Goal: Task Accomplishment & Management: Manage account settings

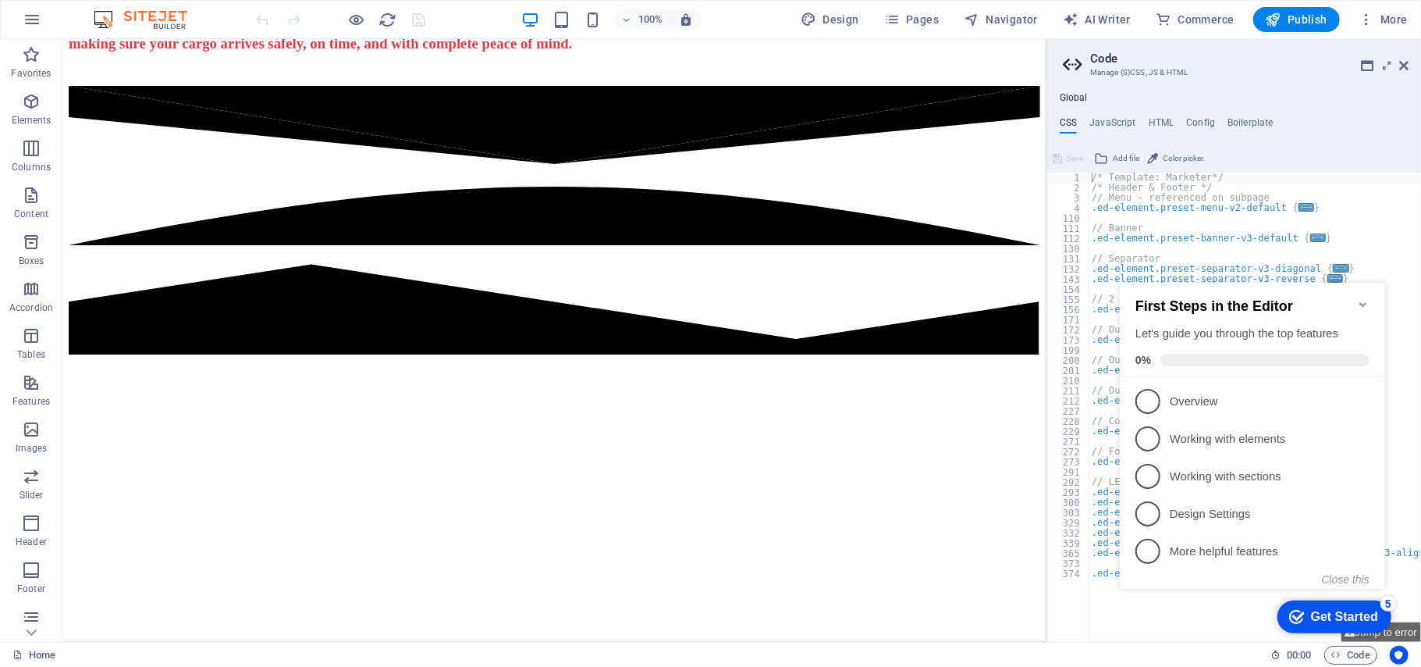
scroll to position [2334, 0]
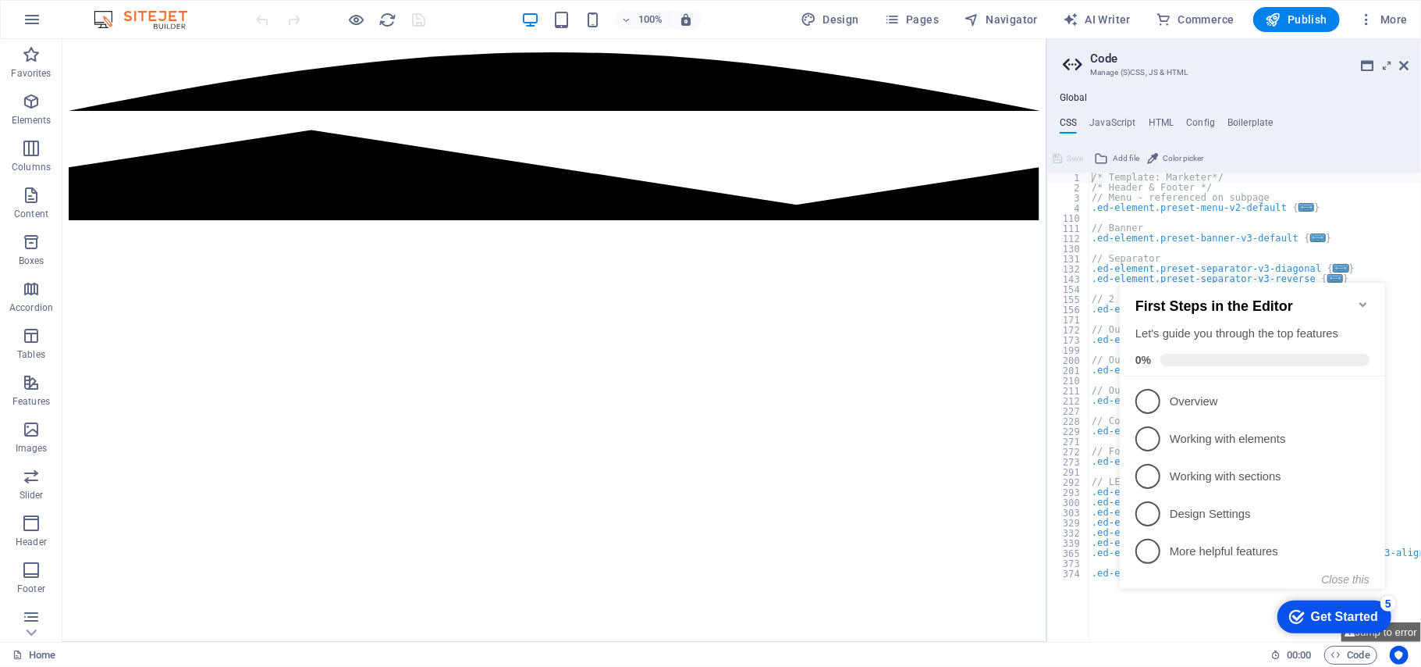
drag, startPoint x: 1039, startPoint y: 352, endPoint x: 1040, endPoint y: 681, distance: 329.4
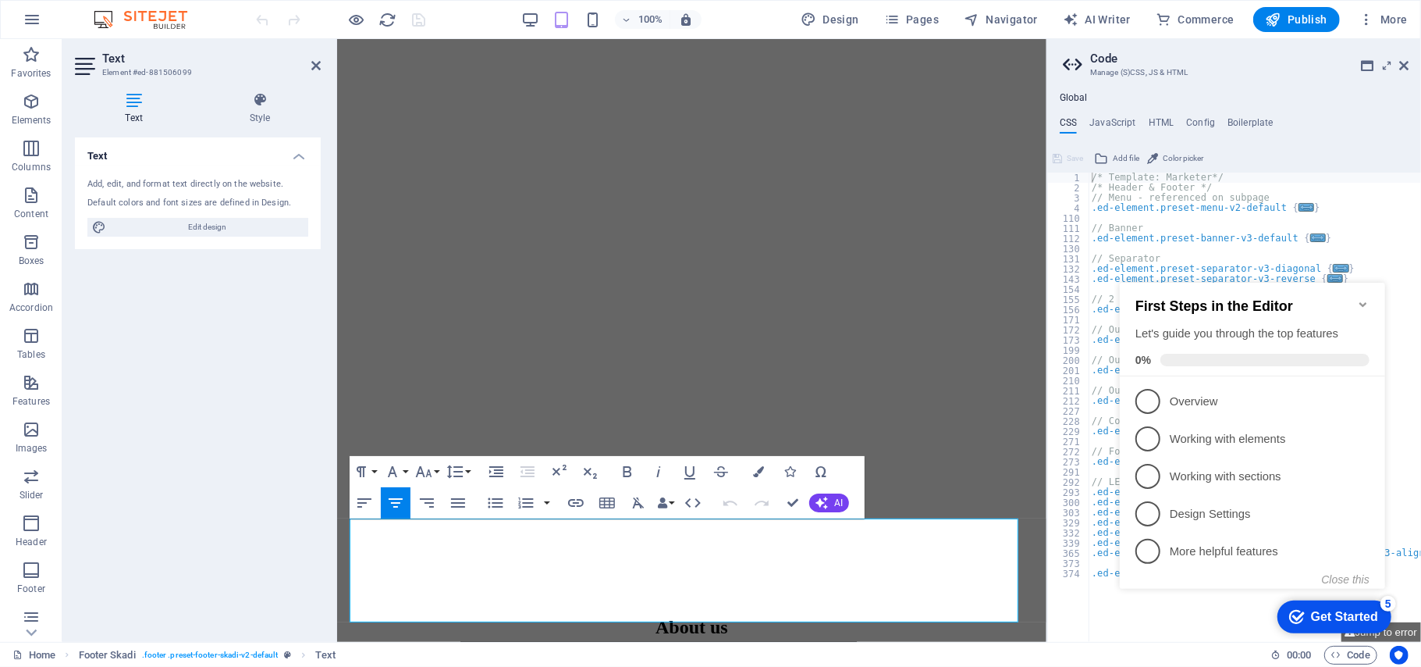
scroll to position [2460, 0]
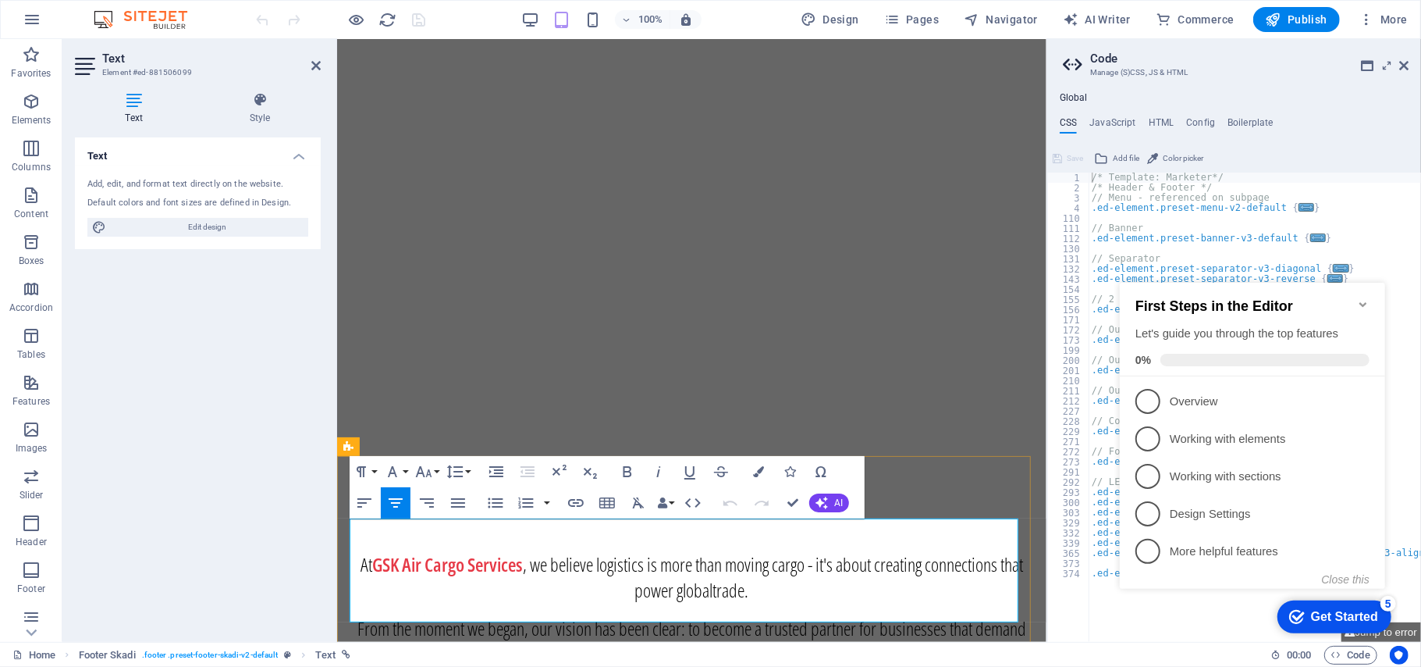
drag, startPoint x: 927, startPoint y: 612, endPoint x: 824, endPoint y: 606, distance: 103.2
copy span "[PHONE_NUMBER]"
click at [1403, 67] on icon at bounding box center [1403, 65] width 9 height 12
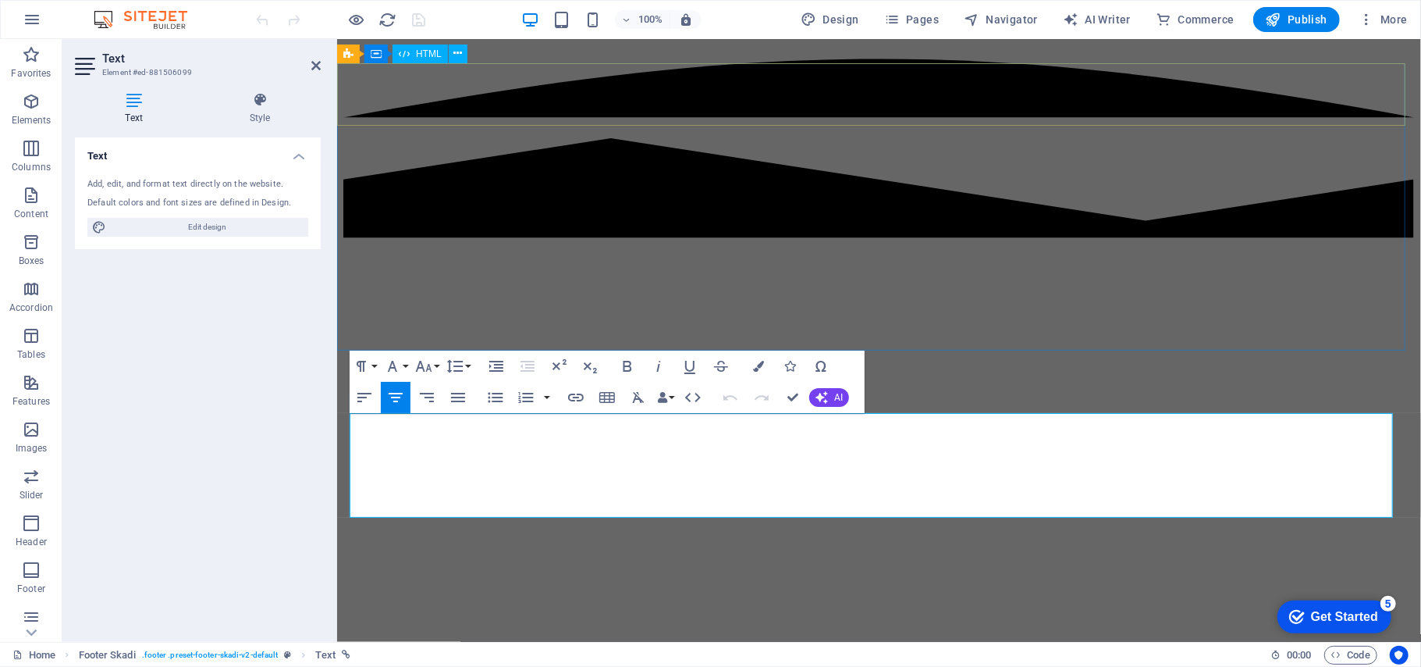
scroll to position [2315, 0]
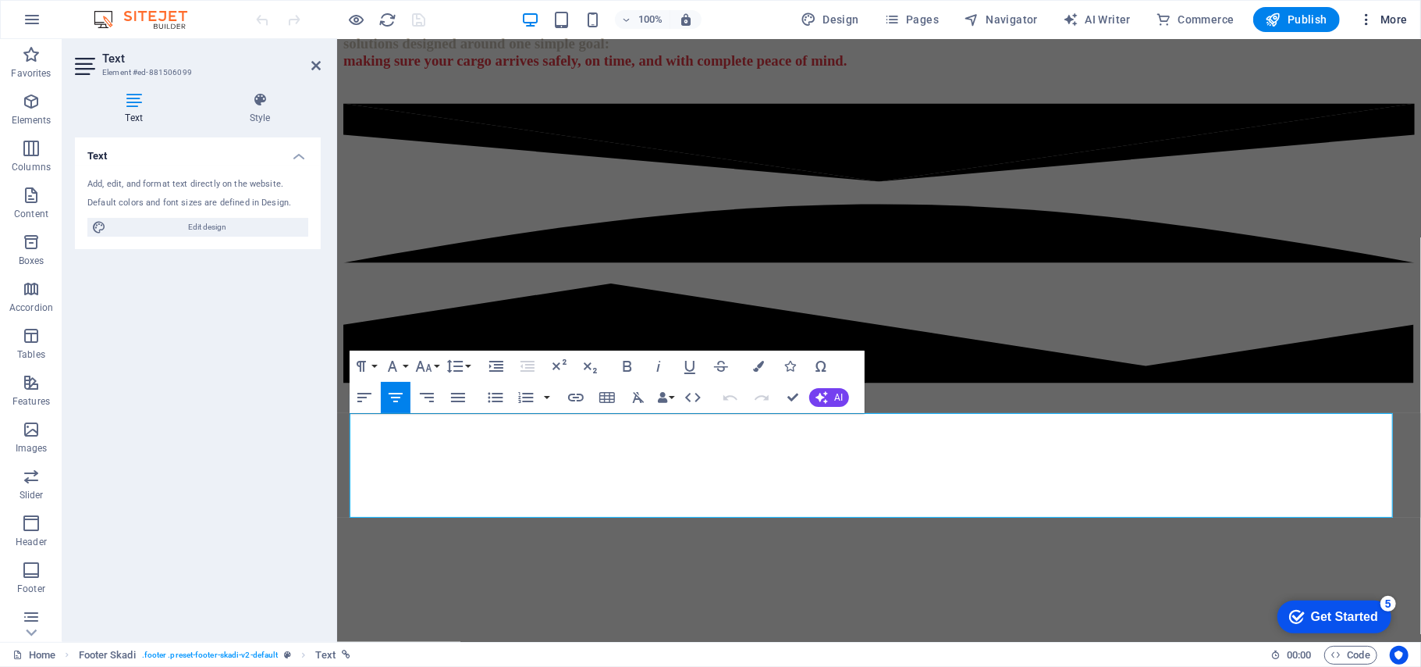
click at [1382, 16] on span "More" at bounding box center [1383, 20] width 49 height 16
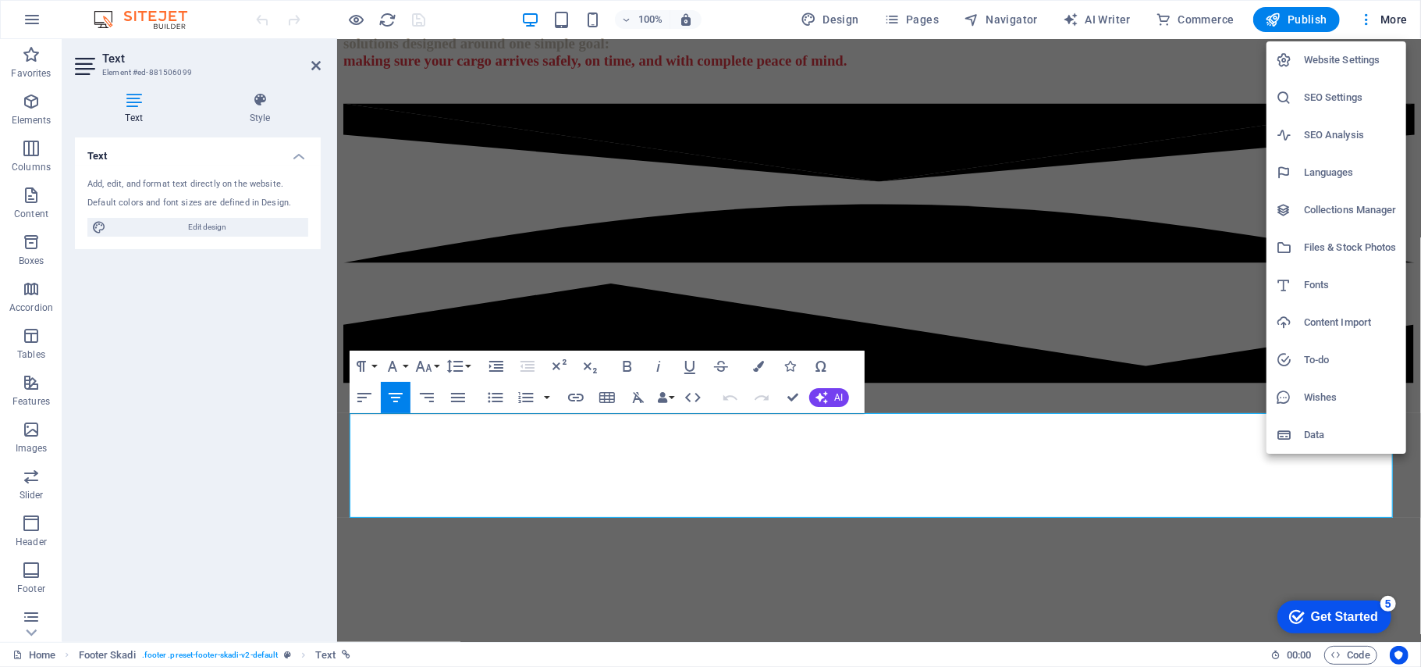
click at [1364, 61] on h6 "Website Settings" at bounding box center [1350, 60] width 93 height 19
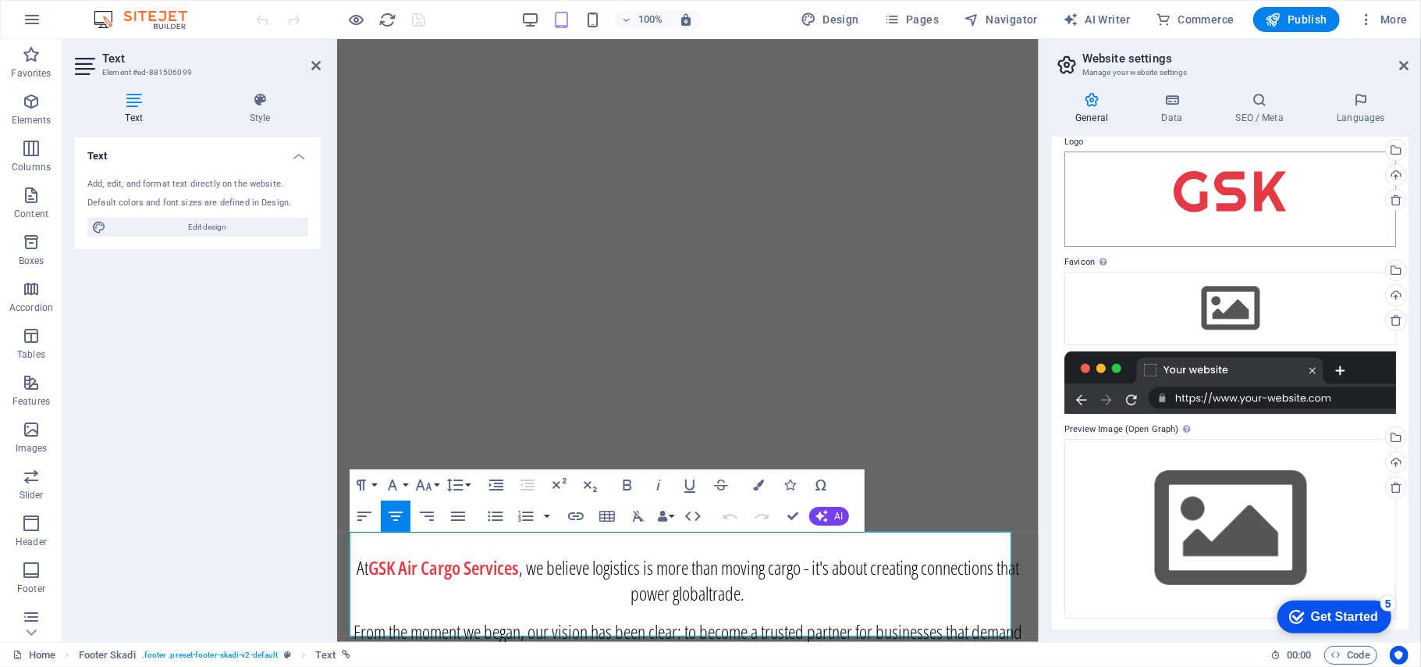
scroll to position [0, 0]
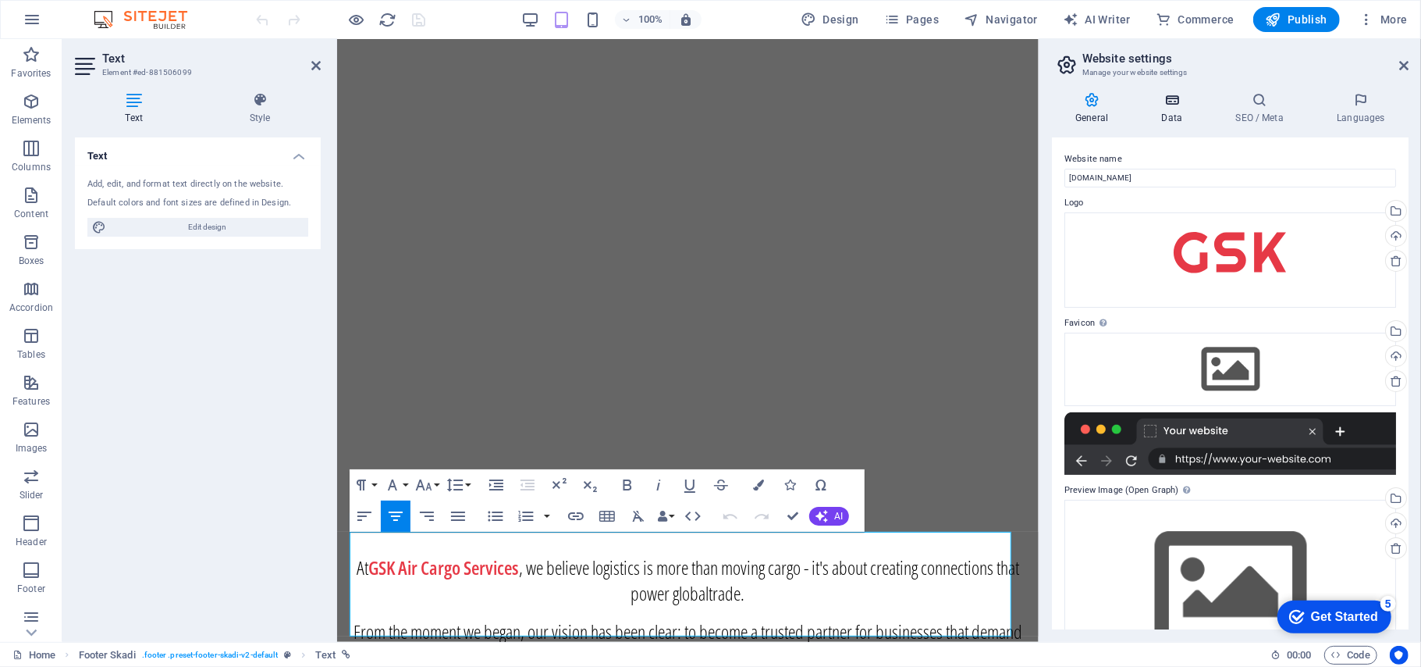
click at [1166, 112] on h4 "Data" at bounding box center [1175, 108] width 74 height 33
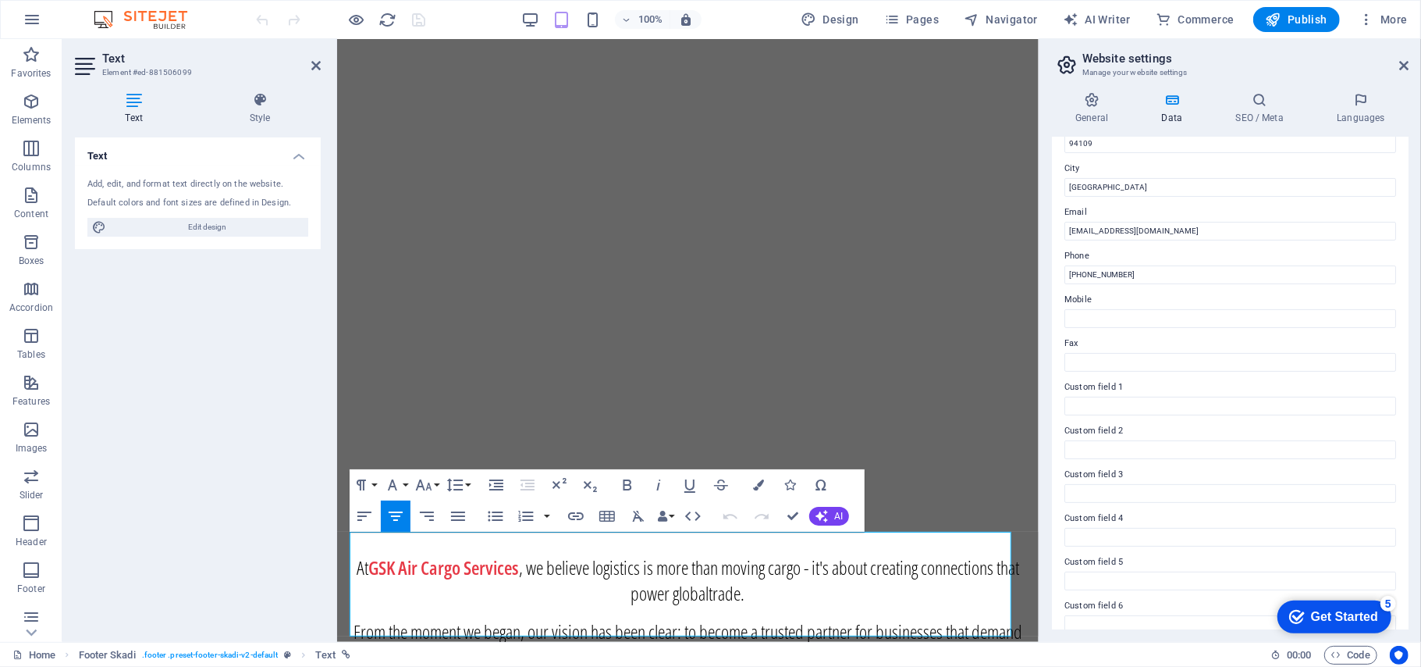
scroll to position [257, 0]
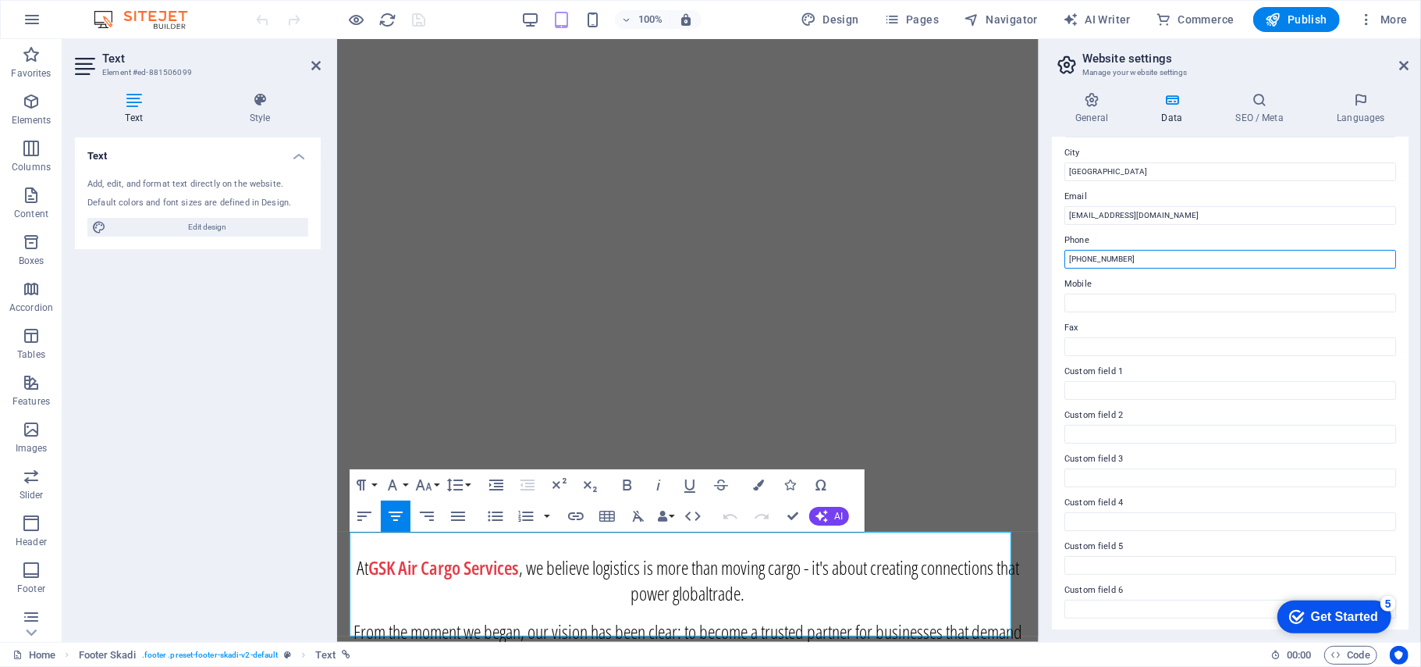
drag, startPoint x: 1215, startPoint y: 260, endPoint x: 1055, endPoint y: 258, distance: 160.0
click at [1055, 258] on div "Contact data for this website. This can be used everywhere on the website and w…" at bounding box center [1230, 383] width 357 height 492
paste input "[PHONE_NUMBER]"
type input "[PHONE_NUMBER]"
click at [1264, 110] on h4 "SEO / Meta" at bounding box center [1262, 108] width 101 height 33
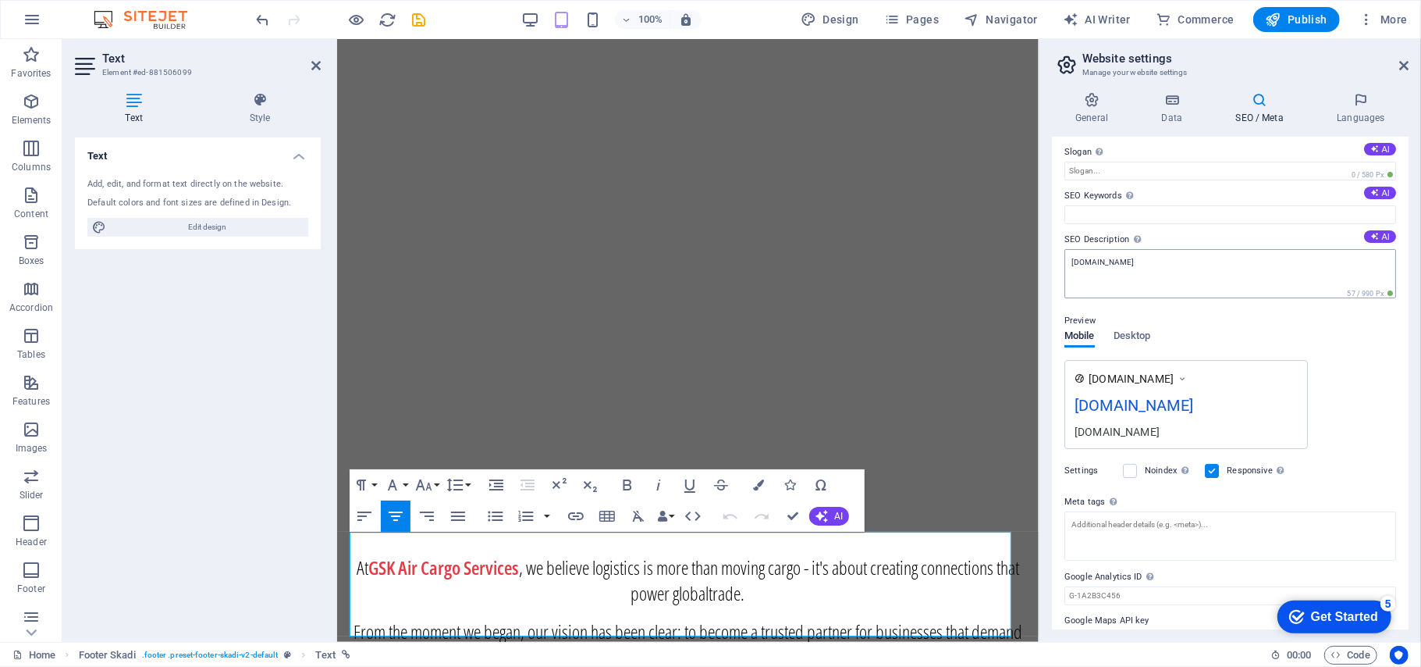
scroll to position [0, 0]
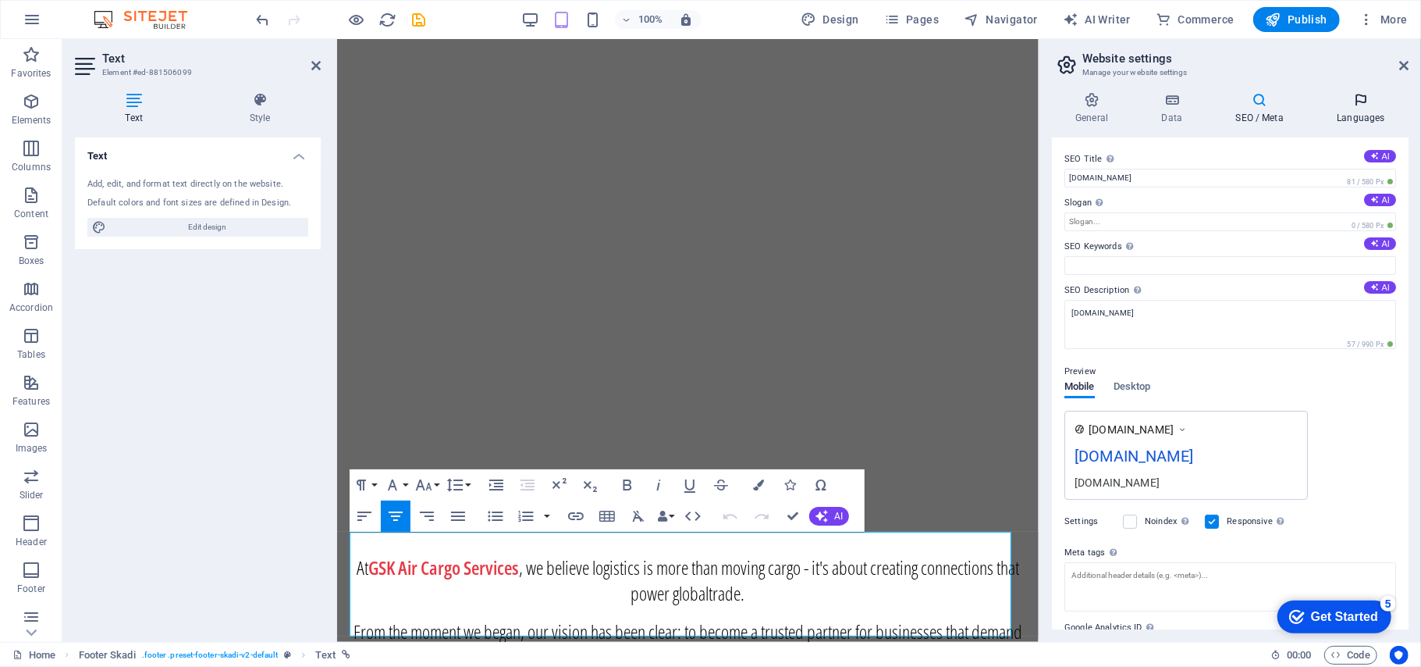
click at [1371, 108] on h4 "Languages" at bounding box center [1361, 108] width 95 height 33
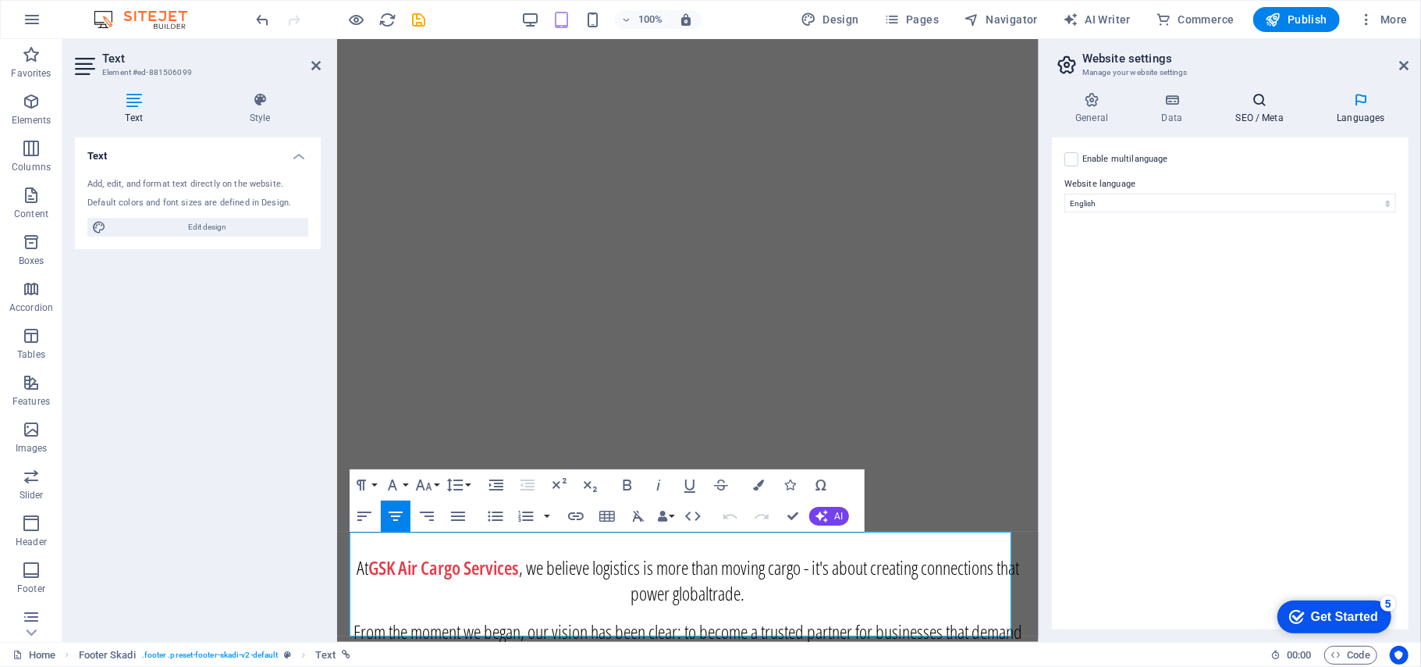
drag, startPoint x: 1260, startPoint y: 97, endPoint x: 1250, endPoint y: 101, distance: 10.5
click at [1257, 98] on icon at bounding box center [1259, 100] width 95 height 16
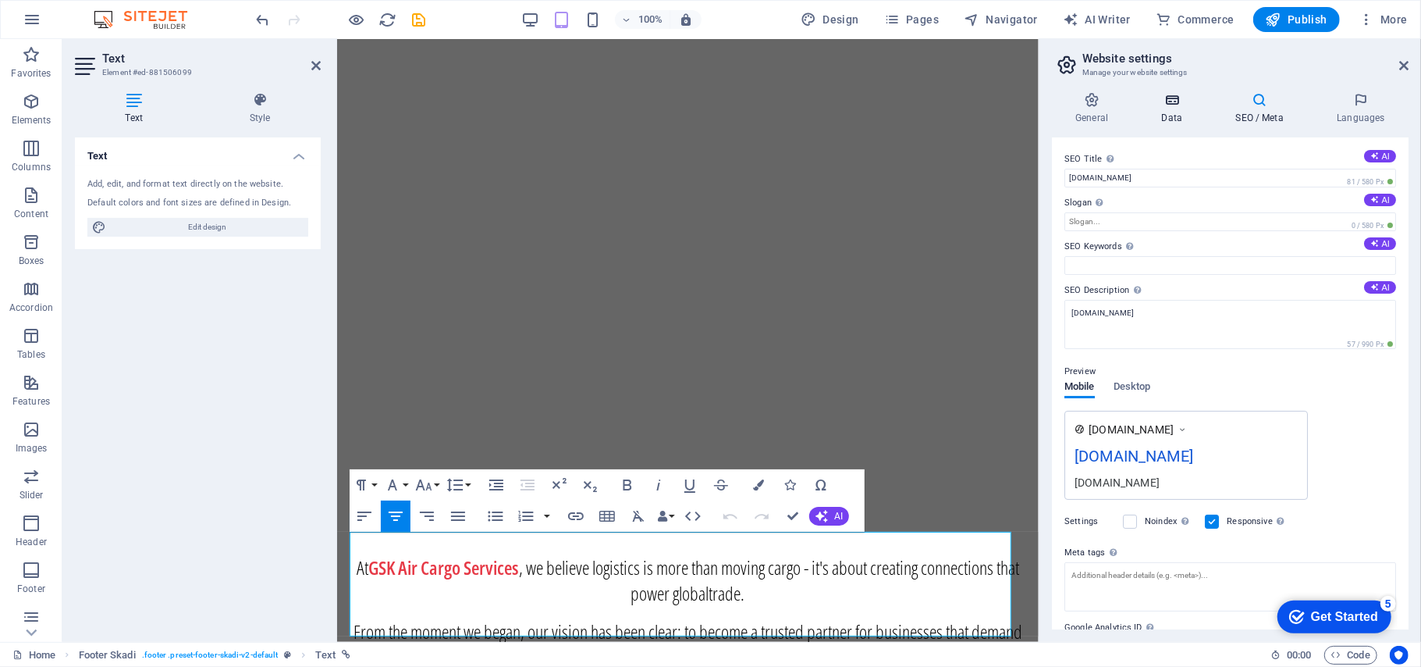
click at [1168, 103] on icon at bounding box center [1172, 100] width 68 height 16
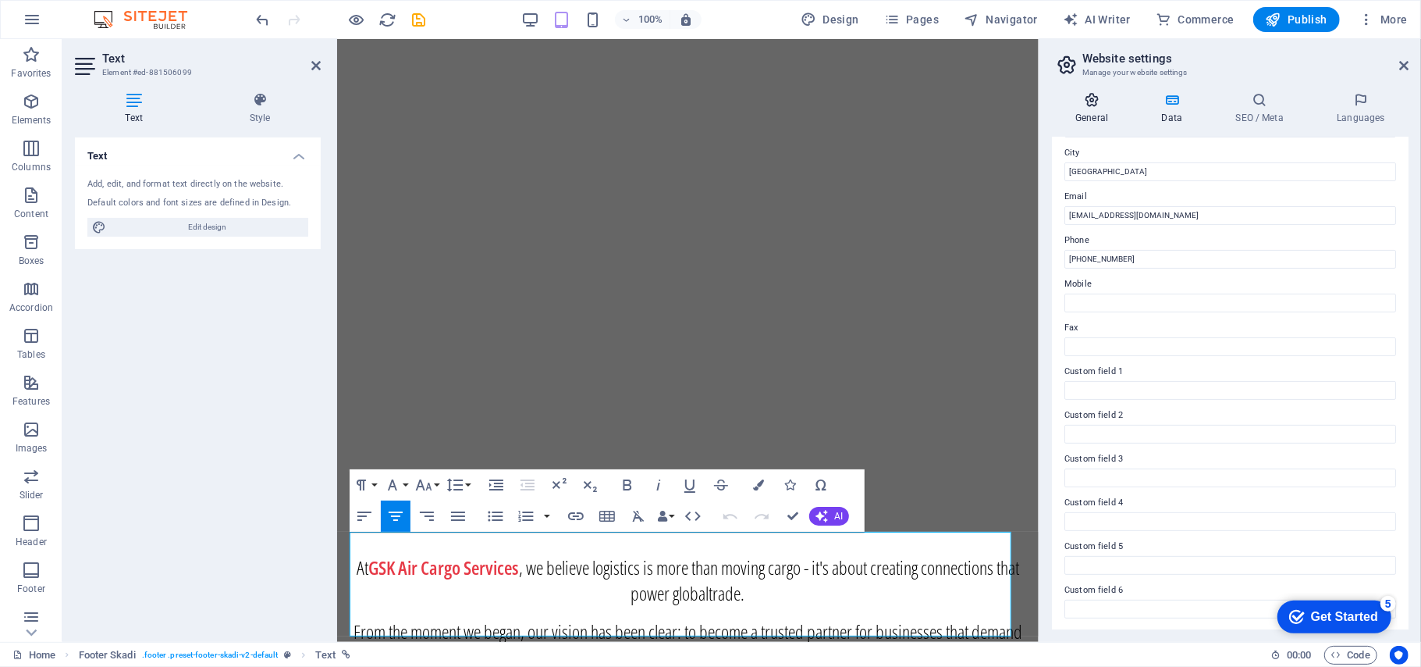
click at [1106, 112] on h4 "General" at bounding box center [1095, 108] width 86 height 33
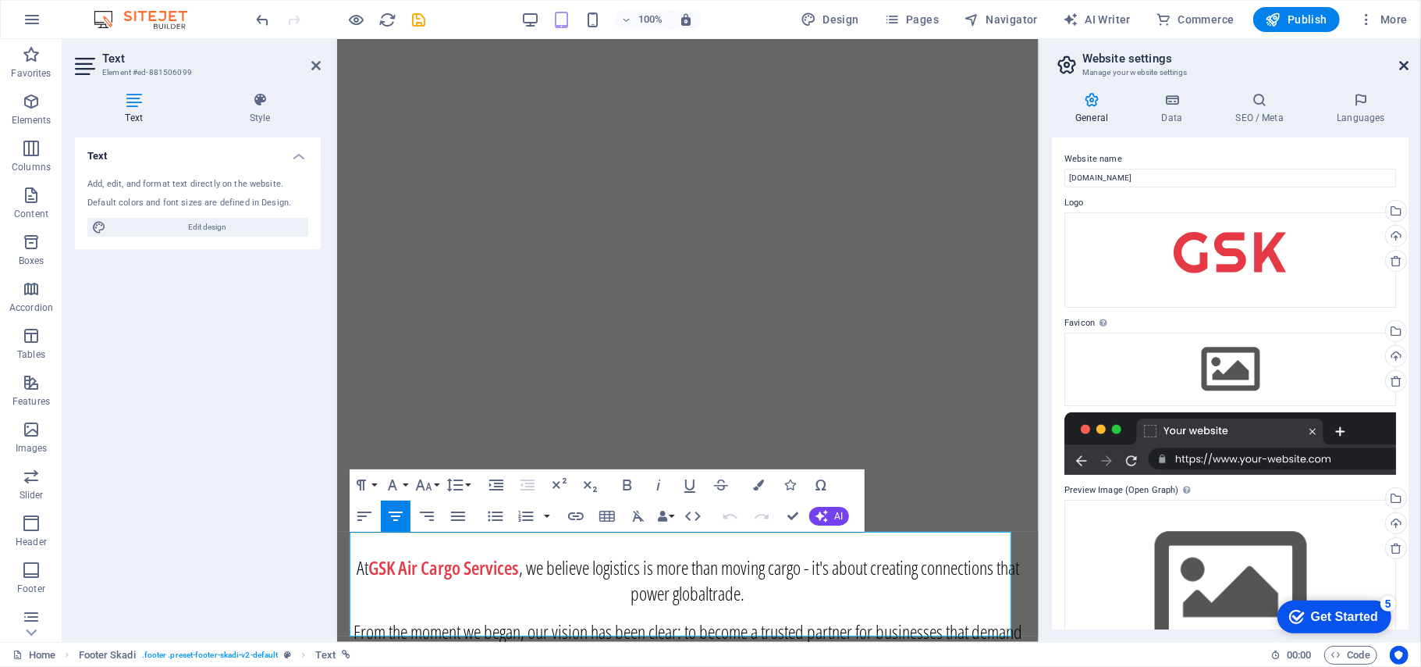
click at [1403, 66] on icon at bounding box center [1403, 65] width 9 height 12
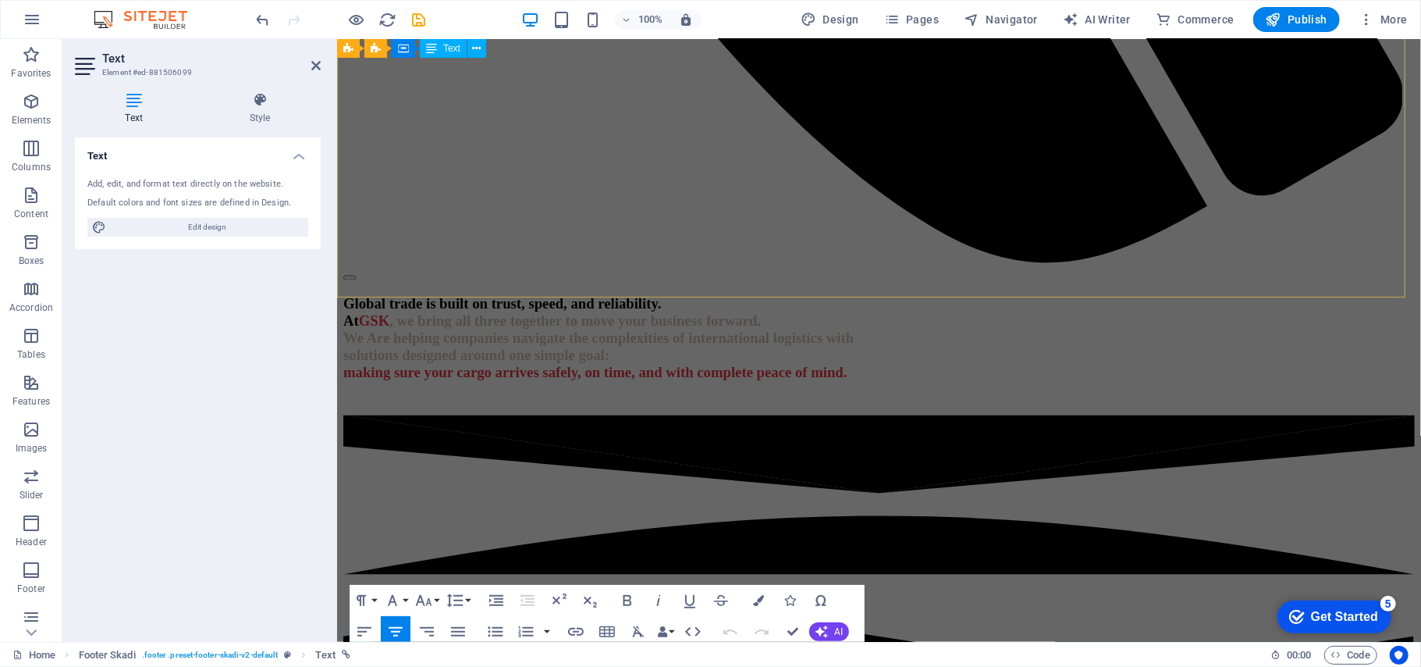
scroll to position [2211, 0]
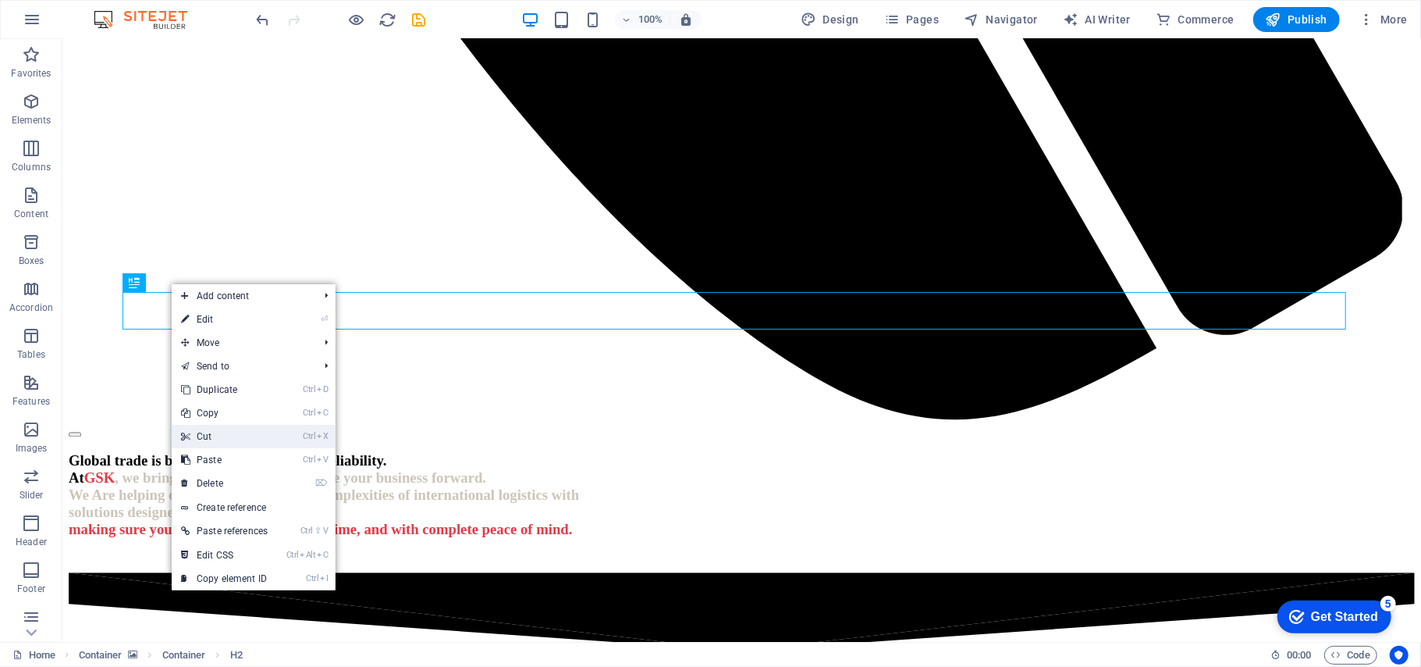
click at [226, 438] on link "Ctrl X Cut" at bounding box center [224, 436] width 105 height 23
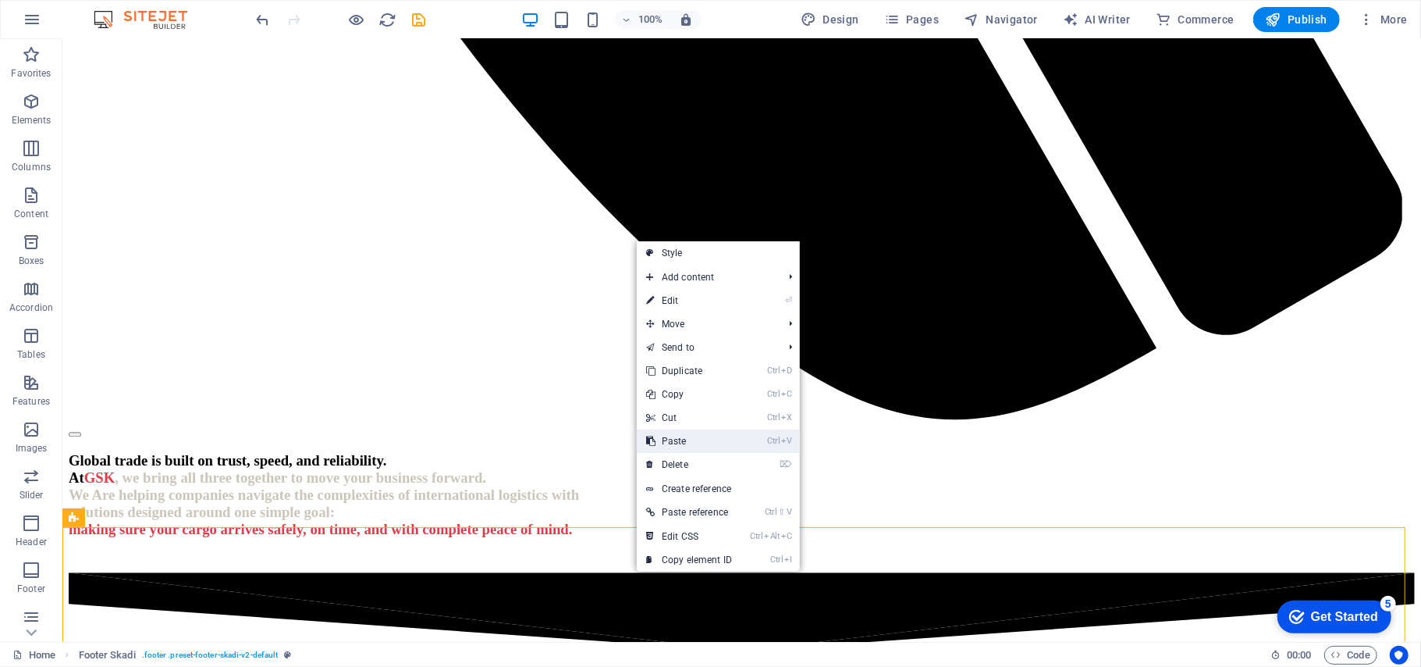
click at [706, 436] on link "Ctrl V Paste" at bounding box center [689, 440] width 105 height 23
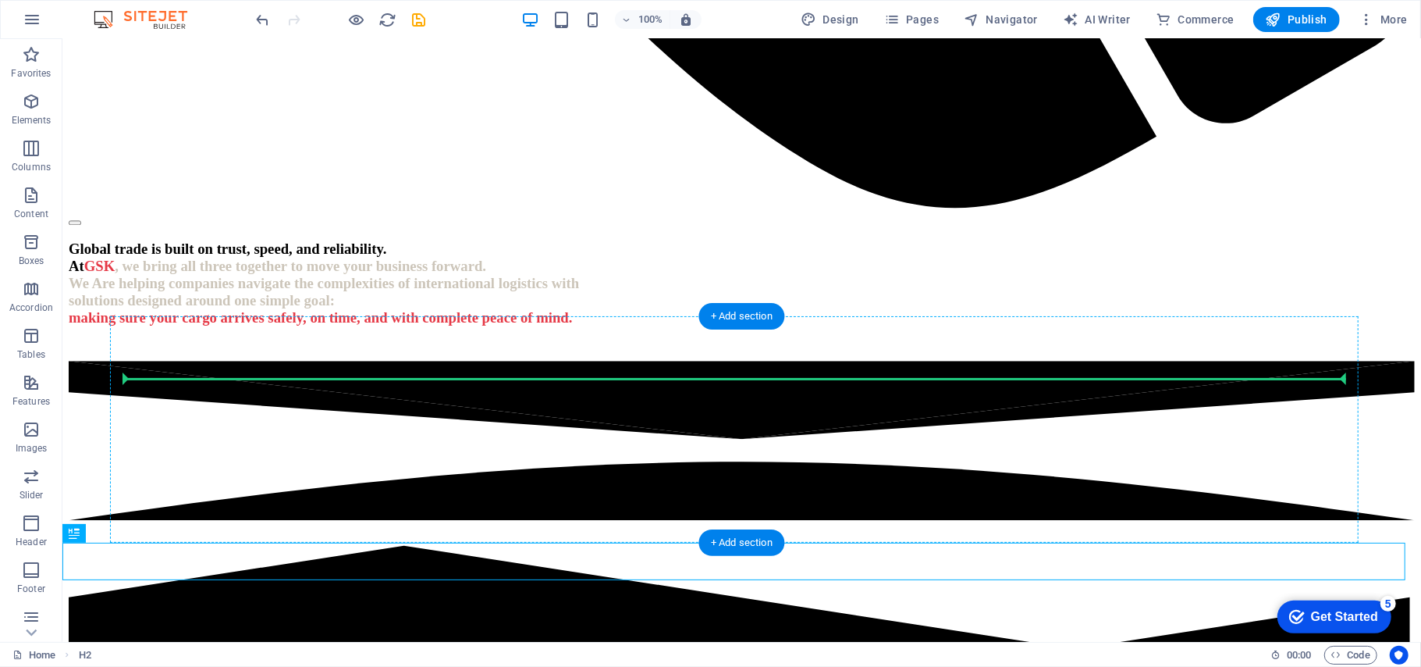
drag, startPoint x: 144, startPoint y: 571, endPoint x: 130, endPoint y: 386, distance: 184.7
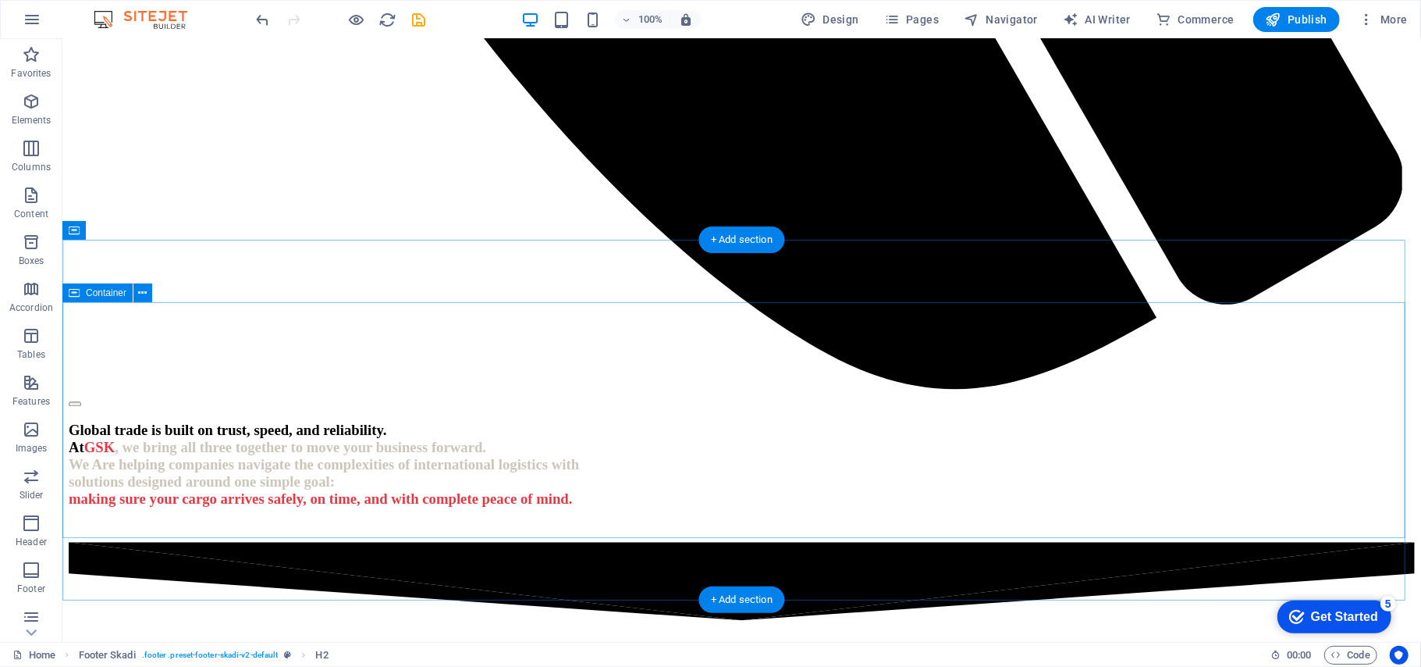
scroll to position [2111, 0]
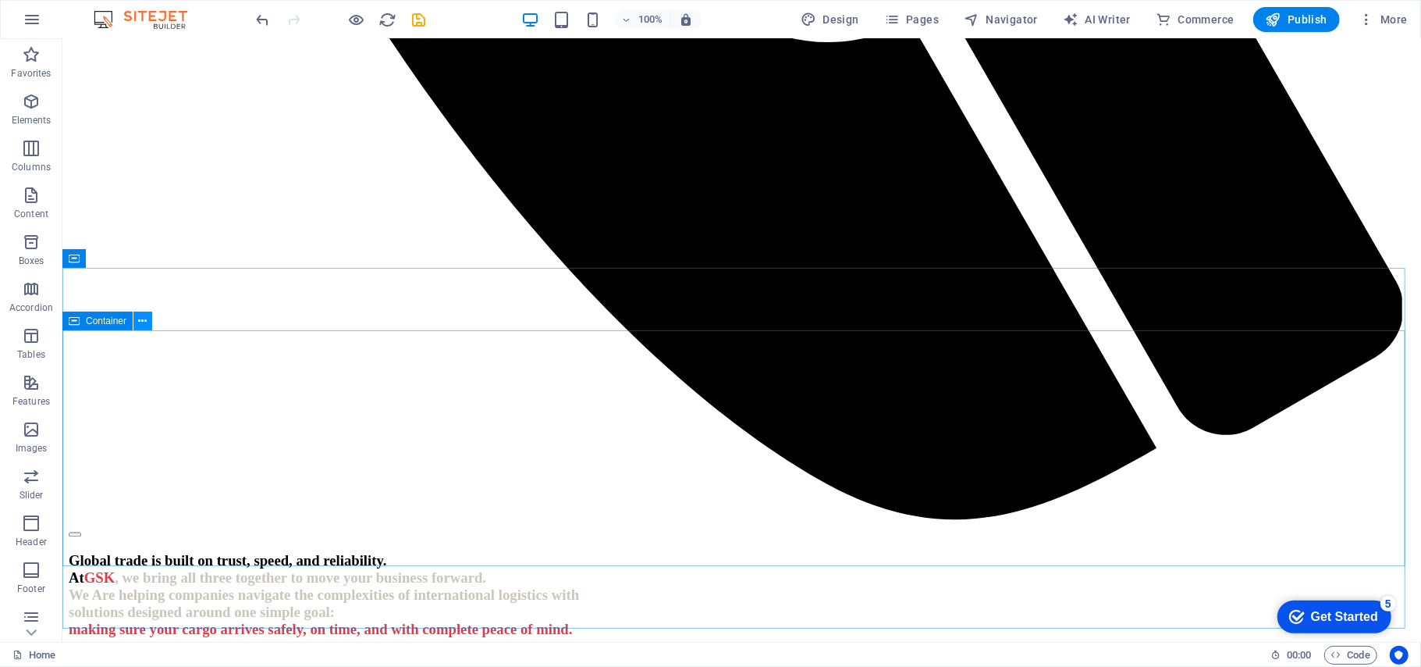
click at [142, 322] on icon at bounding box center [143, 321] width 9 height 16
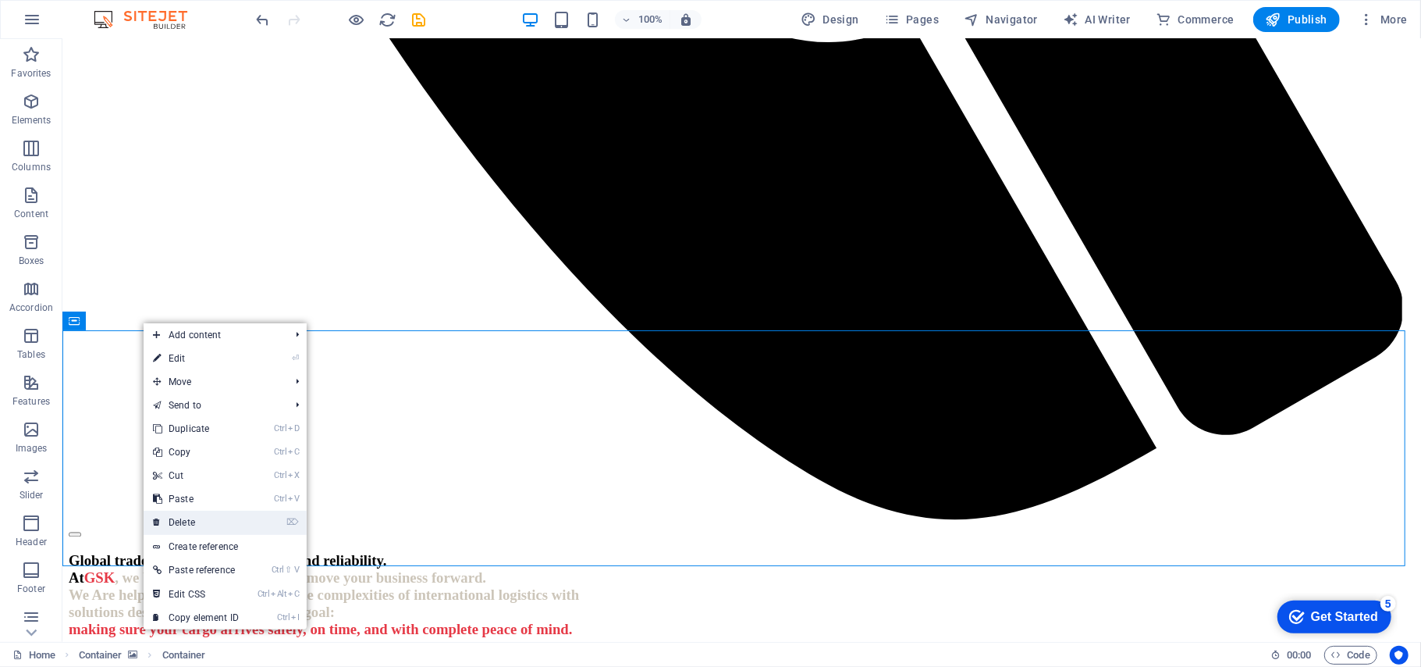
click at [210, 526] on link "⌦ Delete" at bounding box center [196, 521] width 105 height 23
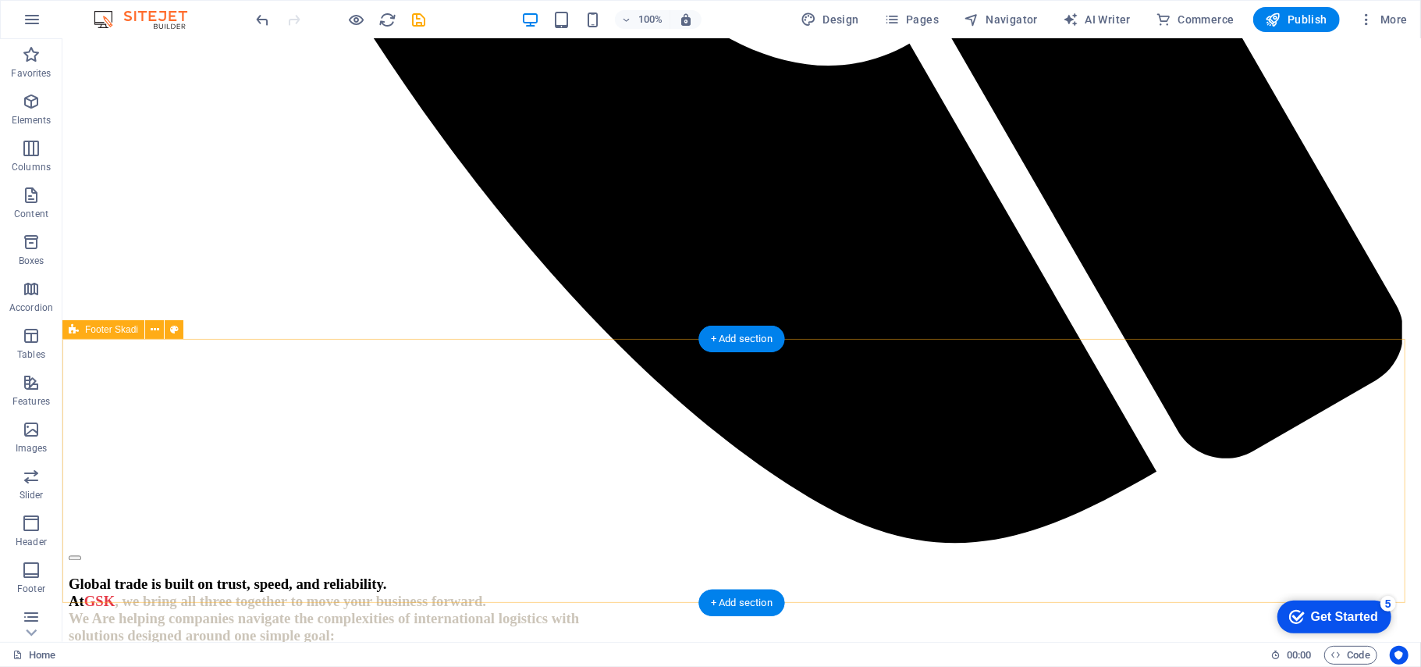
scroll to position [2187, 0]
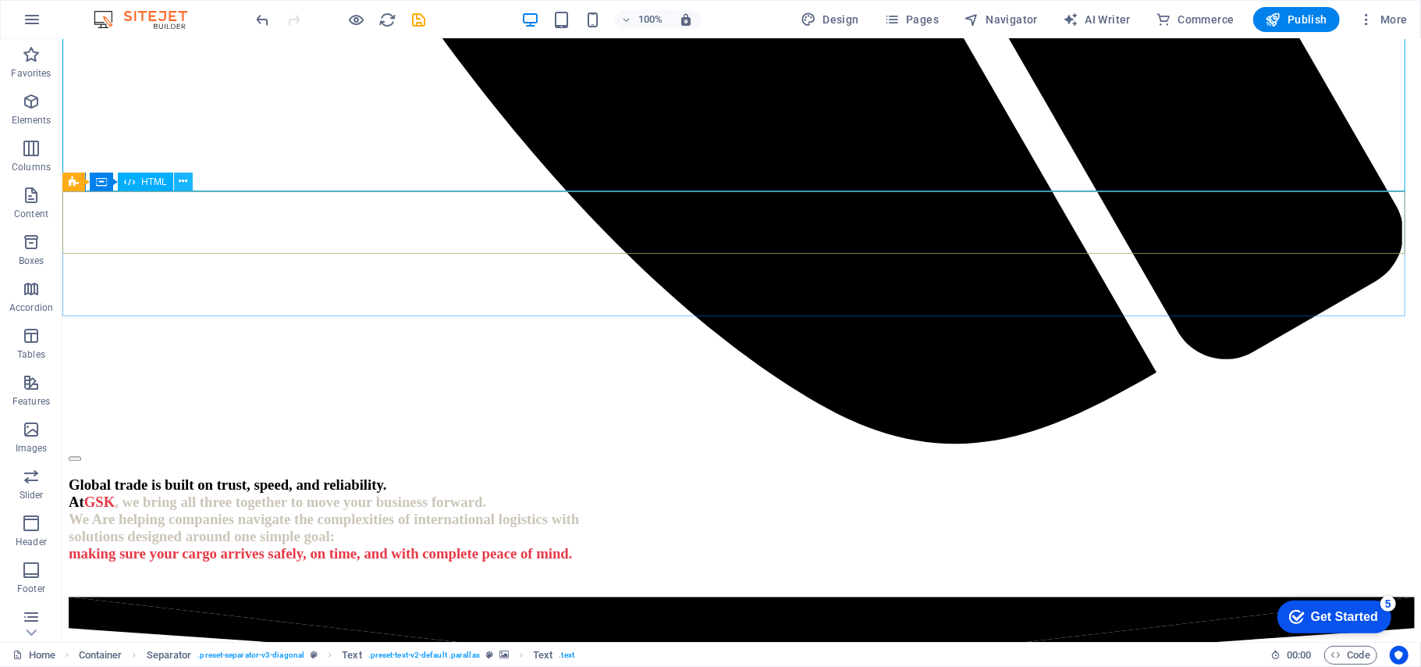
click at [183, 181] on icon at bounding box center [183, 181] width 9 height 16
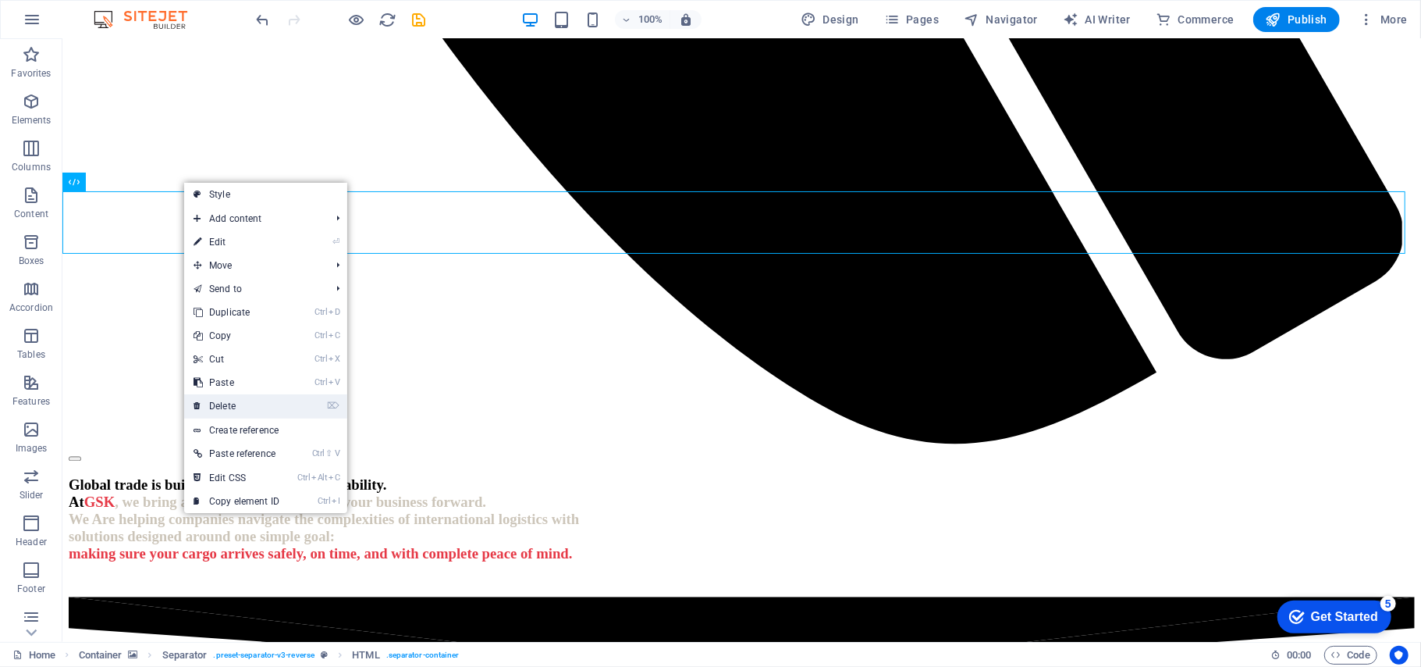
click at [267, 404] on link "⌦ Delete" at bounding box center [236, 405] width 105 height 23
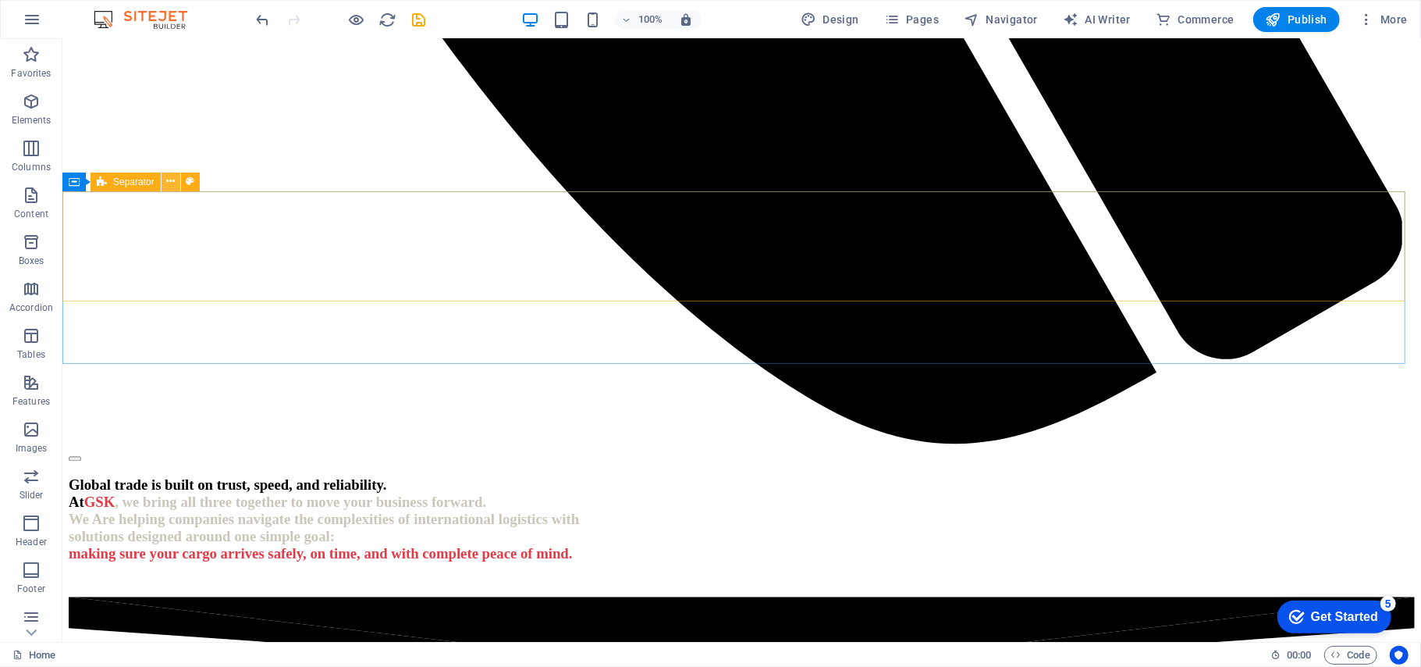
click at [169, 180] on icon at bounding box center [170, 181] width 9 height 16
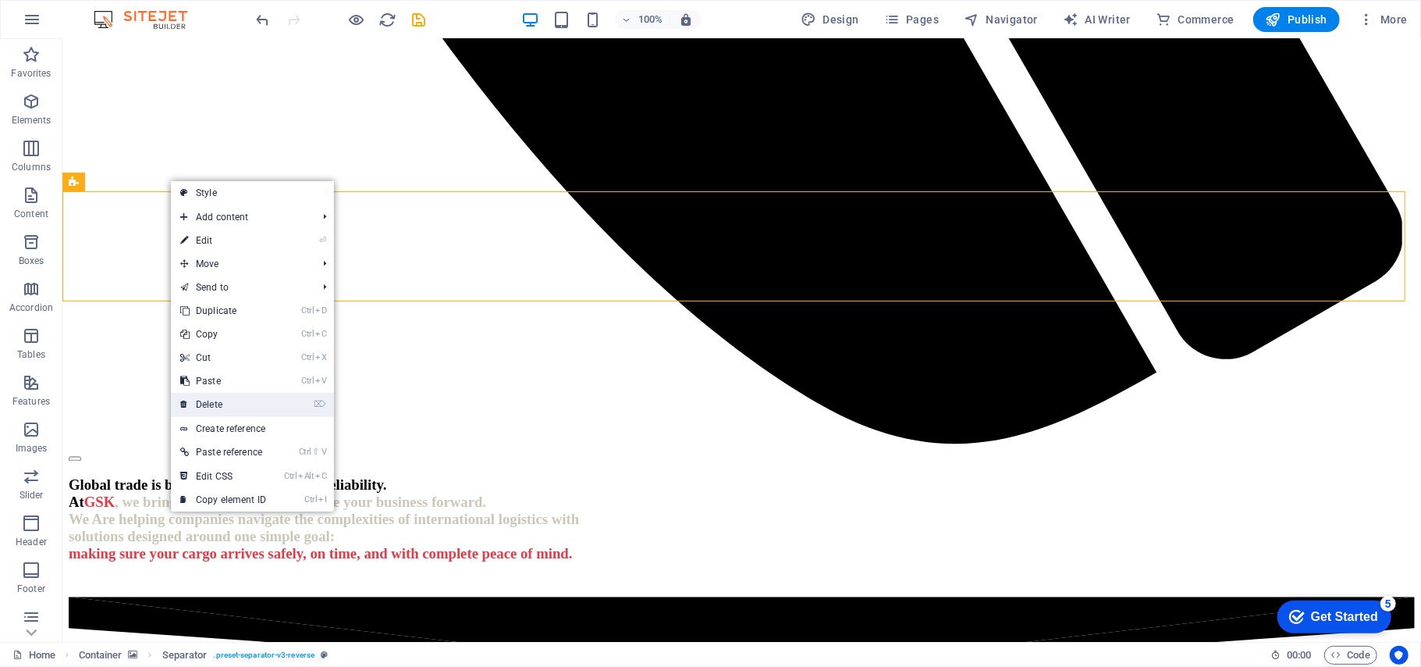
click at [239, 395] on link "⌦ Delete" at bounding box center [223, 404] width 105 height 23
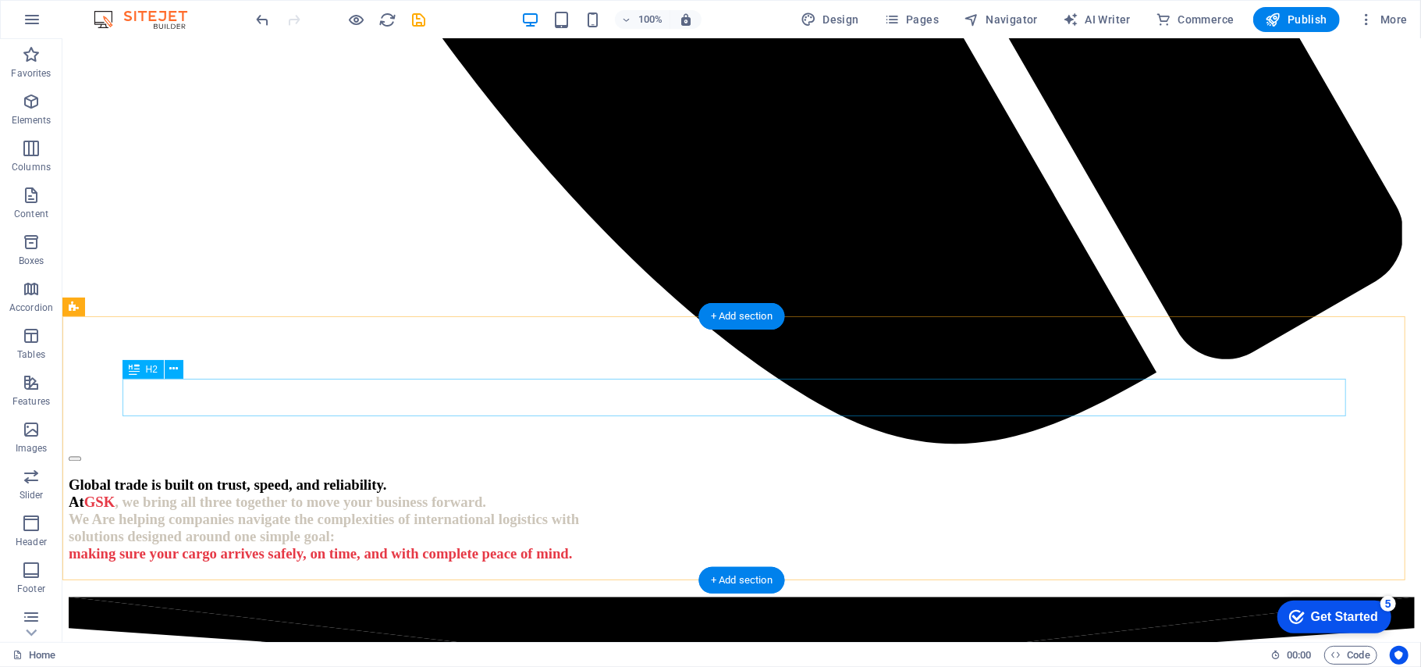
scroll to position [2125, 0]
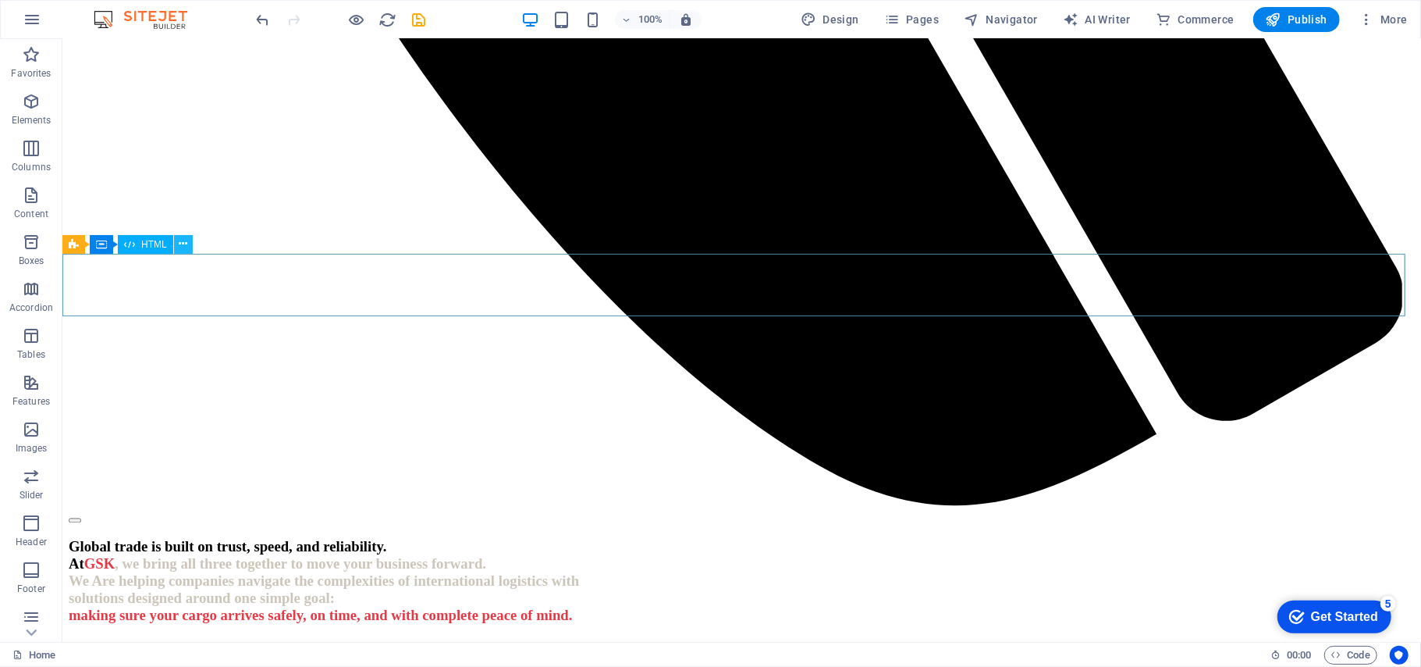
click at [184, 244] on icon at bounding box center [183, 244] width 9 height 16
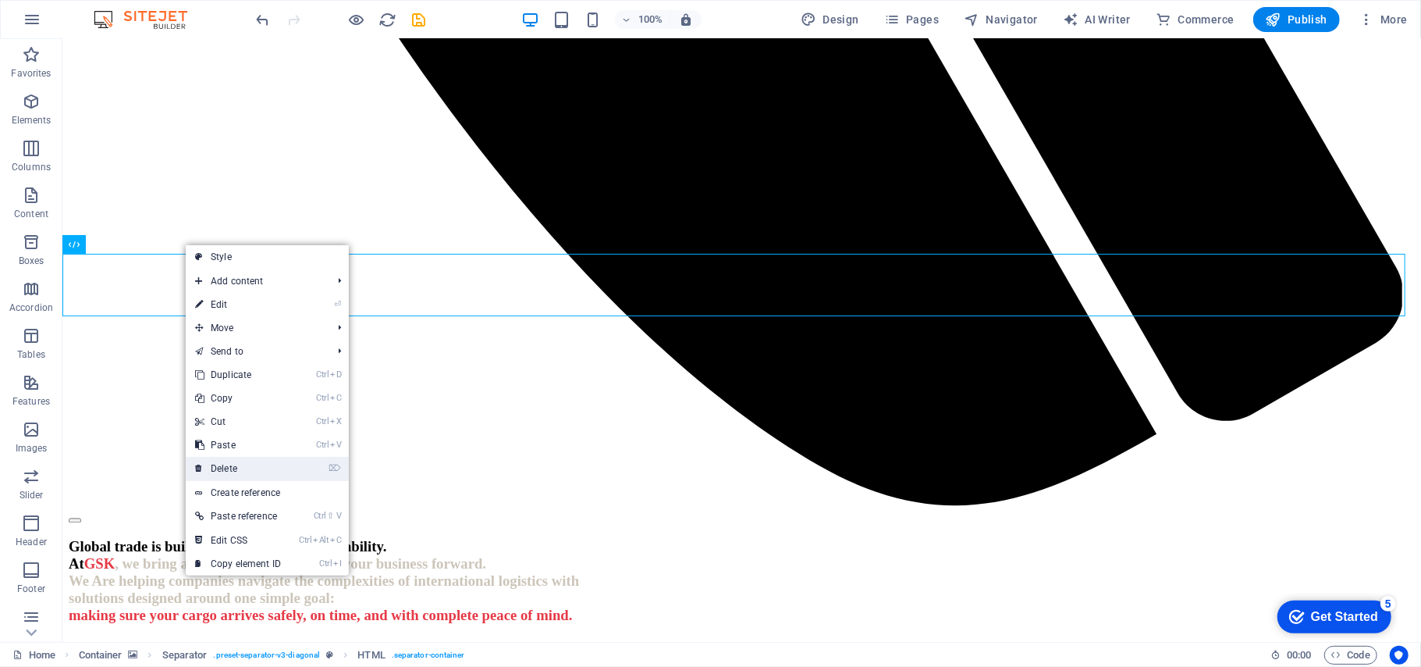
click at [258, 470] on link "⌦ Delete" at bounding box center [238, 468] width 105 height 23
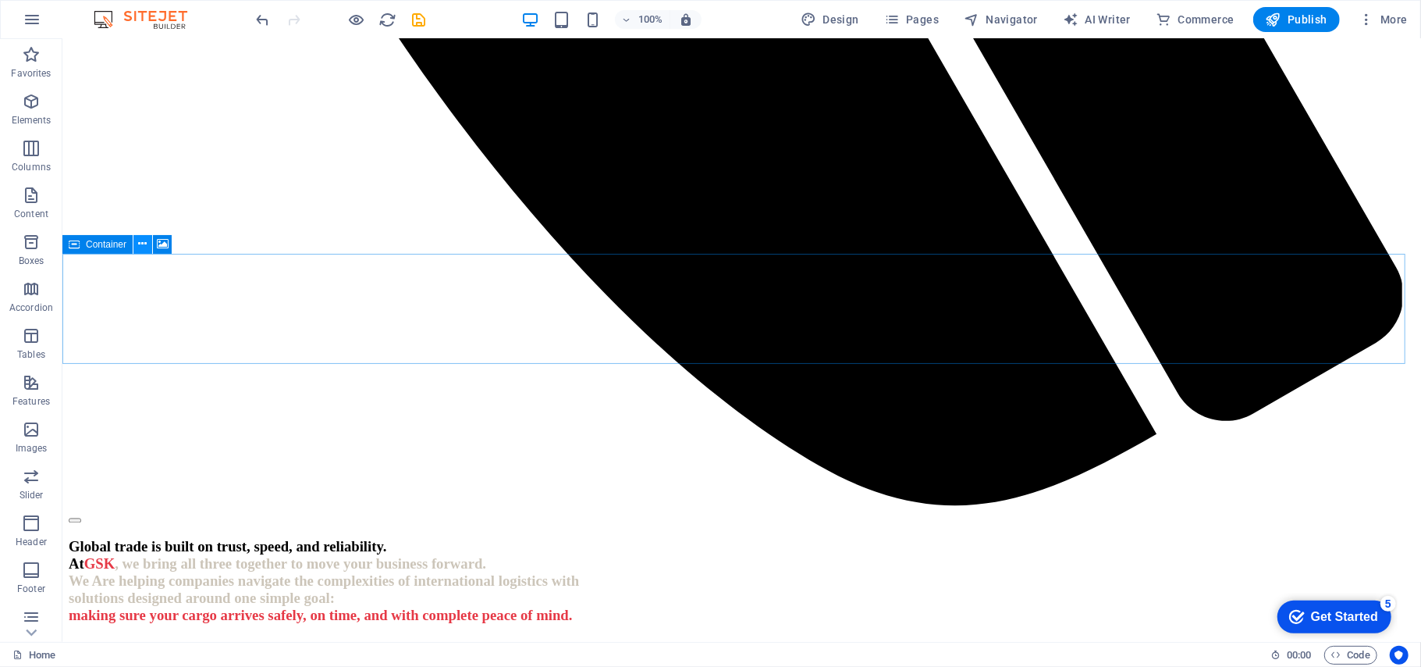
click at [144, 244] on icon at bounding box center [143, 244] width 9 height 16
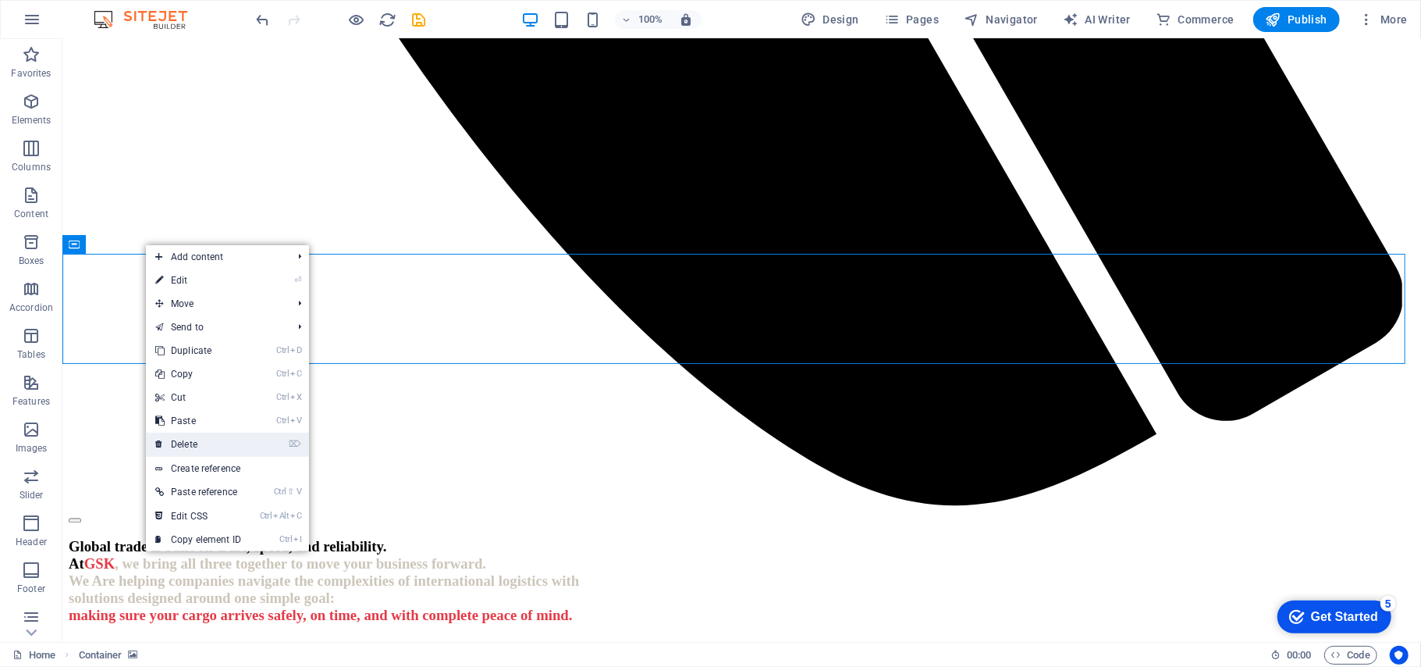
click at [219, 440] on link "⌦ Delete" at bounding box center [198, 443] width 105 height 23
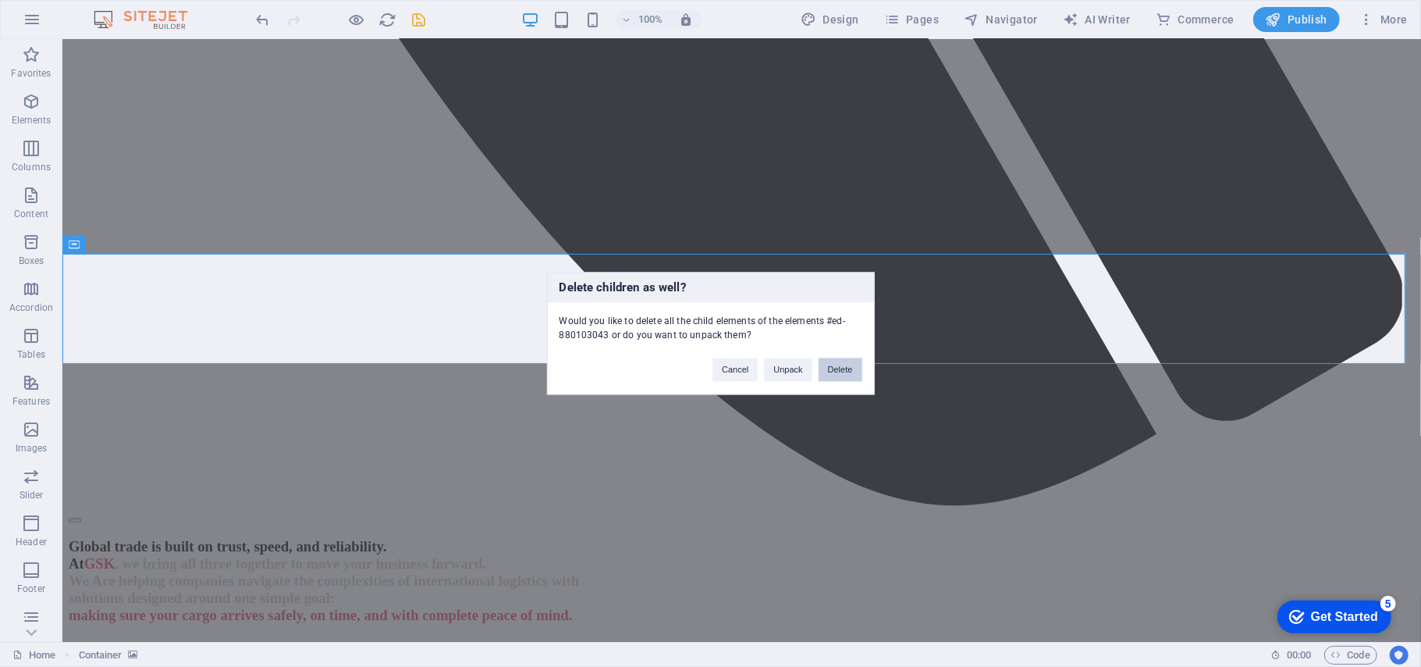
click at [850, 370] on button "Delete" at bounding box center [841, 369] width 44 height 23
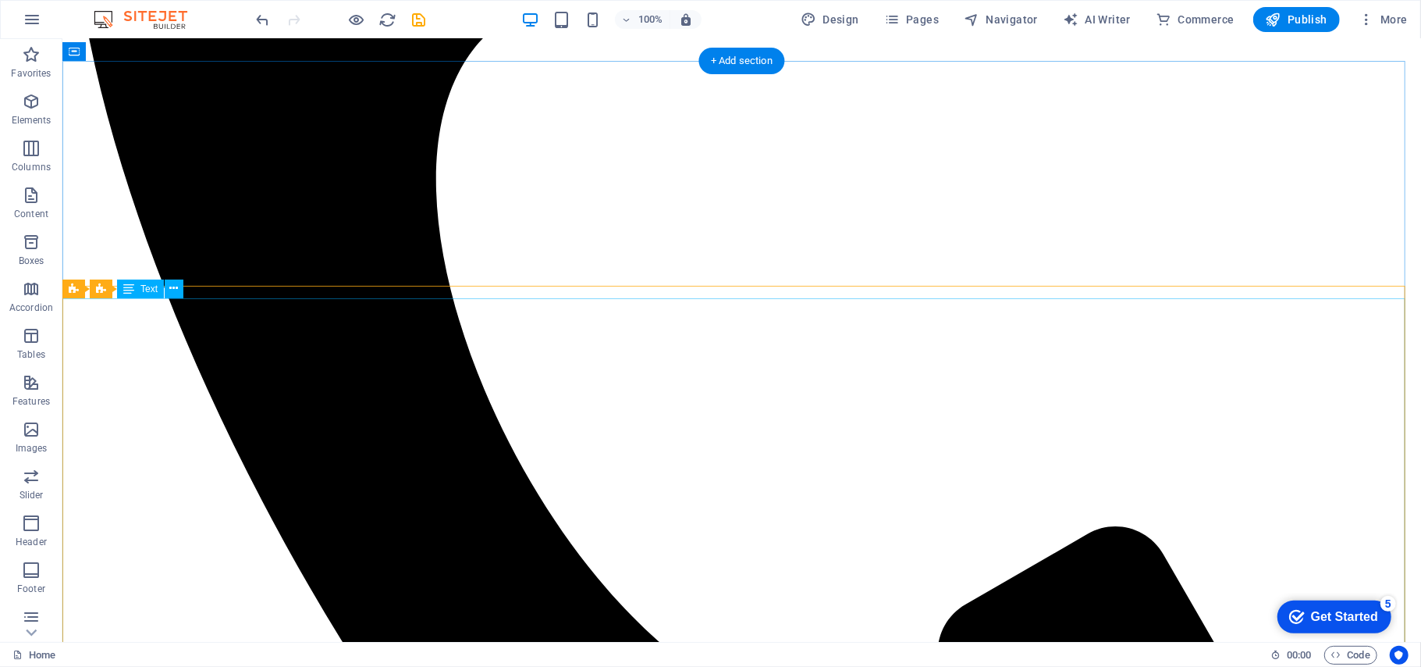
scroll to position [1438, 0]
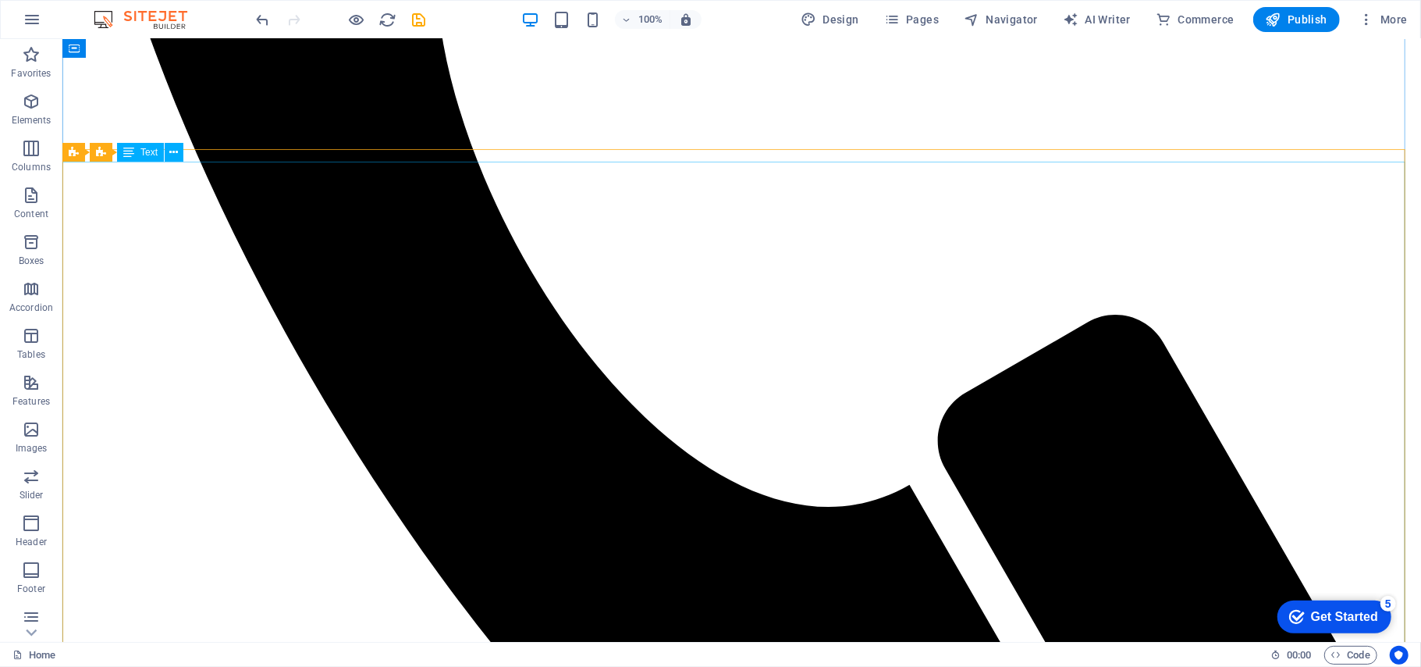
scroll to position [1334, 0]
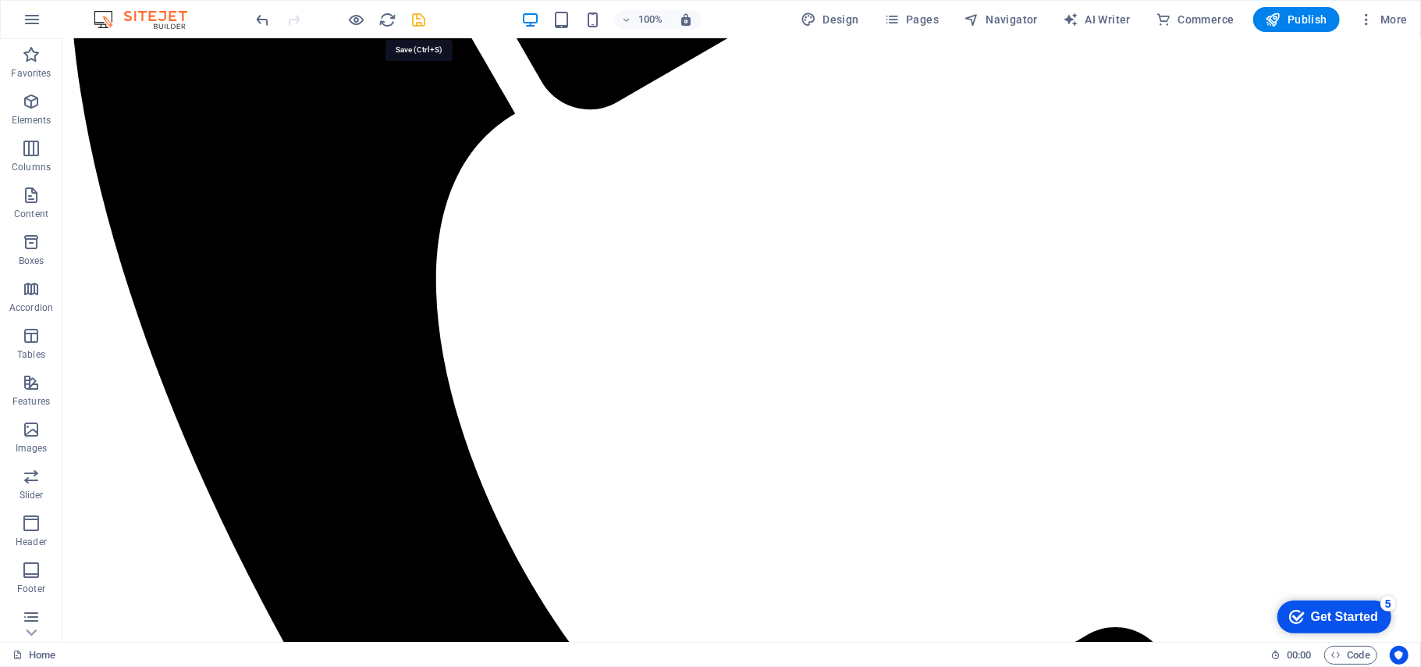
click at [416, 22] on icon "save" at bounding box center [420, 20] width 18 height 18
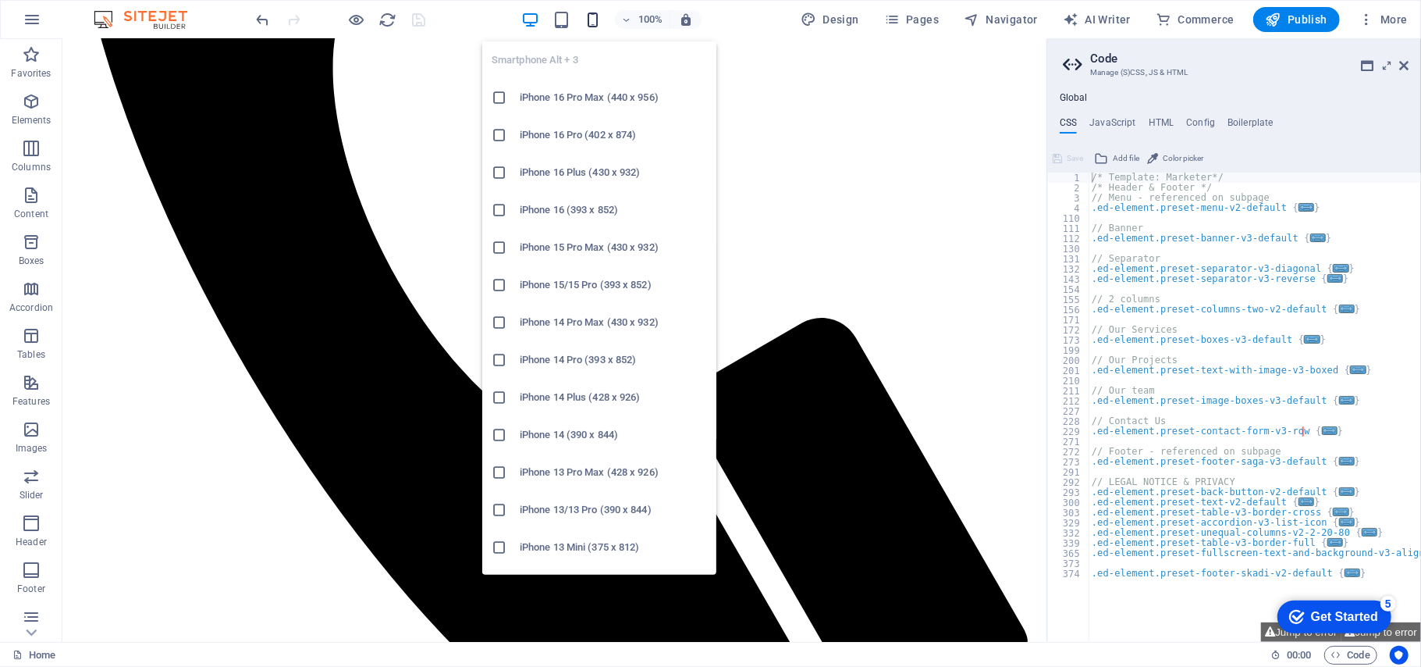
click at [595, 20] on icon "button" at bounding box center [593, 20] width 18 height 18
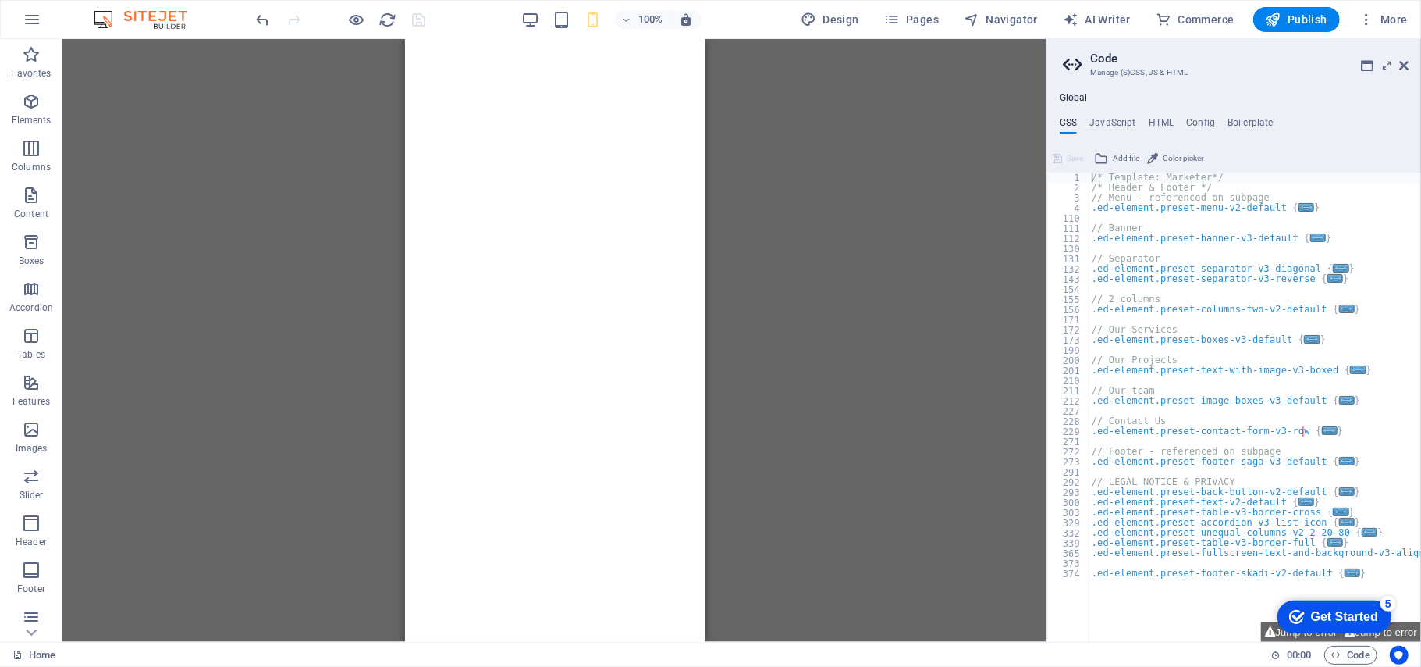
scroll to position [0, 0]
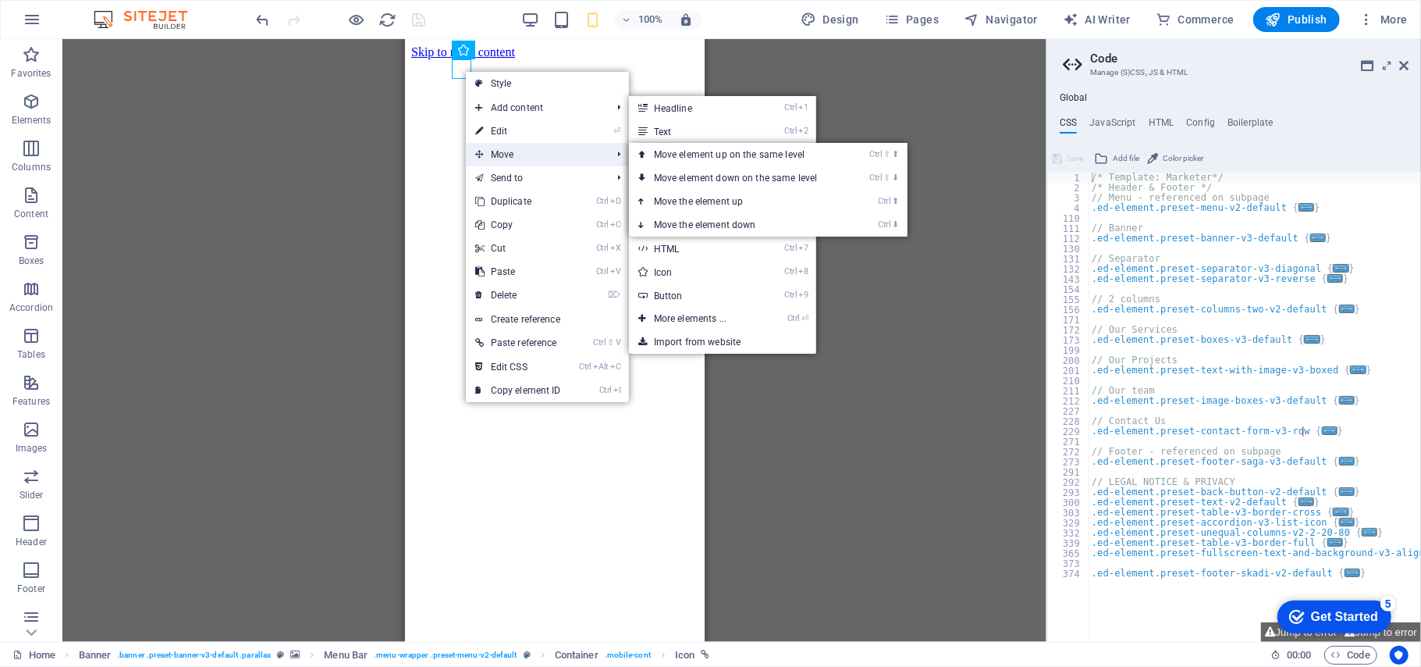
click at [506, 144] on span "Move" at bounding box center [536, 154] width 140 height 23
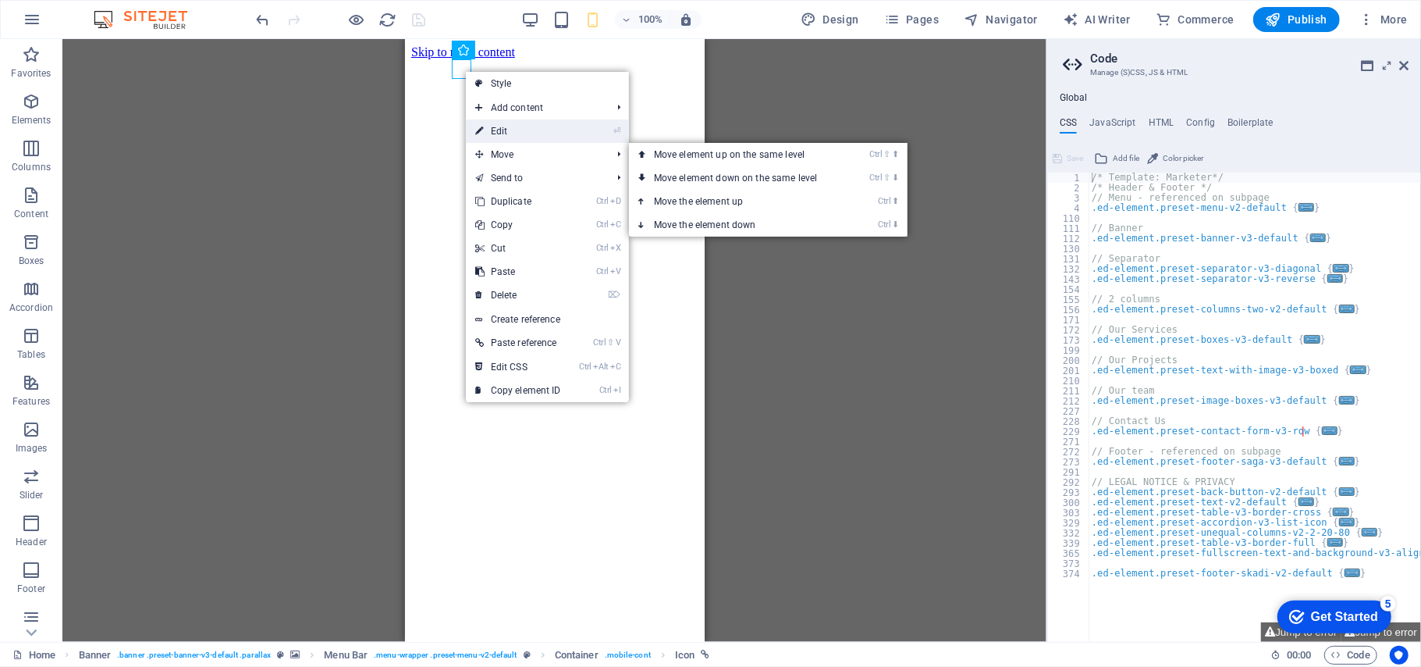
click at [509, 136] on link "⏎ Edit" at bounding box center [518, 130] width 105 height 23
select select "xMidYMid"
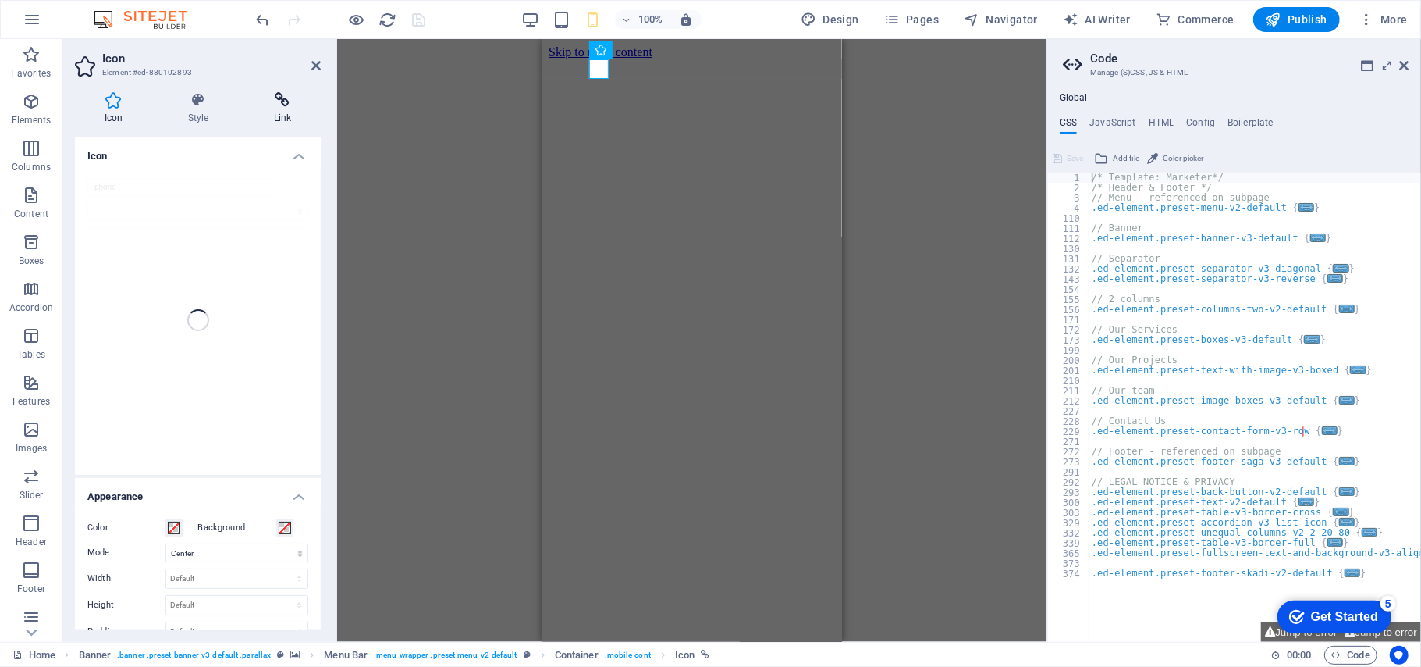
click at [276, 108] on h4 "Link" at bounding box center [282, 108] width 76 height 33
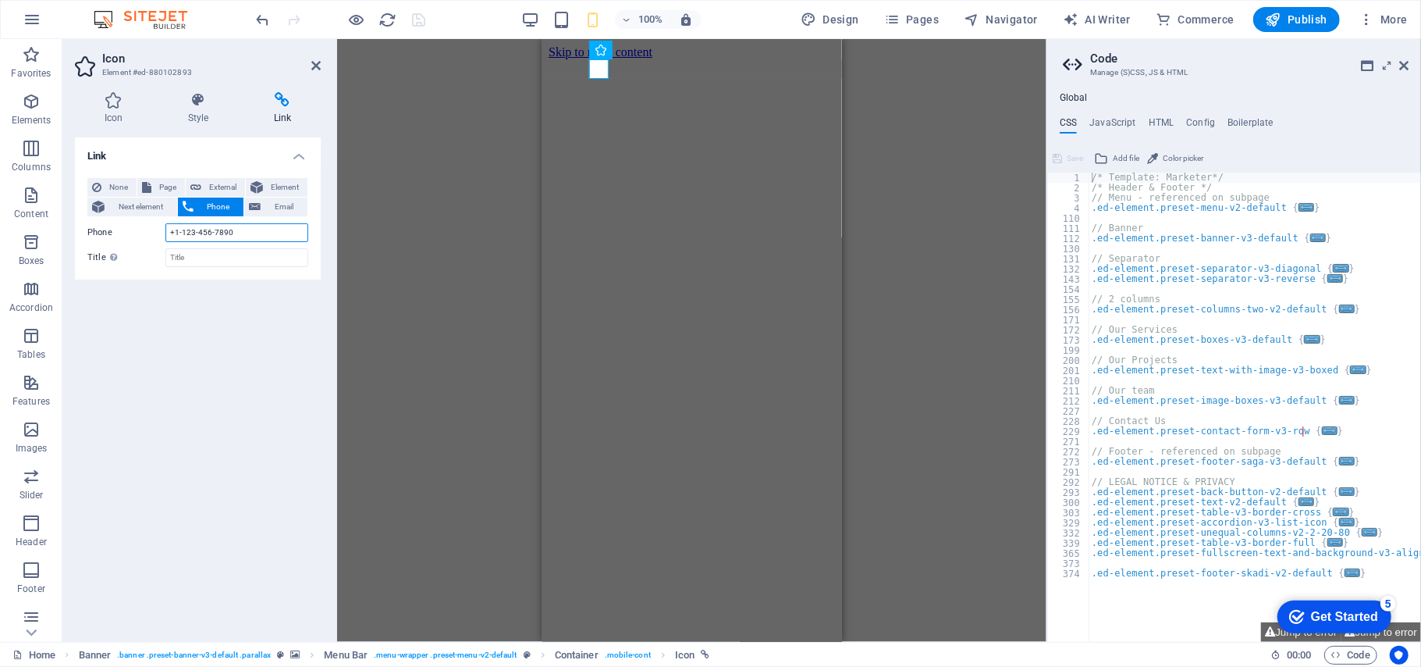
drag, startPoint x: 244, startPoint y: 233, endPoint x: 125, endPoint y: 231, distance: 119.4
click at [125, 231] on div "Phone [PHONE_NUMBER]" at bounding box center [197, 232] width 221 height 19
paste input "971 529084651"
type input "[PHONE_NUMBER]"
click at [307, 63] on h2 "Icon" at bounding box center [211, 59] width 219 height 14
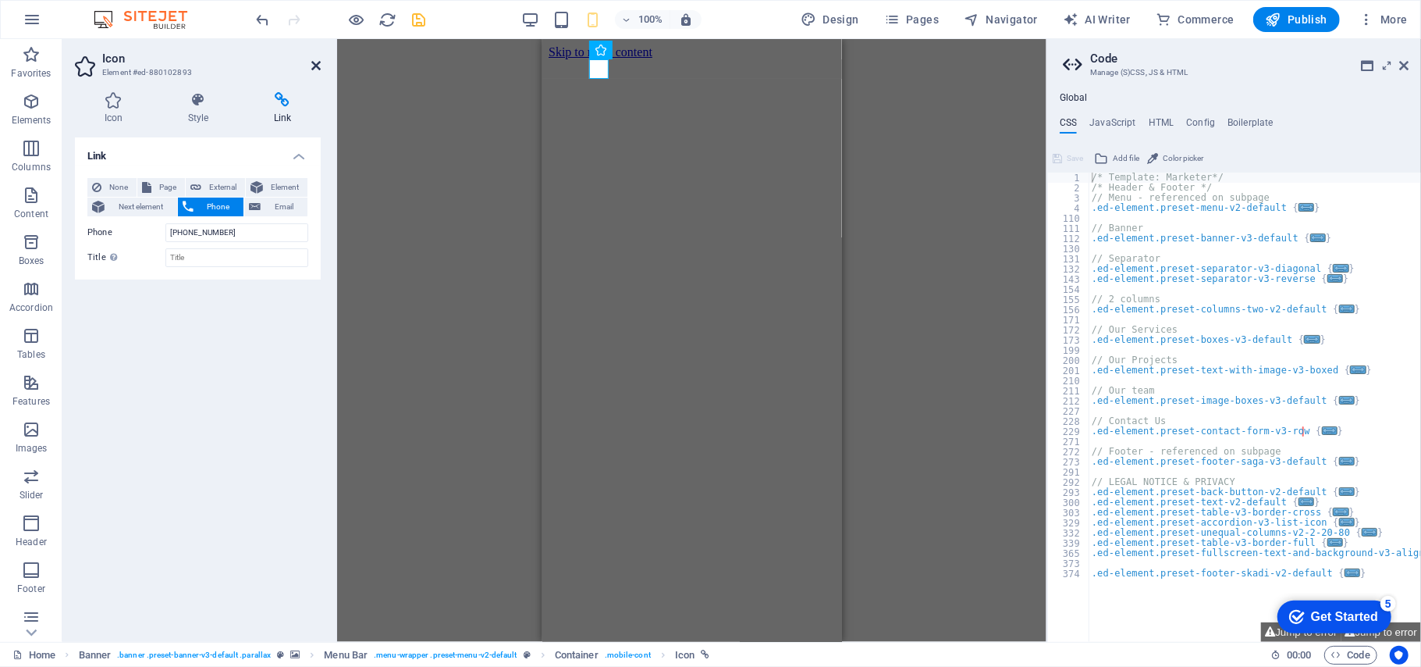
click at [314, 69] on icon at bounding box center [315, 65] width 9 height 12
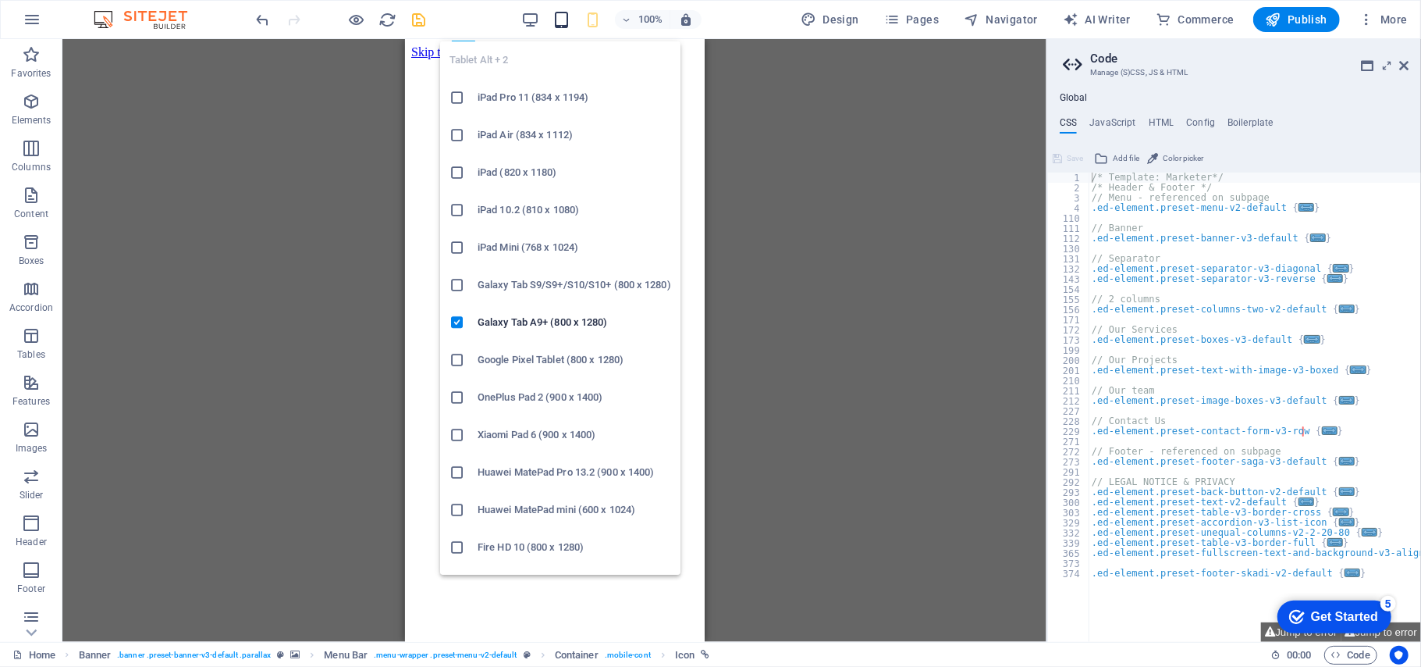
click at [569, 13] on icon "button" at bounding box center [562, 20] width 18 height 18
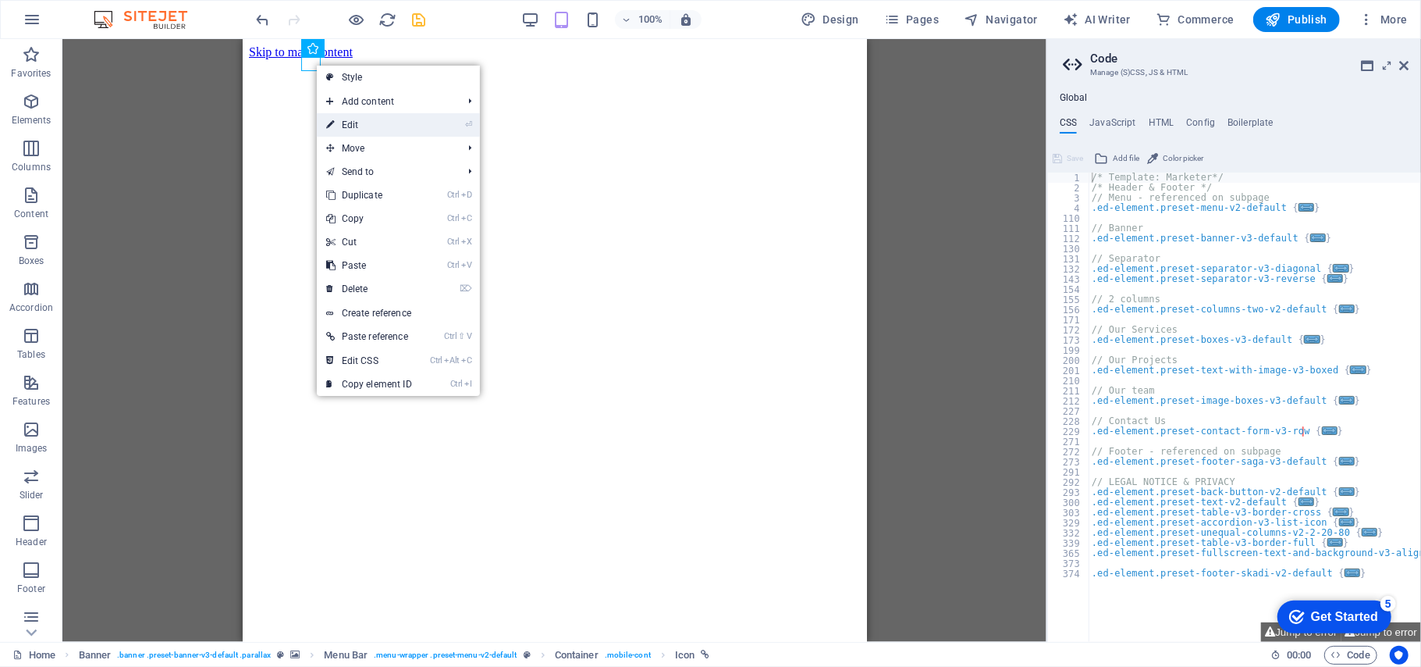
click at [357, 116] on link "⏎ Edit" at bounding box center [369, 124] width 105 height 23
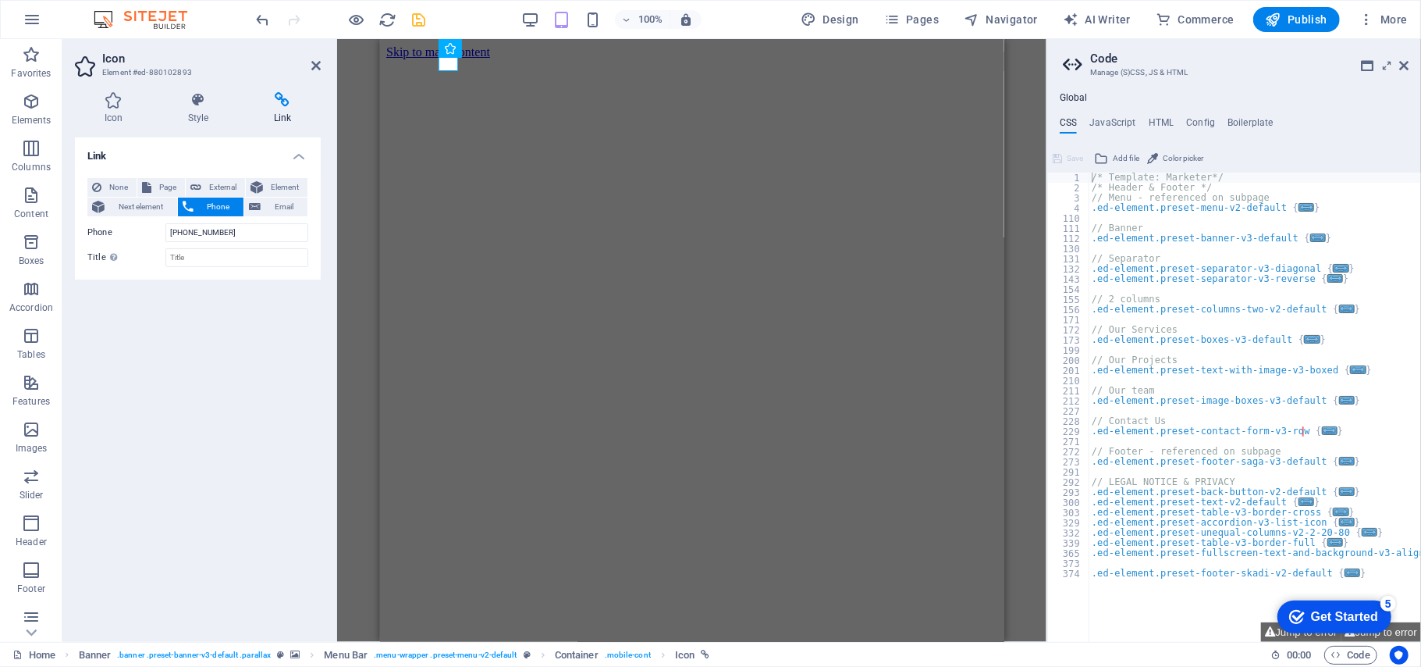
click at [279, 109] on h4 "Link" at bounding box center [282, 108] width 76 height 33
click at [325, 62] on aside "Icon Element #ed-880102893 Icon Style Link Icon phone All icon sets... IcoFont …" at bounding box center [199, 340] width 275 height 603
click at [320, 67] on aside "Icon Element #ed-880102893 Icon Style Link Icon phone All icon sets... IcoFont …" at bounding box center [199, 340] width 275 height 603
click at [315, 67] on icon at bounding box center [315, 65] width 9 height 12
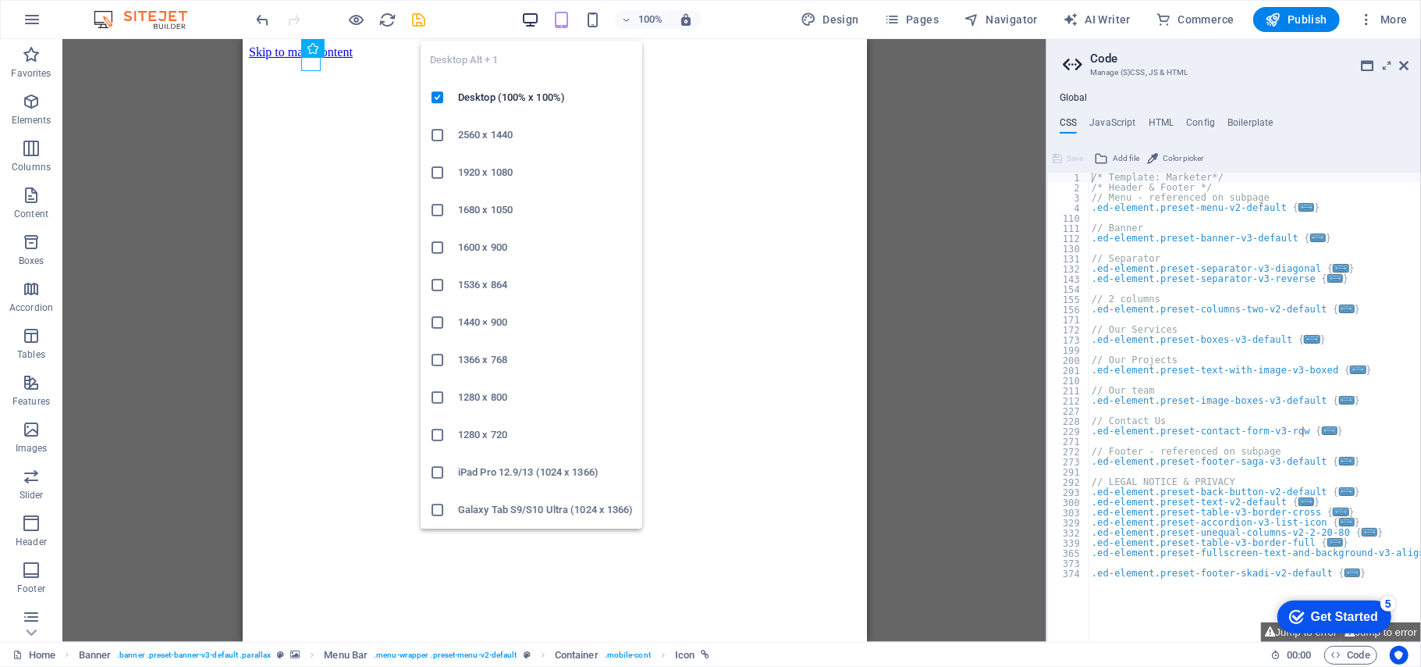
click at [537, 20] on icon "button" at bounding box center [530, 20] width 18 height 18
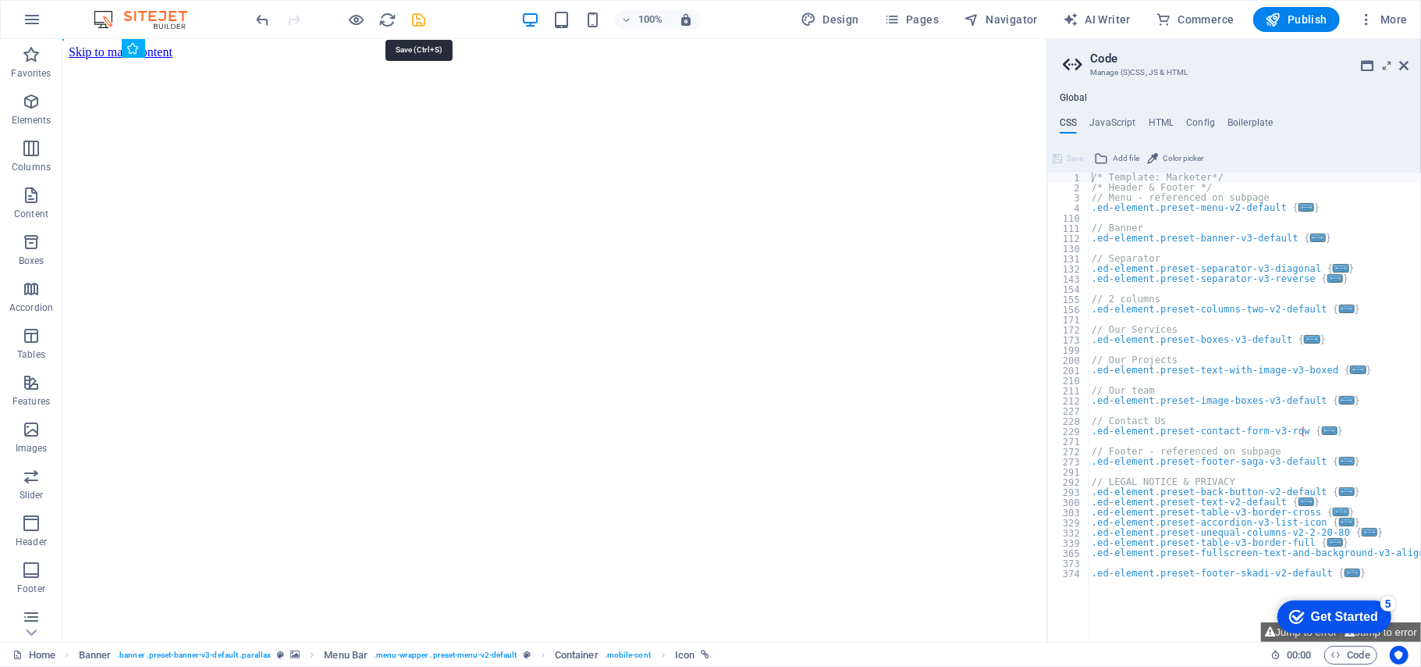
click at [425, 20] on icon "save" at bounding box center [420, 20] width 18 height 18
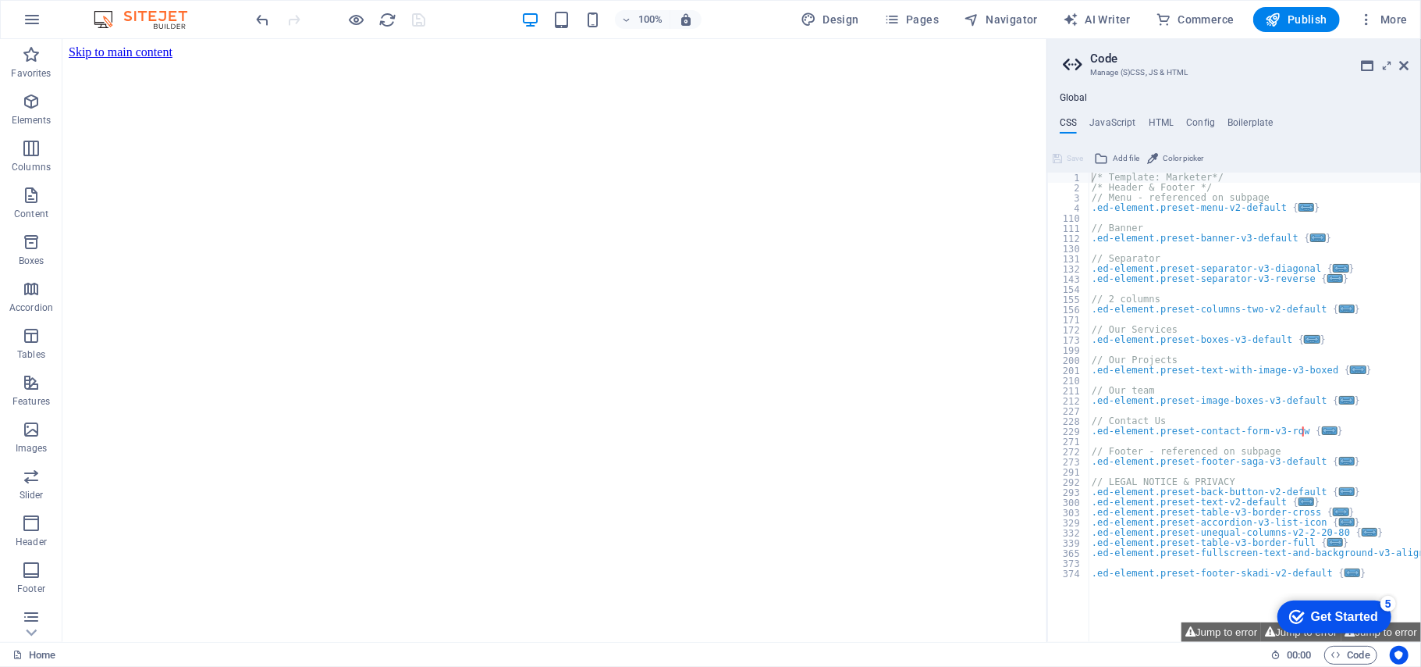
click at [1421, 64] on aside "Code Manage (S)CSS, JS & HTML Global CSS JavaScript HTML Config Boilerplate /* …" at bounding box center [1234, 340] width 375 height 603
click at [1210, 634] on button "Jump to error" at bounding box center [1222, 632] width 80 height 20
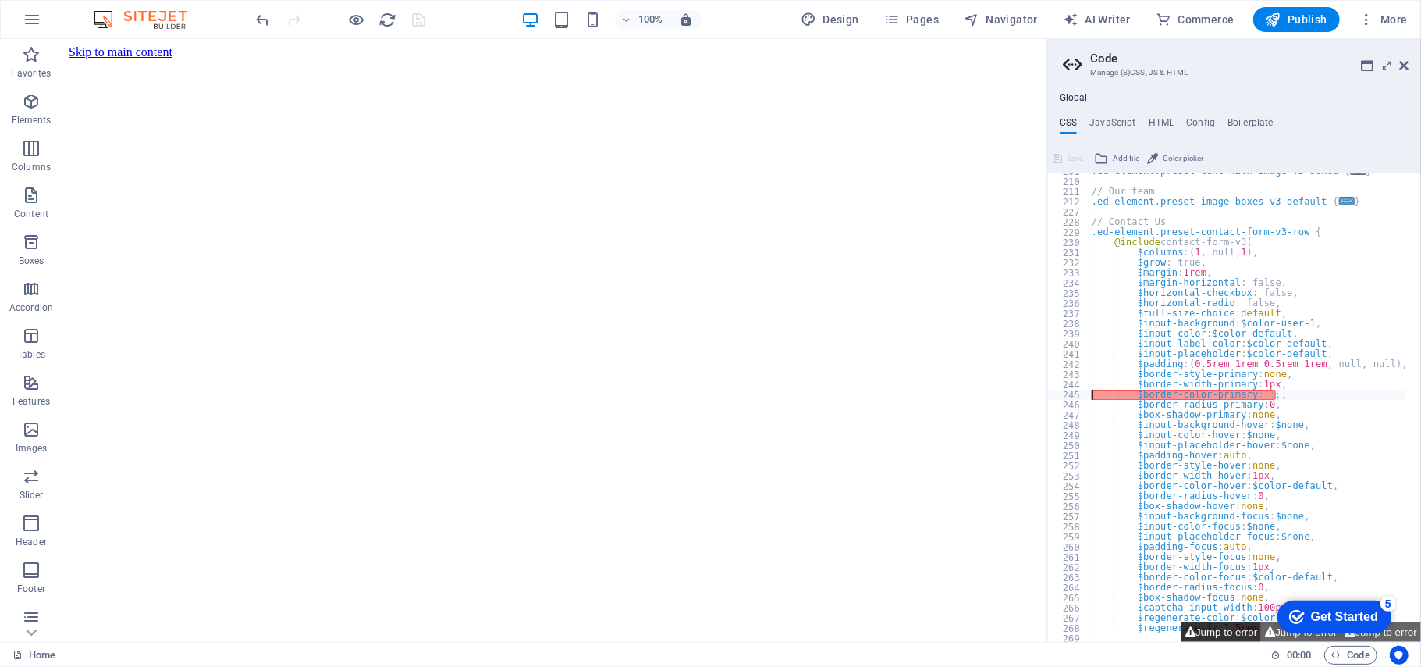
type textarea "$border-color-primary: :;,"
click at [1403, 66] on icon at bounding box center [1403, 65] width 9 height 12
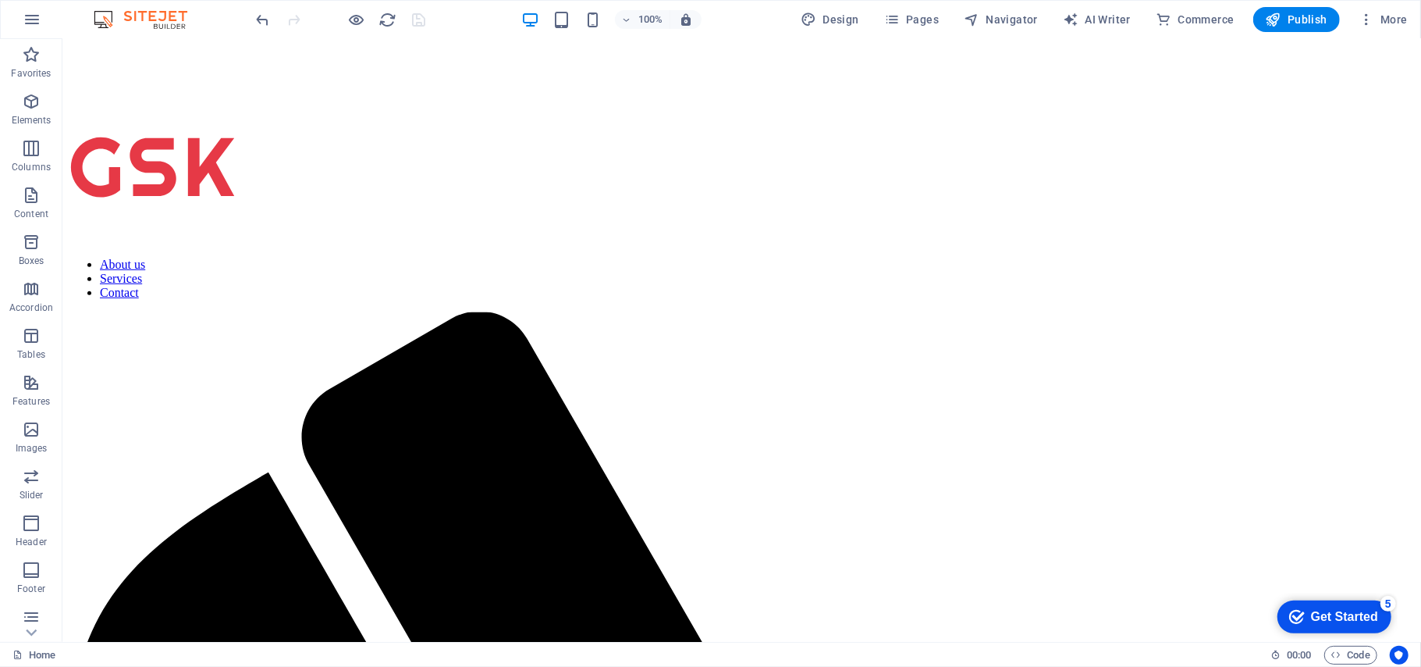
scroll to position [479, 0]
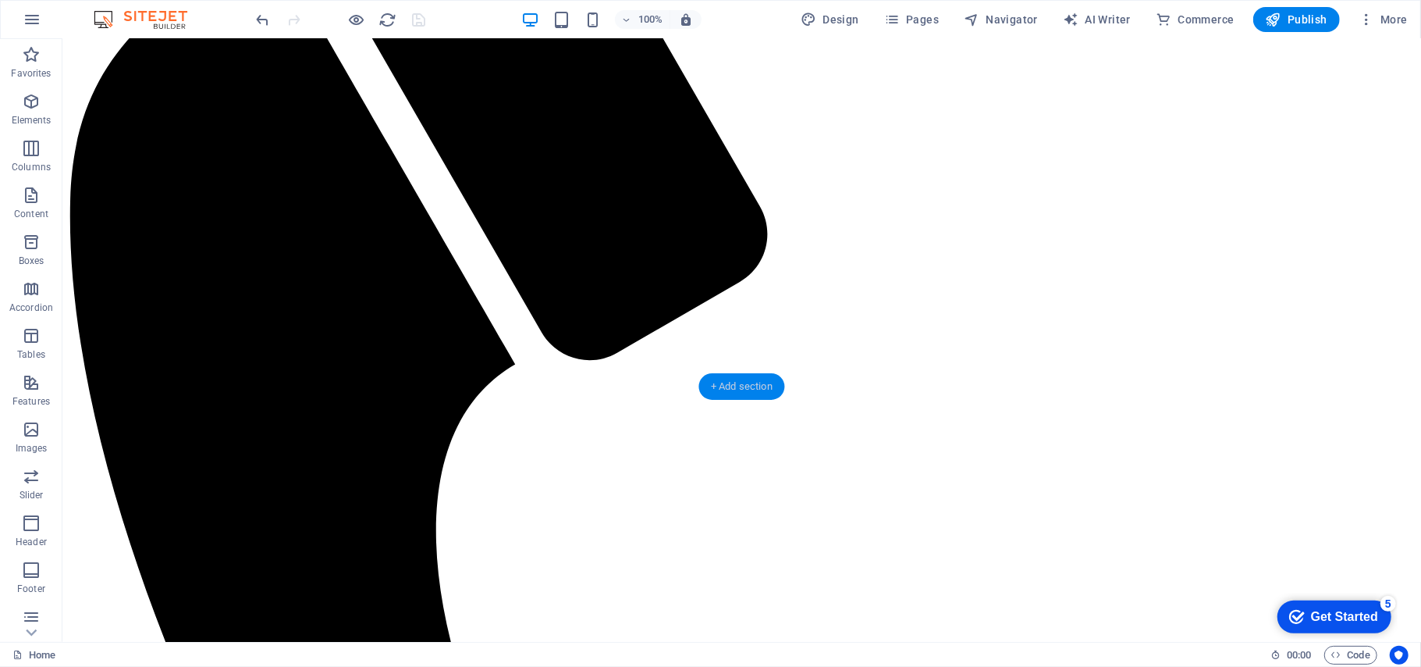
scroll to position [1104, 0]
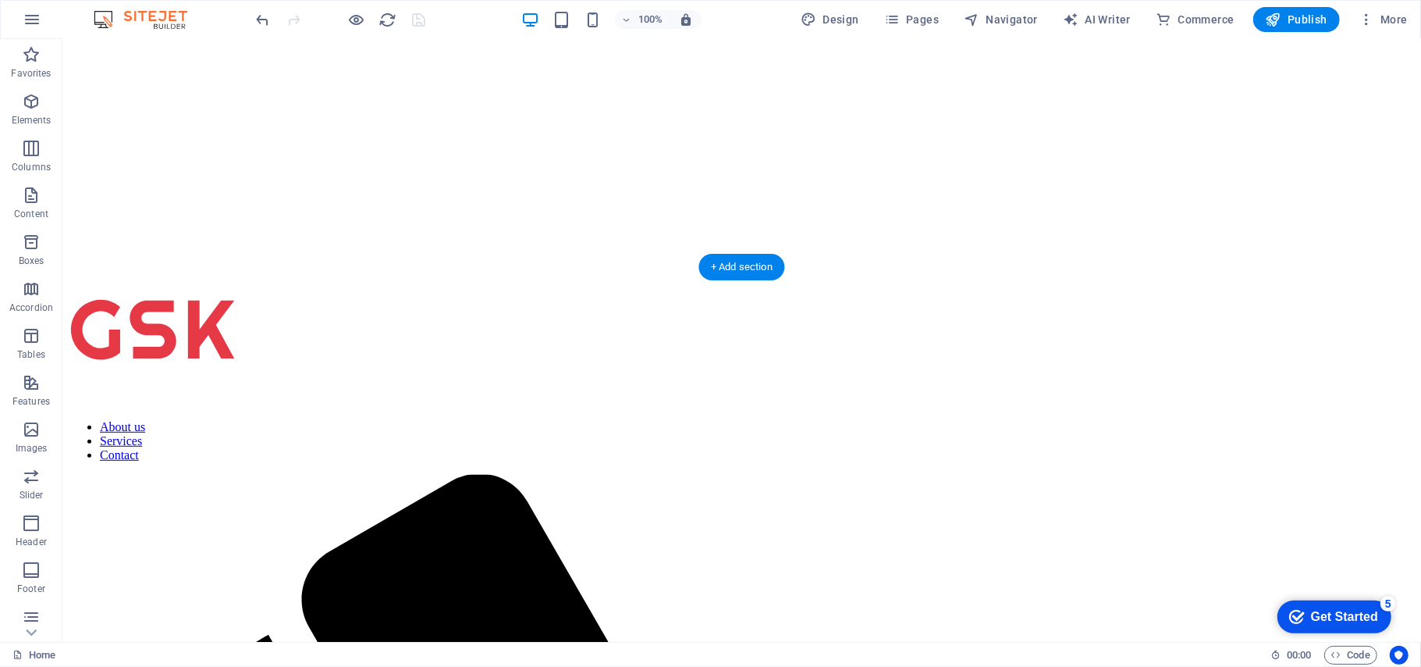
scroll to position [375, 0]
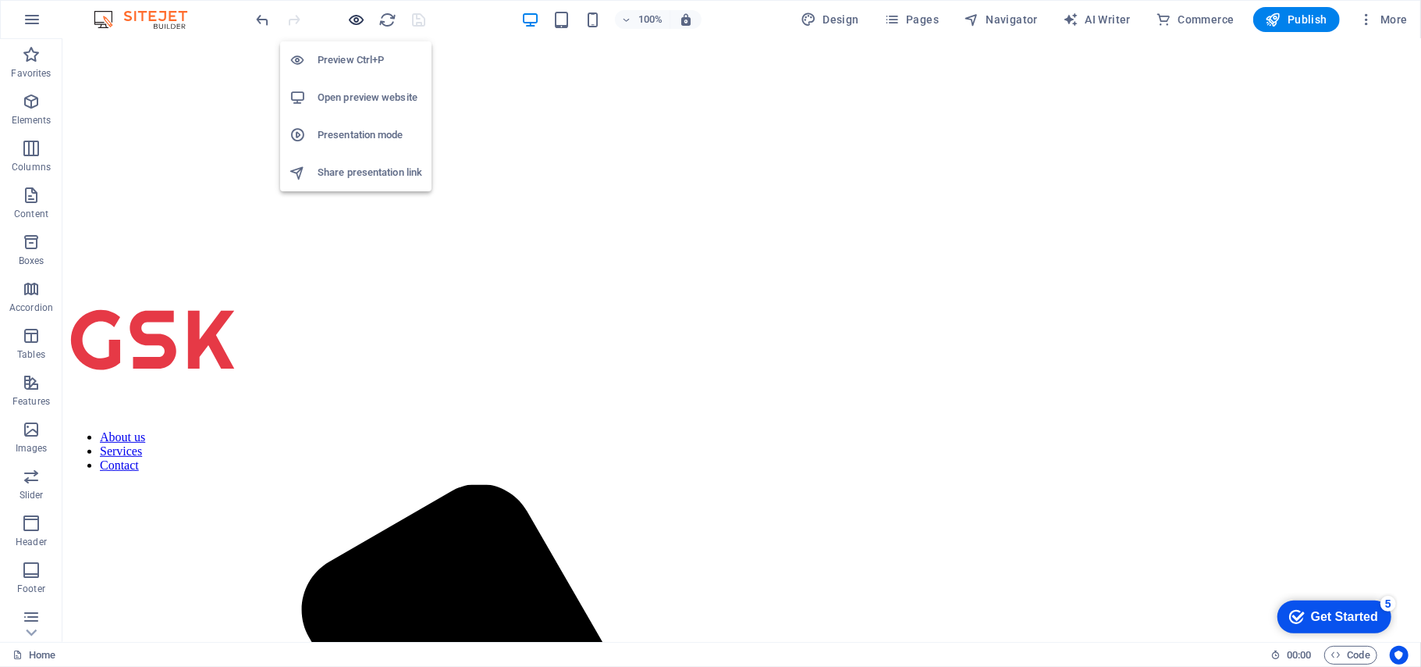
click at [353, 17] on icon "button" at bounding box center [357, 20] width 18 height 18
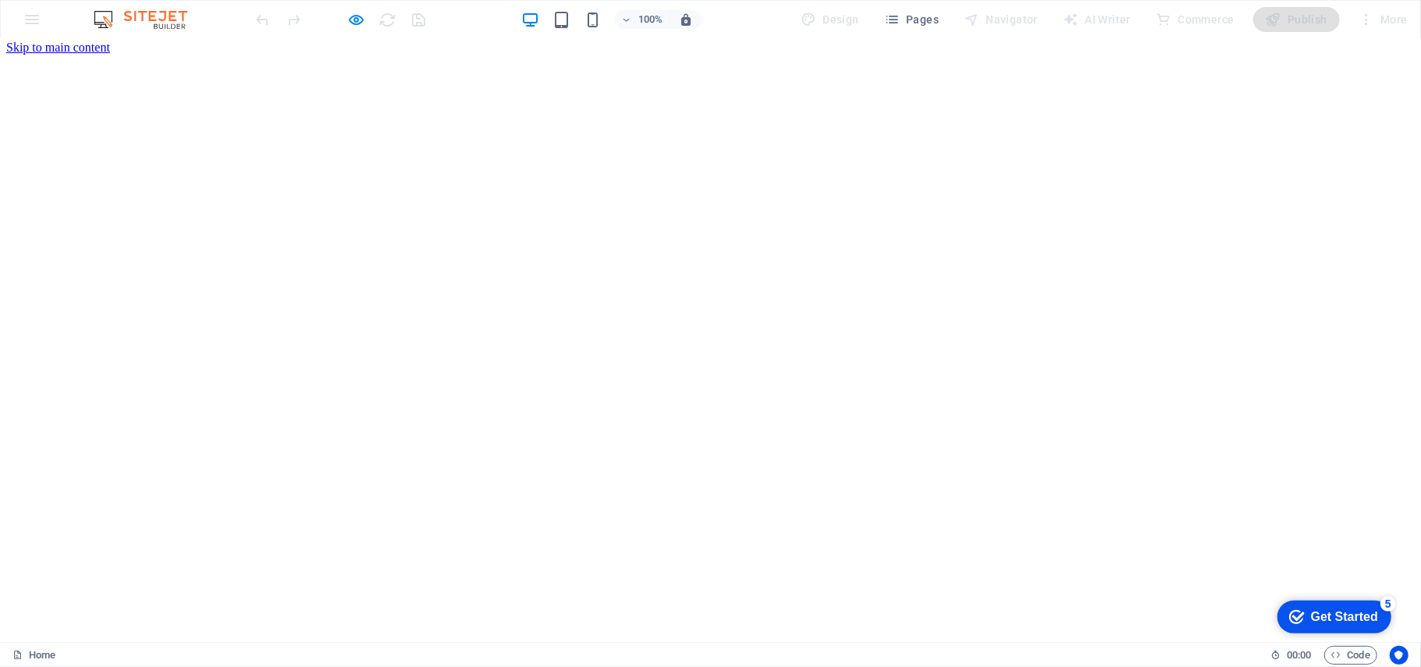
scroll to position [0, 0]
click at [348, 20] on icon "button" at bounding box center [357, 20] width 18 height 18
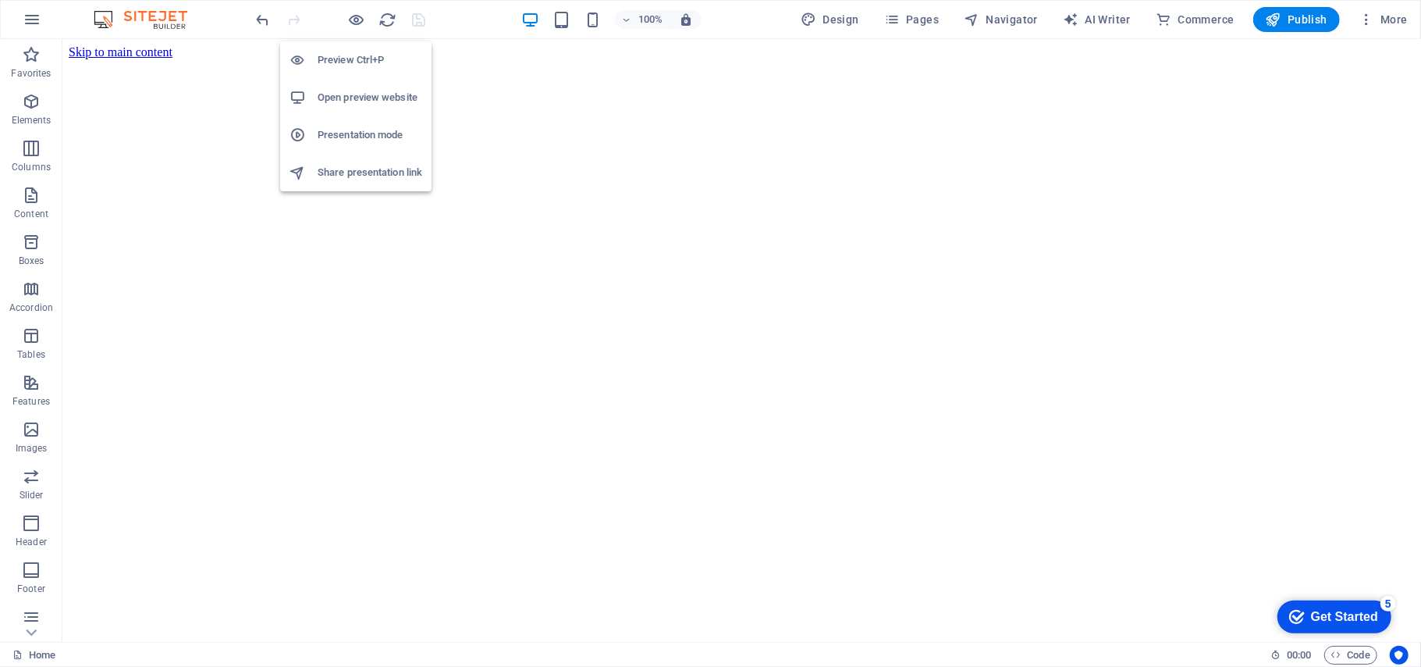
click at [364, 60] on h6 "Preview Ctrl+P" at bounding box center [370, 60] width 105 height 19
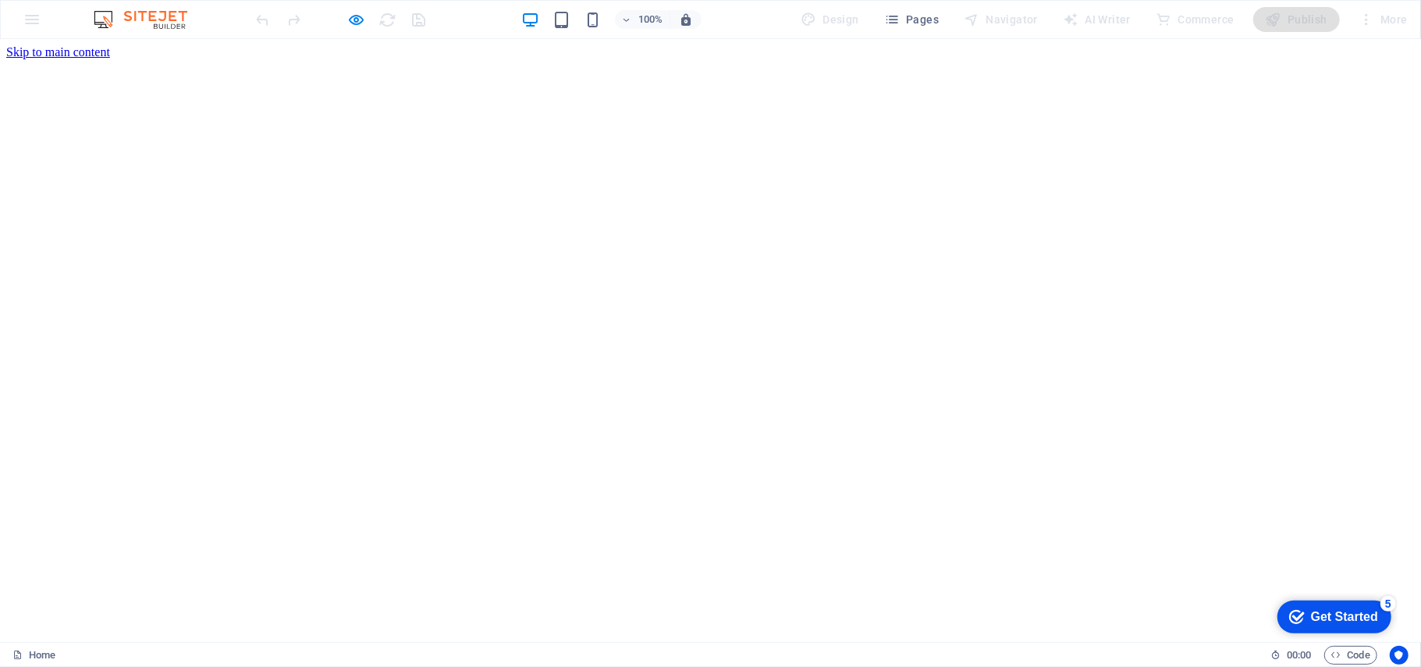
click at [437, 27] on div "100% Design Pages Navigator AI Writer Commerce Publish More" at bounding box center [834, 19] width 1161 height 25
click at [353, 23] on icon "button" at bounding box center [357, 20] width 18 height 18
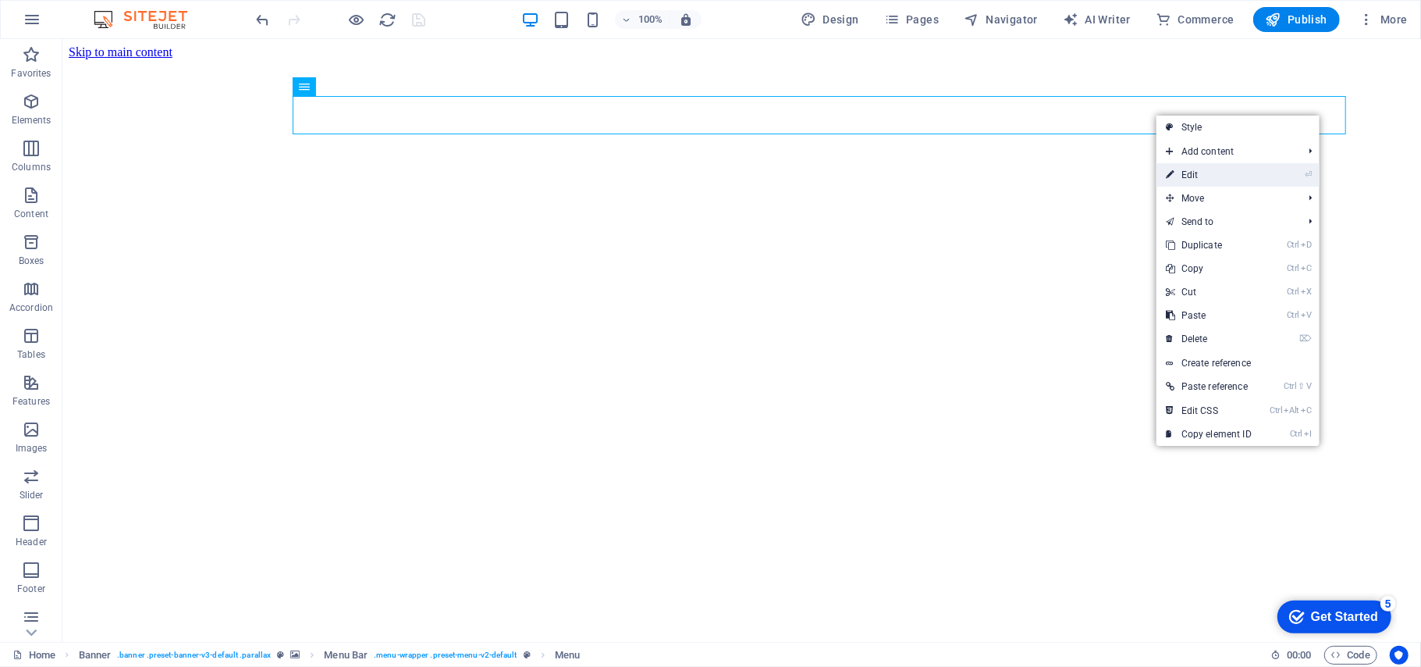
click at [1282, 172] on li "⏎ Edit" at bounding box center [1238, 174] width 163 height 23
click at [1278, 183] on li "⏎ Edit" at bounding box center [1238, 174] width 163 height 23
click at [1209, 172] on link "⏎ Edit" at bounding box center [1209, 174] width 105 height 23
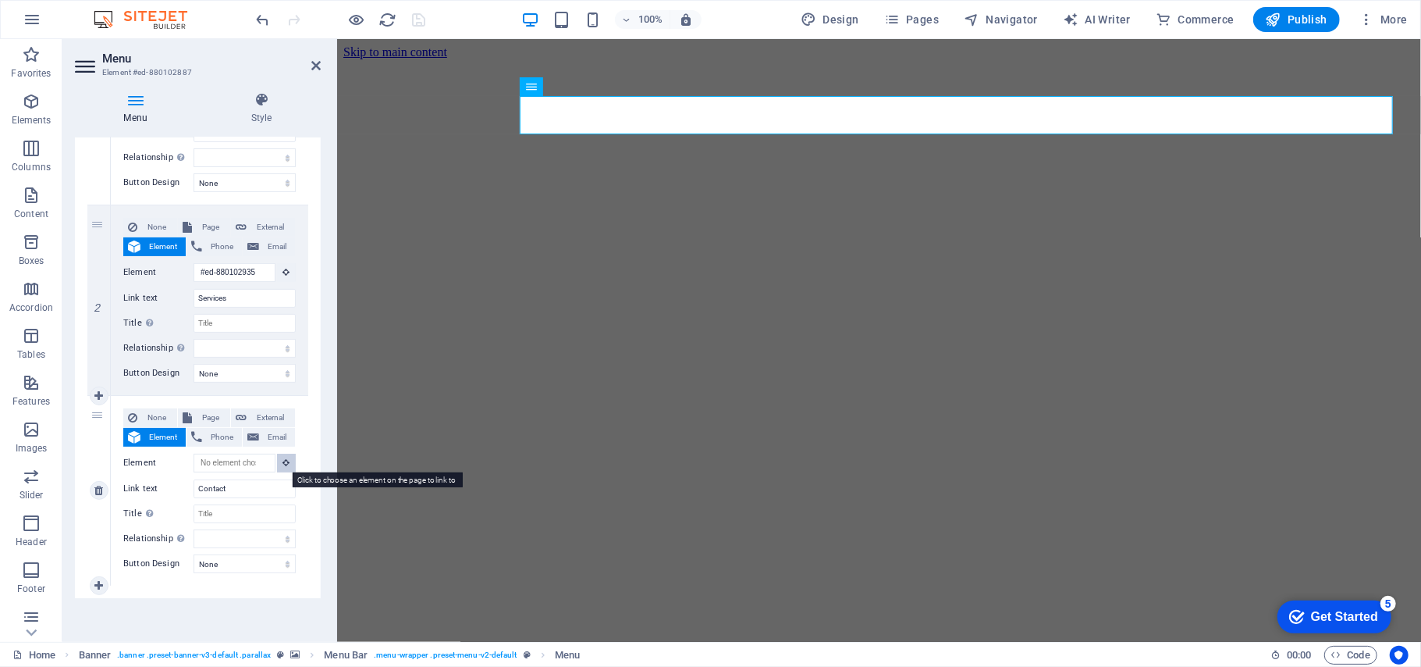
click at [283, 466] on icon at bounding box center [286, 462] width 7 height 8
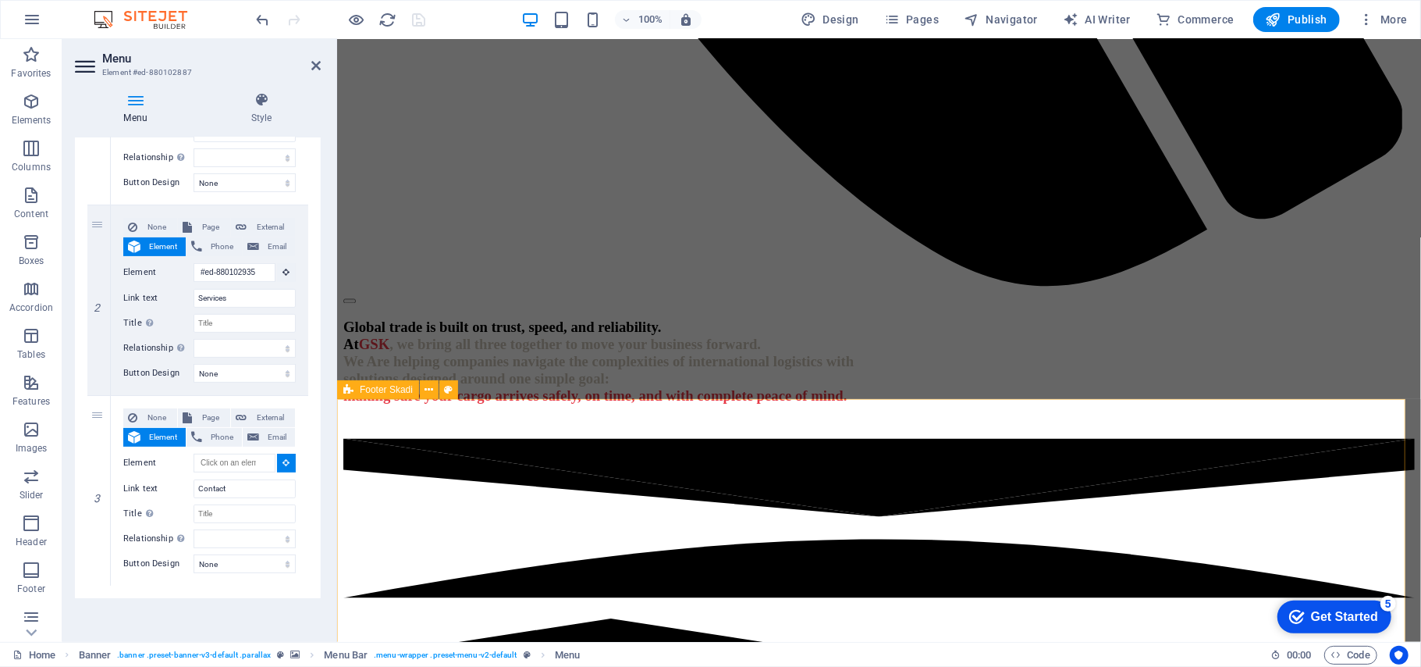
scroll to position [2062, 0]
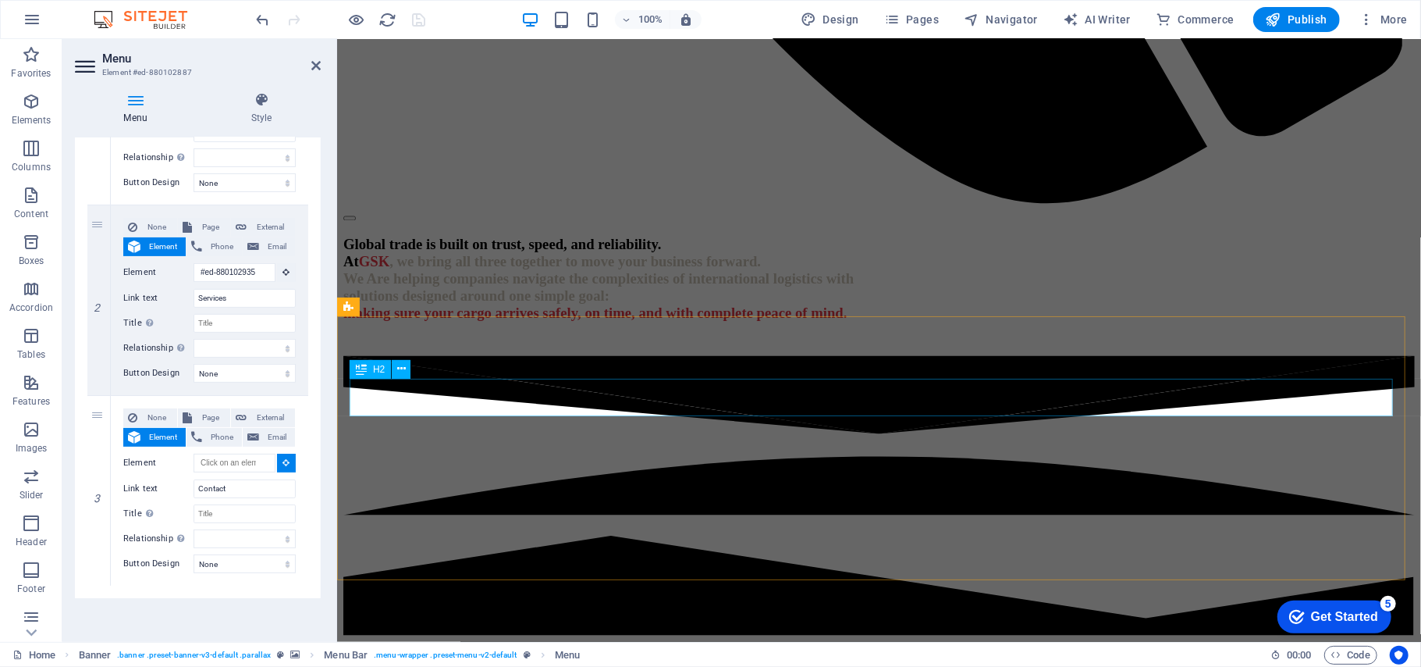
select select
type input "#ed-897897904"
select select
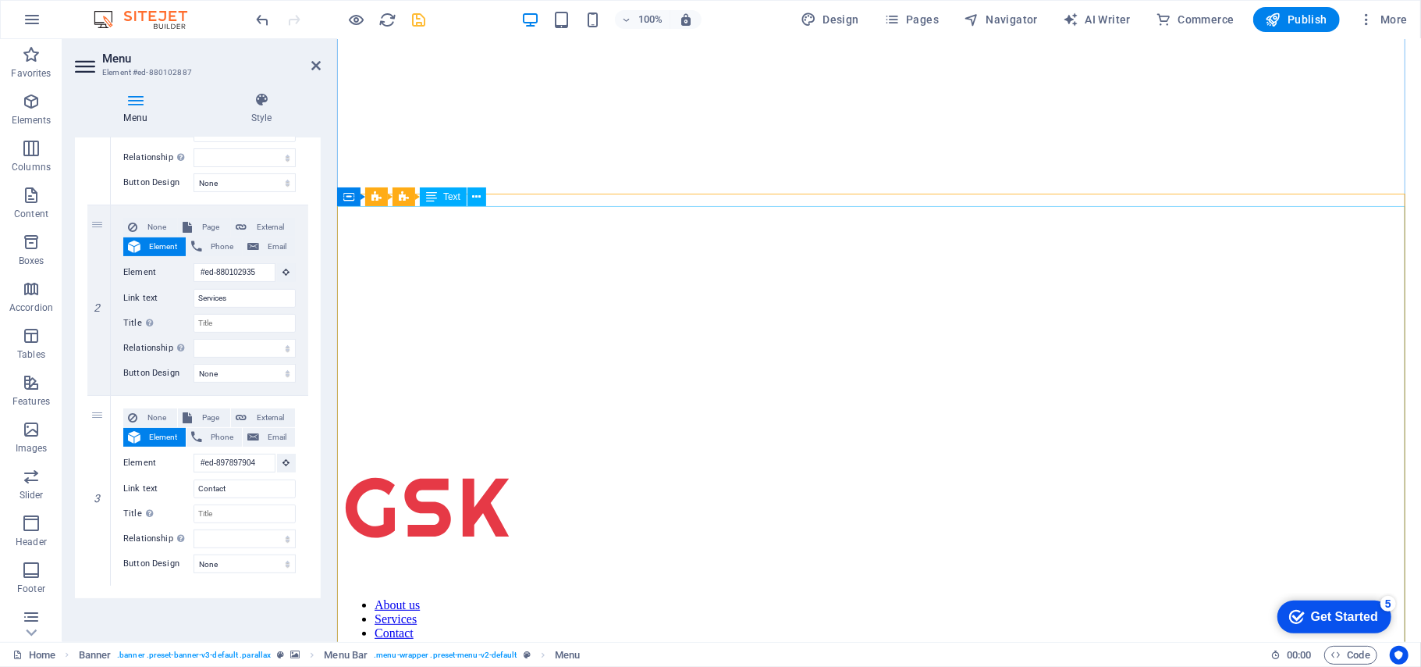
scroll to position [0, 0]
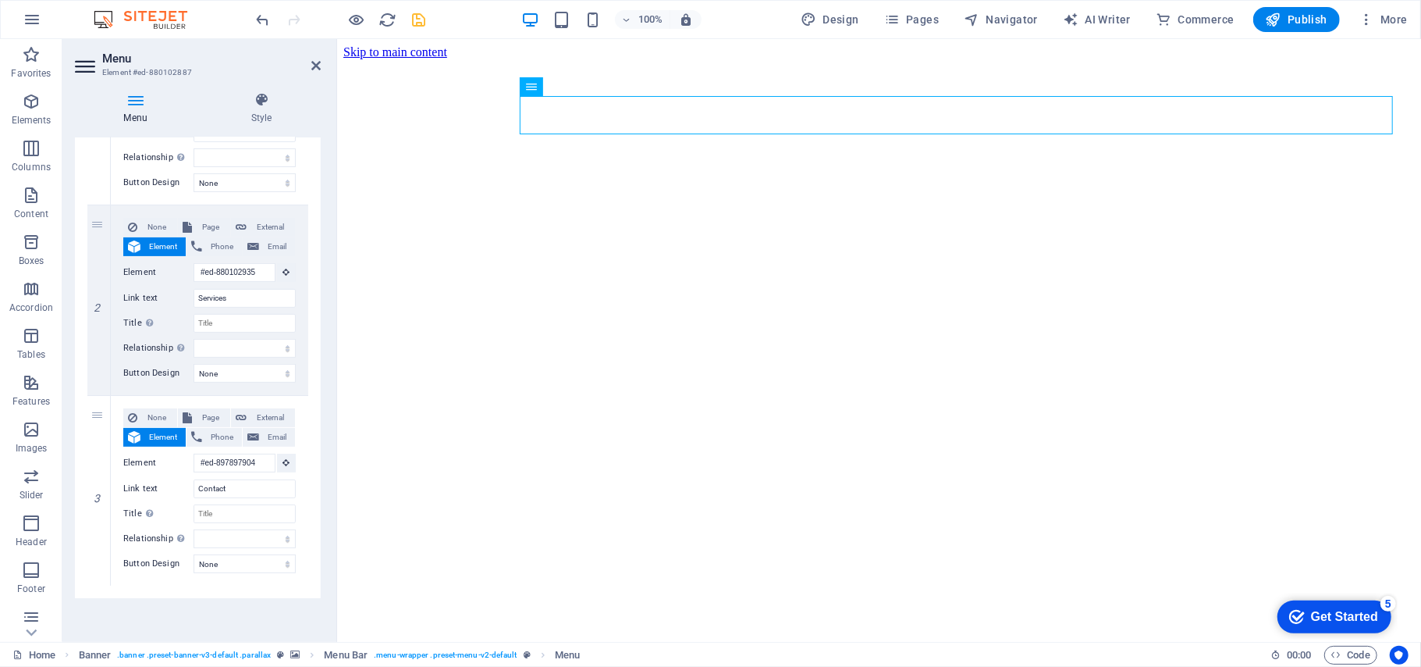
click at [301, 69] on header "Menu Element #ed-880102887" at bounding box center [198, 59] width 246 height 41
click at [315, 66] on icon at bounding box center [315, 65] width 9 height 12
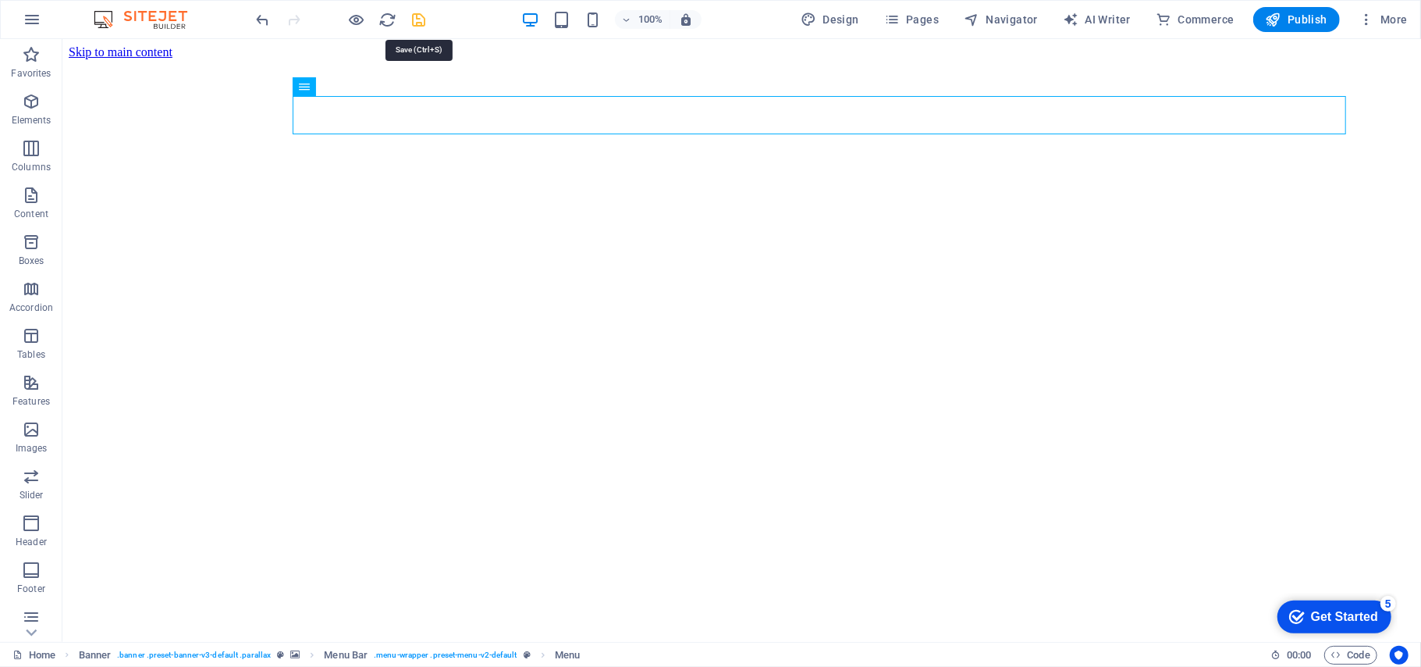
click at [423, 20] on icon "save" at bounding box center [420, 20] width 18 height 18
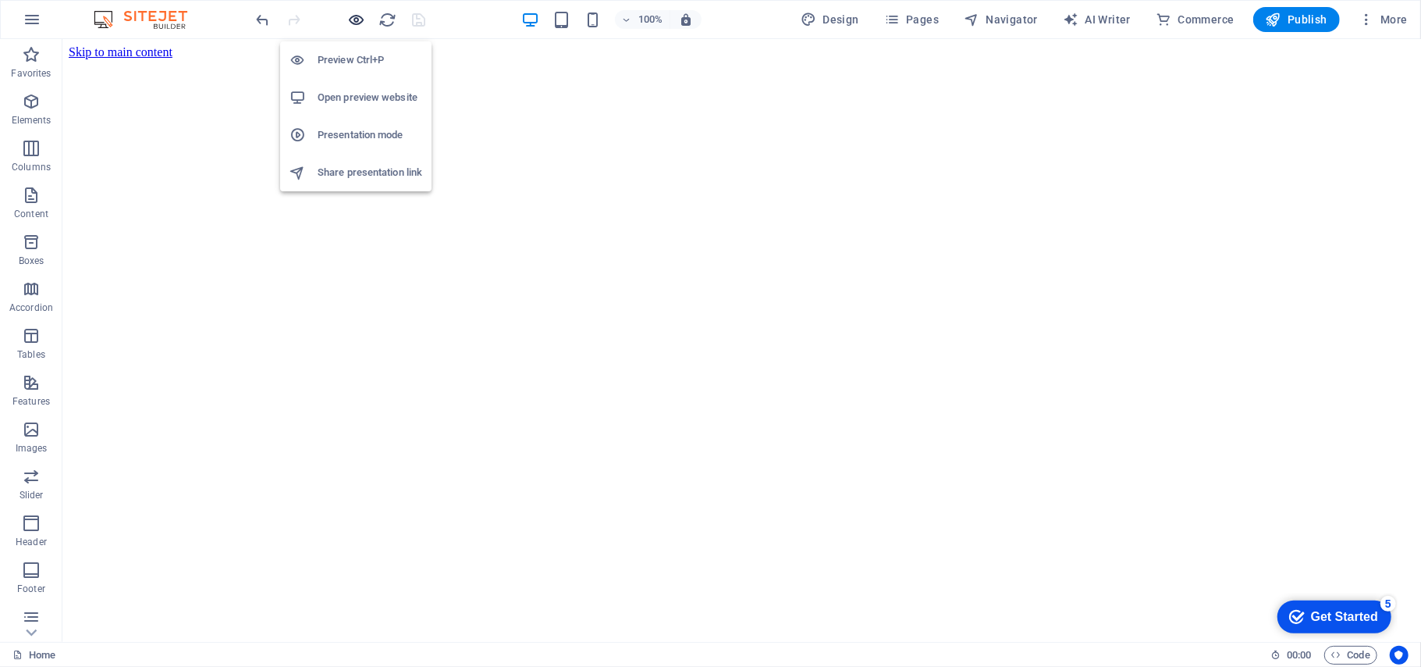
click at [353, 23] on icon "button" at bounding box center [357, 20] width 18 height 18
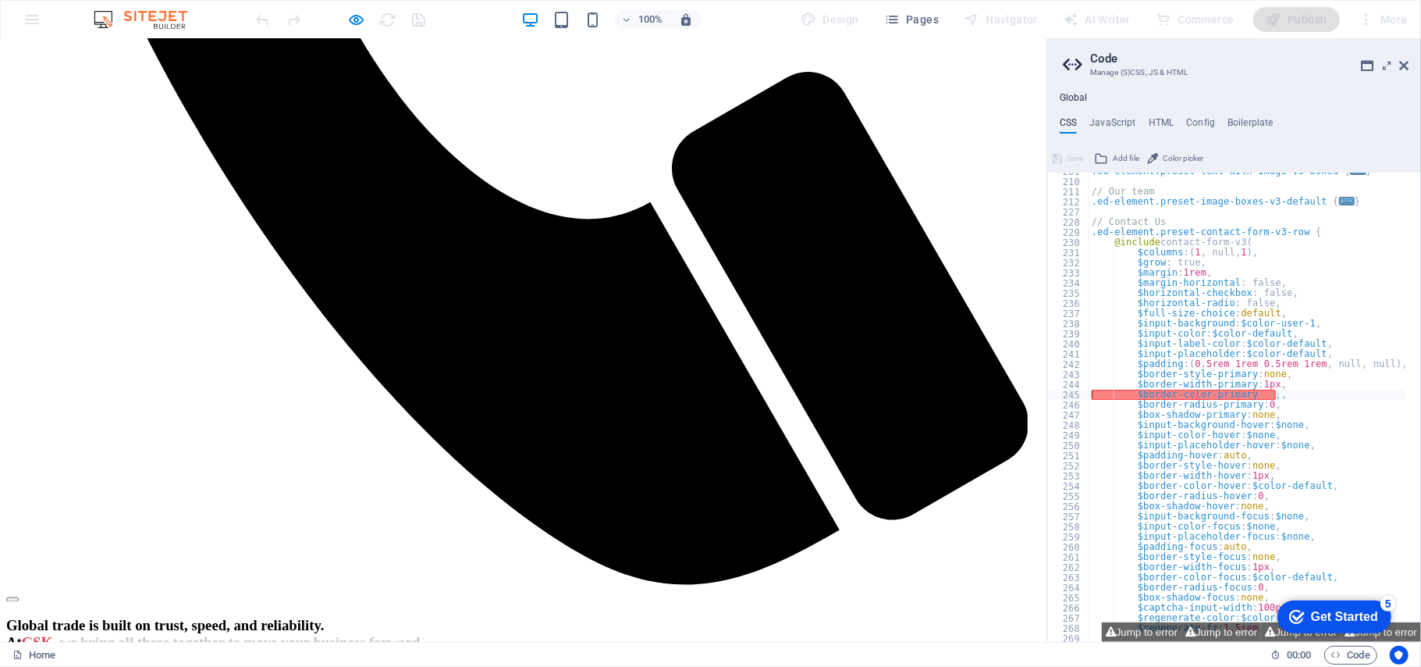
scroll to position [1627, 0]
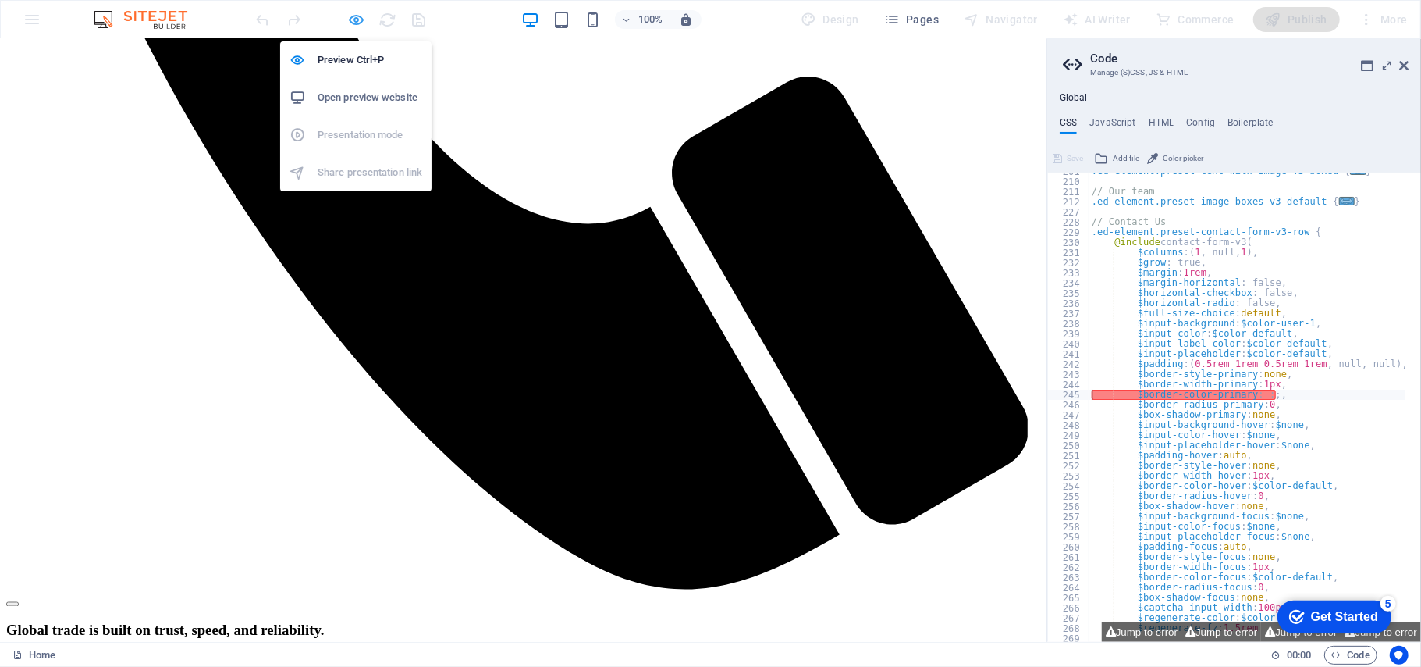
click at [357, 17] on icon "button" at bounding box center [357, 20] width 18 height 18
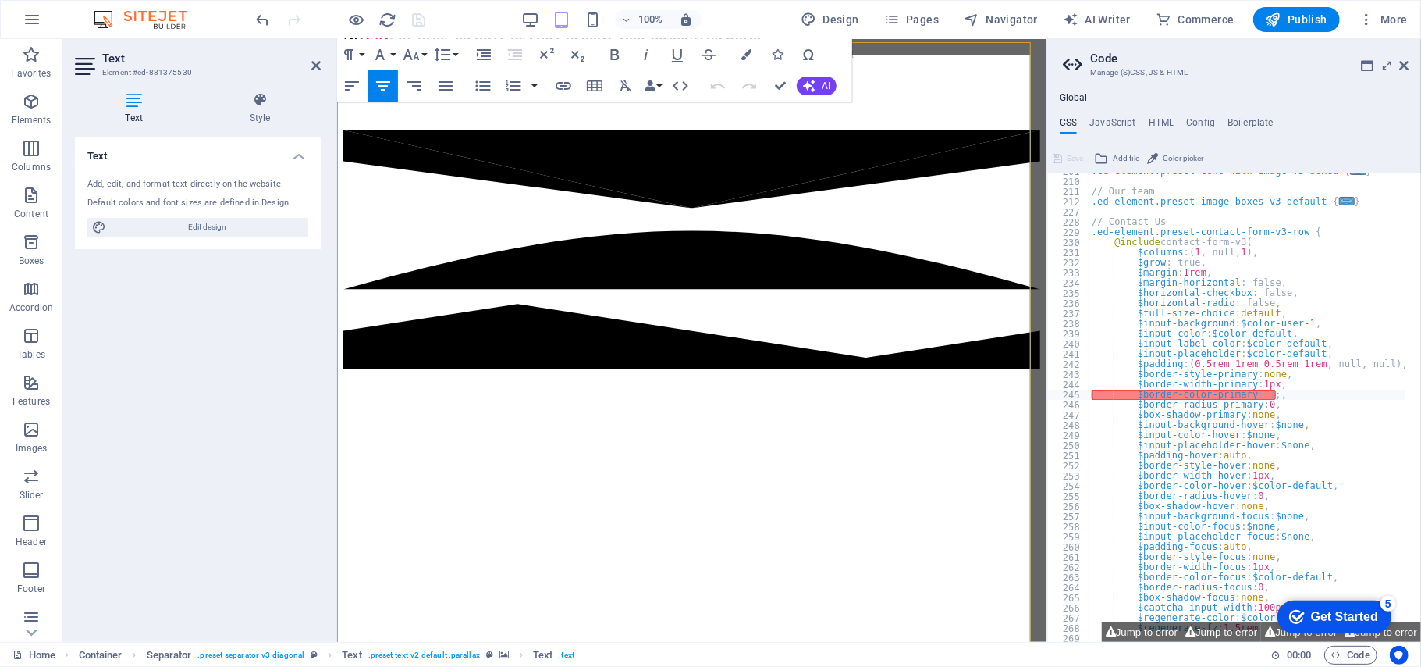
scroll to position [1723, 0]
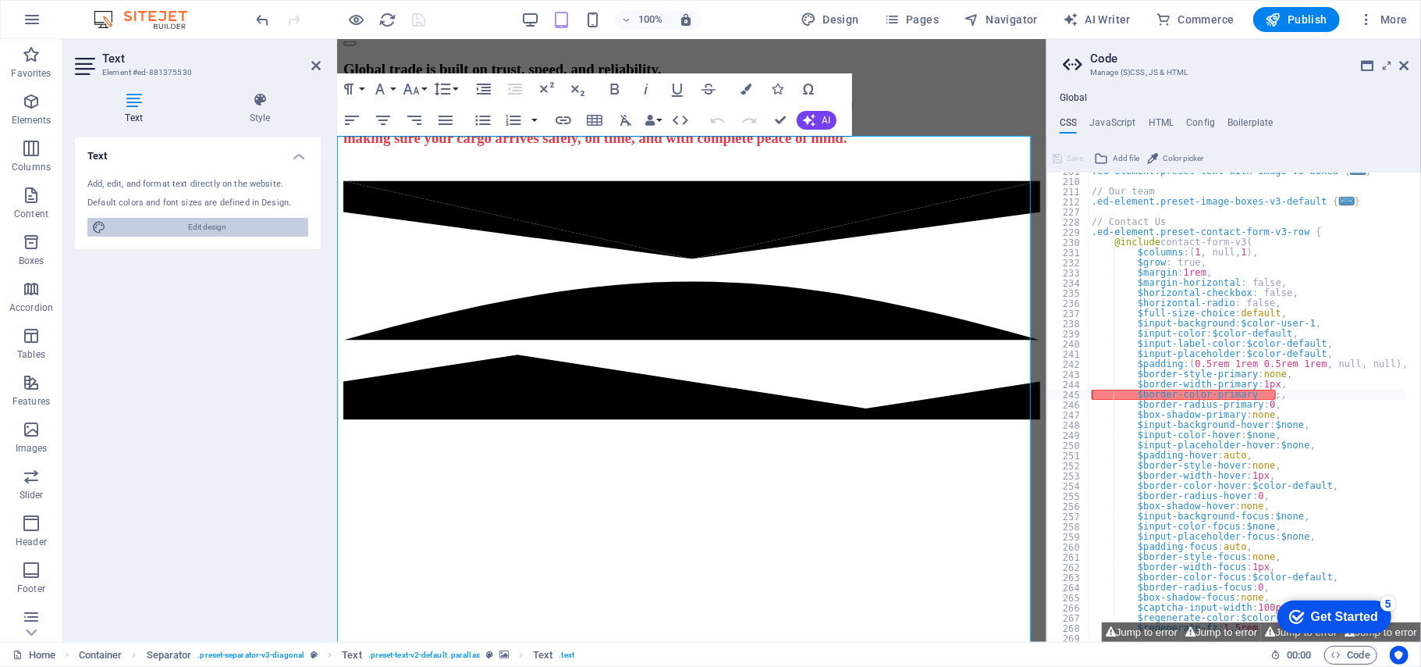
click at [223, 232] on span "Edit design" at bounding box center [207, 227] width 193 height 19
click at [263, 109] on h4 "Style" at bounding box center [260, 108] width 122 height 33
select select "rem"
select select "600"
select select "px"
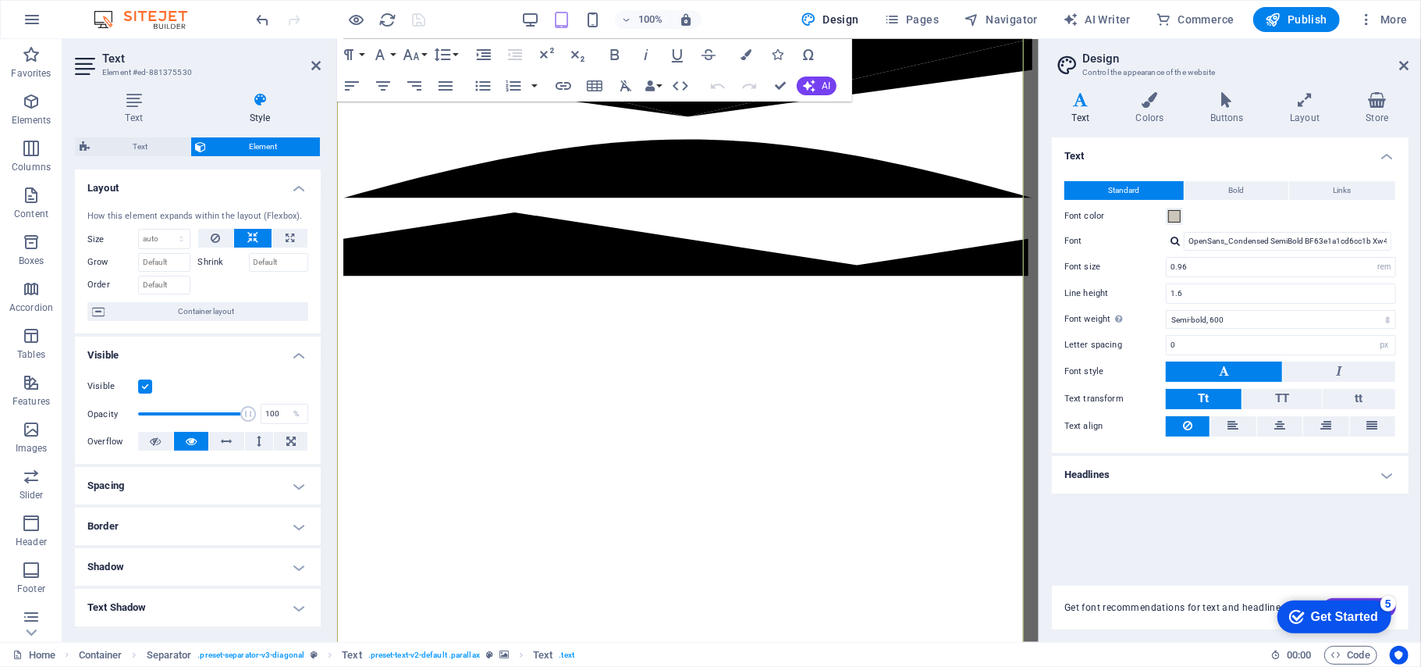
scroll to position [200, 0]
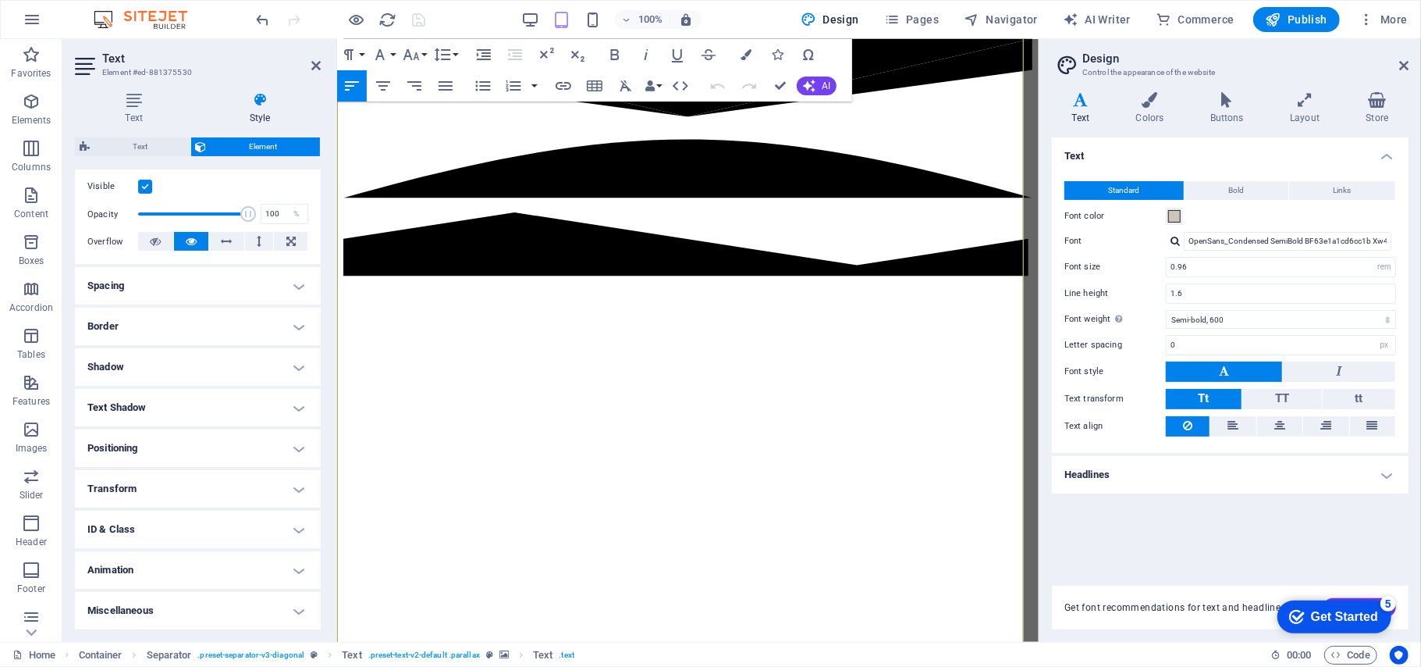
drag, startPoint x: 361, startPoint y: 250, endPoint x: 368, endPoint y: 209, distance: 41.1
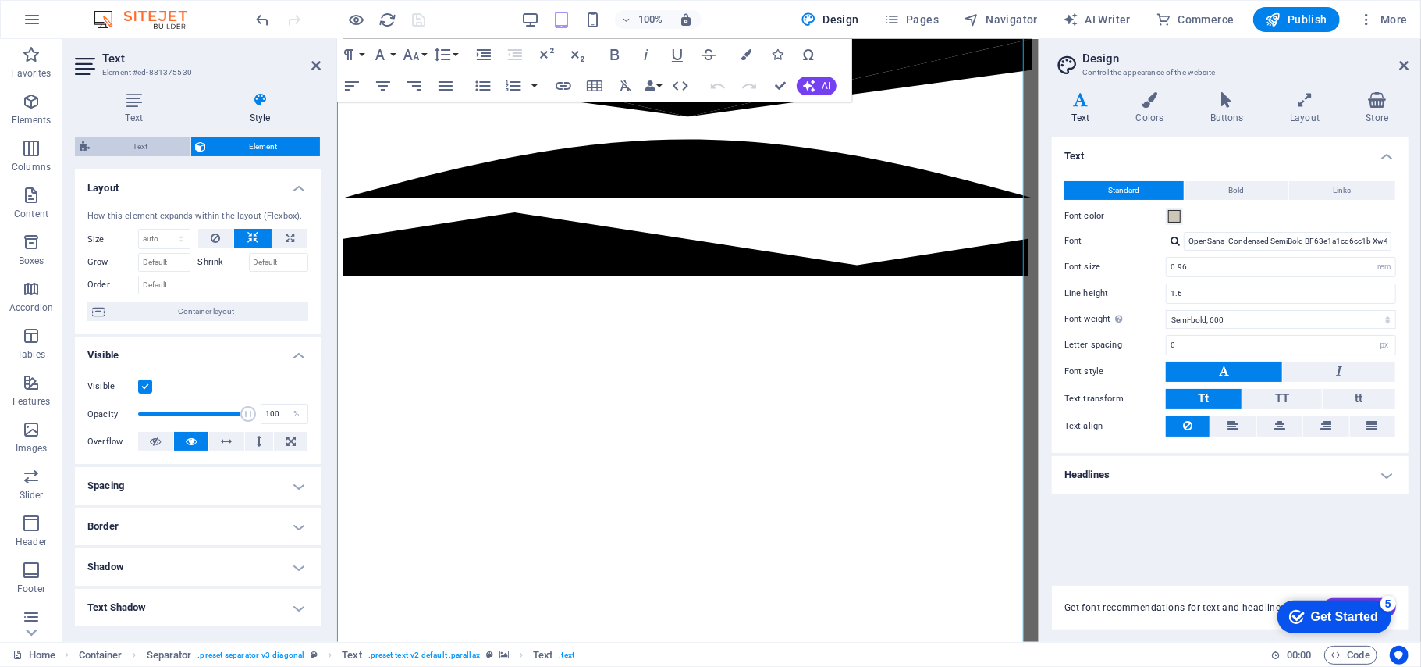
click at [163, 138] on span "Text" at bounding box center [139, 146] width 91 height 19
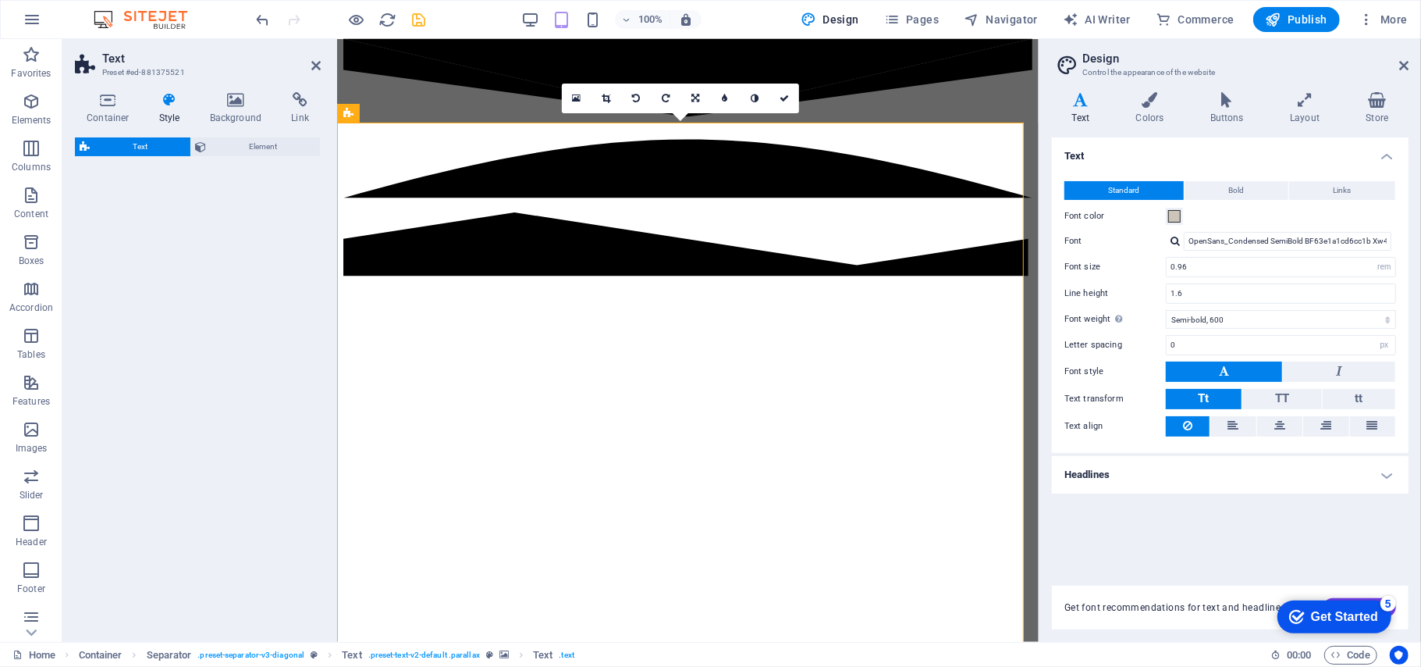
scroll to position [1724, 0]
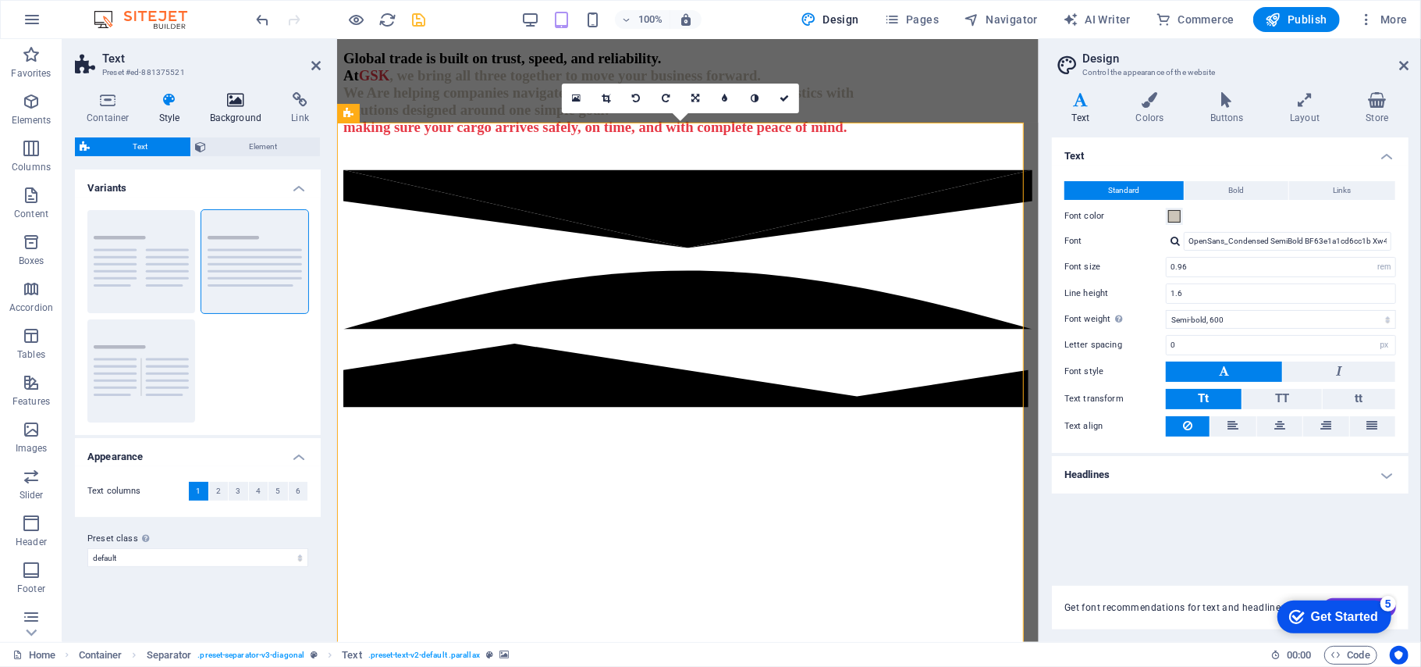
click at [235, 107] on icon at bounding box center [236, 100] width 76 height 16
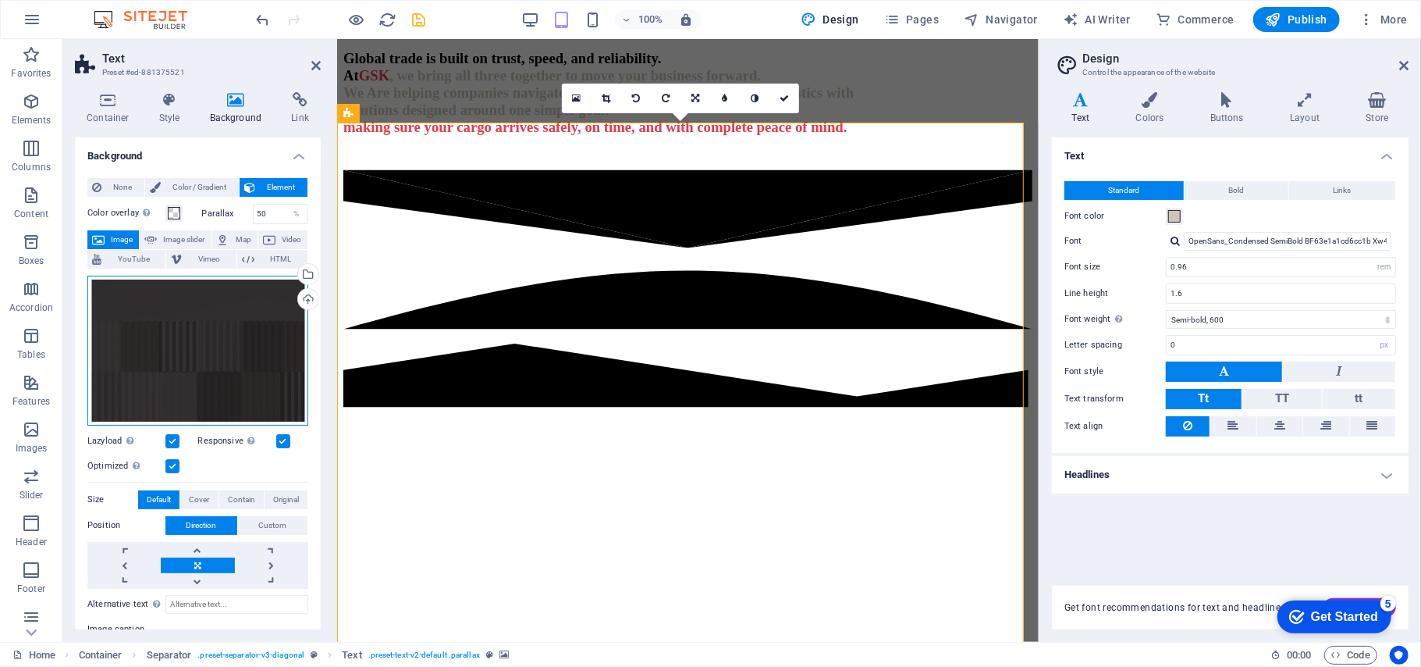
click at [181, 370] on div "Drag files here, click to choose files or select files from Files or our free s…" at bounding box center [197, 351] width 221 height 150
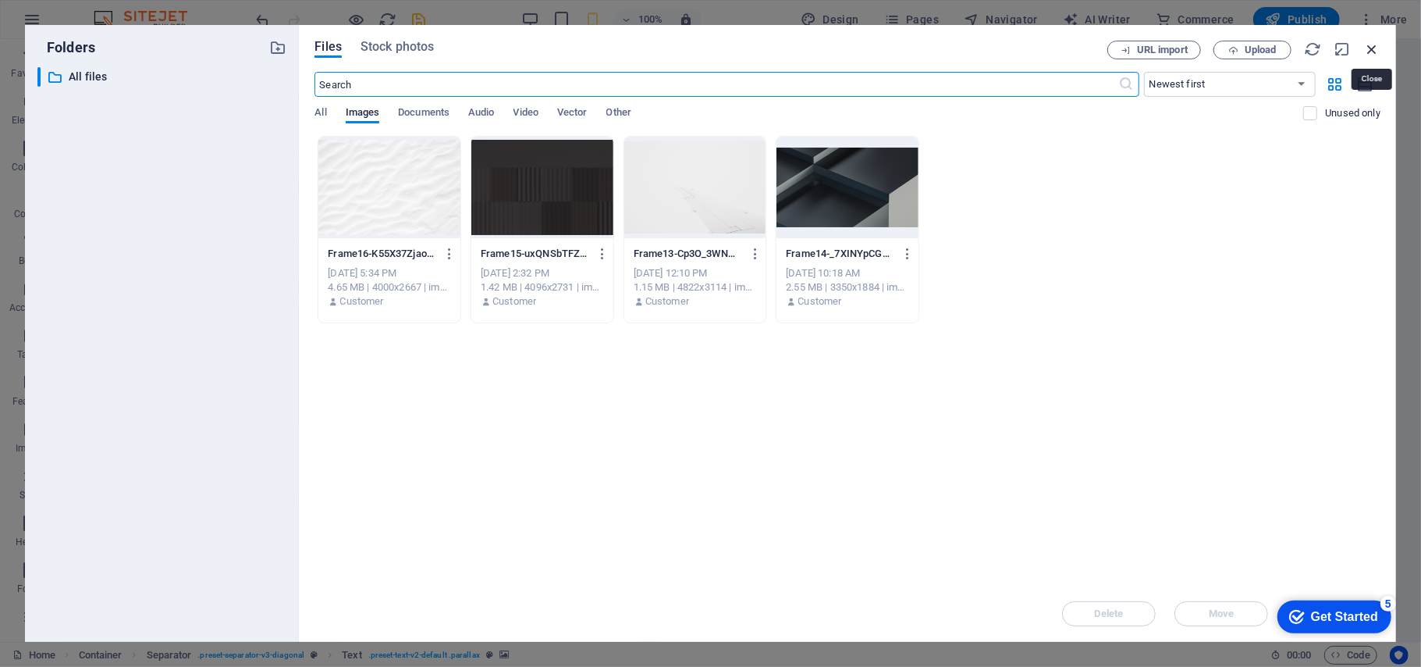
click at [1375, 44] on icon "button" at bounding box center [1372, 49] width 17 height 17
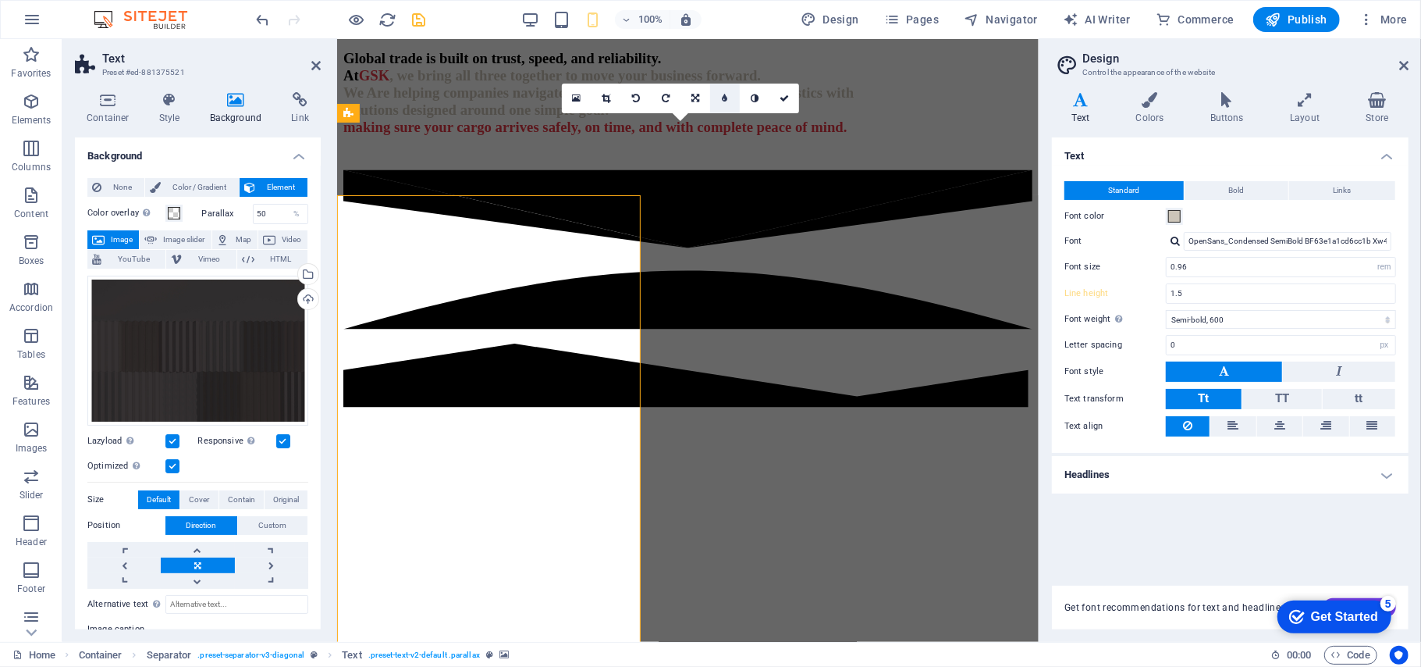
type input "1.6"
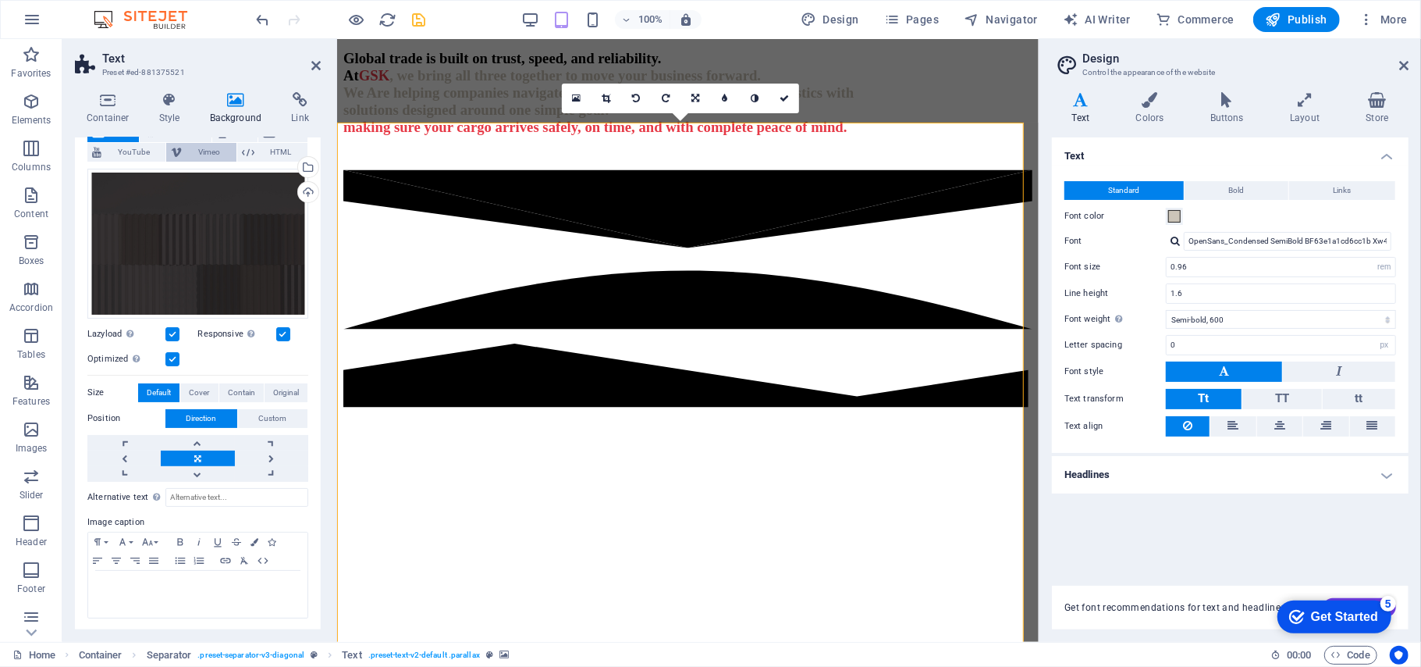
scroll to position [0, 0]
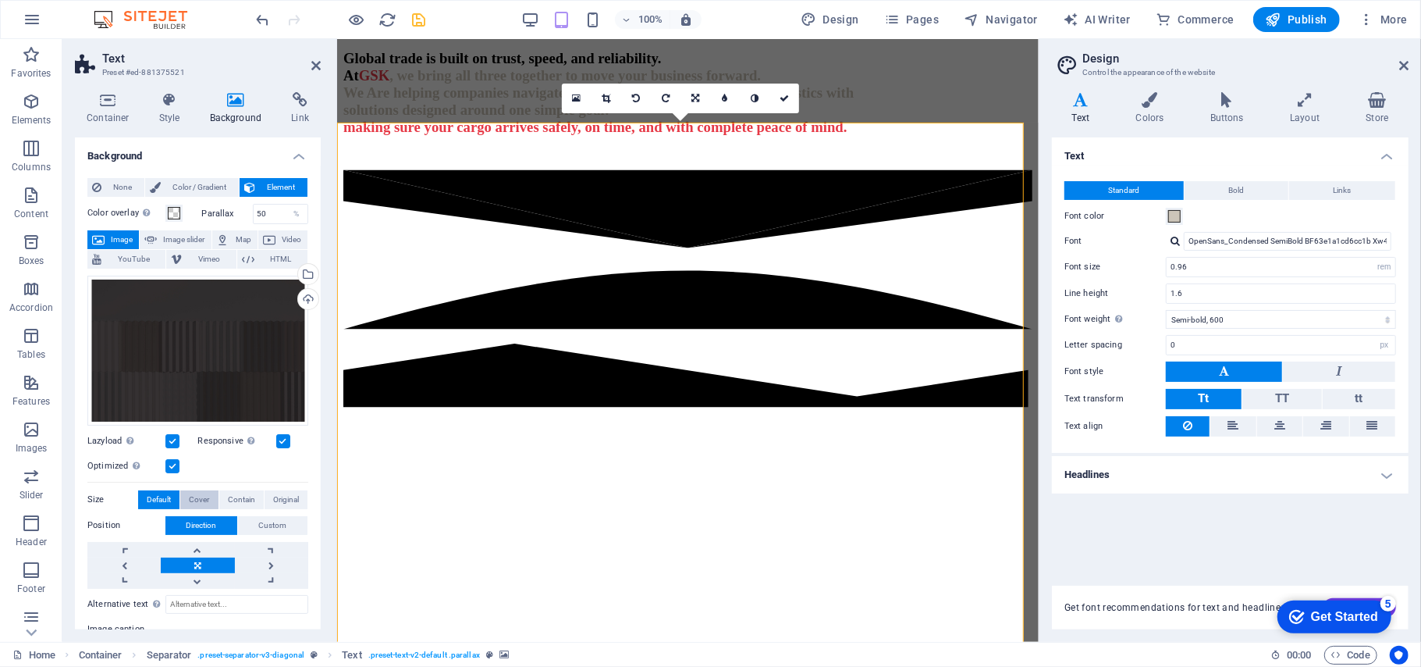
click at [197, 496] on span "Cover" at bounding box center [199, 499] width 20 height 19
click at [233, 494] on span "Contain" at bounding box center [241, 499] width 27 height 19
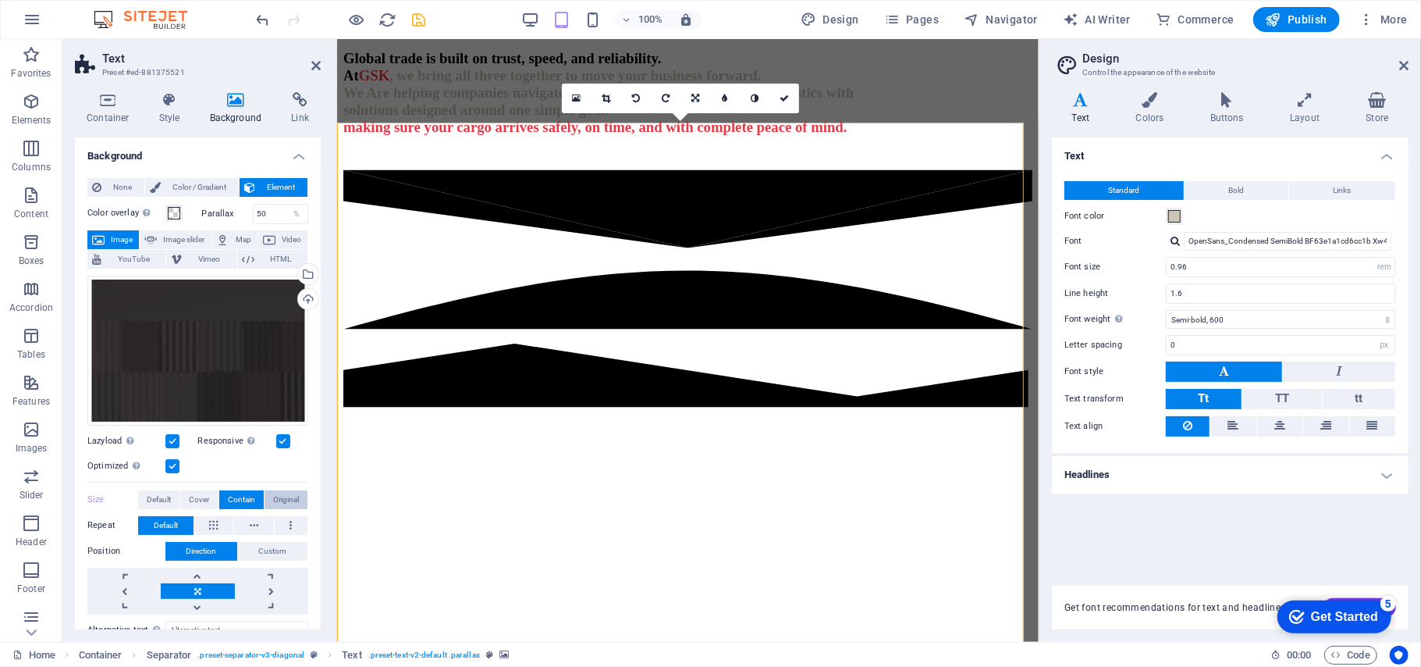
click at [283, 497] on span "Original" at bounding box center [286, 499] width 26 height 19
click at [158, 493] on span "Default" at bounding box center [159, 499] width 24 height 19
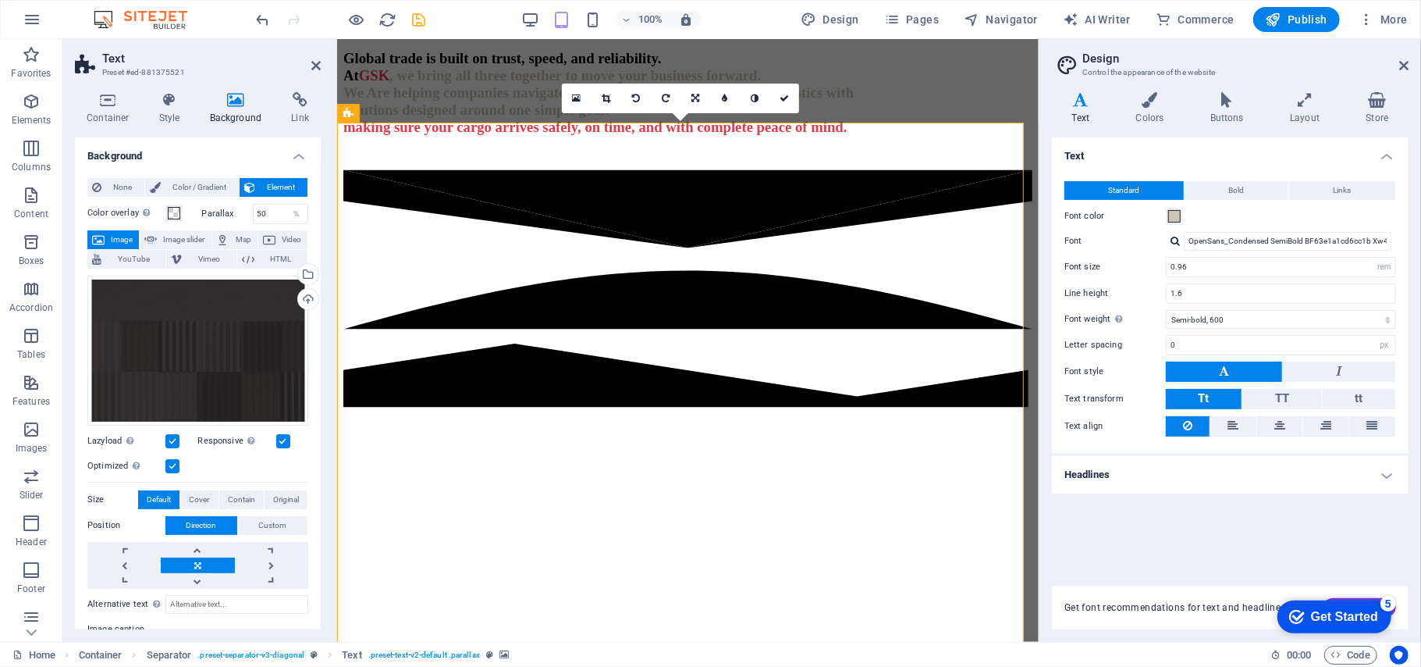
click at [425, 29] on div at bounding box center [341, 19] width 175 height 25
click at [418, 27] on icon "save" at bounding box center [420, 20] width 18 height 18
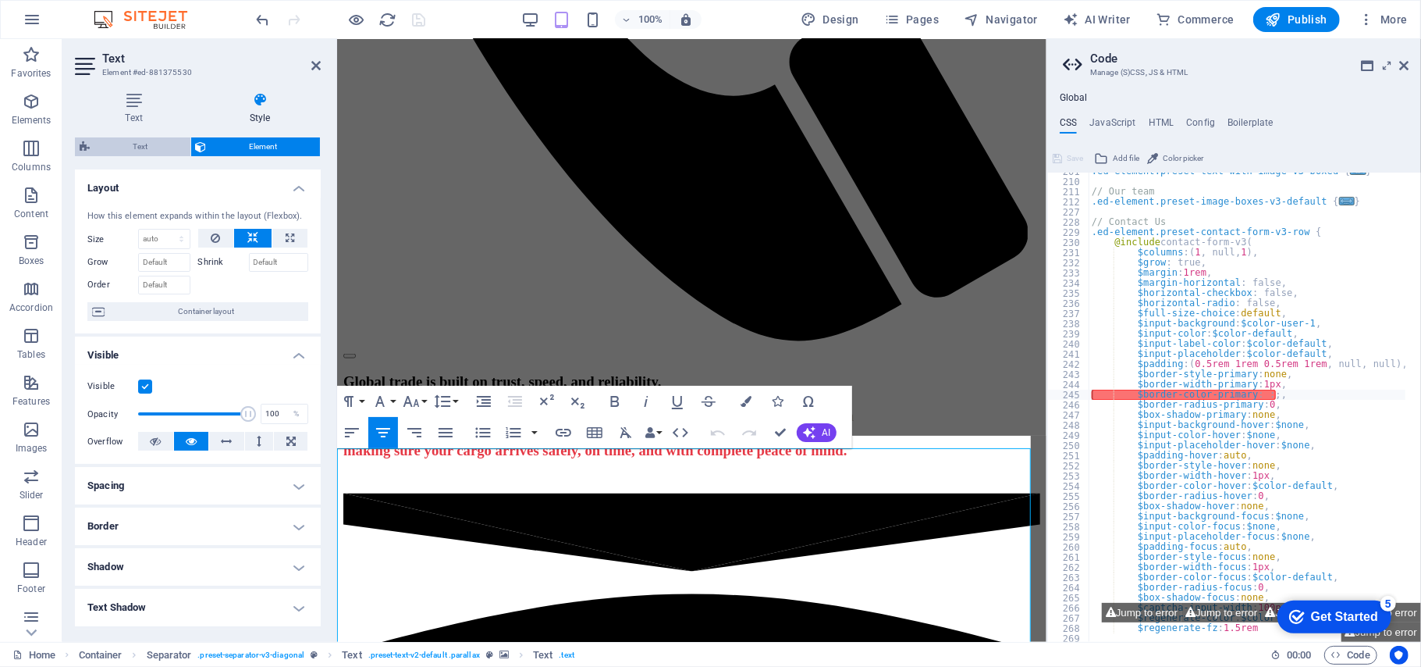
click at [140, 142] on span "Text" at bounding box center [139, 146] width 91 height 19
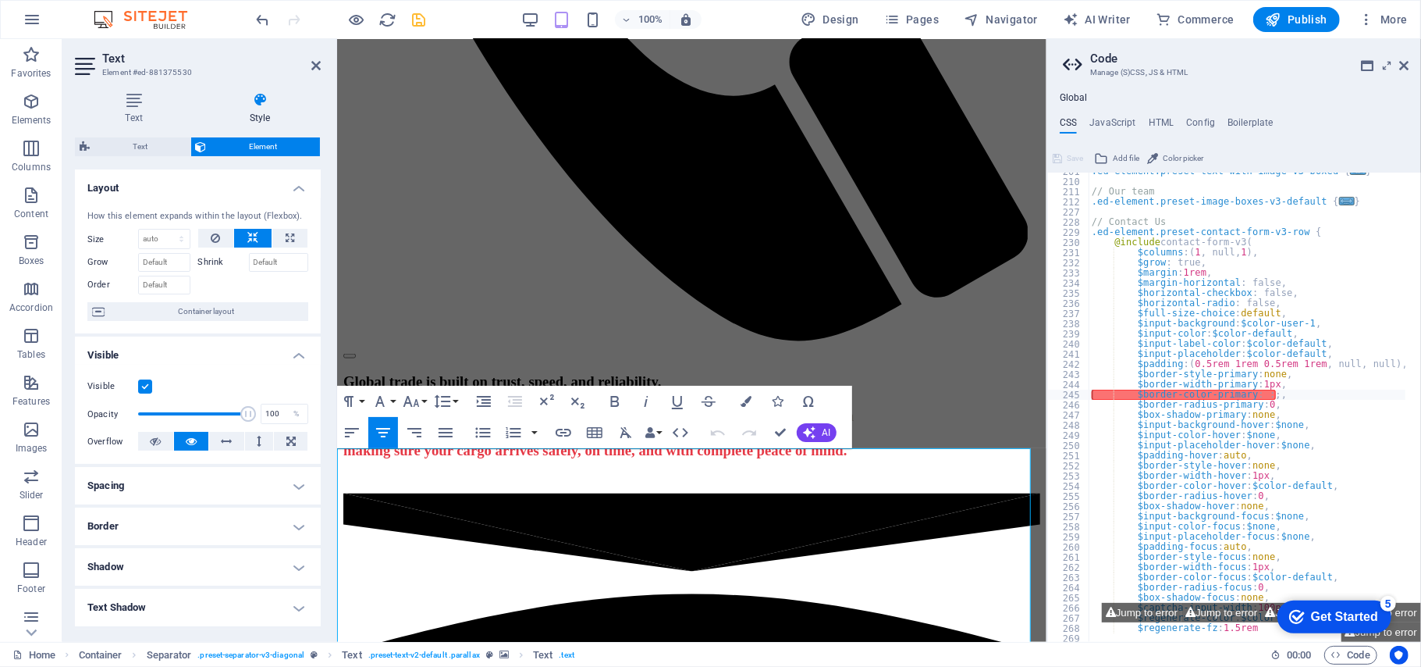
scroll to position [104, 0]
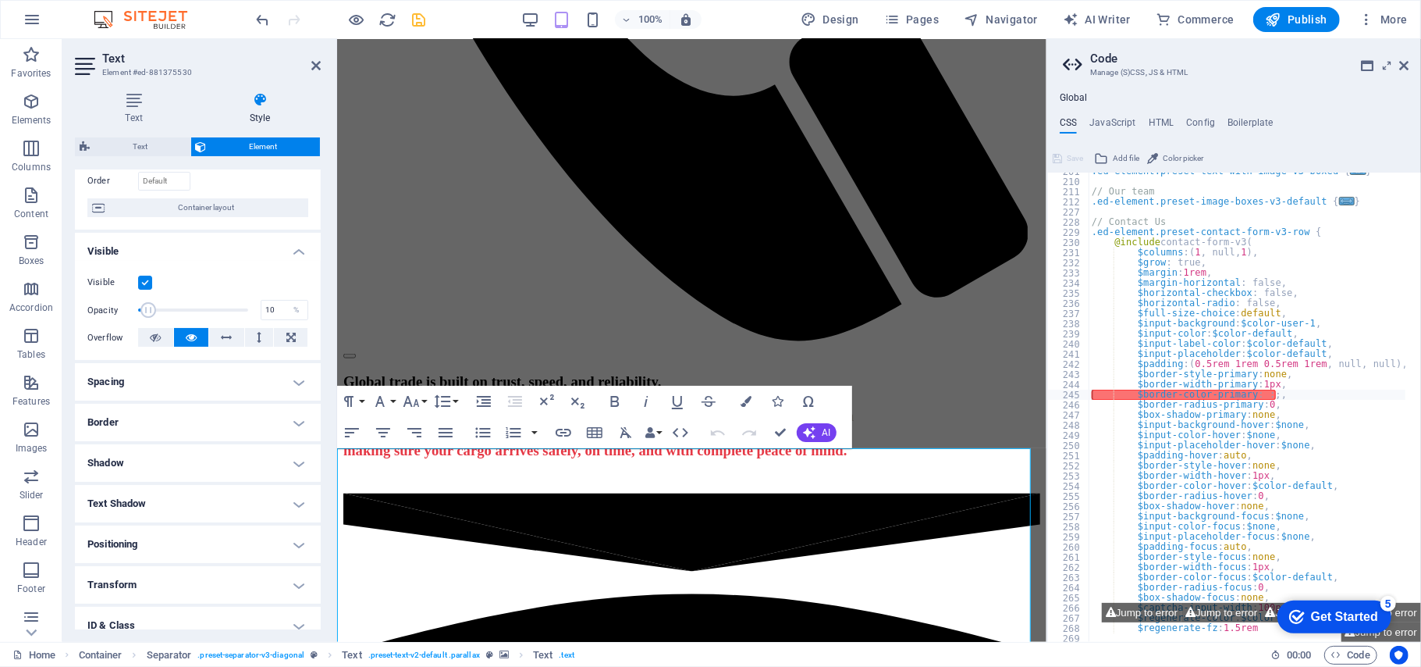
drag, startPoint x: 239, startPoint y: 304, endPoint x: 148, endPoint y: 309, distance: 91.4
click at [148, 309] on span at bounding box center [148, 310] width 16 height 16
type input "100"
drag, startPoint x: 148, startPoint y: 310, endPoint x: 306, endPoint y: 312, distance: 158.5
click at [306, 312] on div "Visible Opacity 100 % Overflow" at bounding box center [198, 310] width 246 height 99
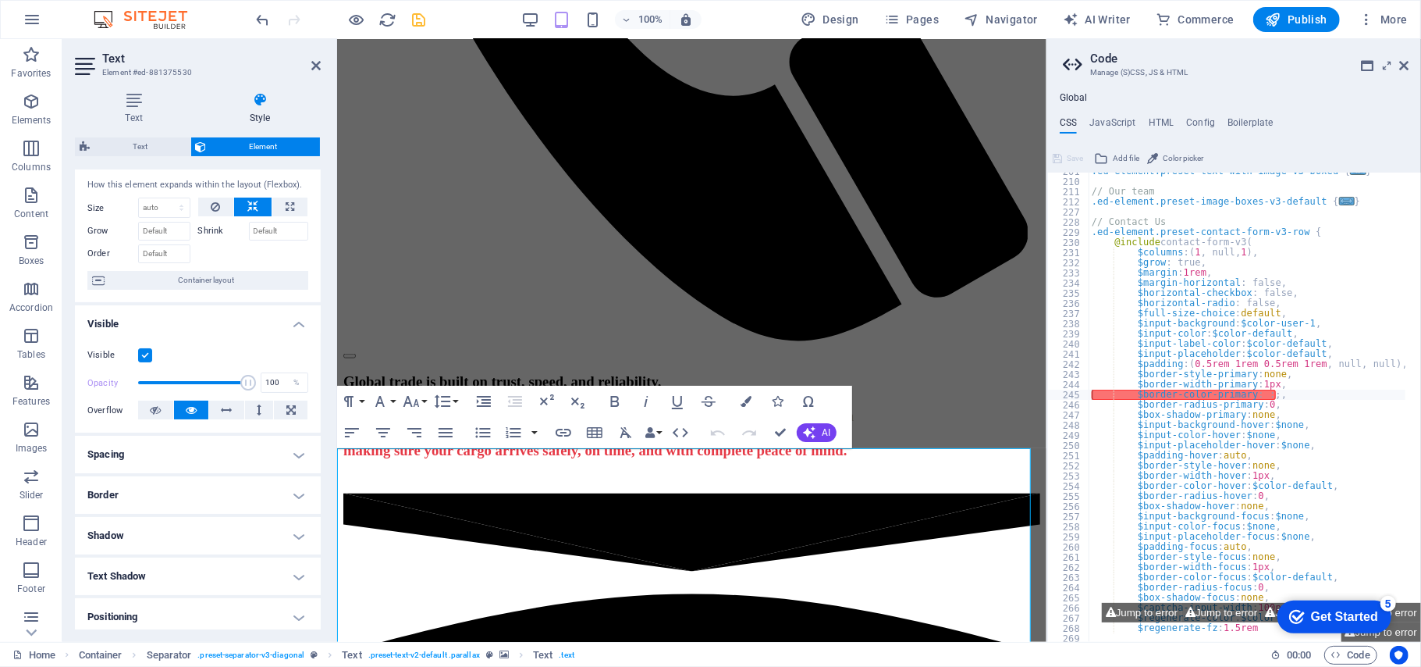
scroll to position [0, 0]
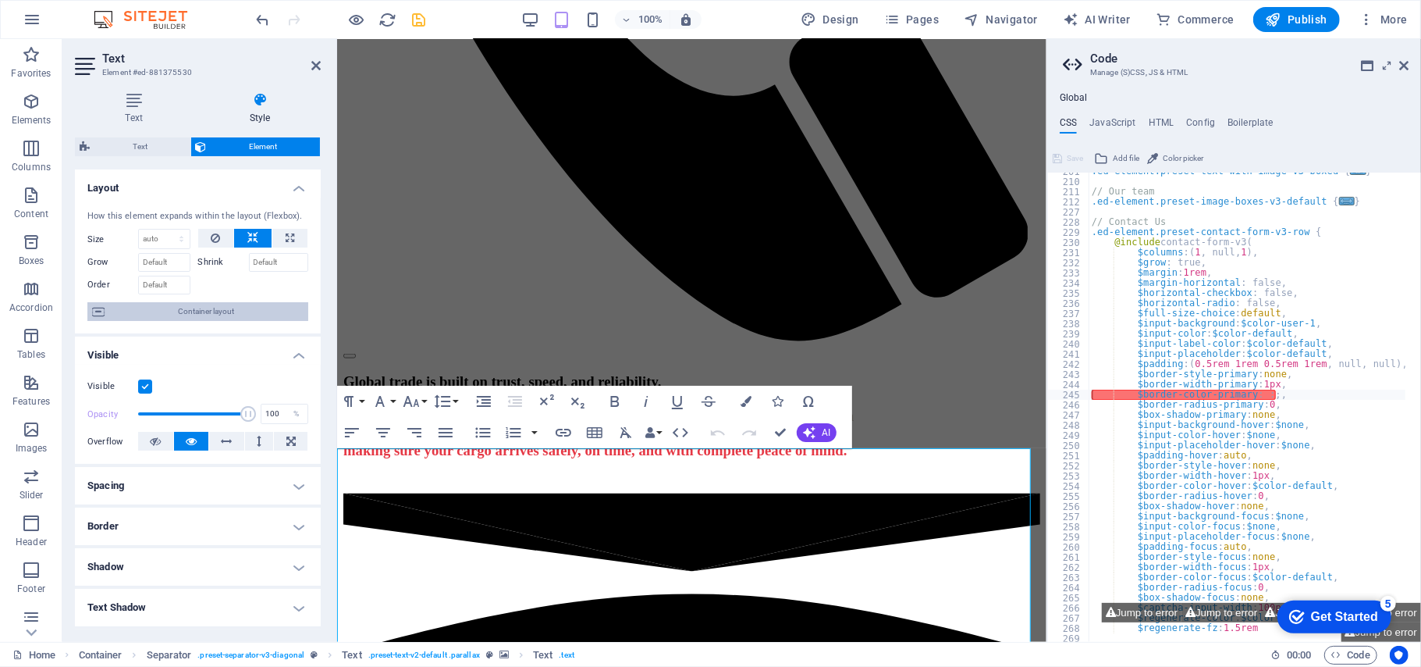
click at [234, 316] on span "Container layout" at bounding box center [206, 311] width 194 height 19
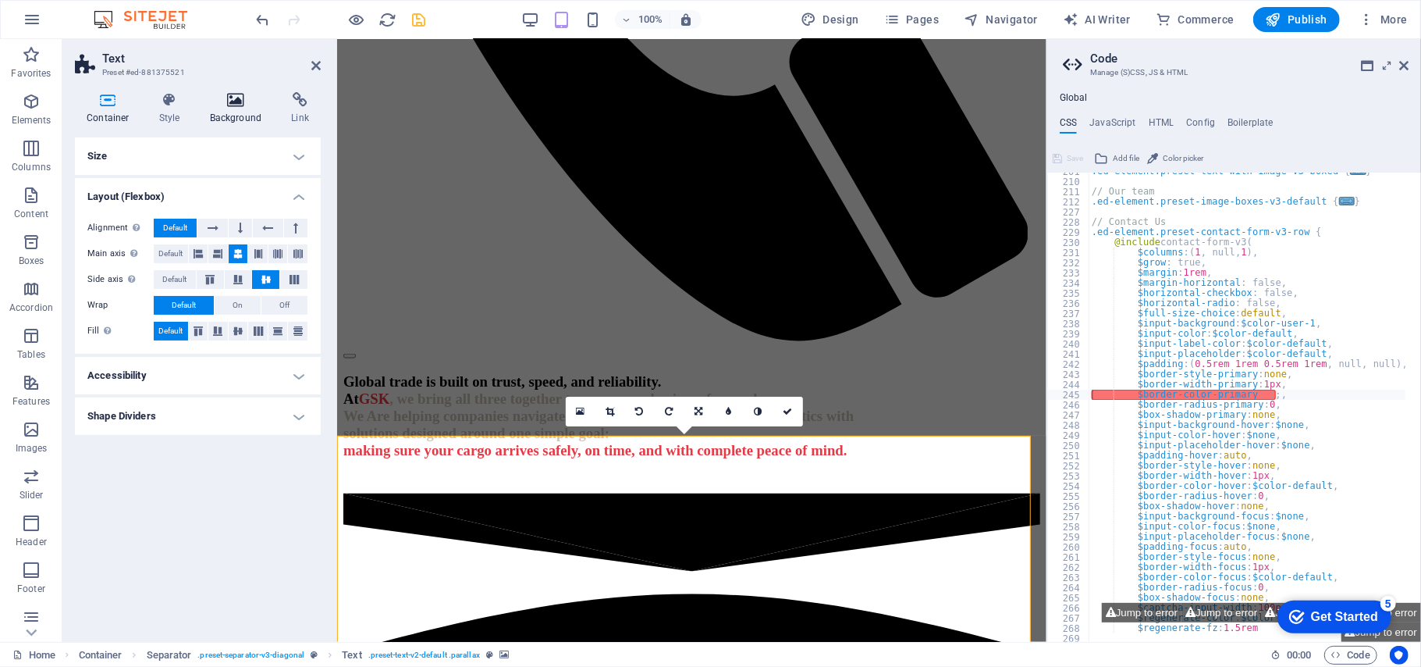
click at [248, 116] on h4 "Background" at bounding box center [239, 108] width 82 height 33
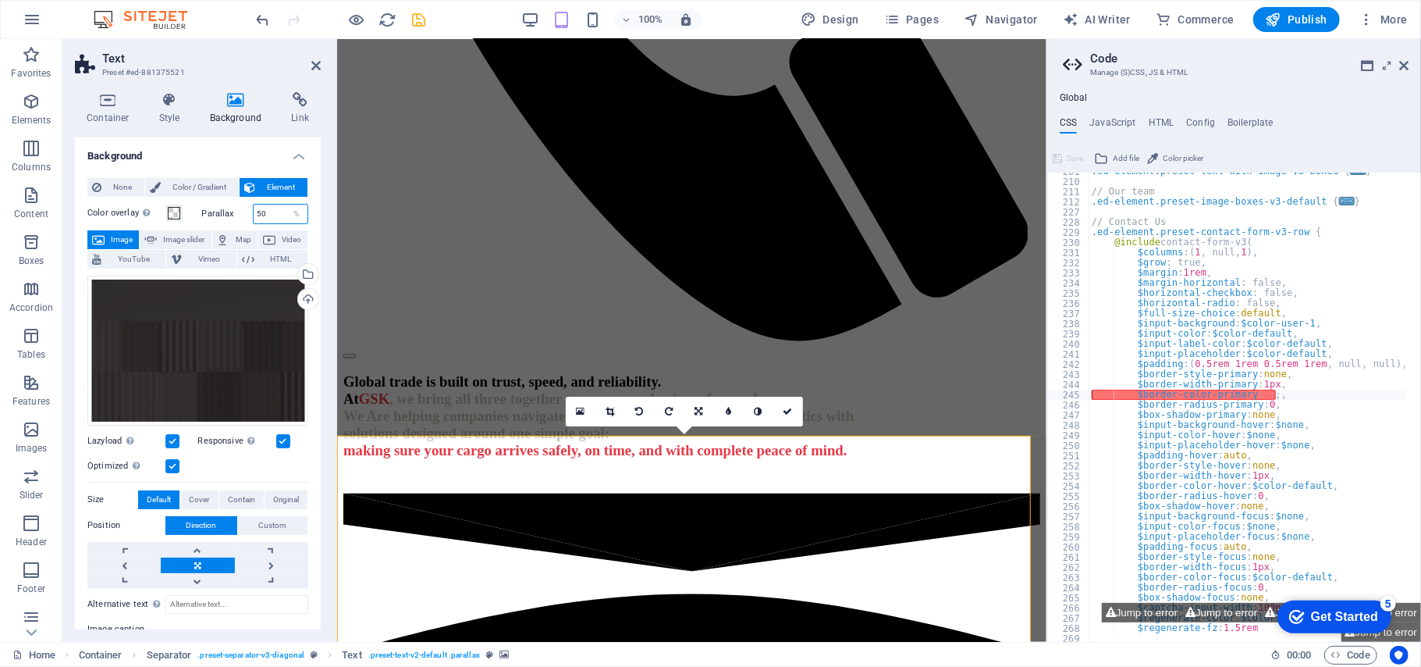
drag, startPoint x: 265, startPoint y: 212, endPoint x: 217, endPoint y: 214, distance: 48.4
click at [217, 214] on div "Parallax 50 %" at bounding box center [255, 214] width 107 height 20
type input "5"
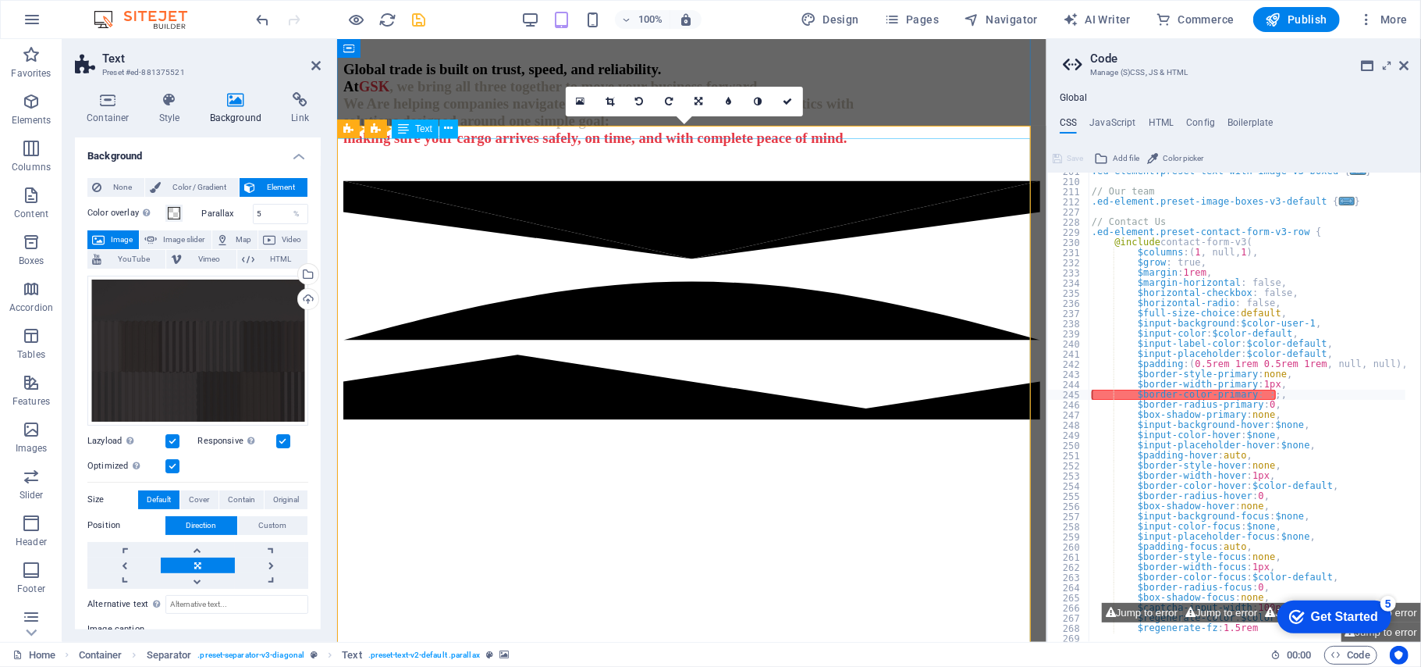
scroll to position [1619, 0]
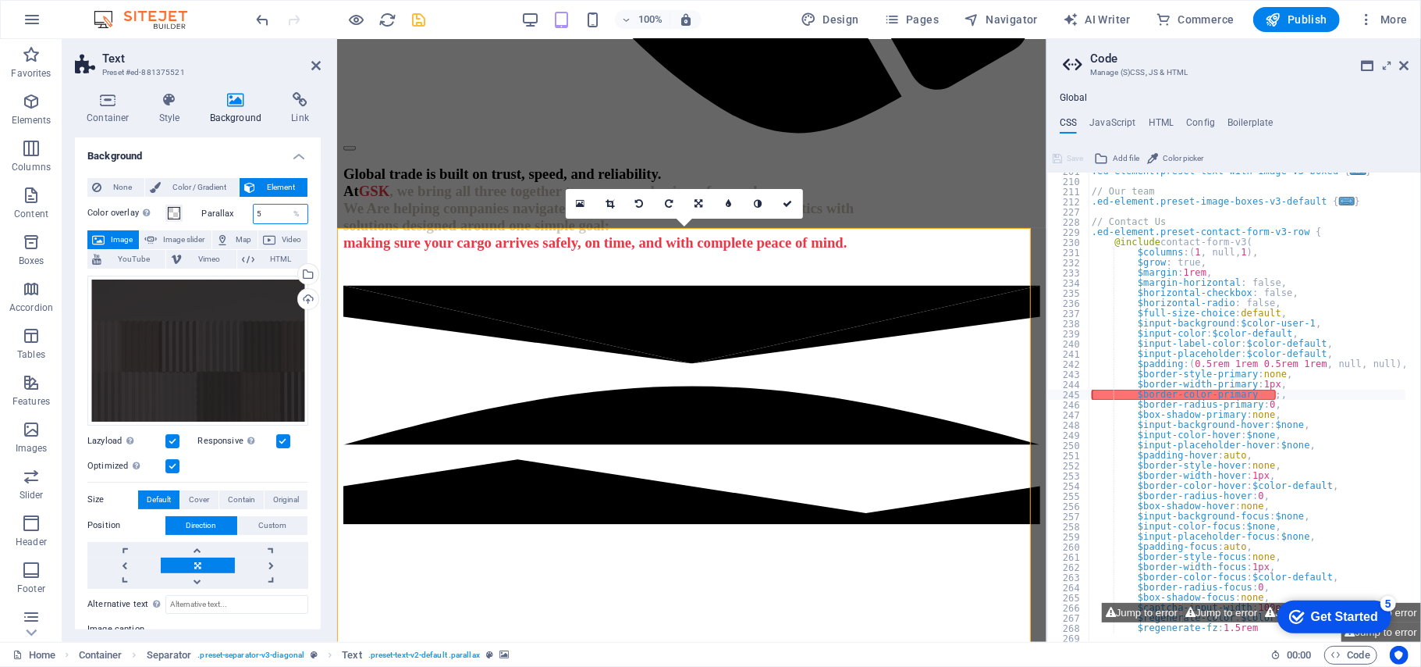
drag, startPoint x: 264, startPoint y: 213, endPoint x: 237, endPoint y: 207, distance: 27.3
click at [238, 207] on div "Parallax 5 %" at bounding box center [255, 214] width 107 height 20
drag, startPoint x: 276, startPoint y: 214, endPoint x: 219, endPoint y: 203, distance: 58.8
click at [220, 204] on div "Parallax 100 %" at bounding box center [255, 214] width 107 height 20
click at [237, 217] on label "Parallax" at bounding box center [227, 213] width 51 height 9
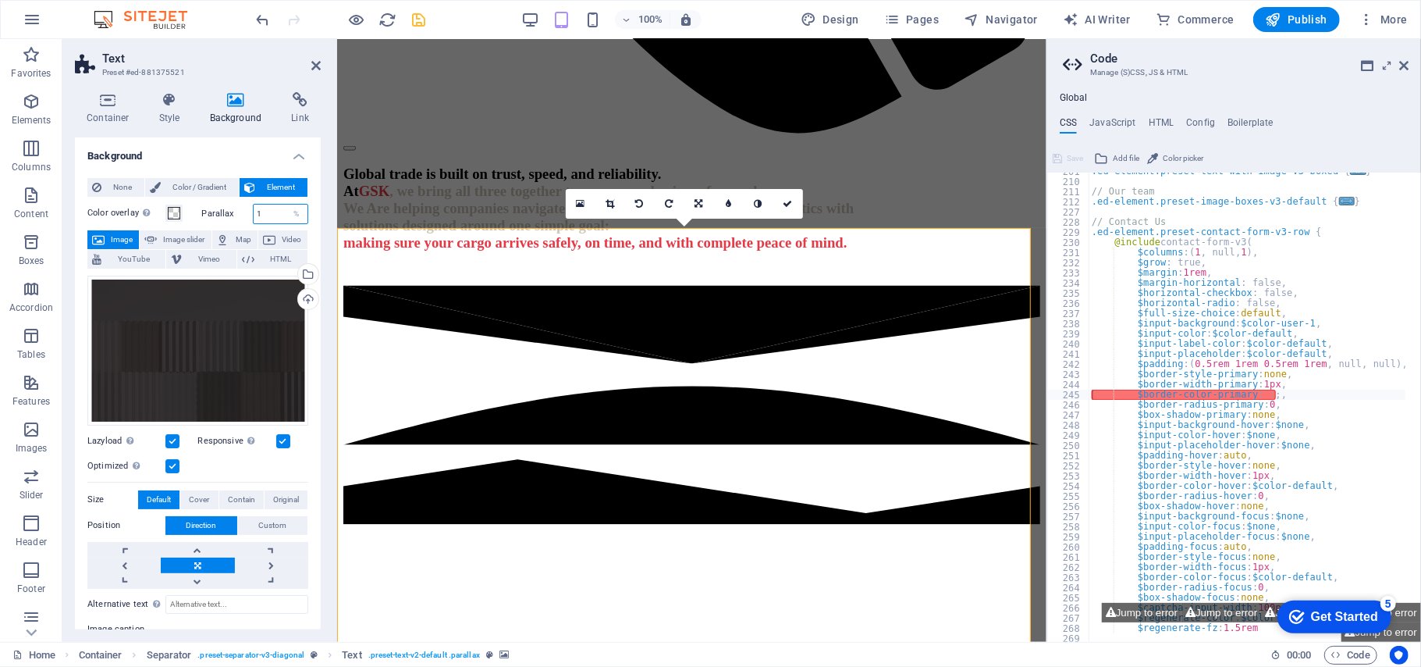
drag, startPoint x: 259, startPoint y: 207, endPoint x: 241, endPoint y: 206, distance: 18.0
click at [241, 206] on div "Parallax 1 %" at bounding box center [255, 214] width 107 height 20
paste input "97152908465"
type input "50"
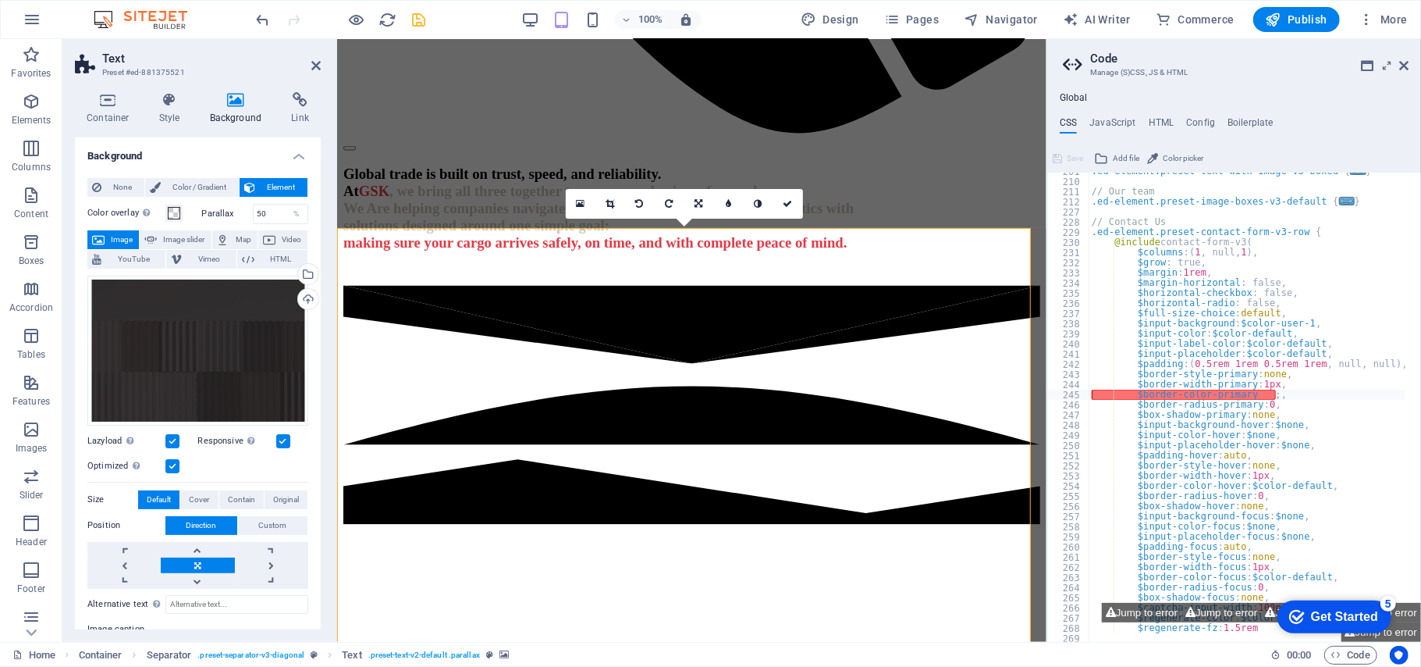
click at [235, 214] on label "Parallax" at bounding box center [227, 213] width 51 height 9
click at [316, 66] on icon at bounding box center [315, 65] width 9 height 12
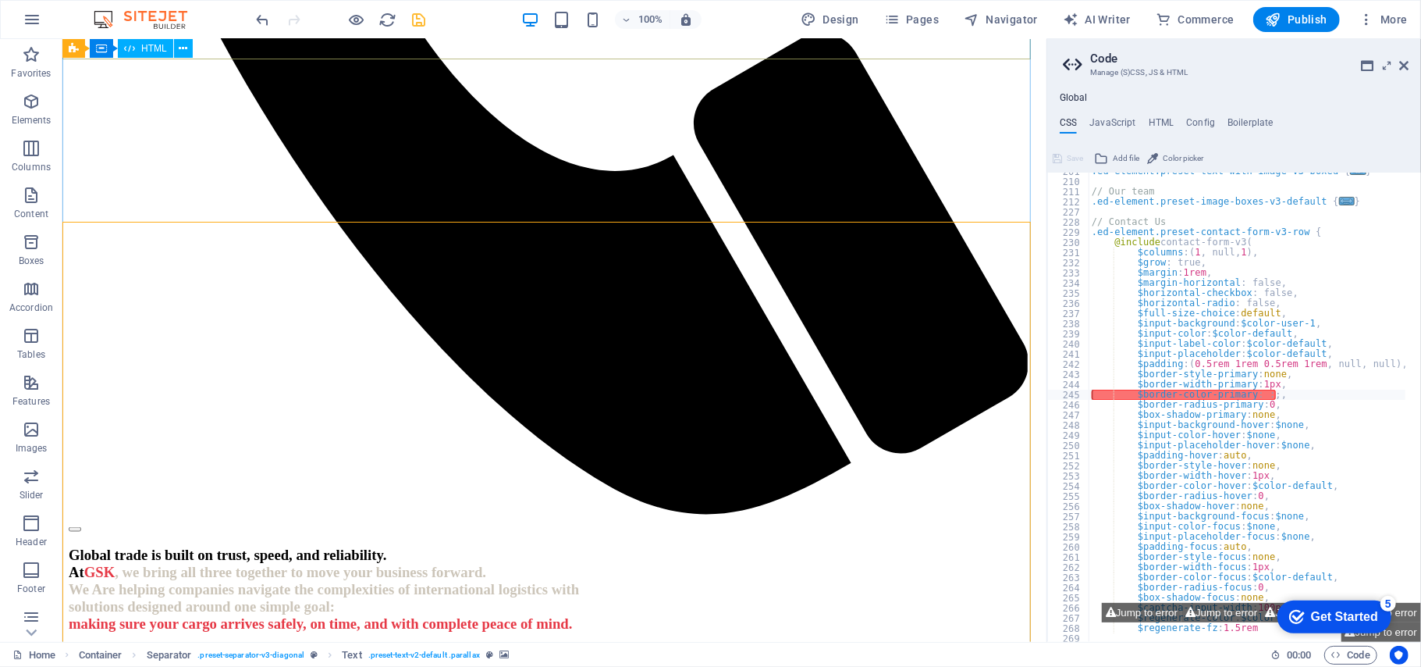
scroll to position [1493, 0]
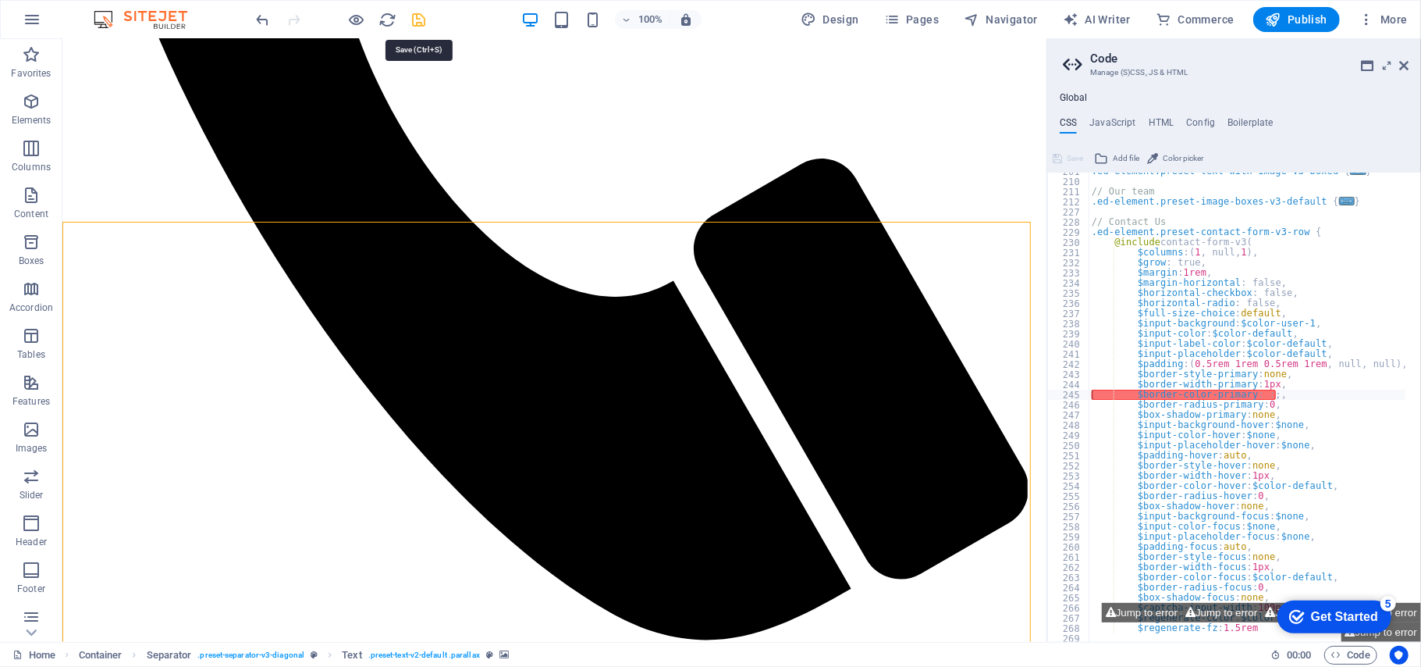
click at [422, 23] on icon "save" at bounding box center [420, 20] width 18 height 18
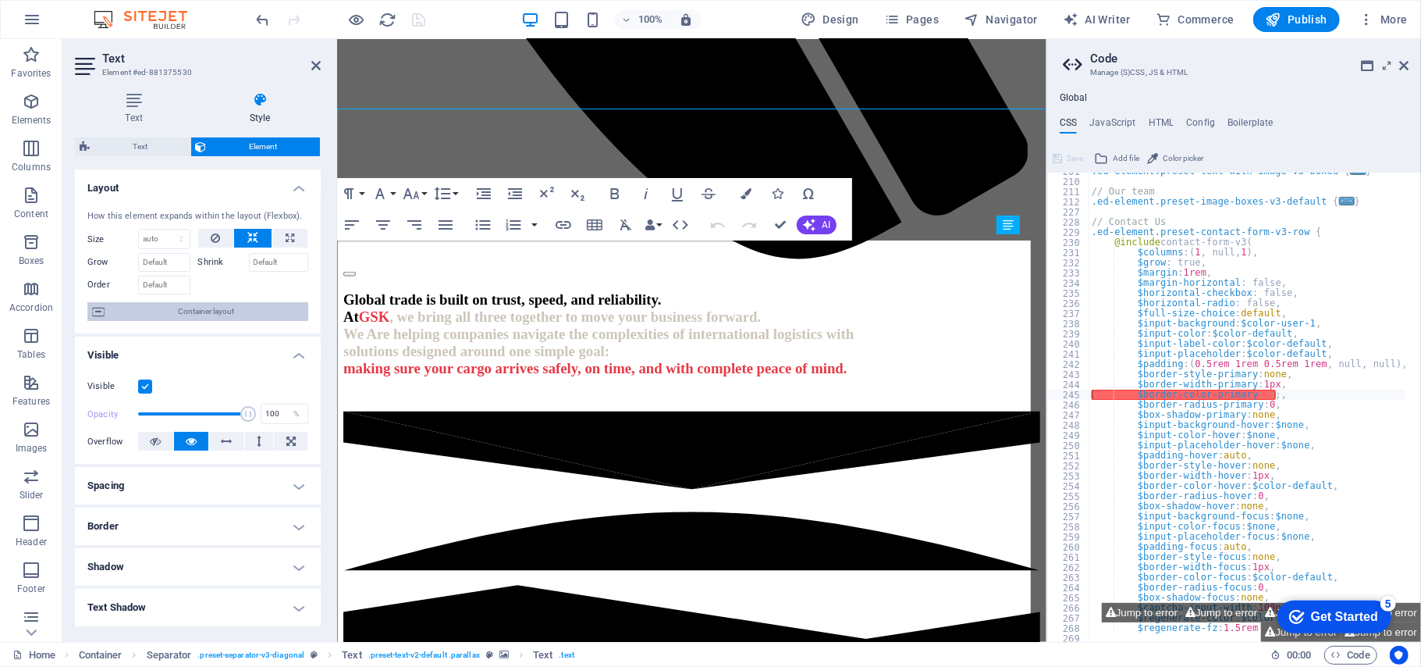
scroll to position [1619, 0]
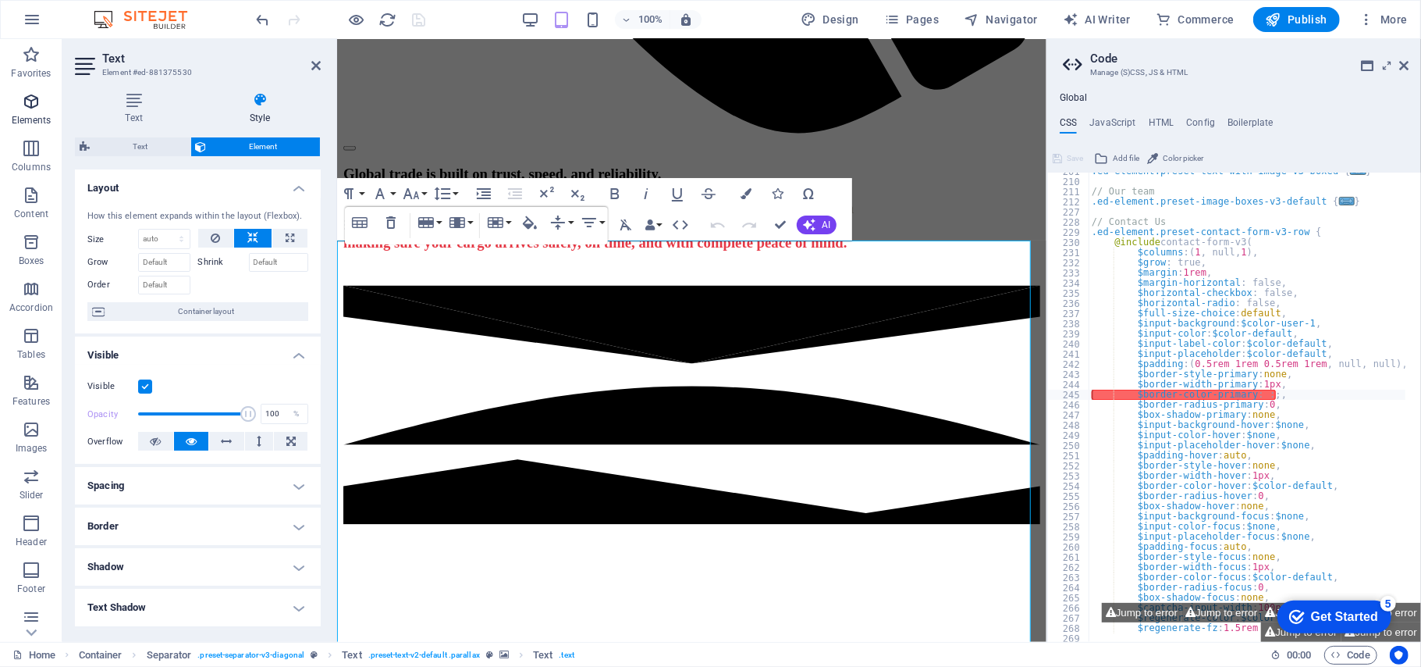
click at [32, 101] on icon "button" at bounding box center [31, 101] width 19 height 19
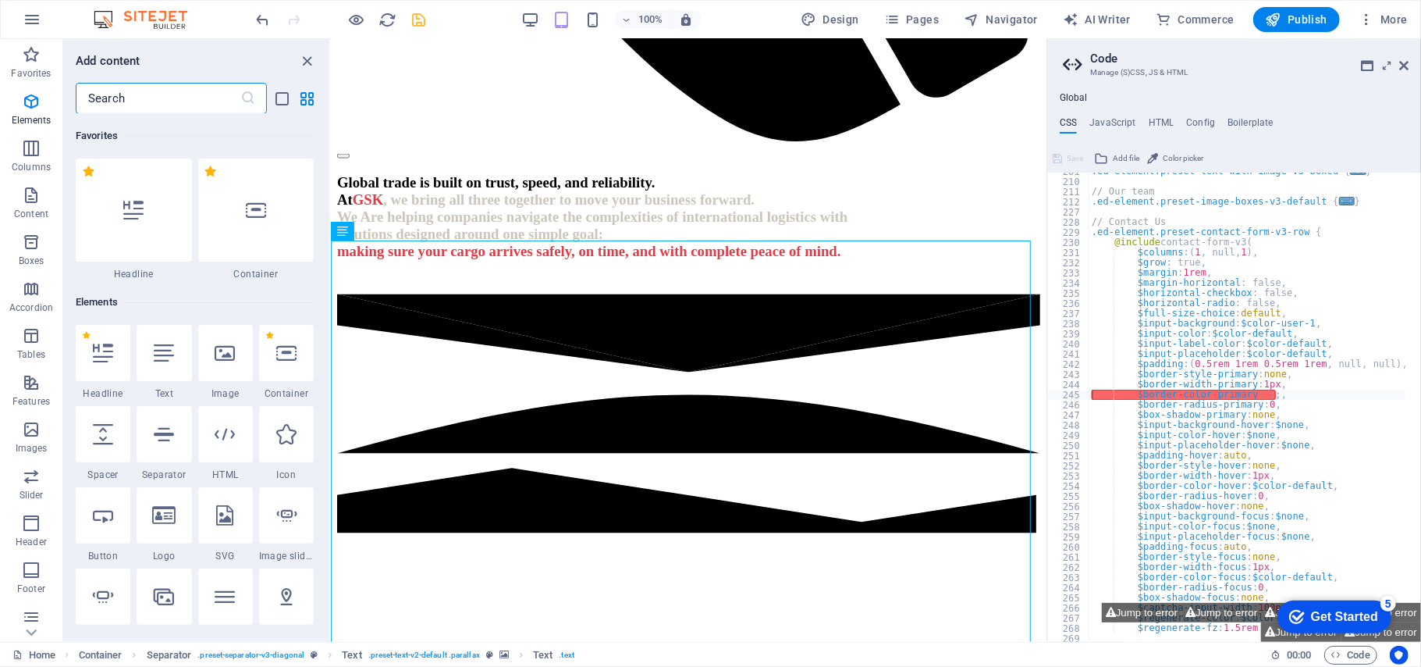
scroll to position [166, 0]
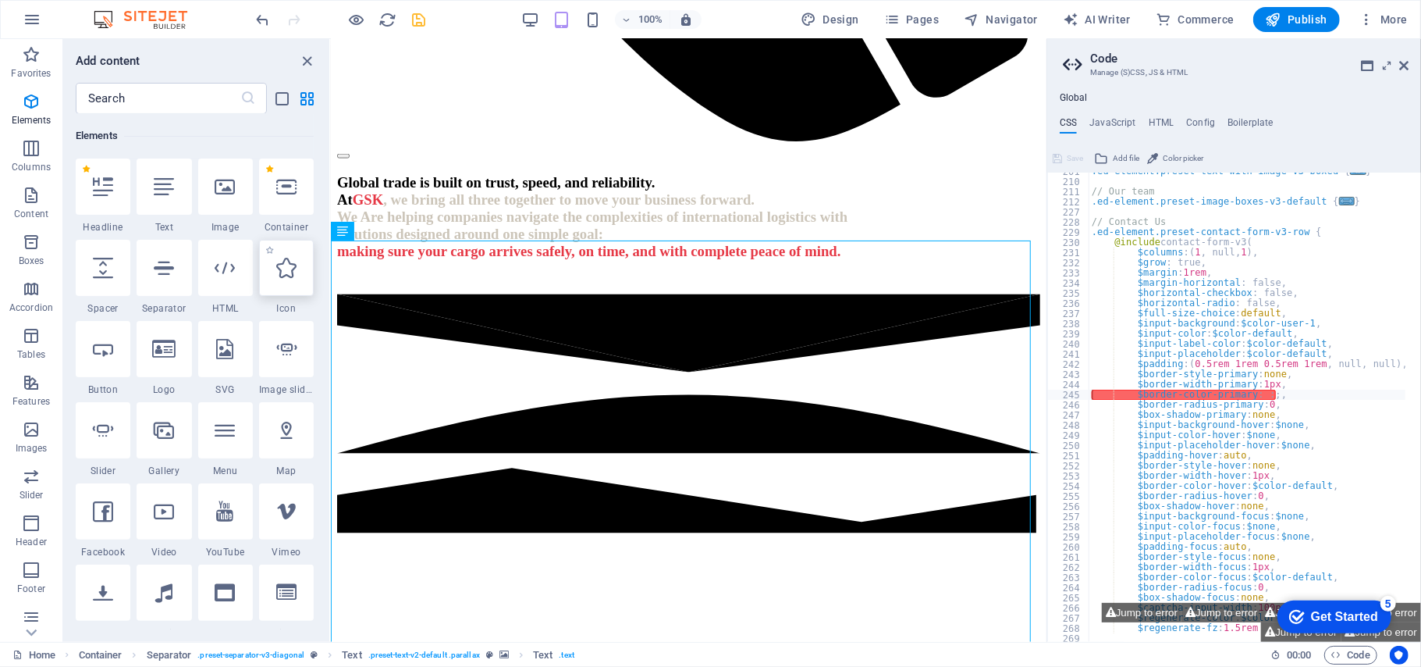
click at [300, 283] on div at bounding box center [286, 268] width 55 height 56
select select "xMidYMid"
select select "px"
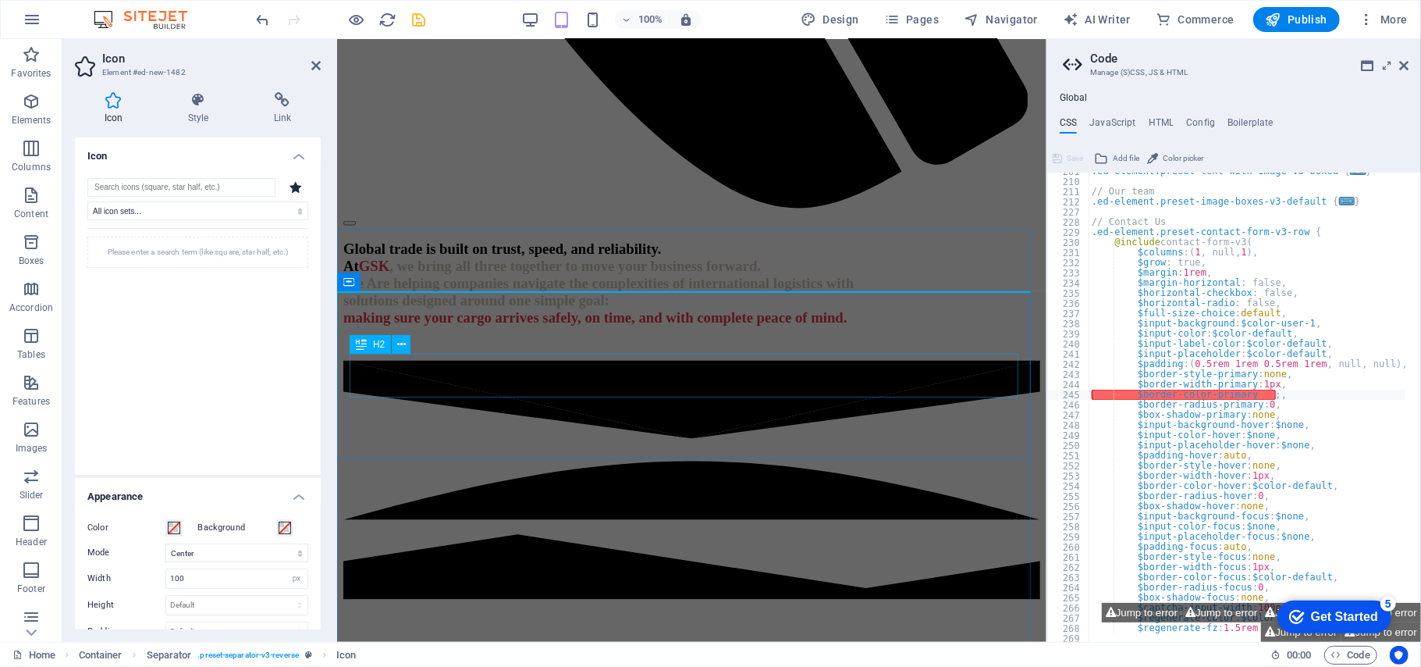
scroll to position [1650, 0]
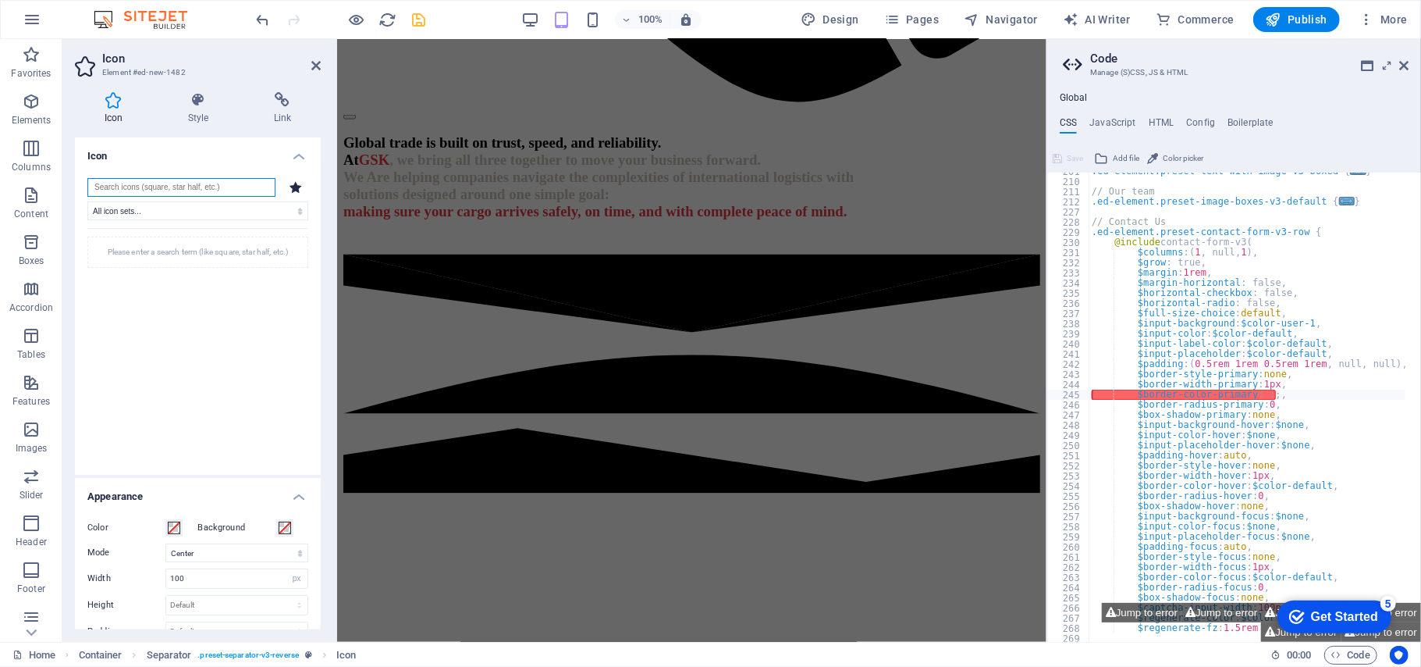
click at [162, 190] on input "search" at bounding box center [181, 187] width 188 height 19
type input "a"
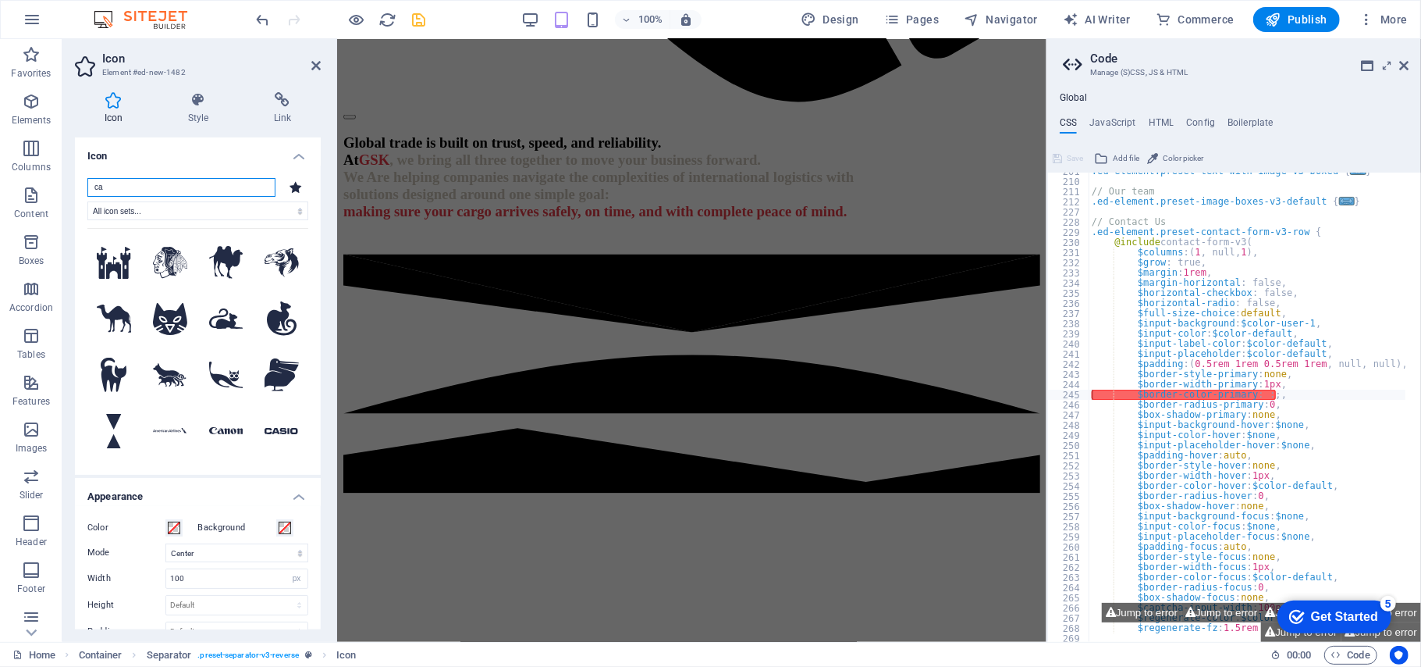
type input "c"
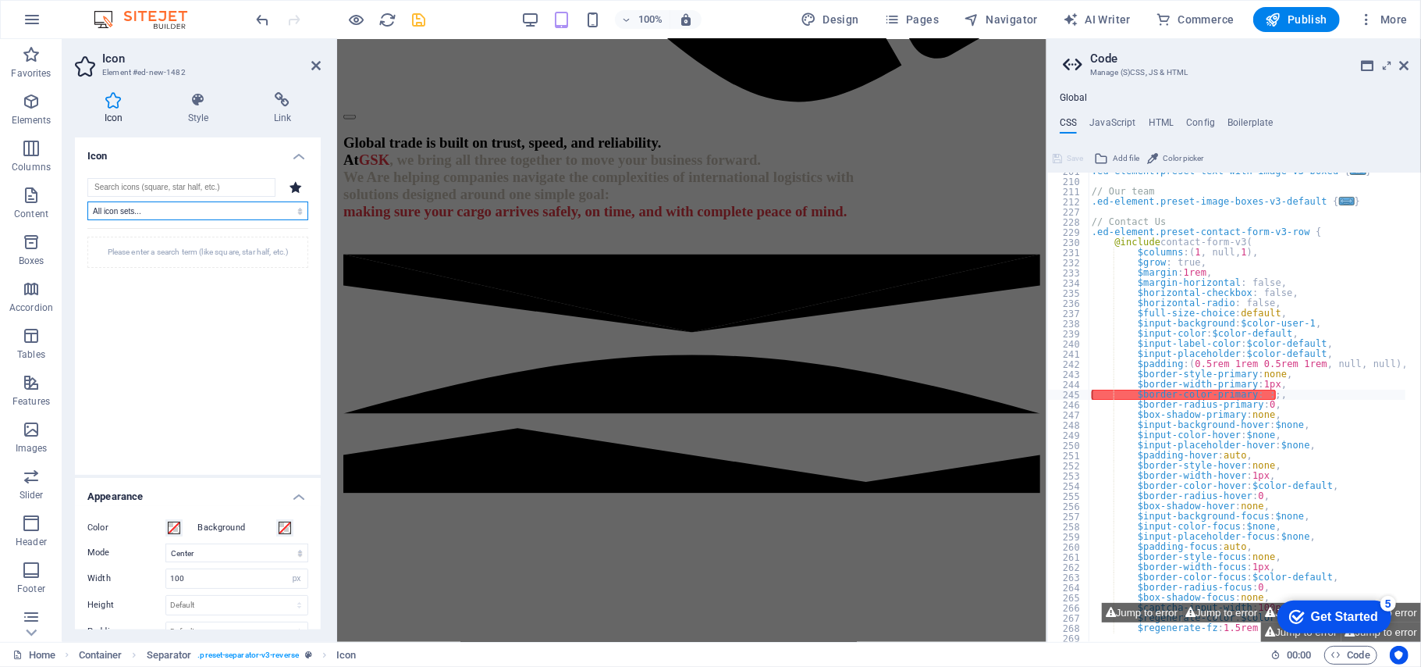
click at [172, 213] on select "All icon sets... IcoFont Ionicons FontAwesome Brands FontAwesome Duotone FontAw…" at bounding box center [197, 210] width 221 height 19
click at [183, 179] on input "search" at bounding box center [181, 187] width 188 height 19
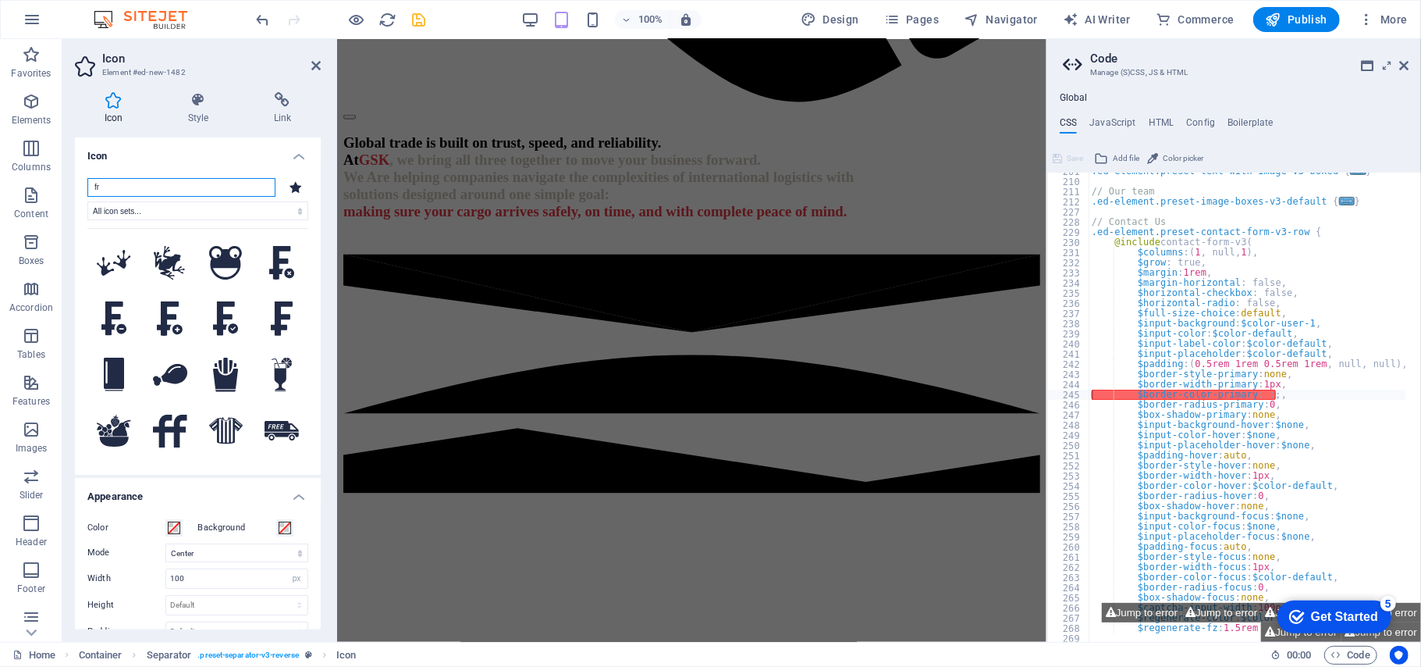
type input "f"
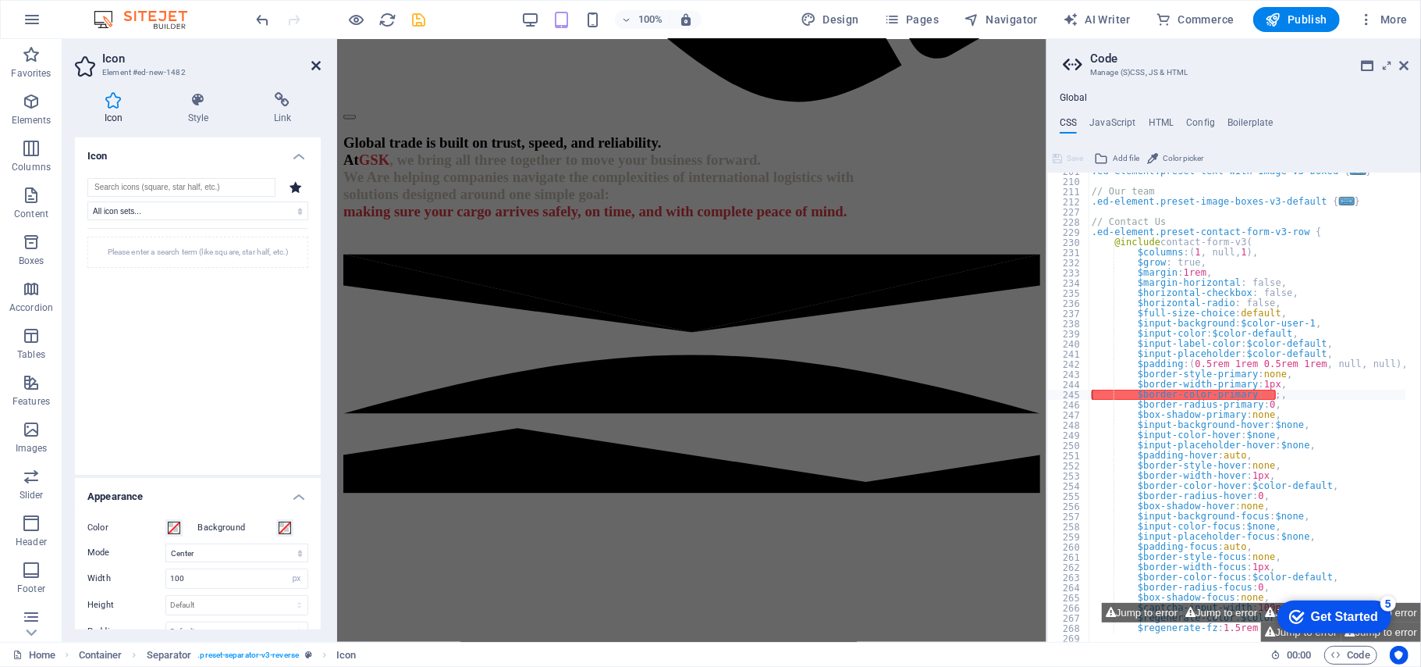
click at [315, 64] on icon at bounding box center [315, 65] width 9 height 12
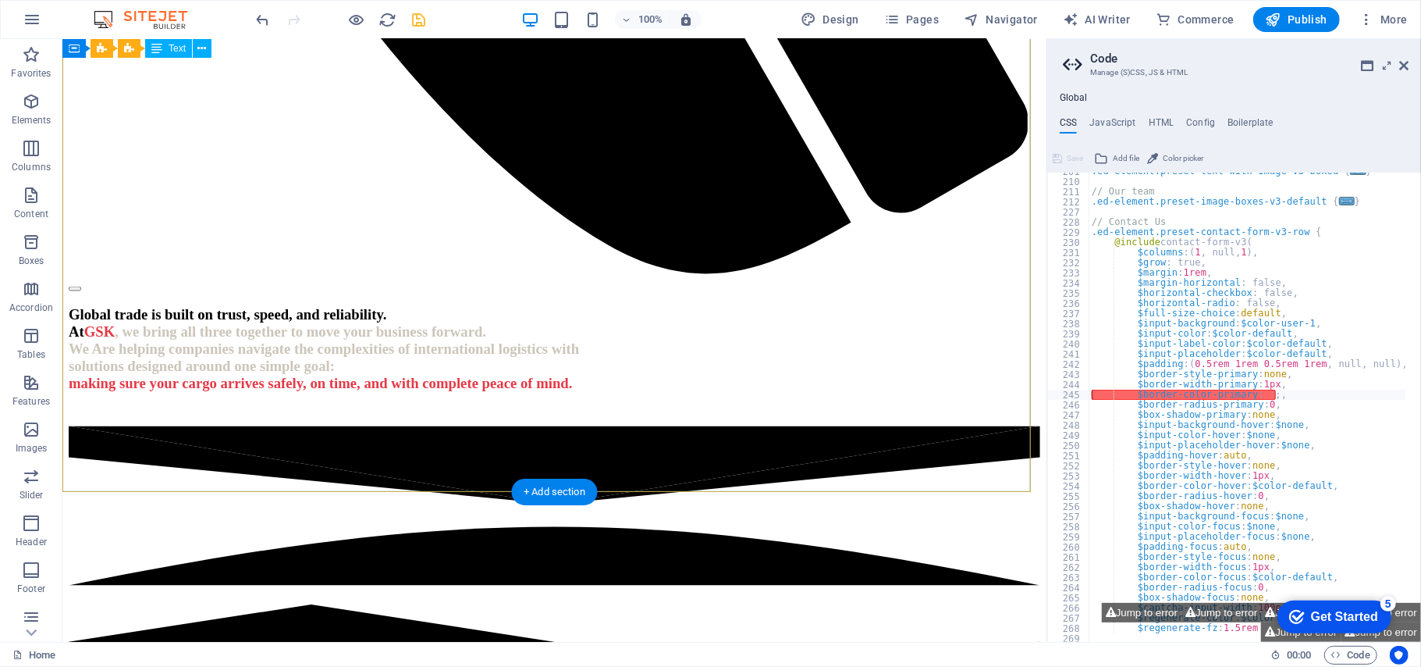
scroll to position [1858, 0]
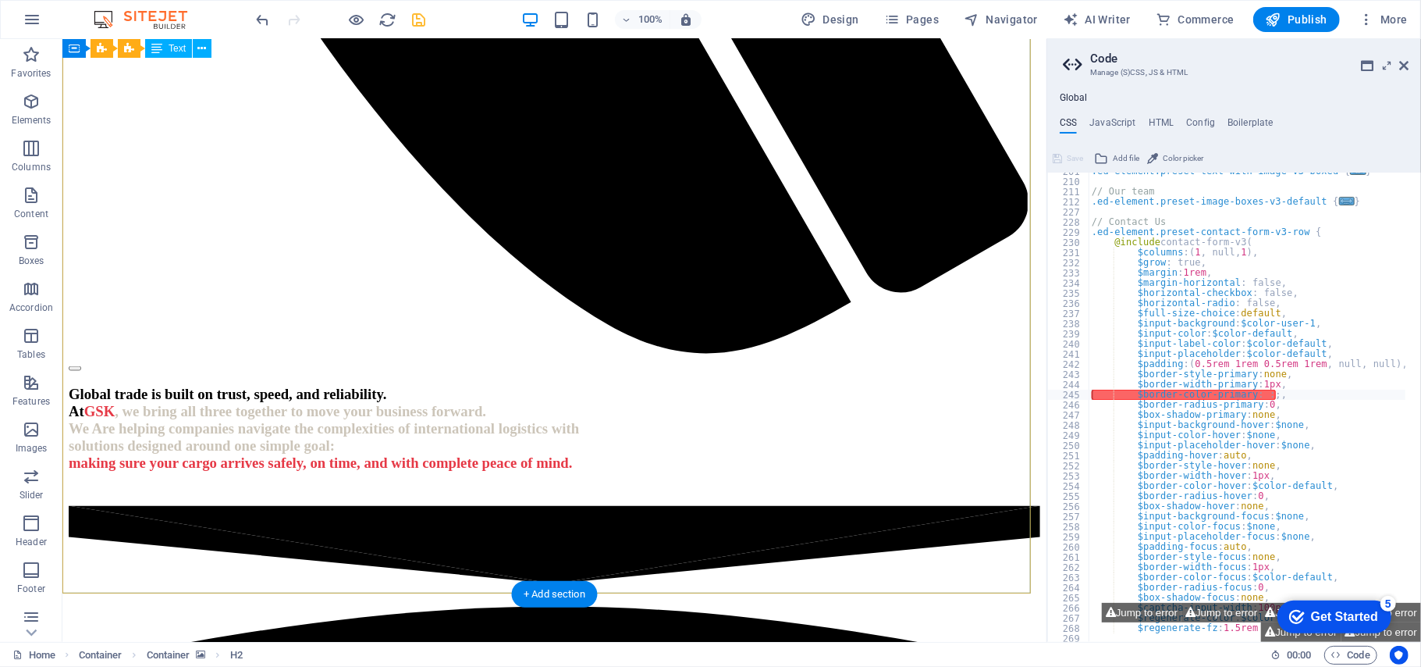
scroll to position [1827, 0]
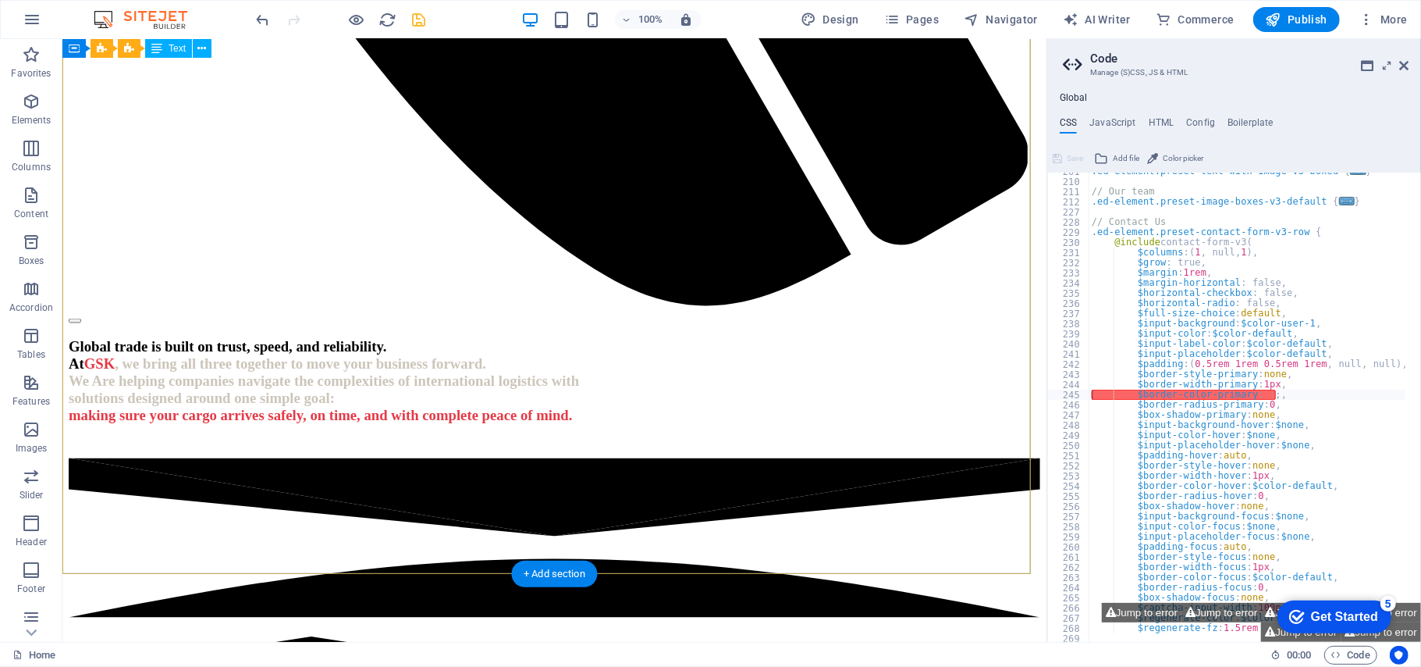
drag, startPoint x: 781, startPoint y: 356, endPoint x: 770, endPoint y: 362, distance: 12.6
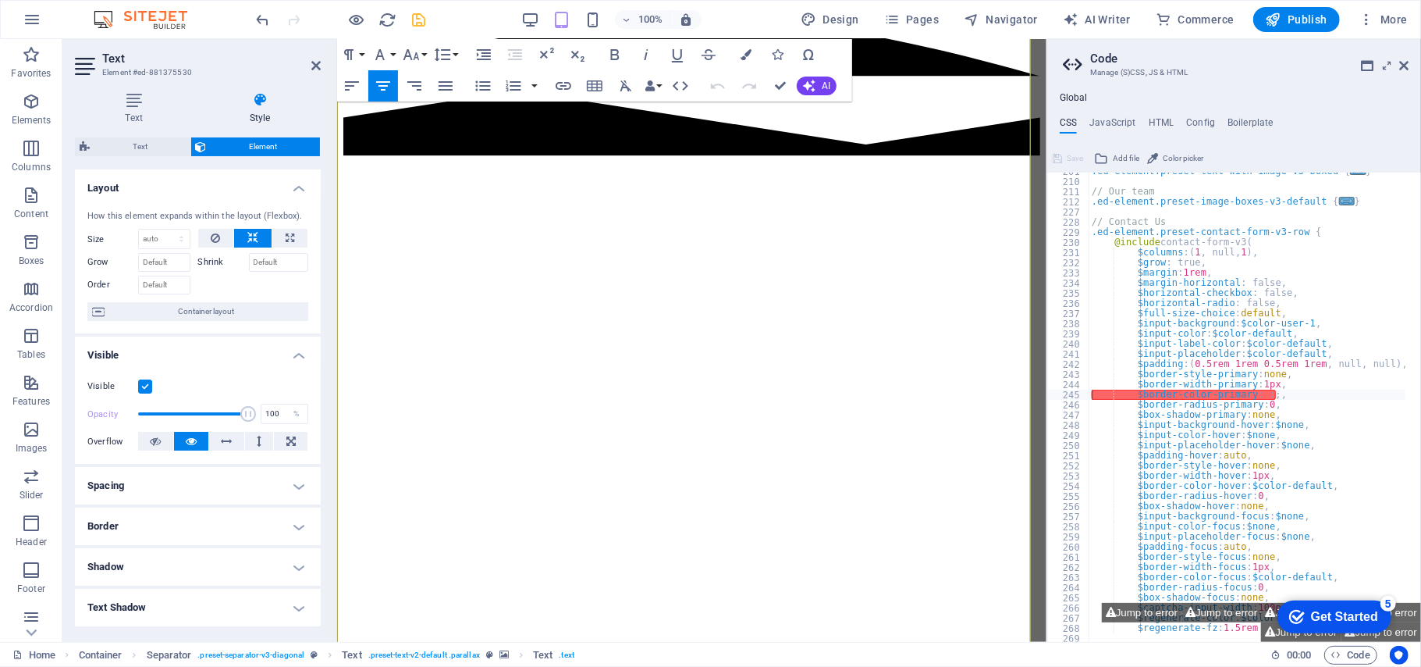
scroll to position [2036, 0]
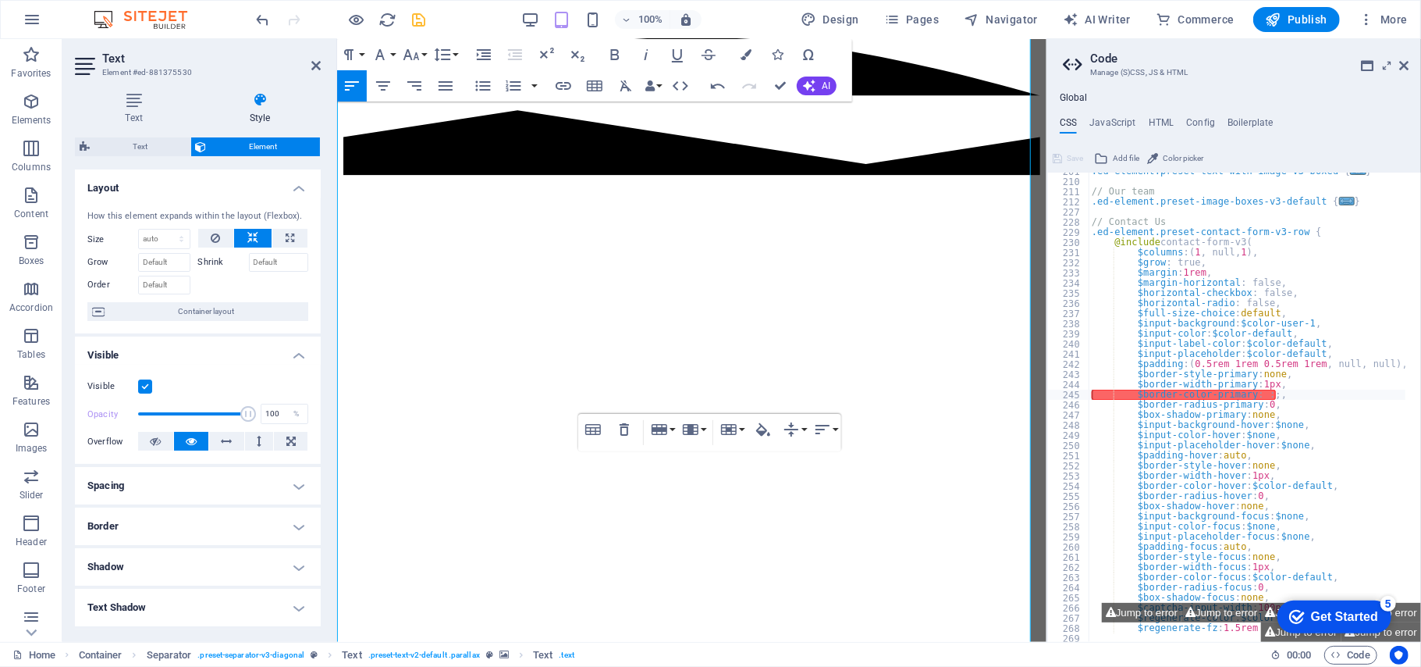
scroll to position [1931, 0]
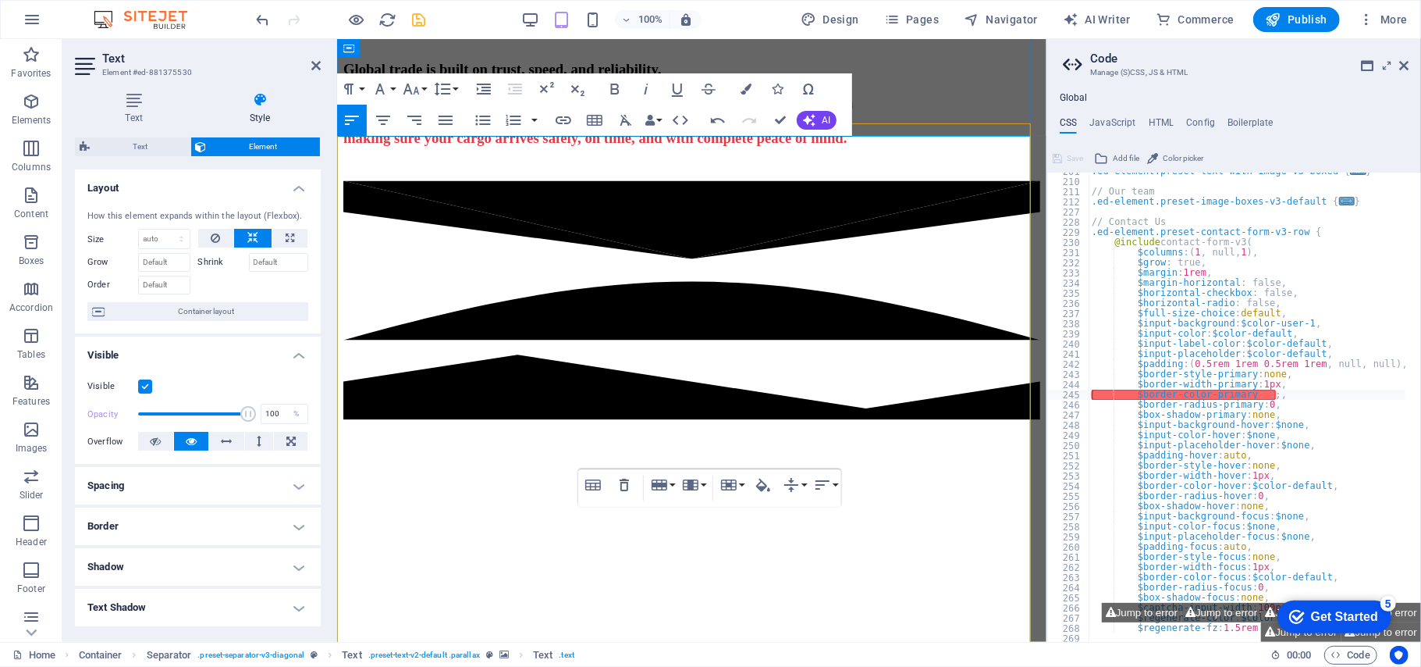
scroll to position [1619, 0]
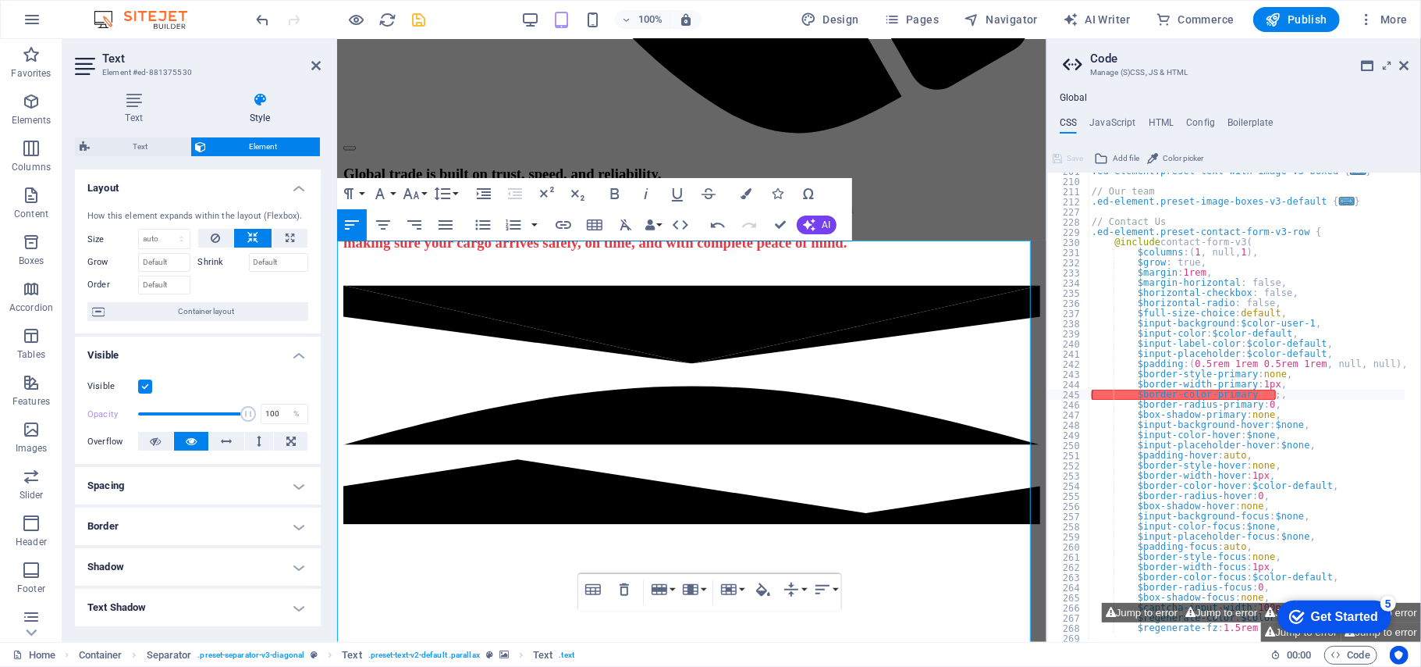
click at [429, 14] on div "100% Design Pages Navigator AI Writer Commerce Publish More" at bounding box center [834, 19] width 1161 height 25
click at [416, 23] on icon "save" at bounding box center [420, 20] width 18 height 18
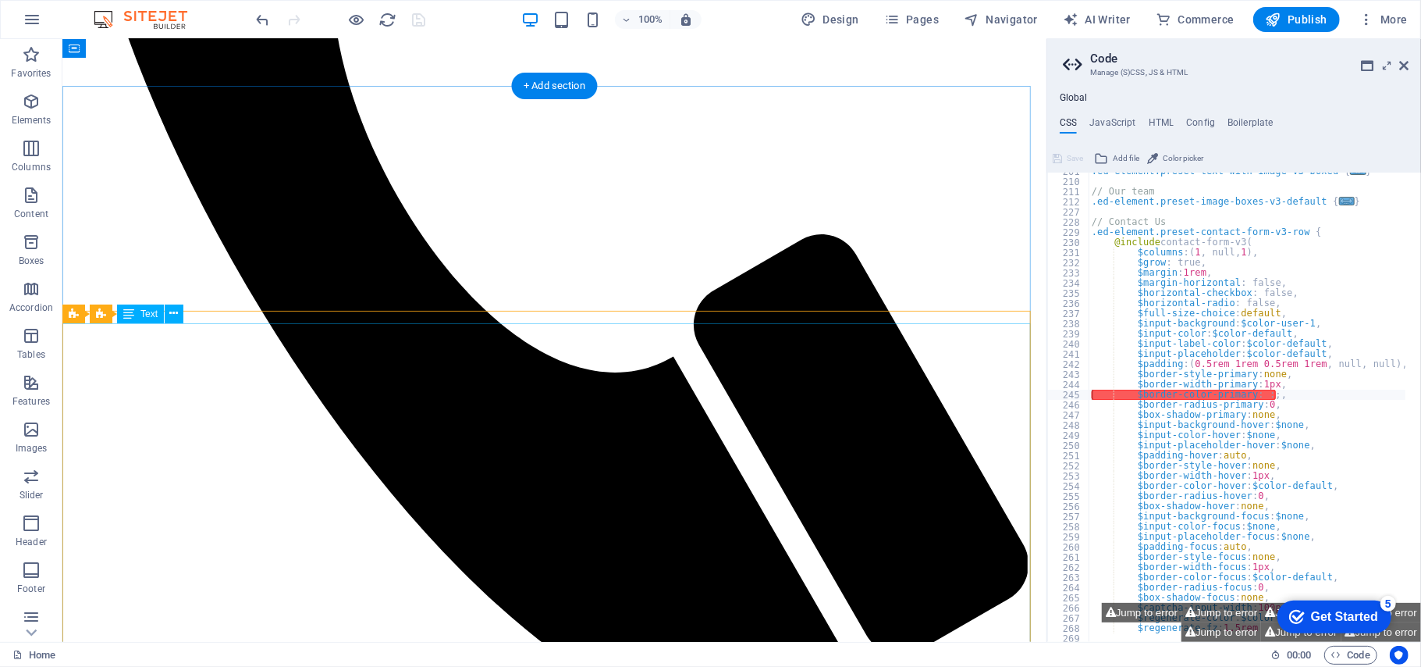
scroll to position [1389, 0]
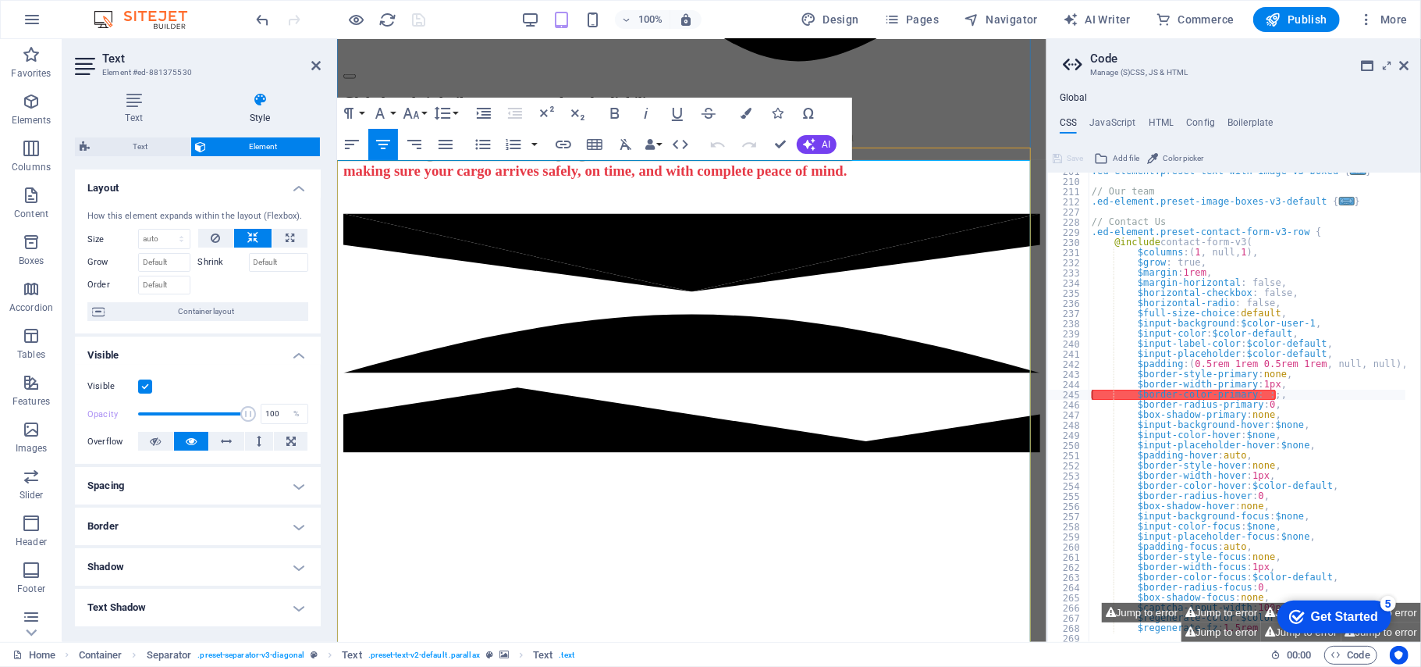
scroll to position [1702, 0]
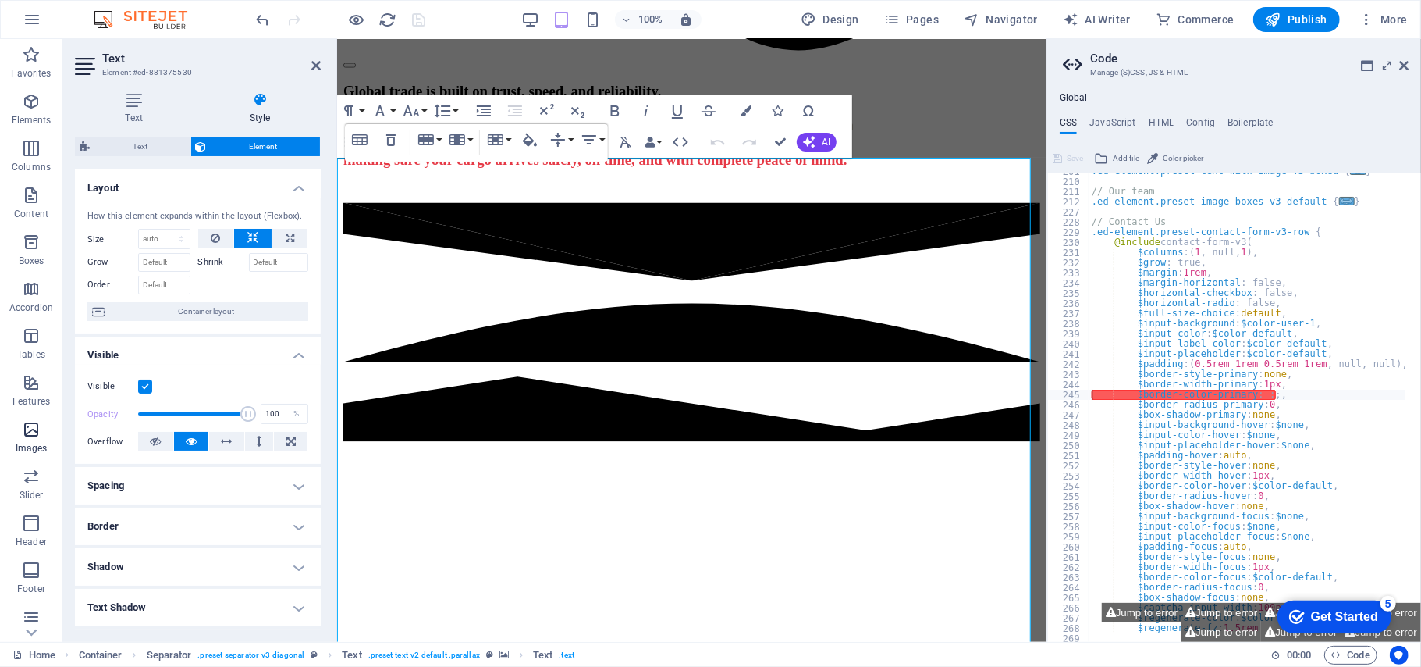
click at [38, 437] on icon "button" at bounding box center [31, 429] width 19 height 19
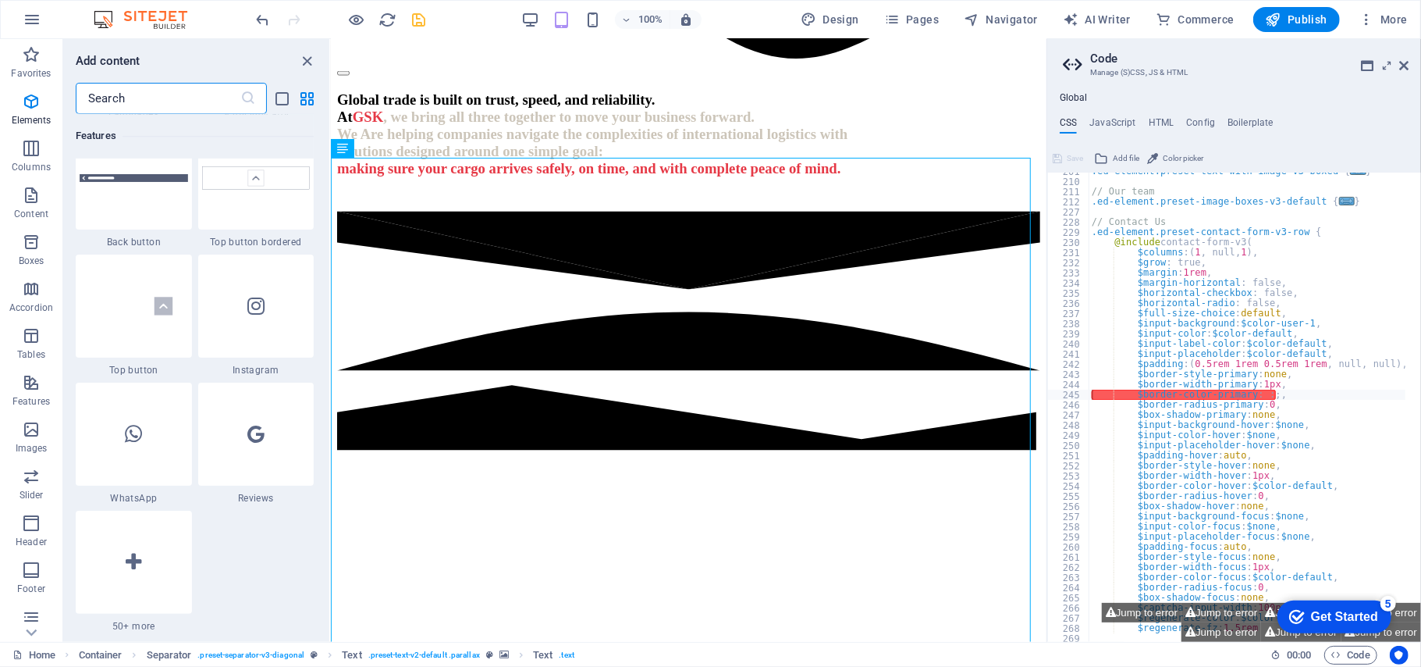
scroll to position [7914, 0]
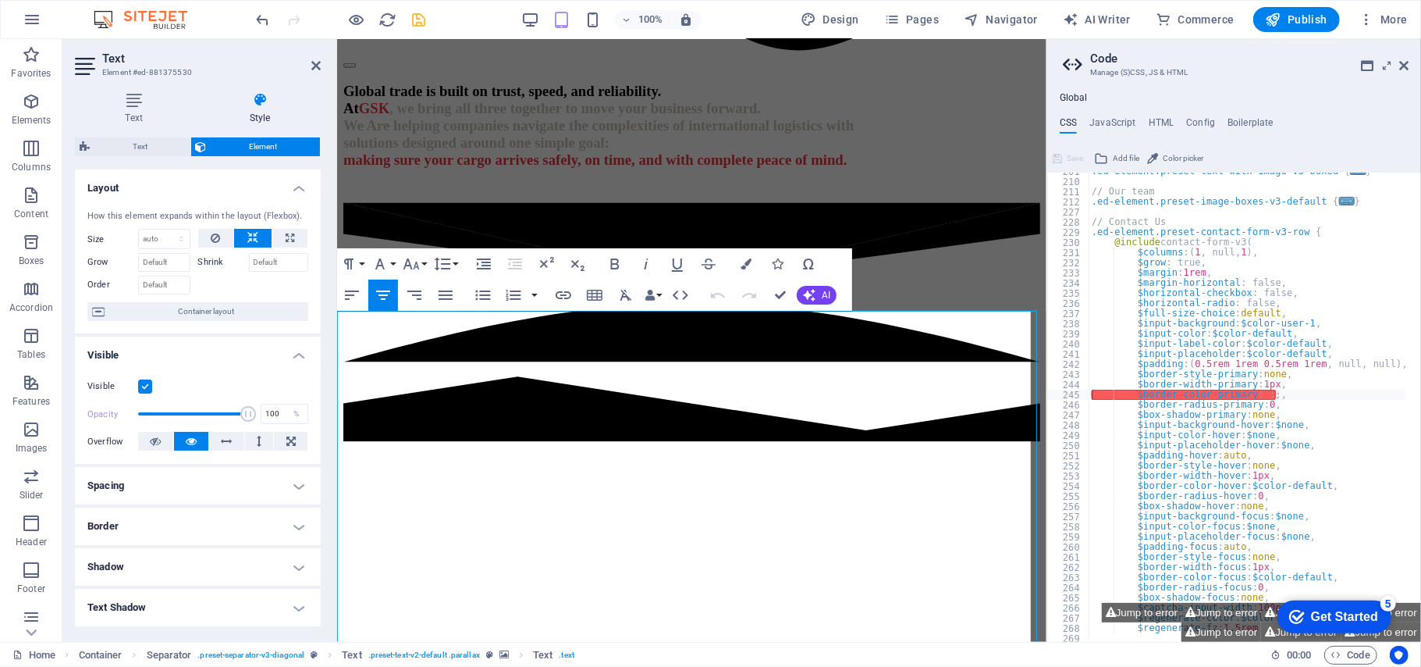
scroll to position [1549, 0]
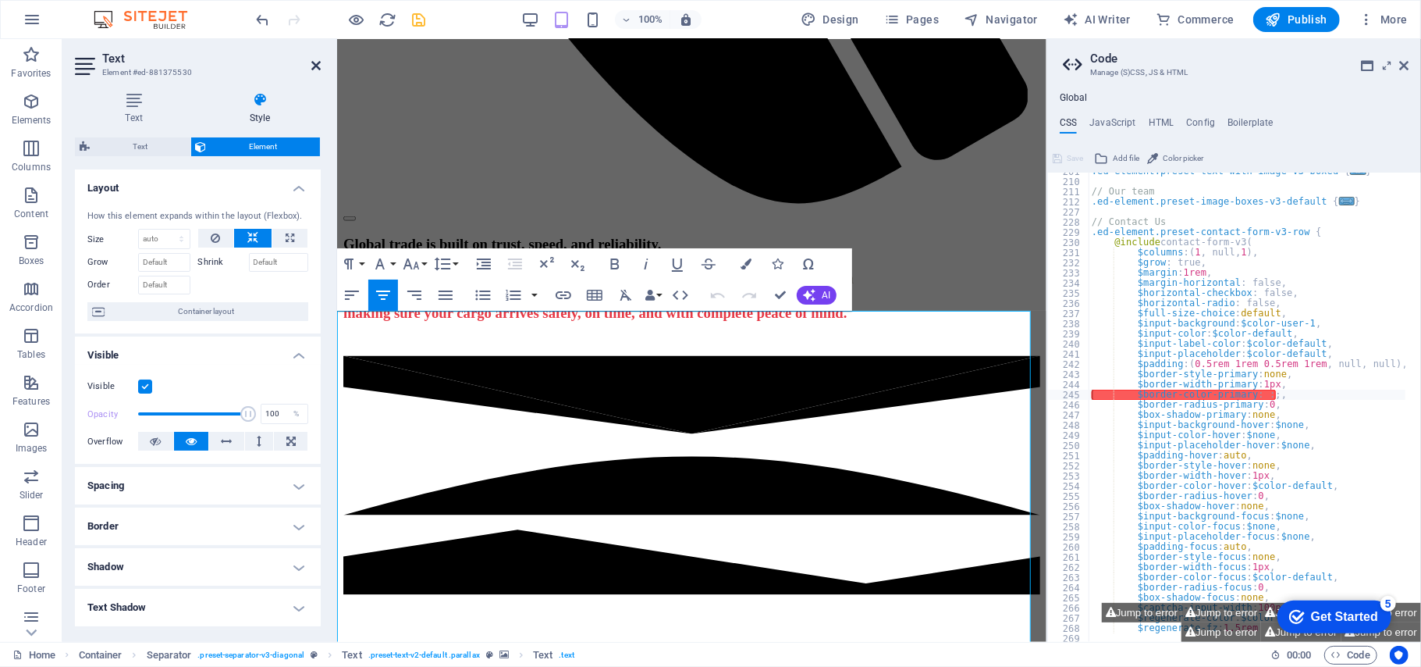
click at [311, 63] on icon at bounding box center [315, 65] width 9 height 12
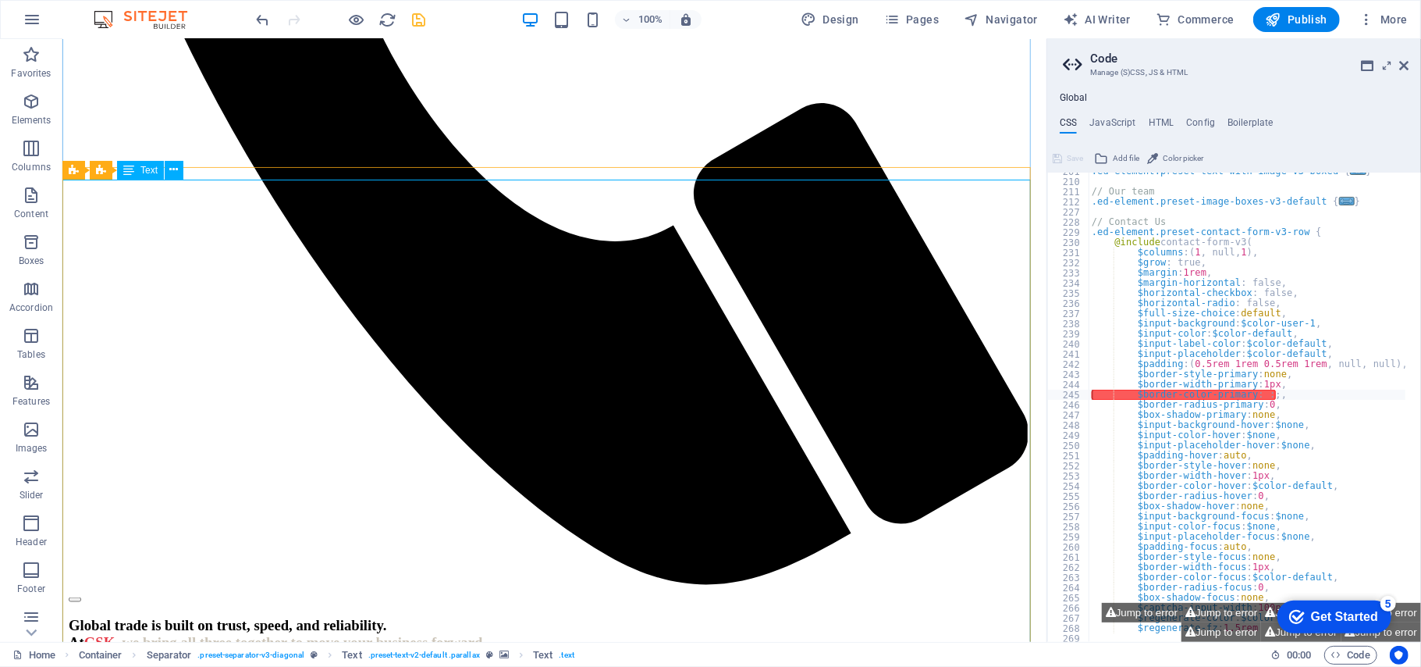
drag, startPoint x: 124, startPoint y: 346, endPoint x: 194, endPoint y: 355, distance: 70.1
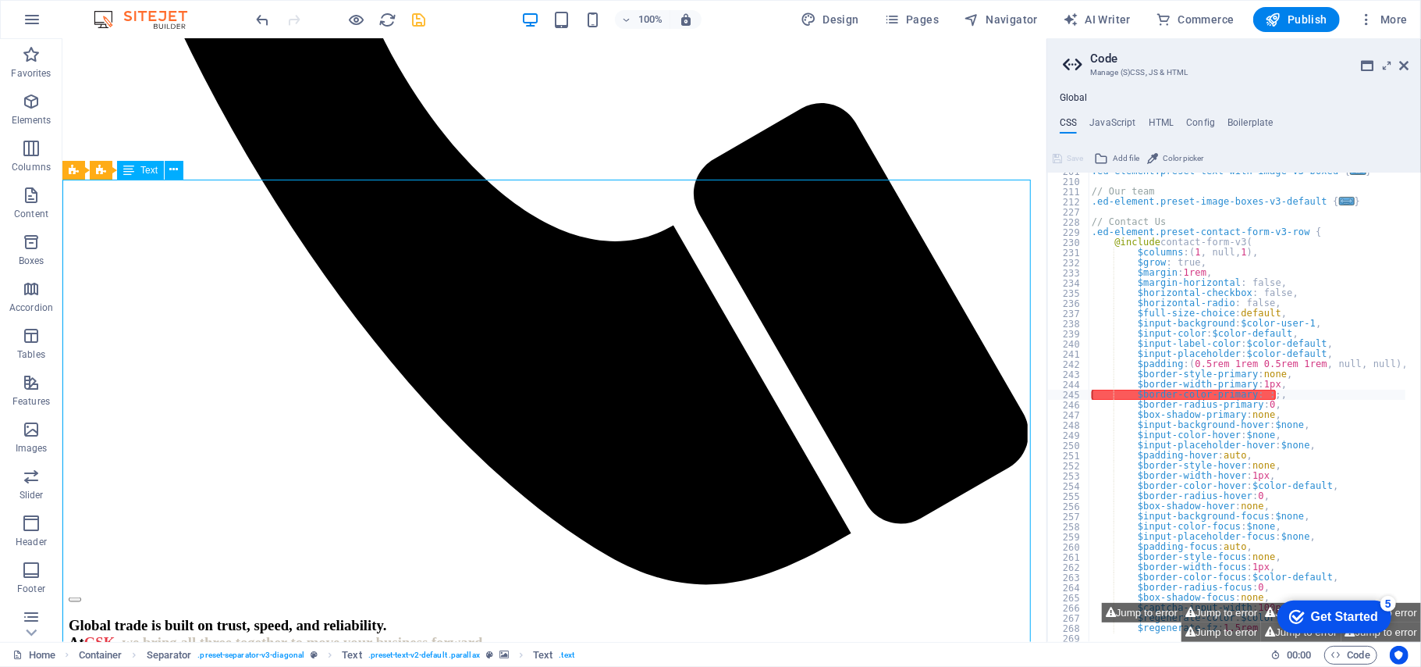
scroll to position [1411, 0]
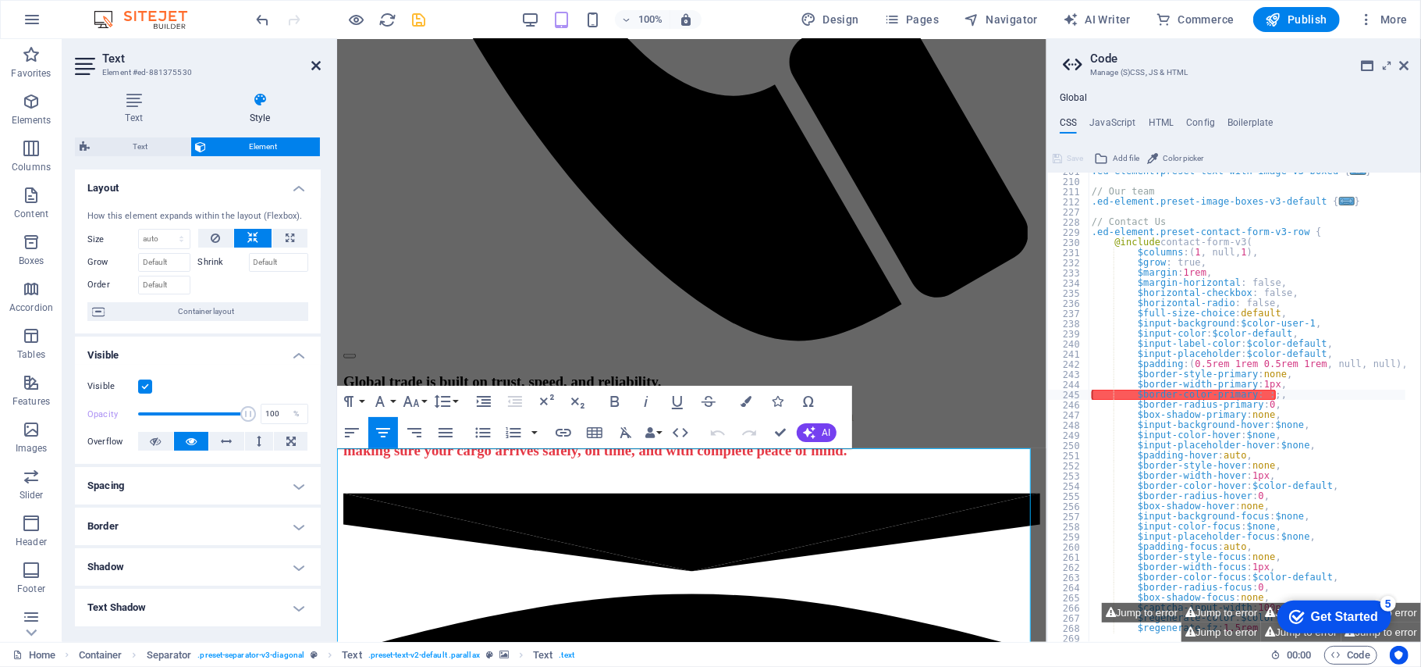
click at [316, 66] on icon at bounding box center [315, 65] width 9 height 12
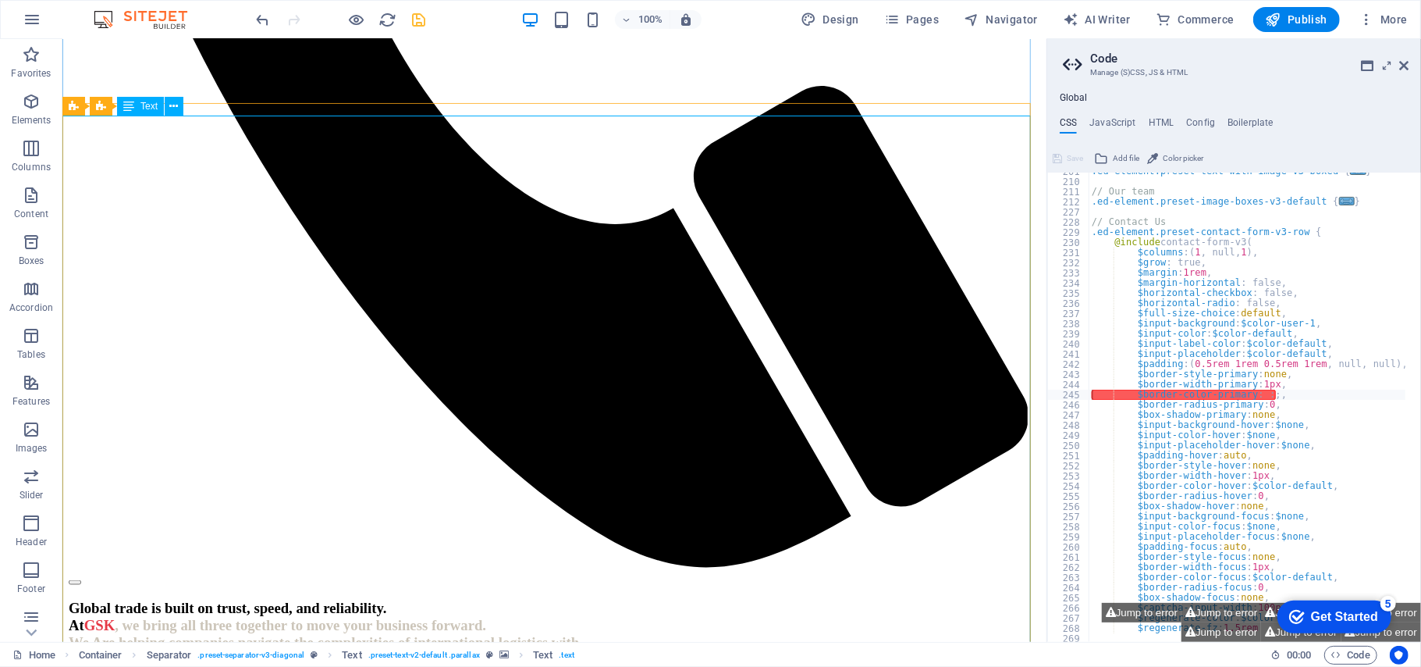
scroll to position [1619, 0]
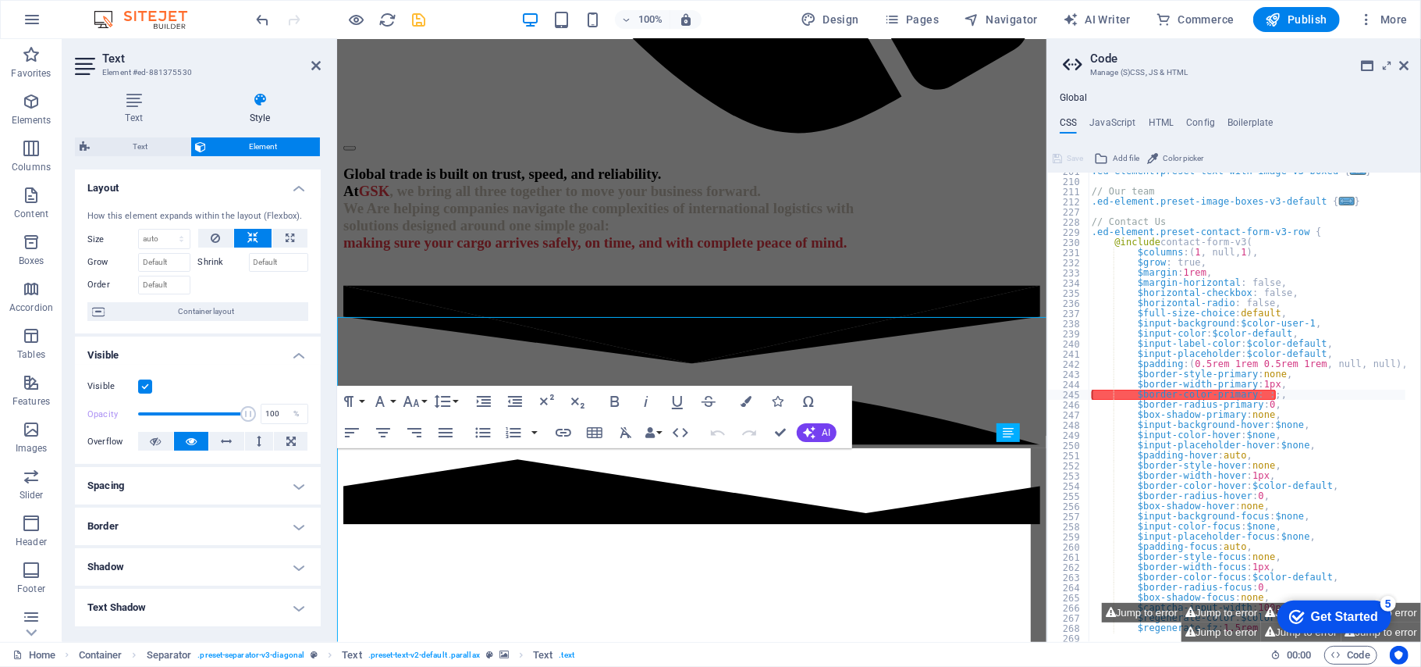
scroll to position [1411, 0]
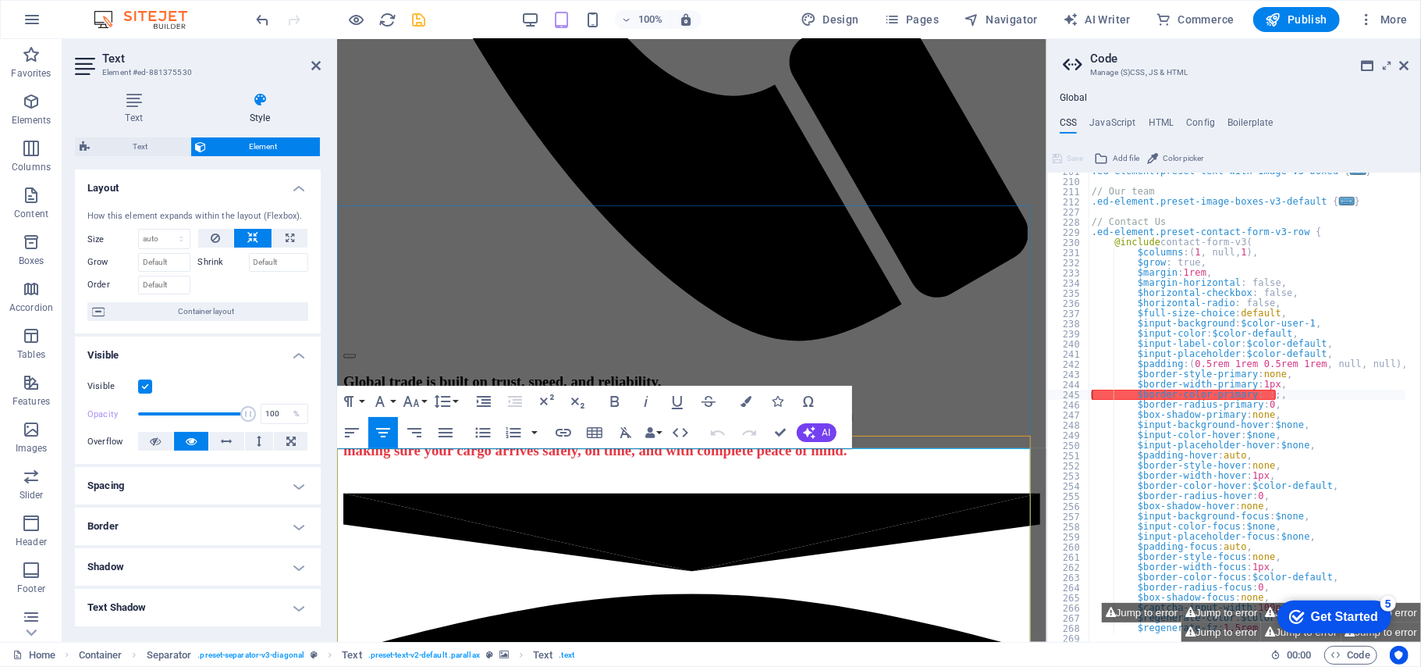
click at [33, 101] on icon "button" at bounding box center [31, 101] width 19 height 19
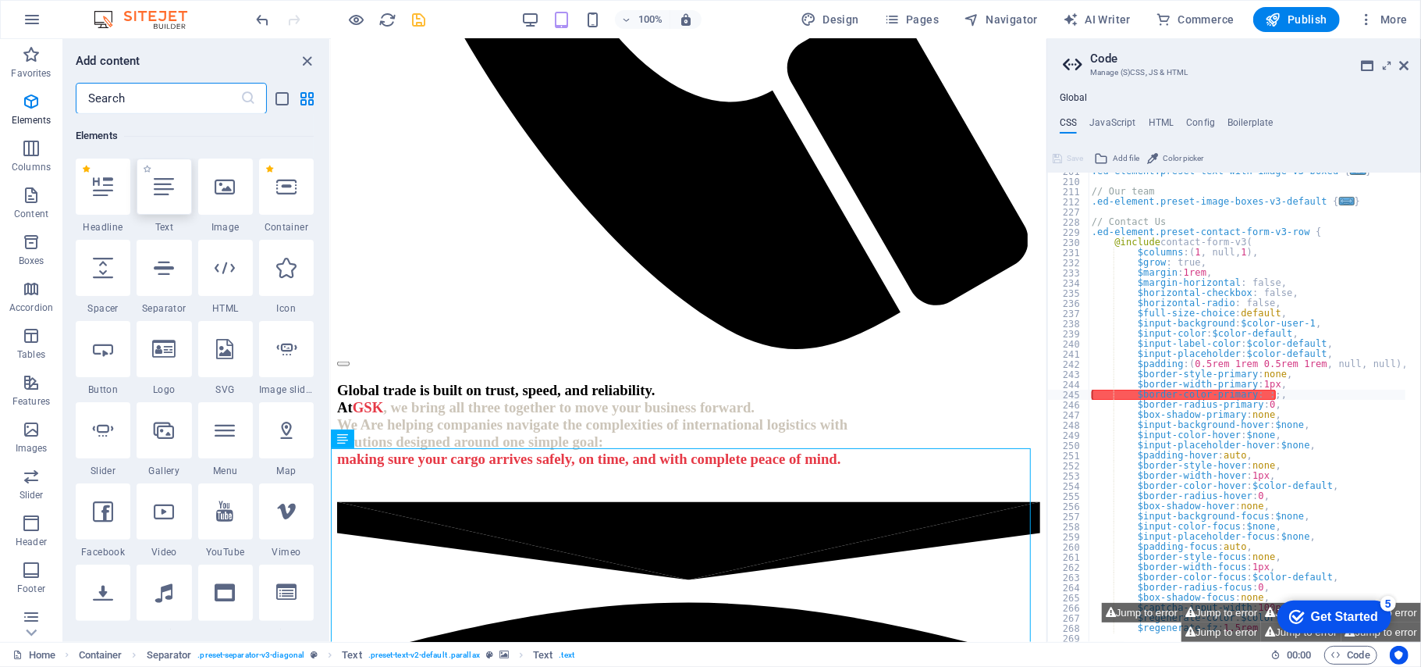
scroll to position [166, 0]
click at [215, 194] on icon at bounding box center [225, 186] width 20 height 20
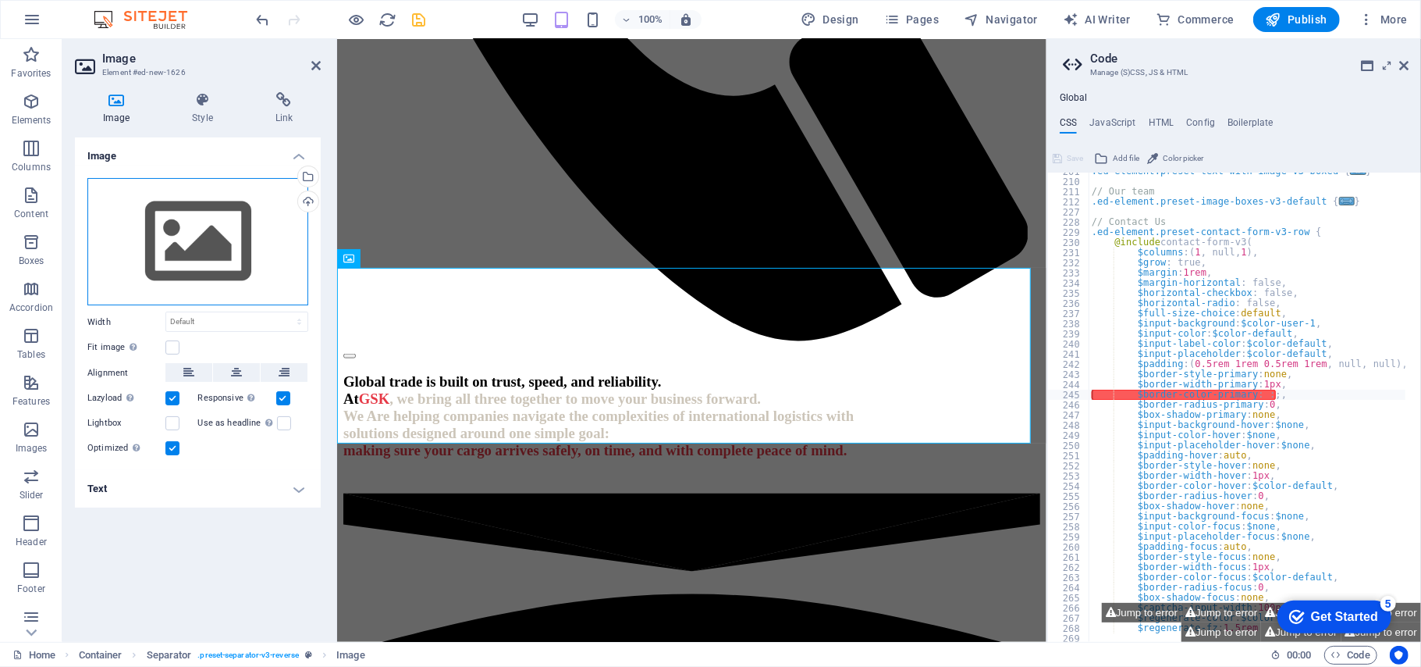
click at [261, 253] on div "Drag files here, click to choose files or select files from Files or our free s…" at bounding box center [197, 242] width 221 height 128
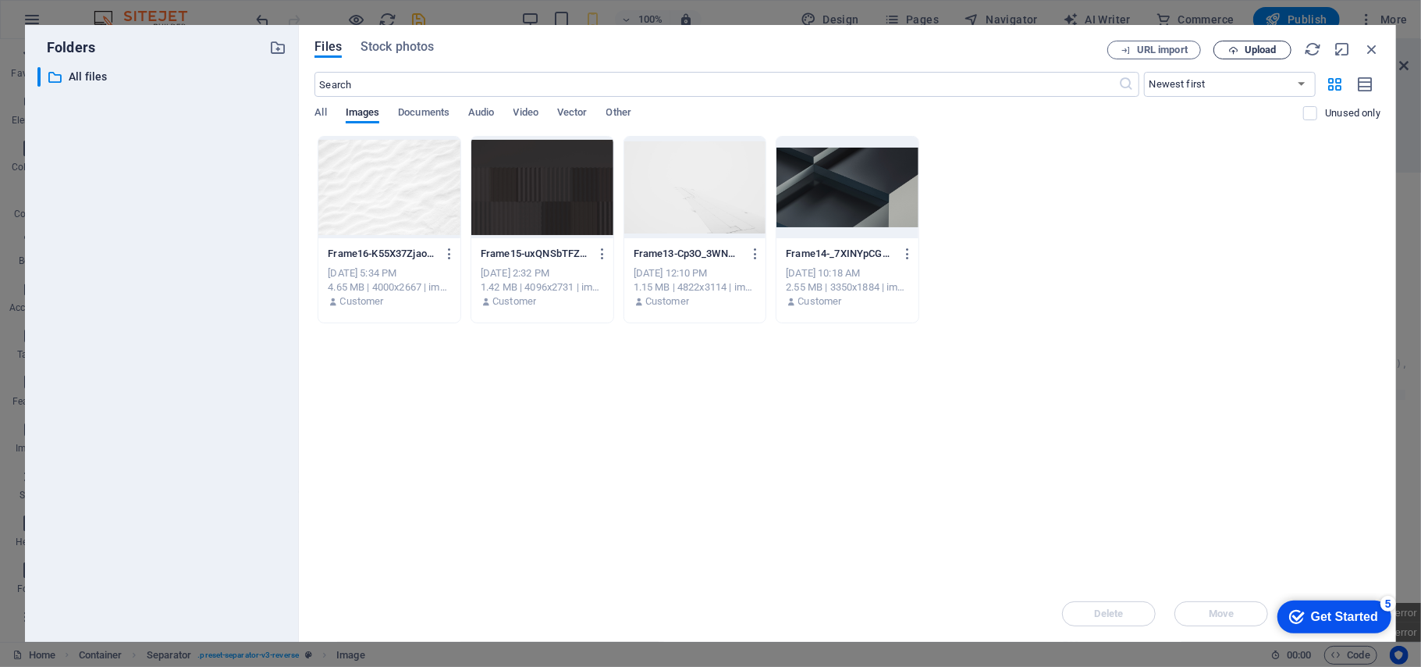
click at [1258, 50] on span "Upload" at bounding box center [1261, 49] width 32 height 9
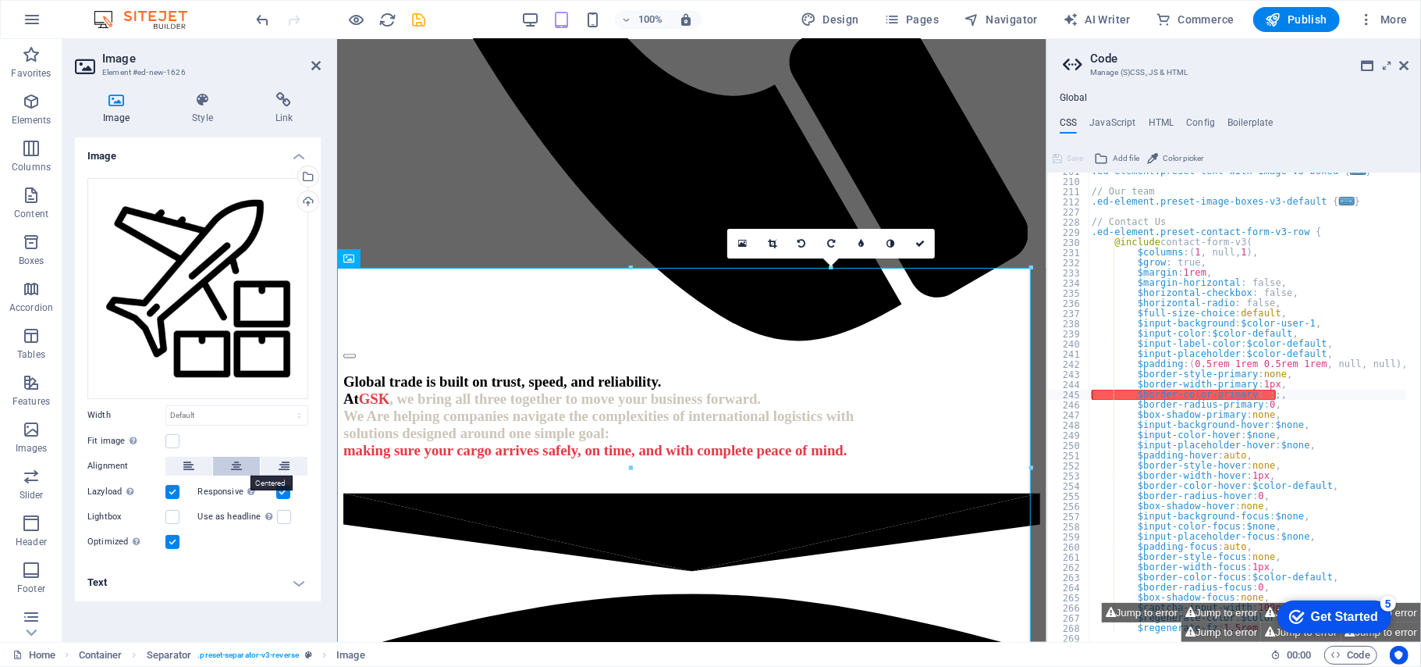
click at [228, 463] on button at bounding box center [236, 466] width 47 height 19
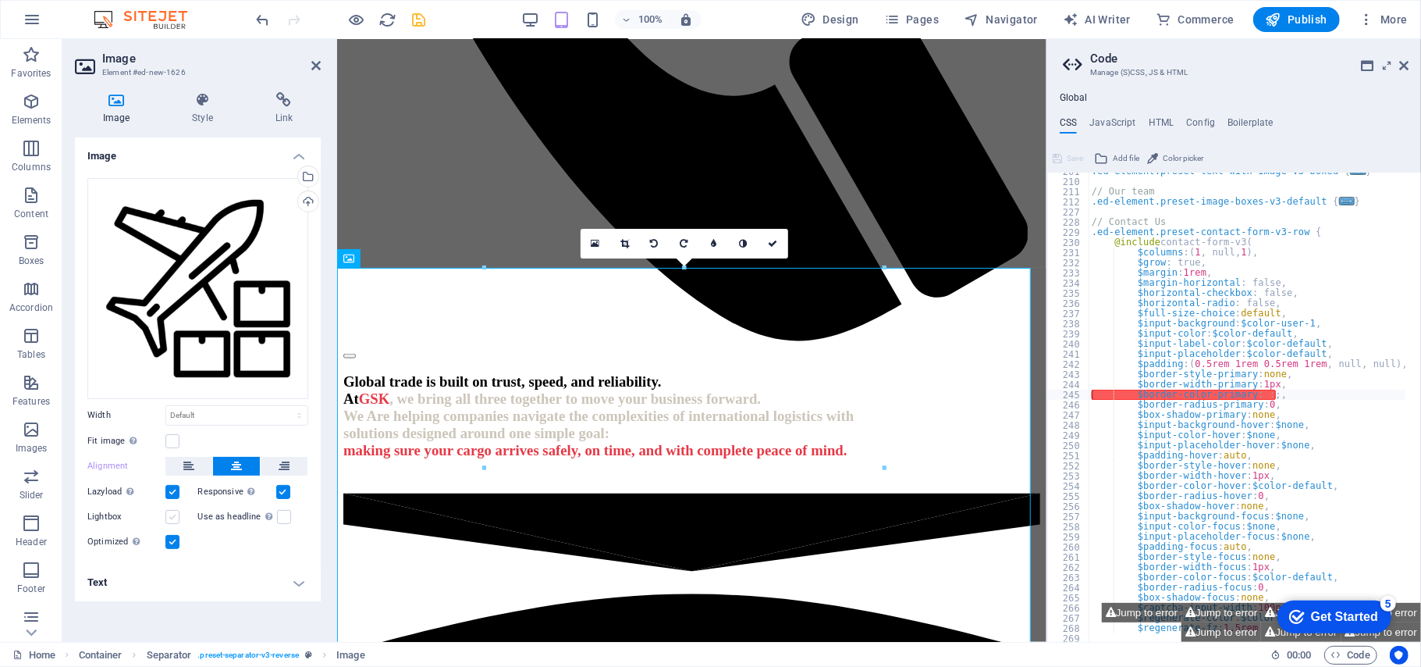
click at [170, 516] on label at bounding box center [172, 517] width 14 height 14
click at [0, 0] on input "Lightbox" at bounding box center [0, 0] width 0 height 0
click at [172, 515] on label at bounding box center [172, 517] width 14 height 14
click at [0, 0] on input "Lightbox" at bounding box center [0, 0] width 0 height 0
click at [198, 466] on button at bounding box center [188, 466] width 47 height 19
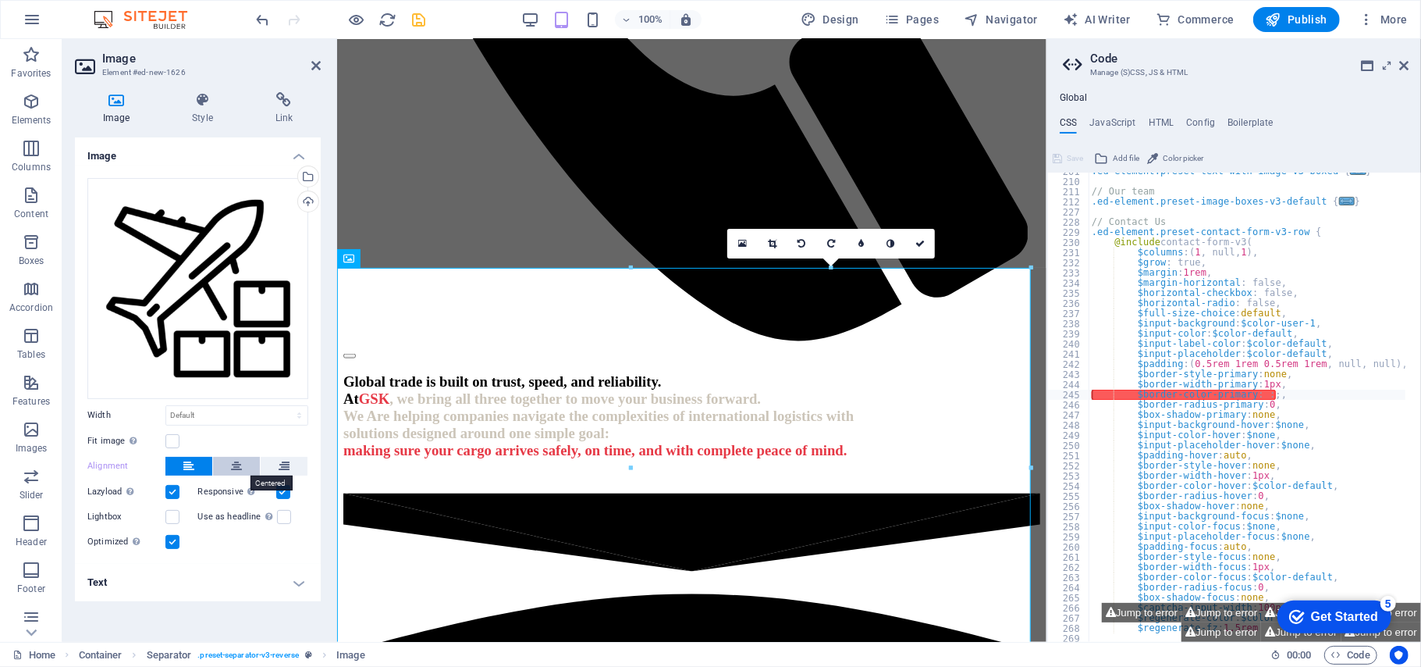
click at [228, 463] on button at bounding box center [236, 466] width 47 height 19
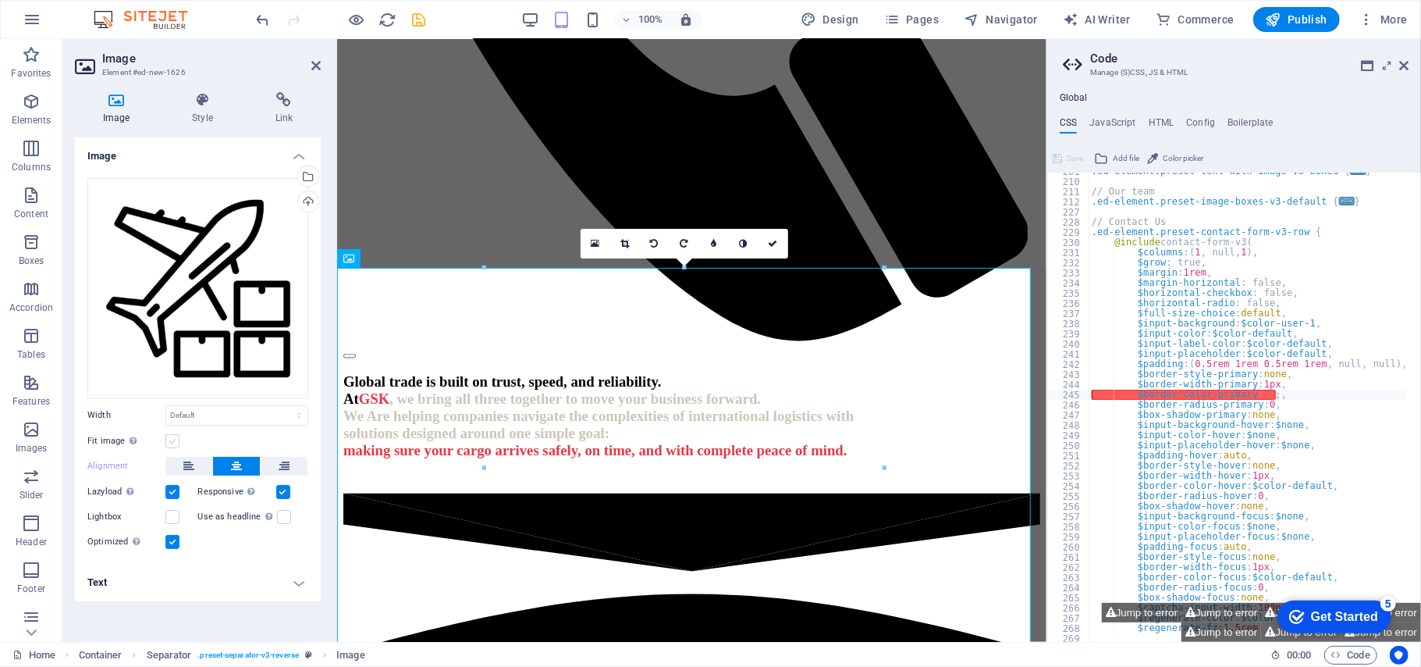
click at [176, 441] on label at bounding box center [172, 441] width 14 height 14
click at [0, 0] on input "Fit image Automatically fit image to a fixed width and height" at bounding box center [0, 0] width 0 height 0
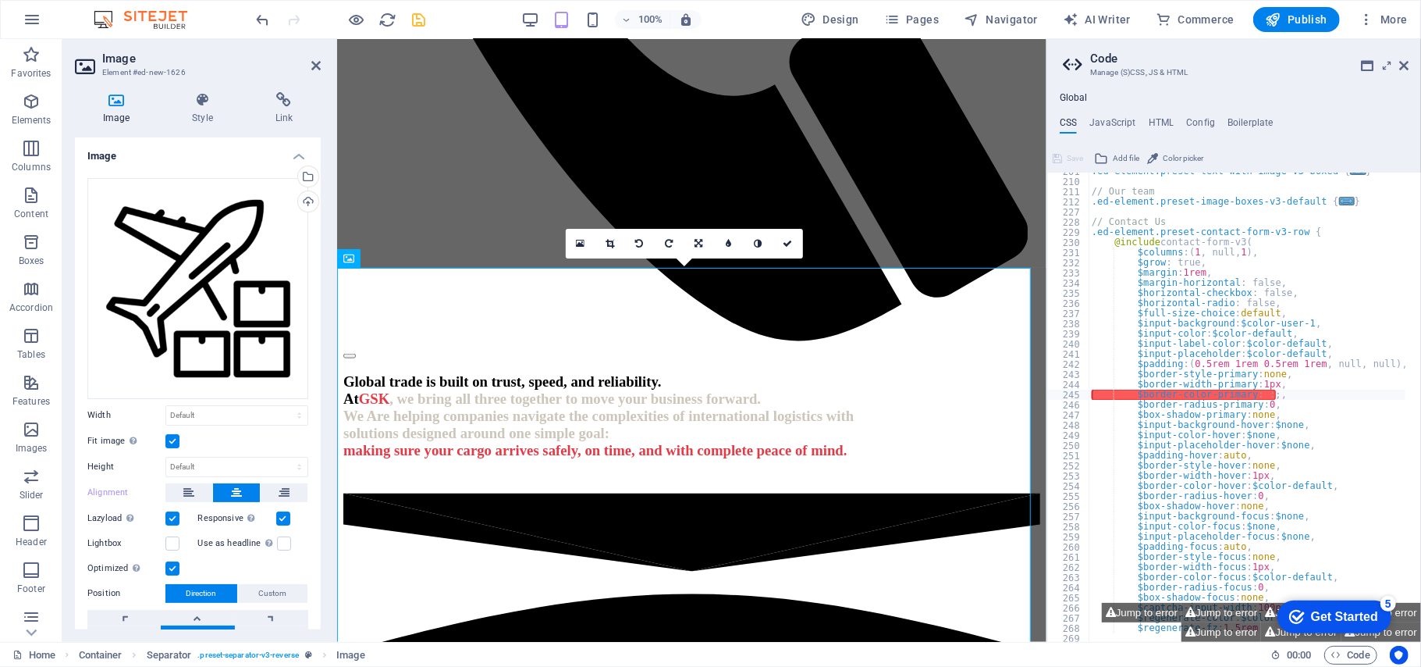
scroll to position [73, 0]
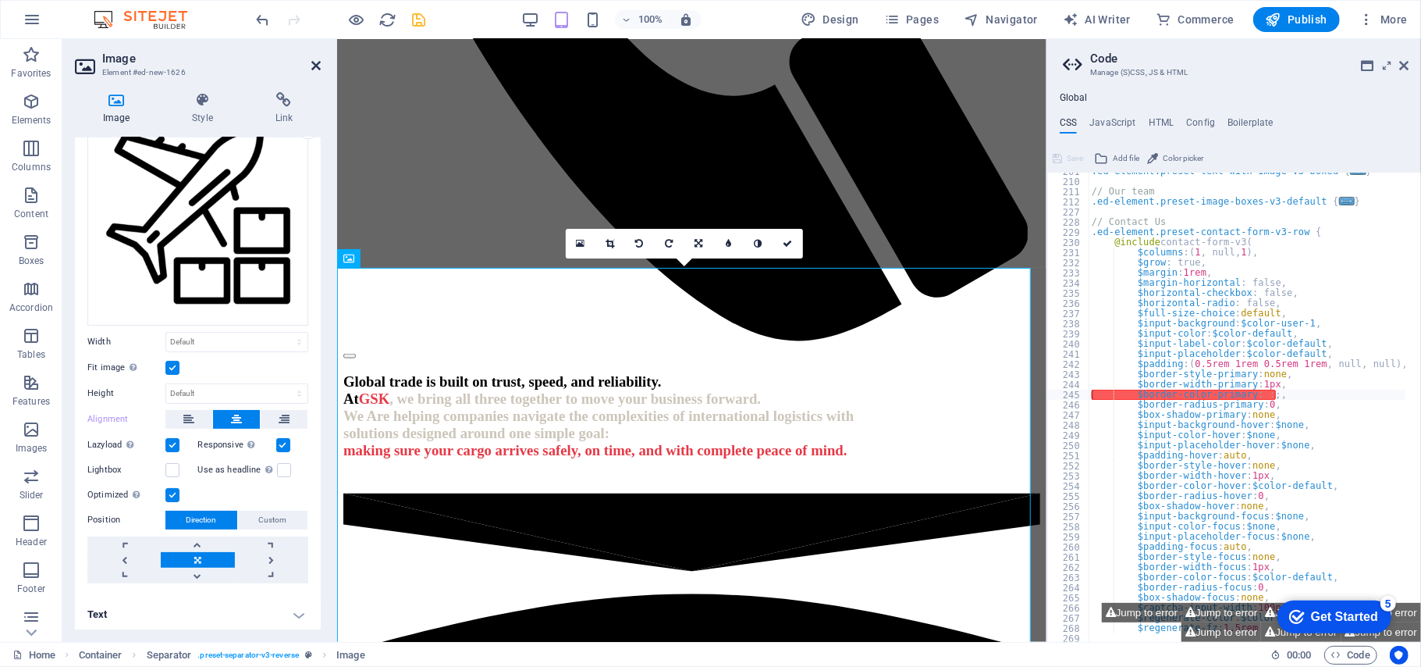
click at [316, 64] on icon at bounding box center [315, 65] width 9 height 12
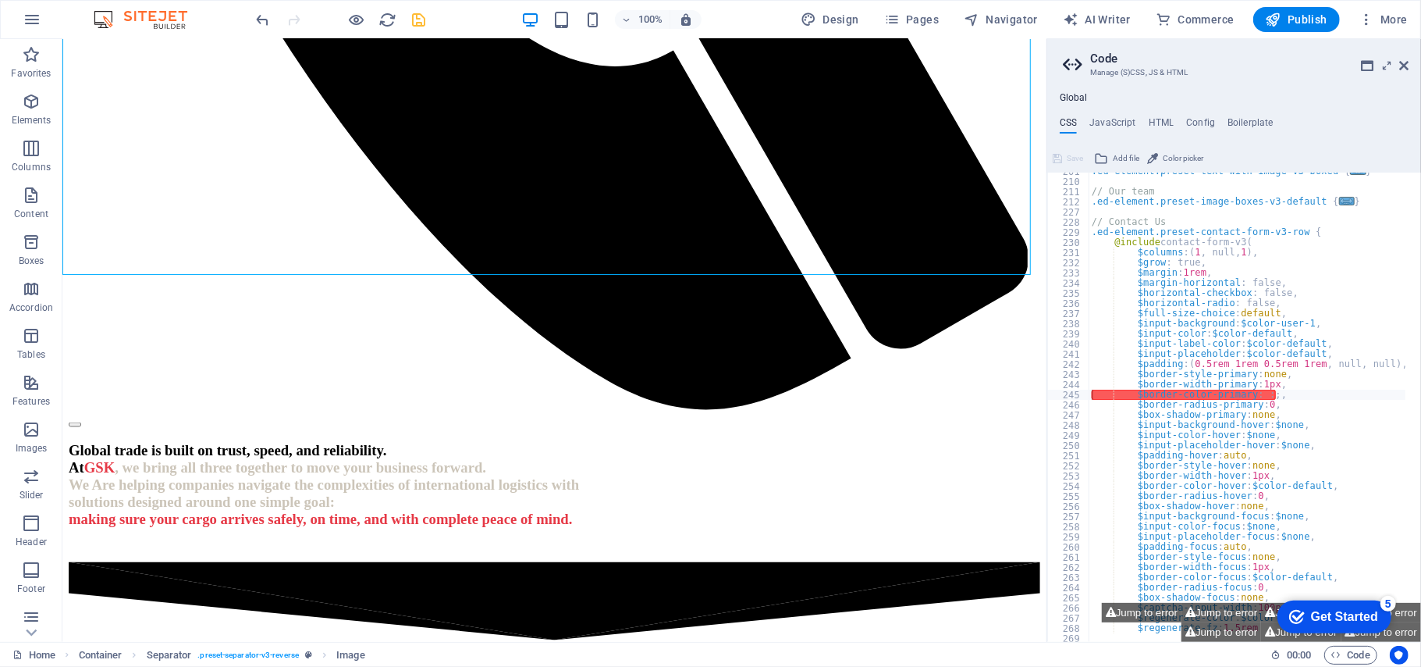
scroll to position [1307, 0]
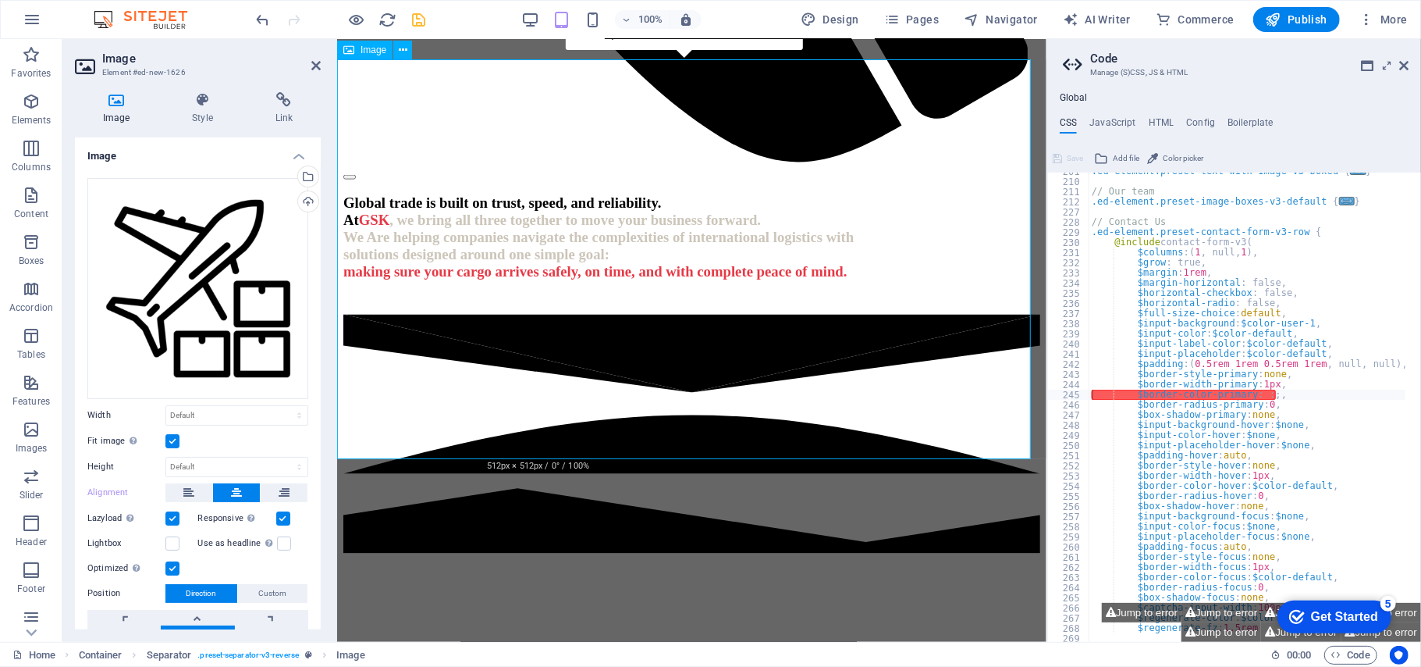
scroll to position [1619, 0]
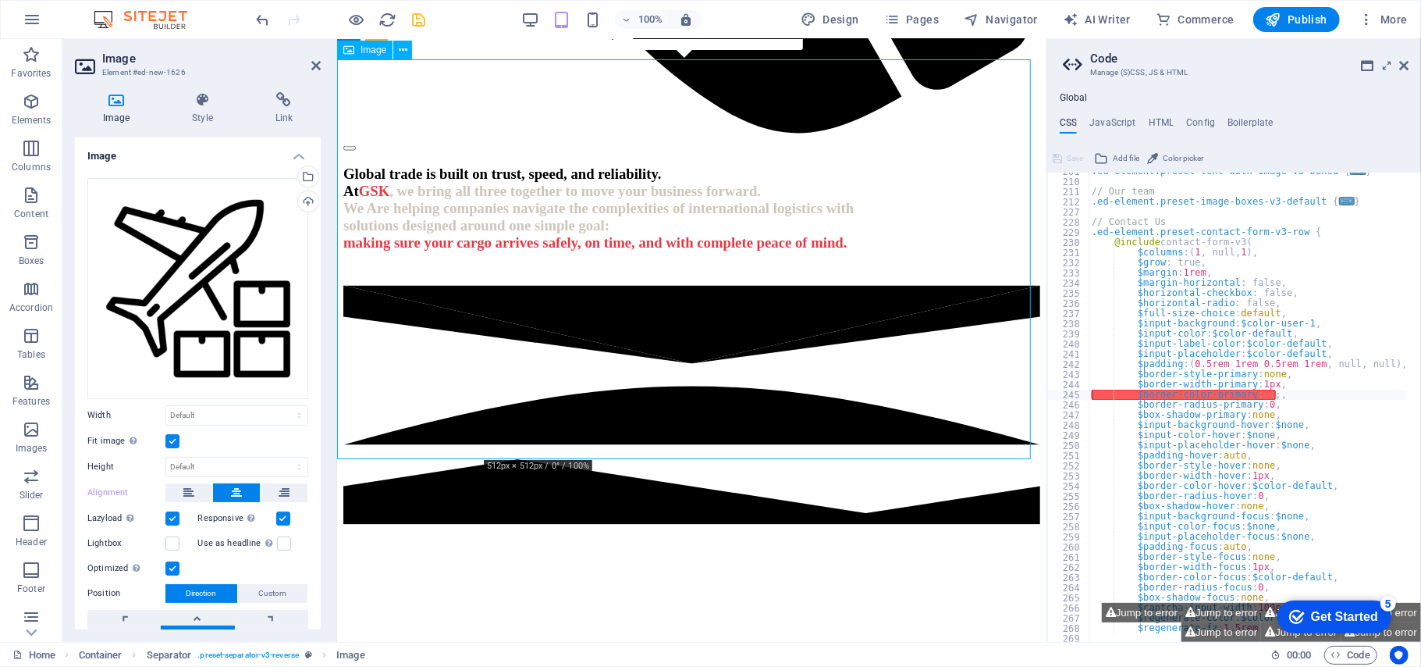
drag, startPoint x: 709, startPoint y: 293, endPoint x: 665, endPoint y: 287, distance: 44.0
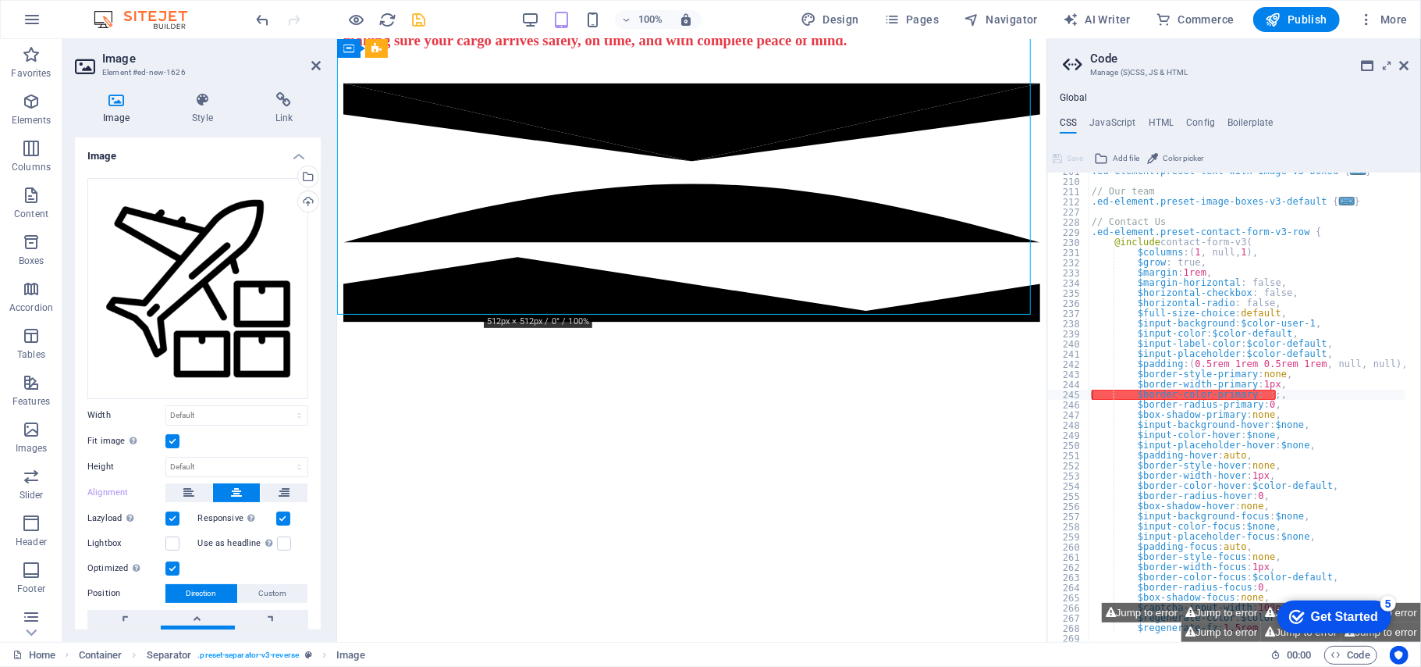
scroll to position [1827, 0]
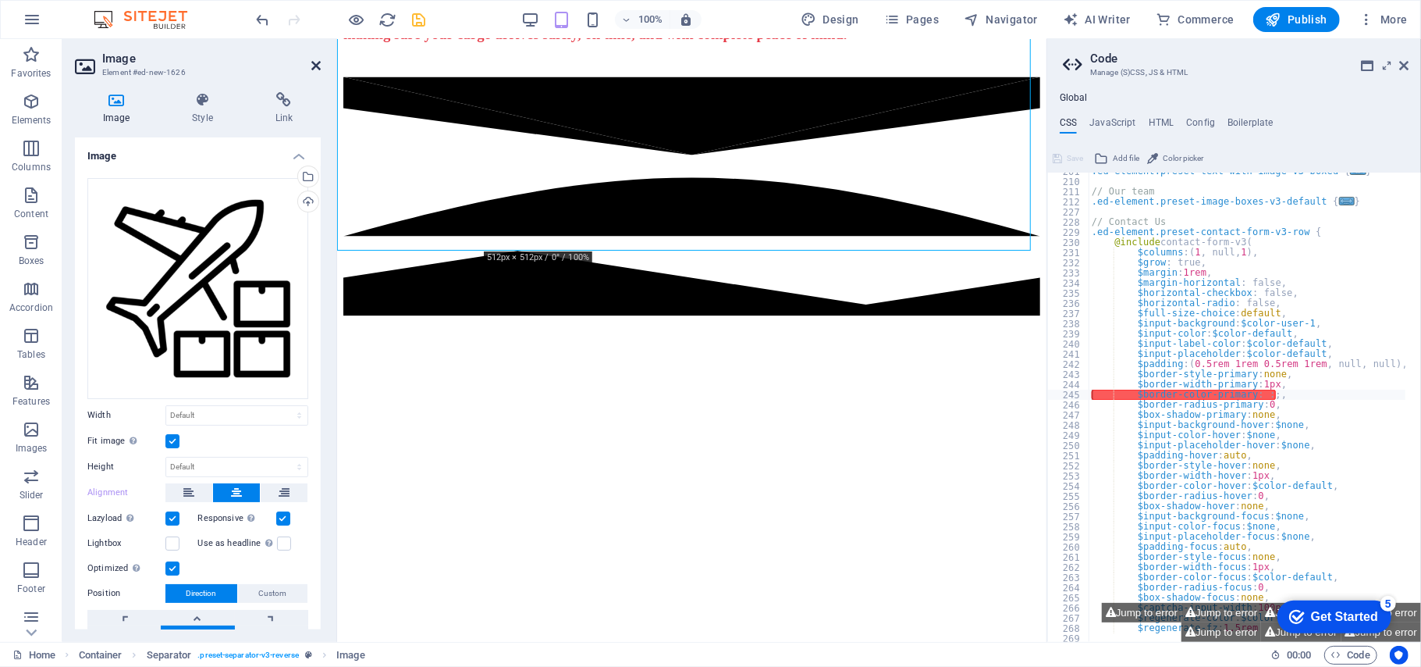
click at [315, 66] on icon at bounding box center [315, 65] width 9 height 12
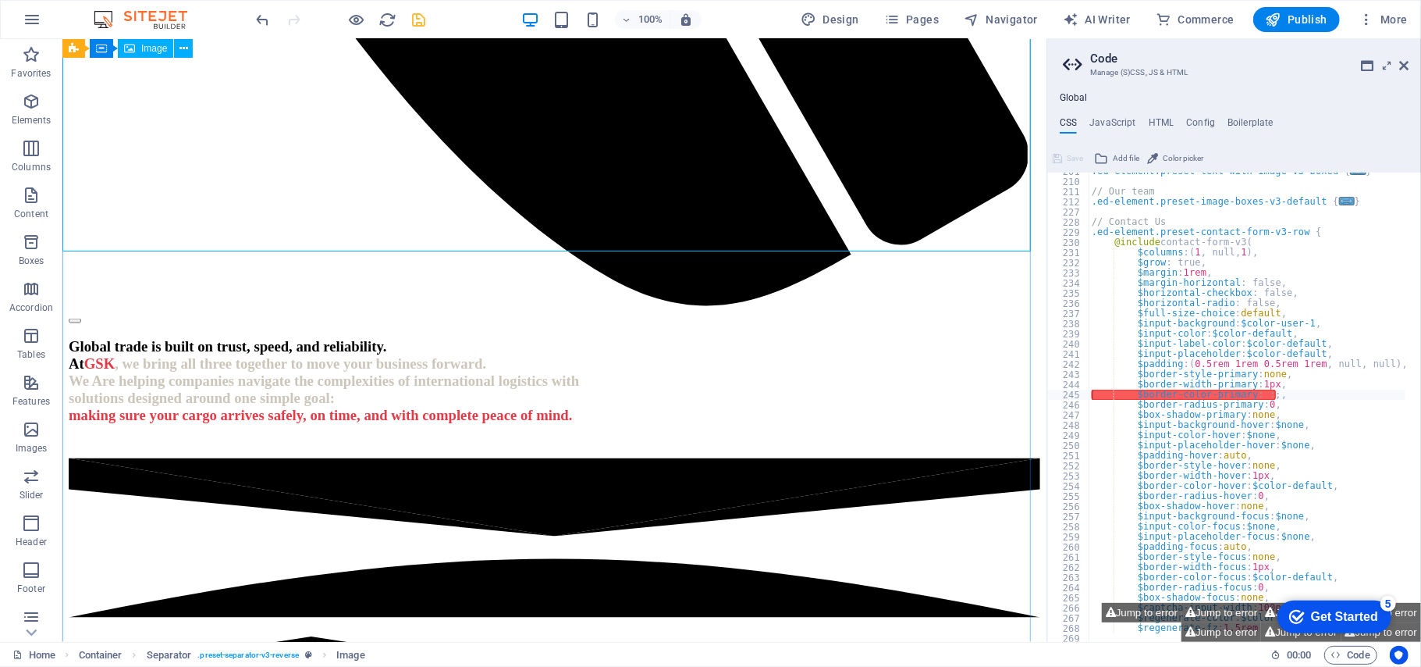
scroll to position [1702, 0]
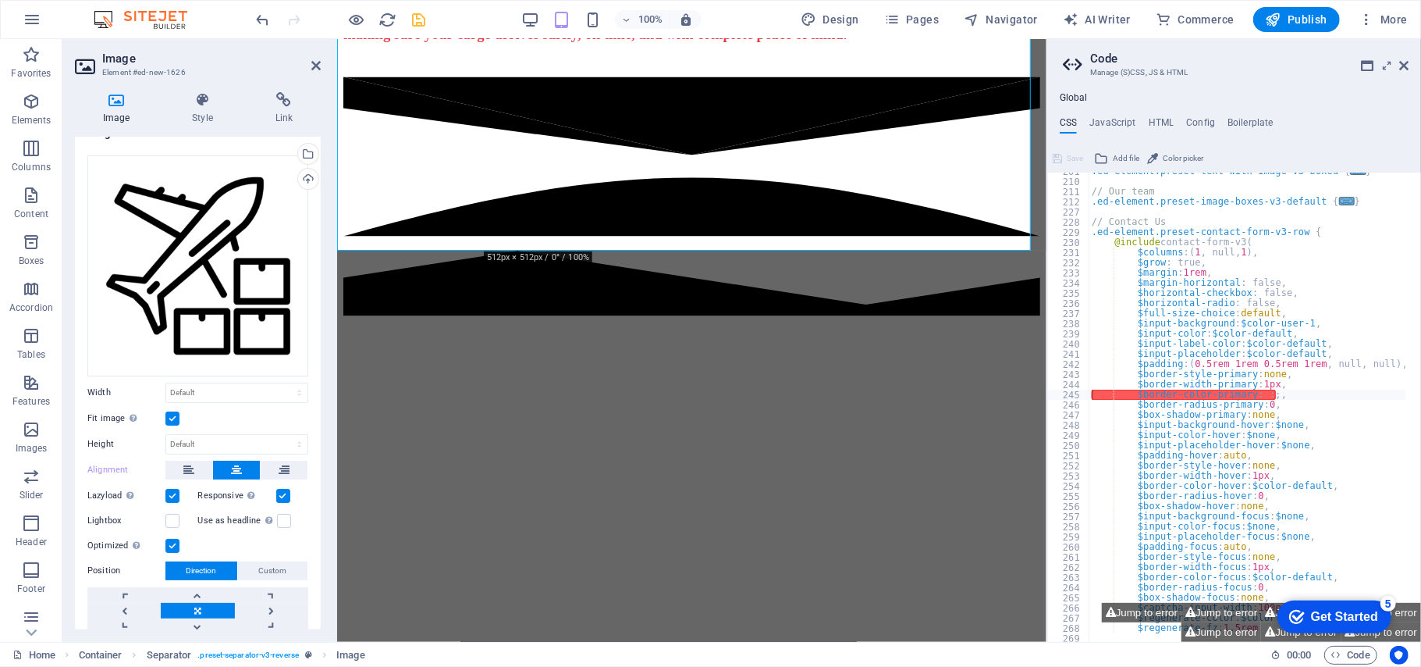
scroll to position [0, 0]
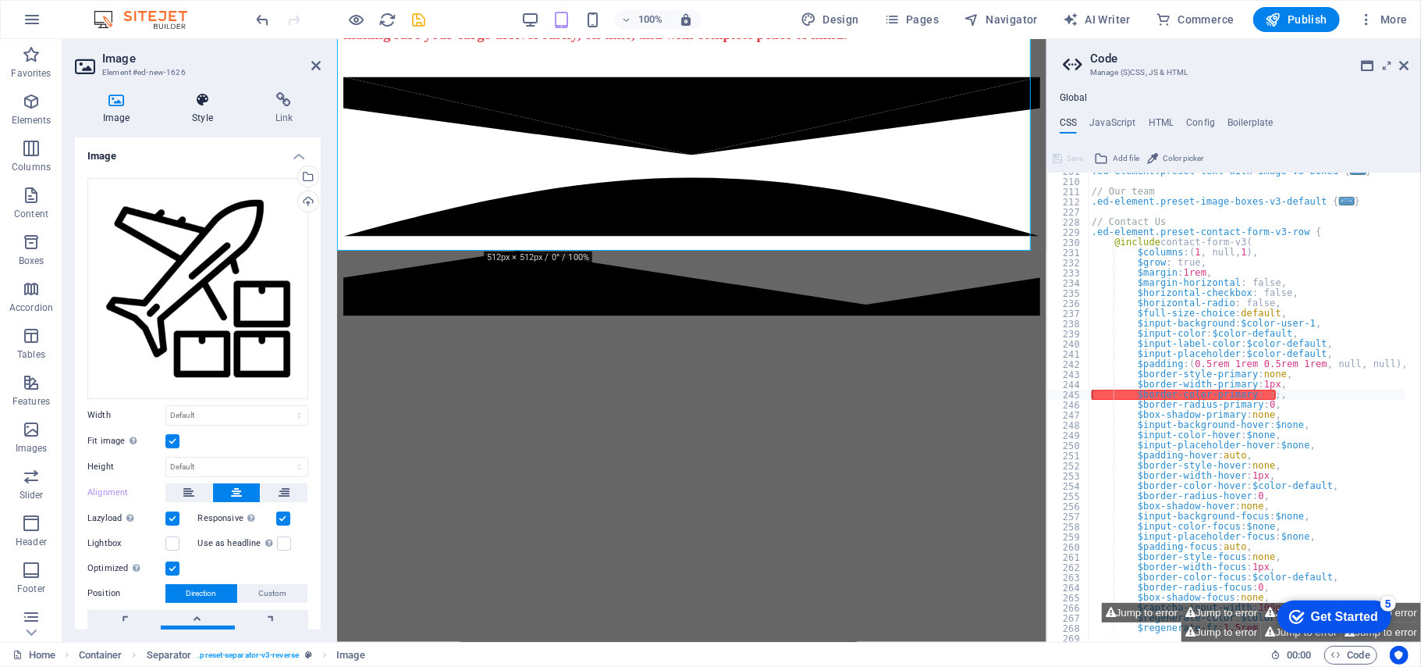
click at [190, 98] on icon at bounding box center [202, 100] width 76 height 16
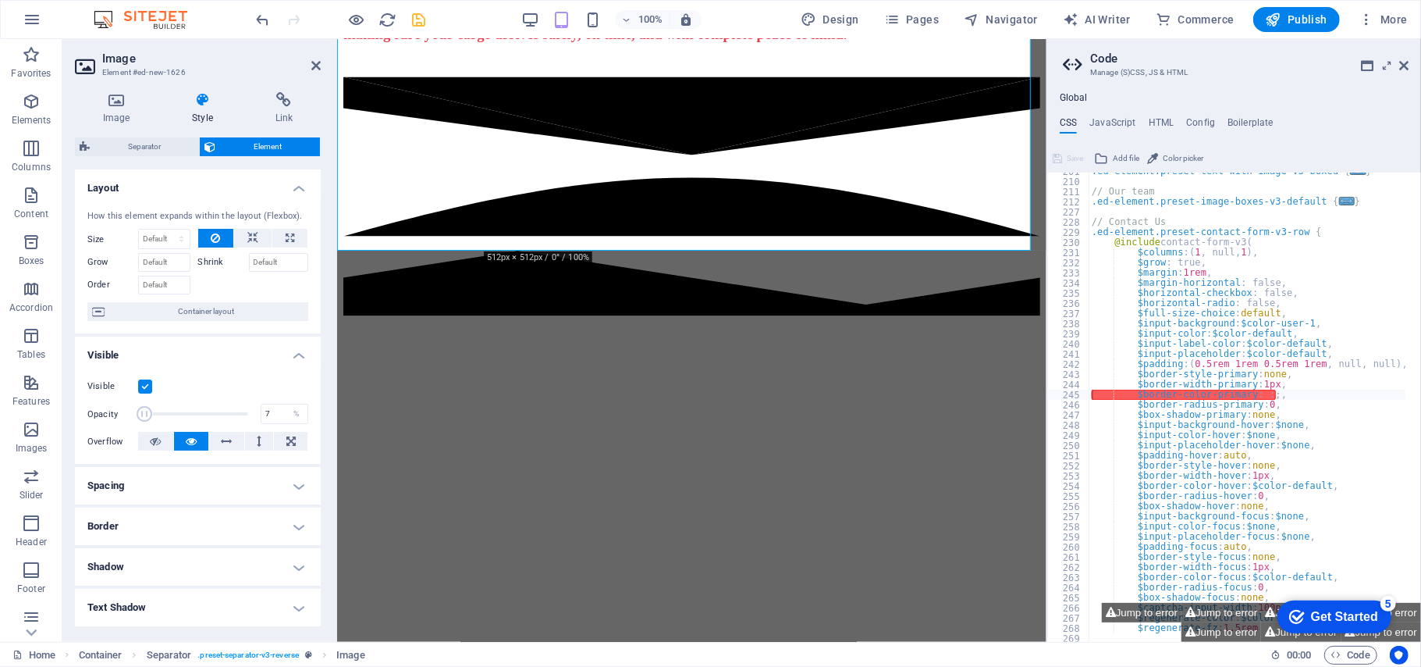
drag, startPoint x: 242, startPoint y: 410, endPoint x: 144, endPoint y: 425, distance: 98.7
click at [144, 425] on span at bounding box center [193, 413] width 110 height 23
type input "7.00"
click at [223, 386] on div "Visible" at bounding box center [197, 386] width 221 height 19
click at [198, 406] on span at bounding box center [193, 413] width 110 height 23
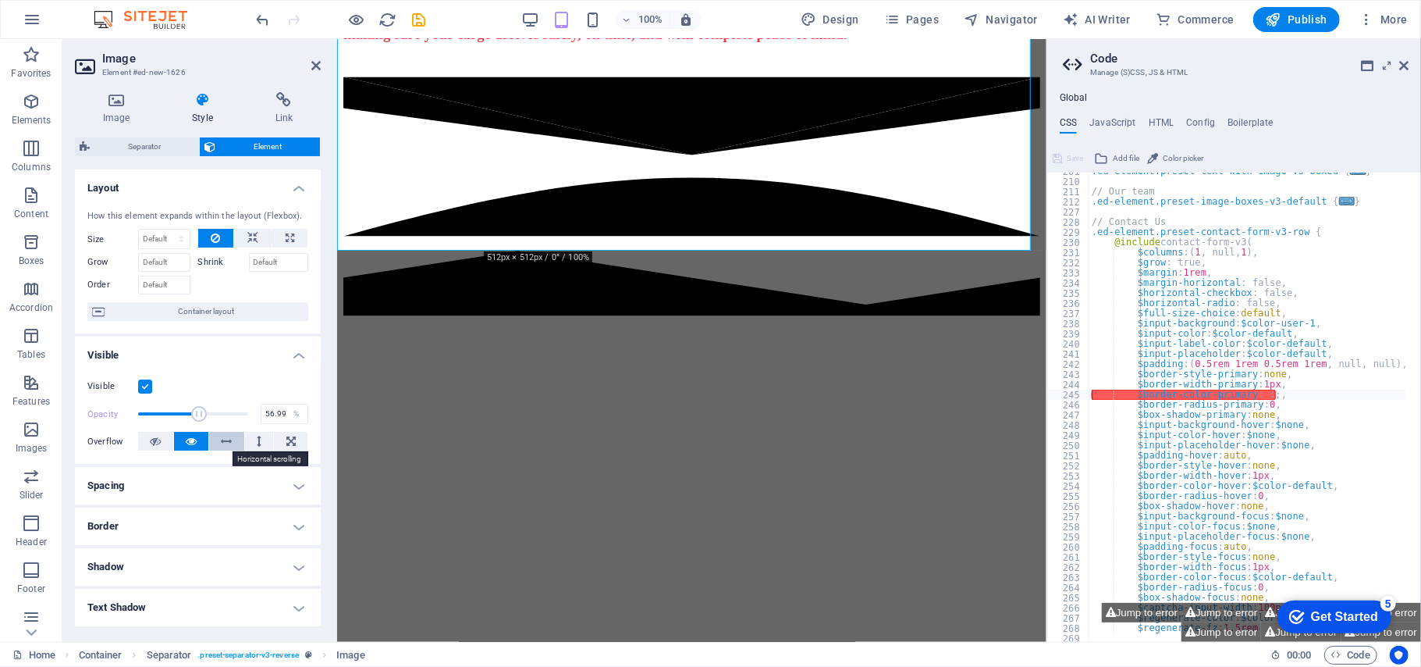
click at [226, 448] on icon at bounding box center [227, 441] width 11 height 19
click at [257, 437] on icon at bounding box center [259, 441] width 5 height 19
click at [159, 439] on icon at bounding box center [155, 441] width 11 height 19
type input "39"
click at [179, 415] on span at bounding box center [193, 413] width 110 height 23
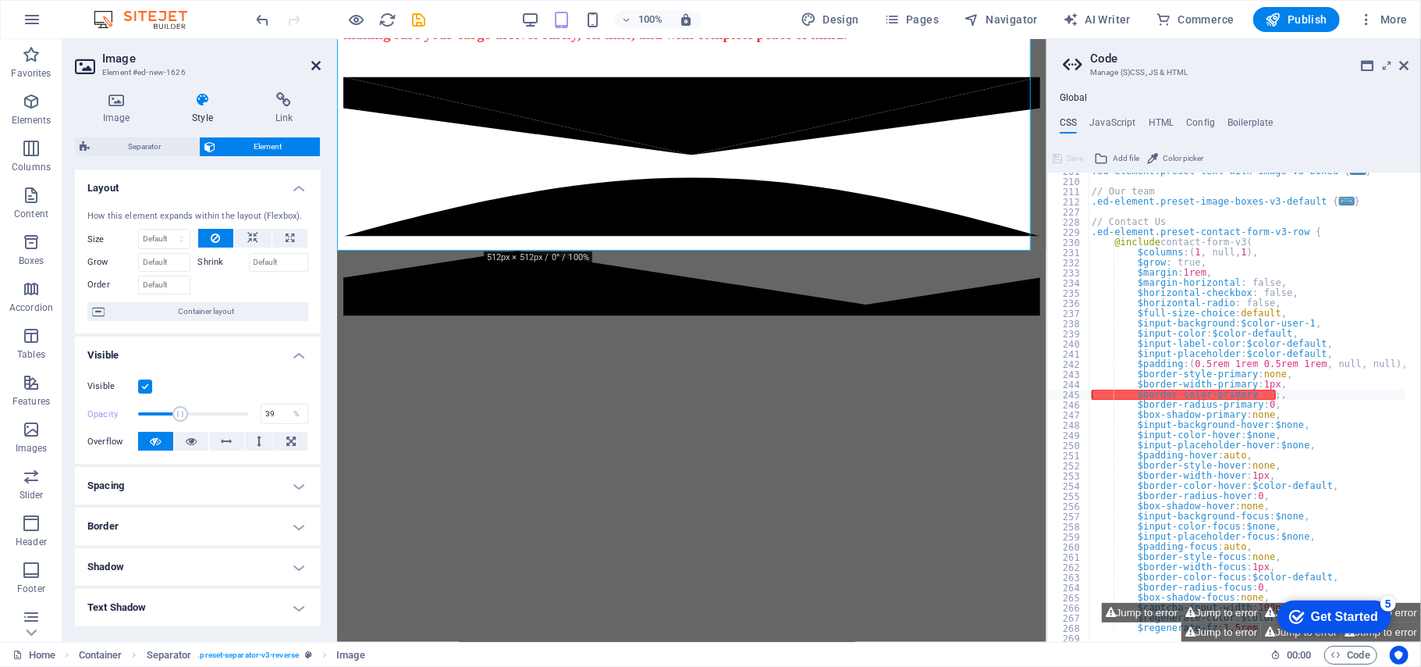
click at [317, 67] on icon at bounding box center [315, 65] width 9 height 12
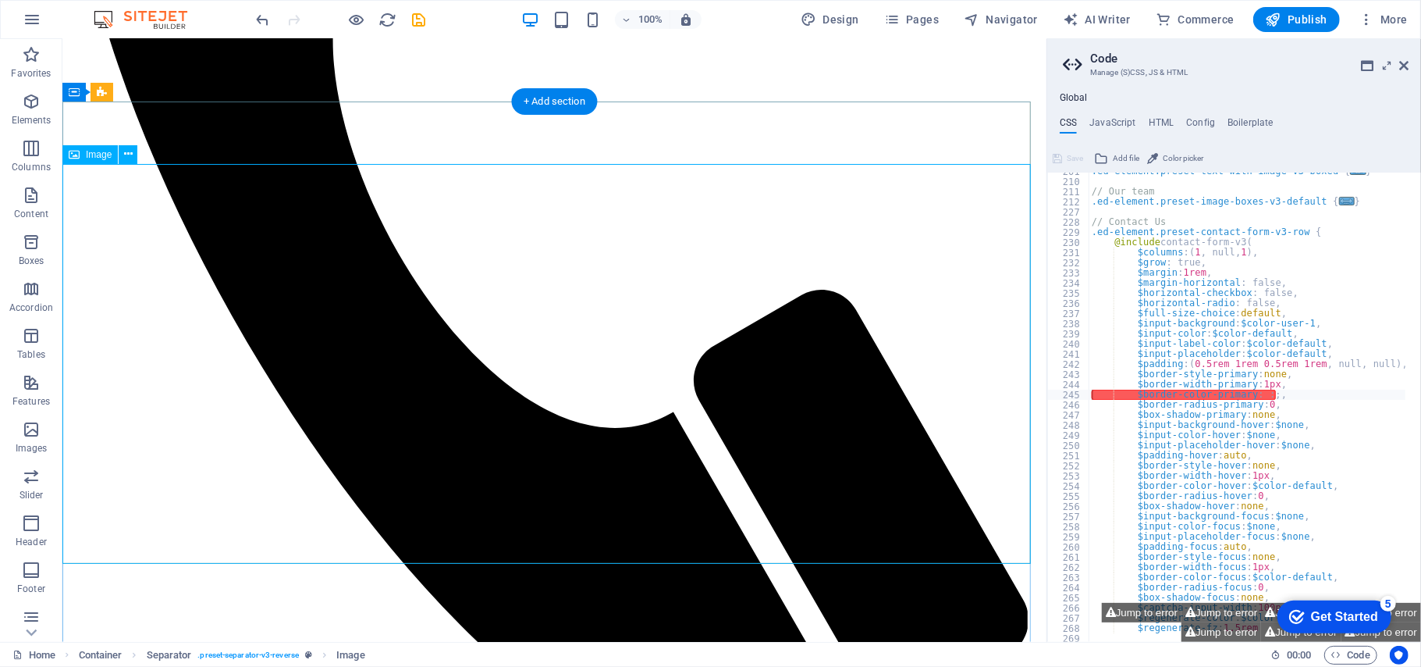
scroll to position [1389, 0]
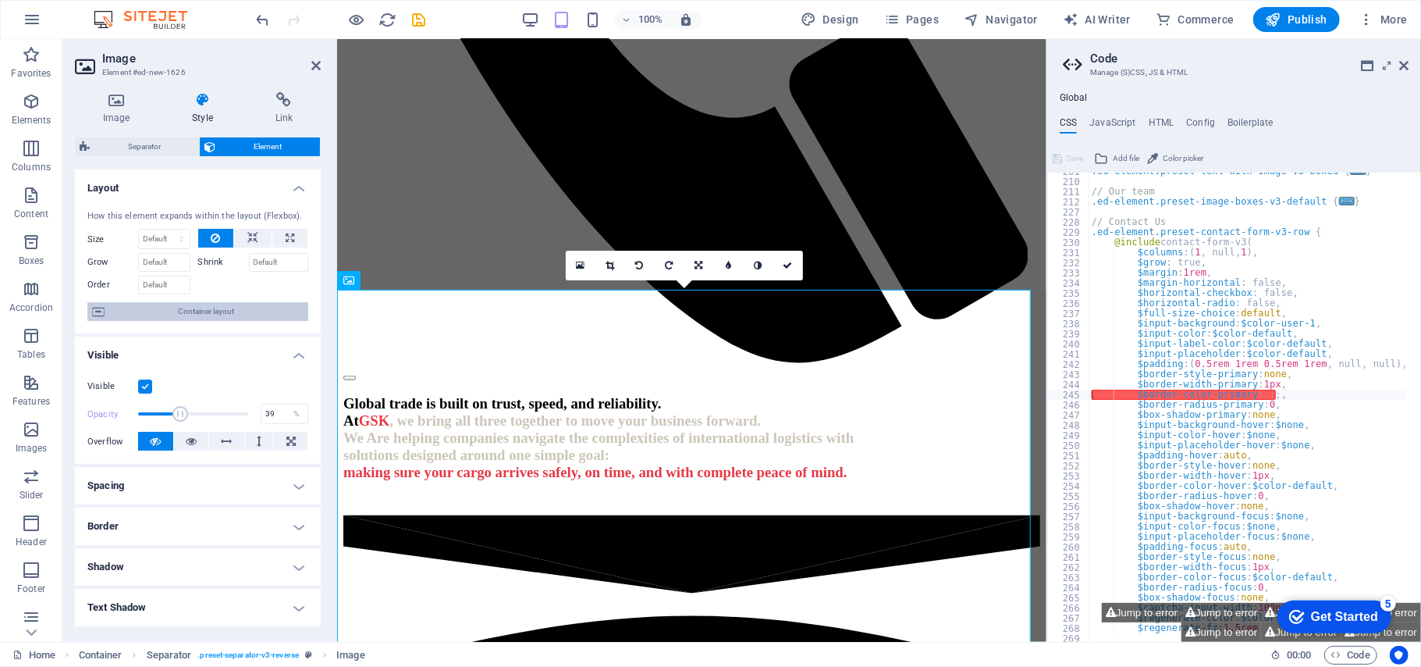
click at [222, 311] on span "Container layout" at bounding box center [206, 311] width 194 height 19
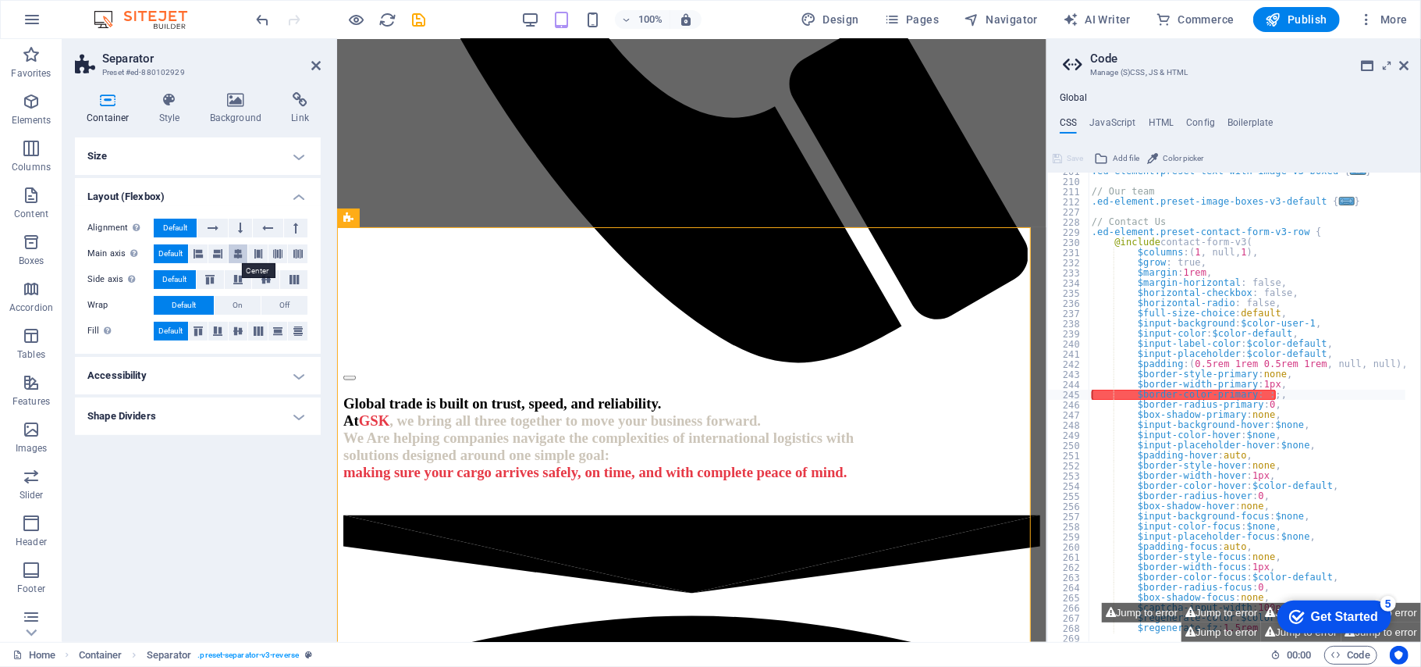
click at [234, 259] on icon at bounding box center [237, 253] width 9 height 19
drag, startPoint x: 318, startPoint y: 67, endPoint x: 256, endPoint y: 27, distance: 74.1
click at [318, 66] on icon at bounding box center [315, 65] width 9 height 12
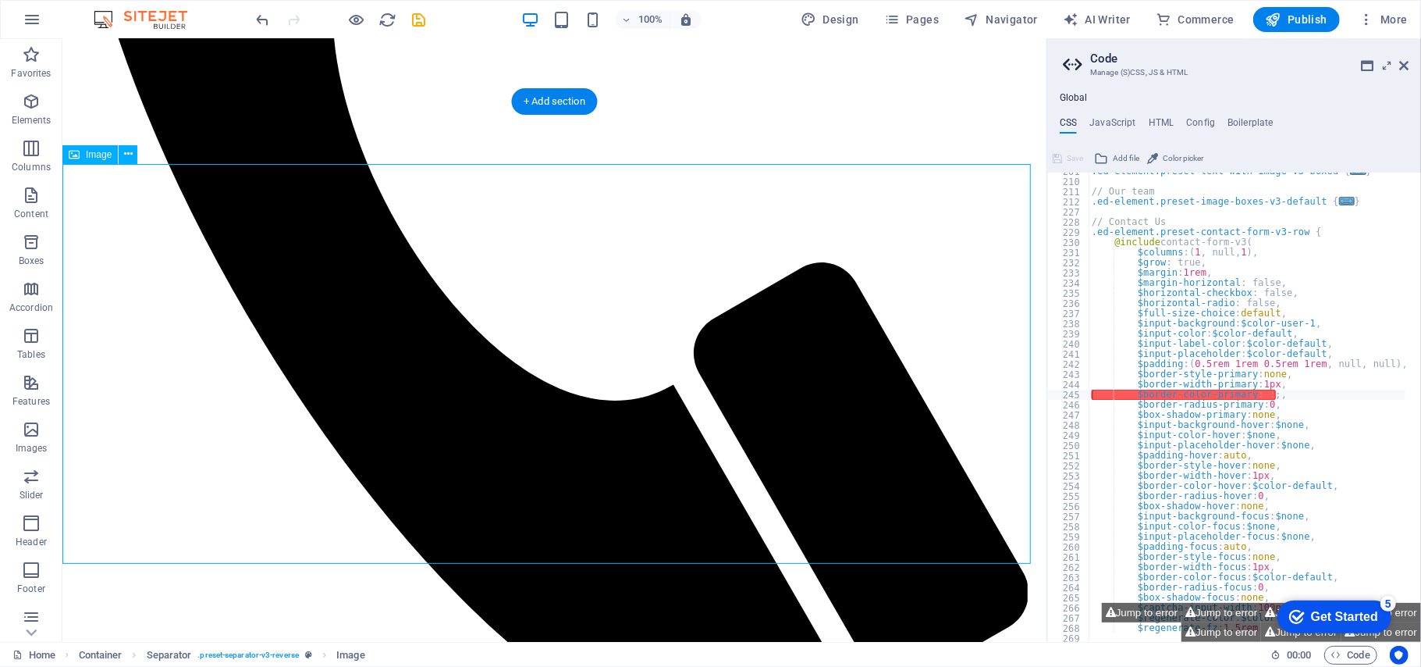
click at [130, 158] on icon at bounding box center [128, 154] width 9 height 16
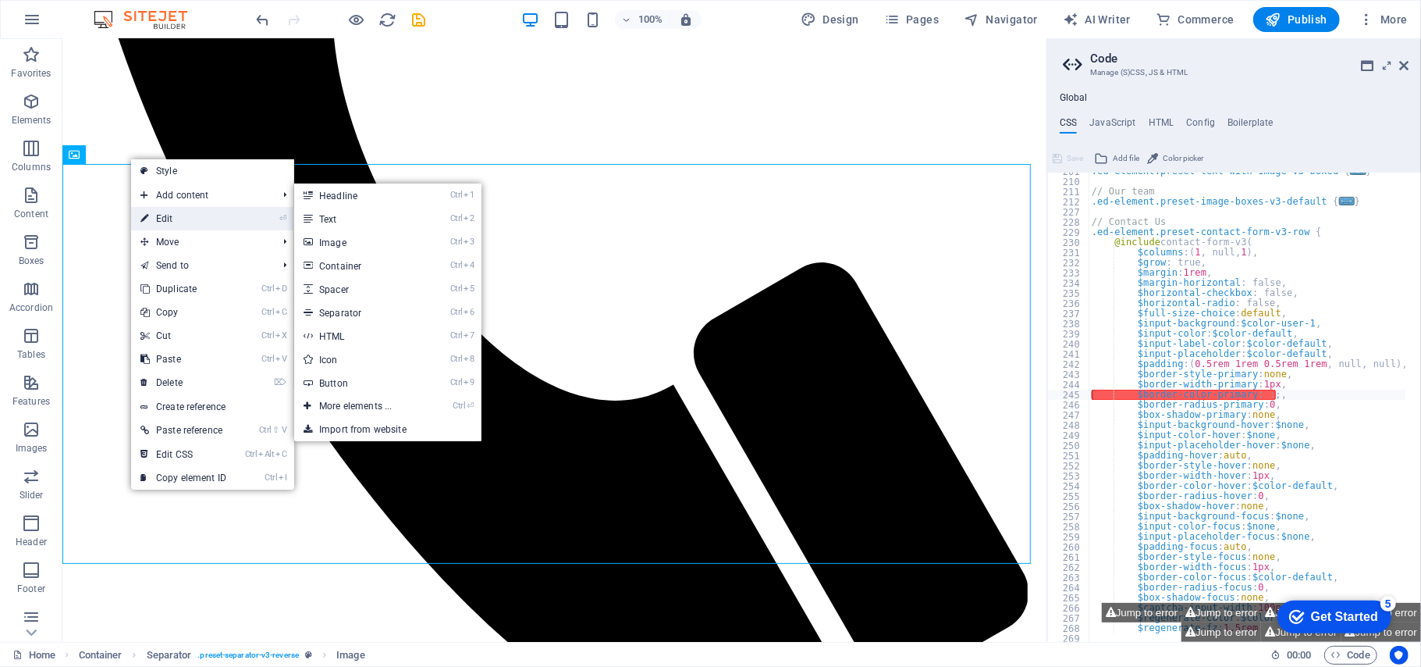
click at [191, 212] on link "⏎ Edit" at bounding box center [183, 218] width 105 height 23
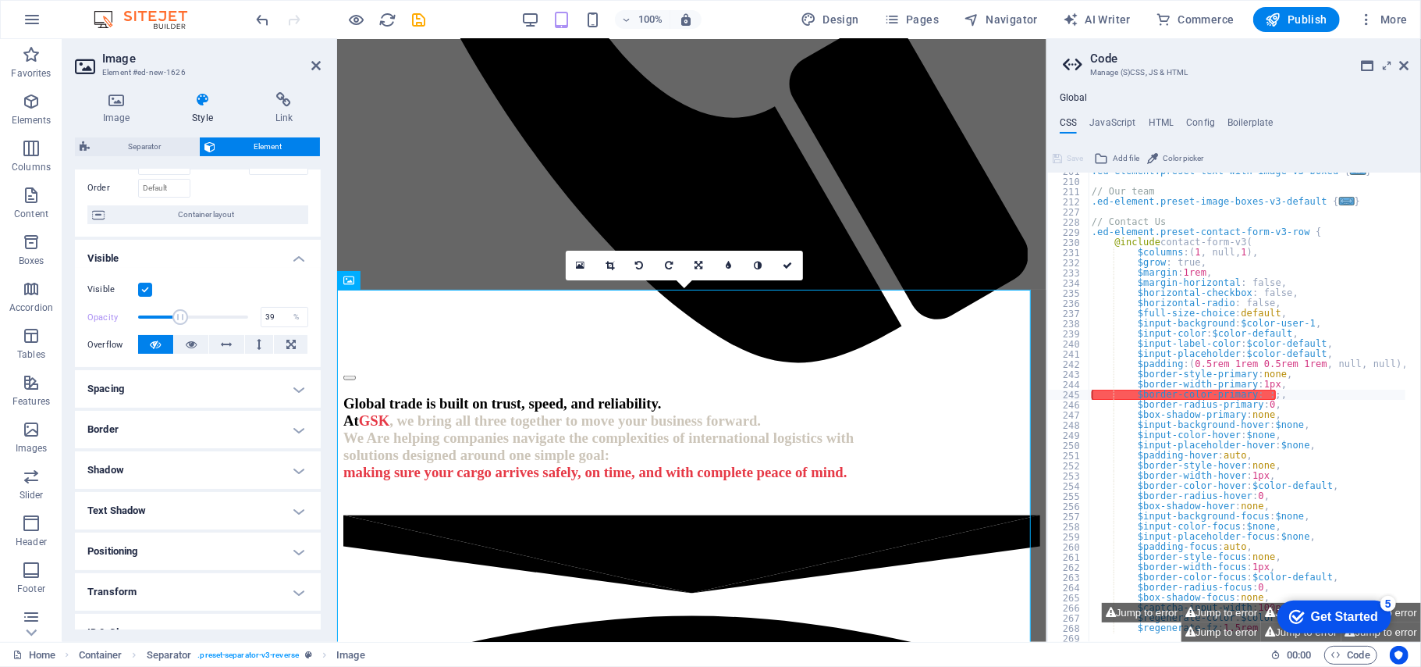
scroll to position [0, 0]
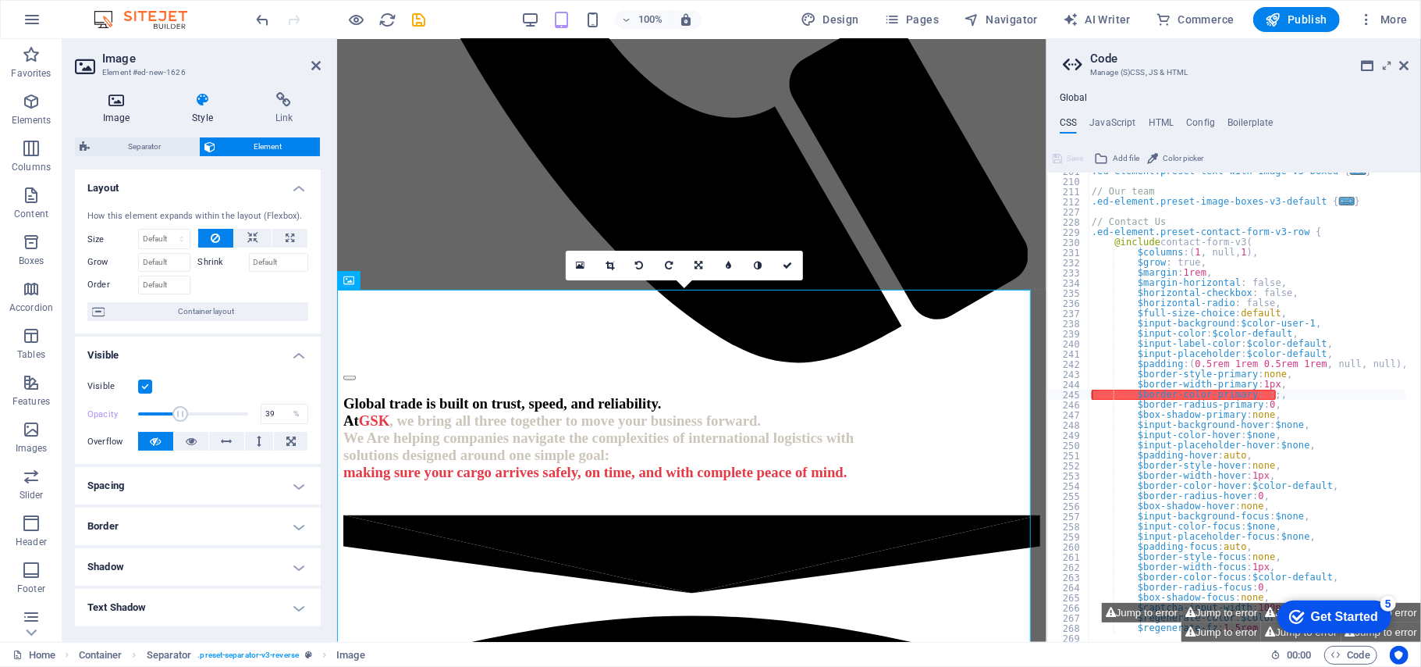
click at [119, 105] on icon at bounding box center [116, 100] width 83 height 16
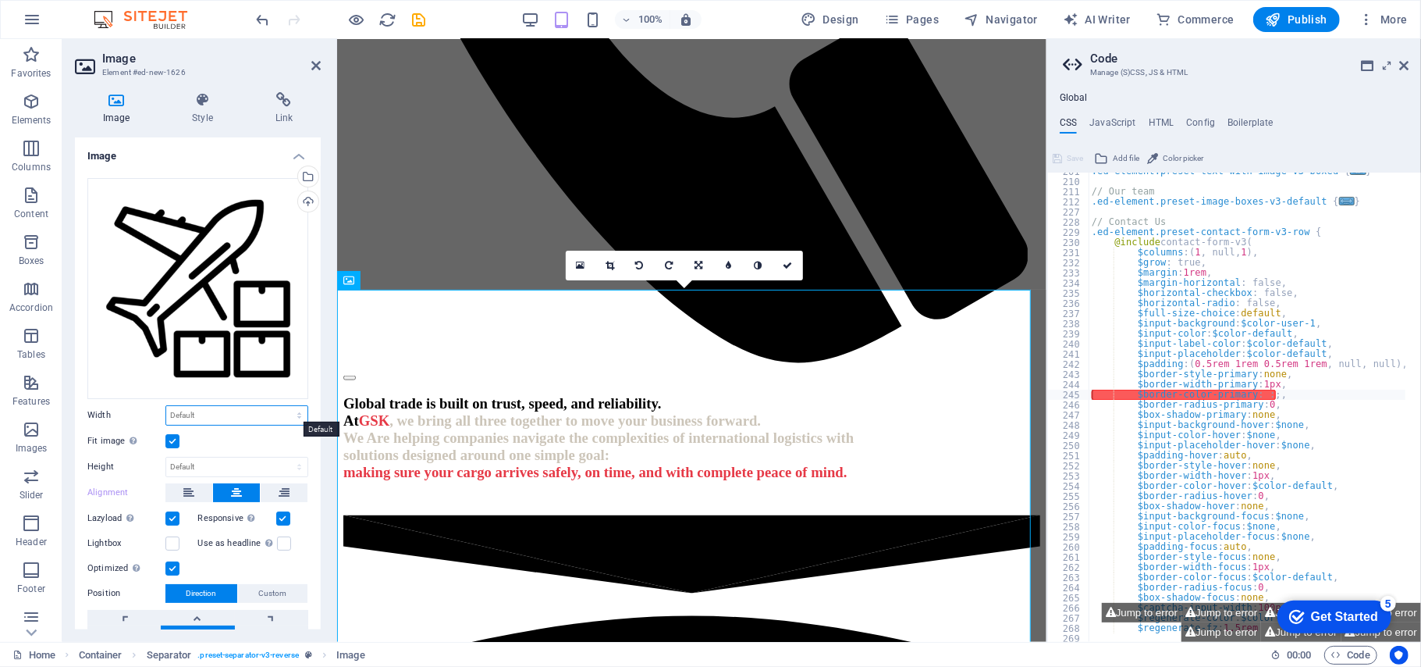
click at [211, 414] on select "Default auto px rem % em vh vw" at bounding box center [236, 415] width 141 height 19
select select "px"
click at [282, 406] on select "Default auto px rem % em vh vw" at bounding box center [236, 415] width 141 height 19
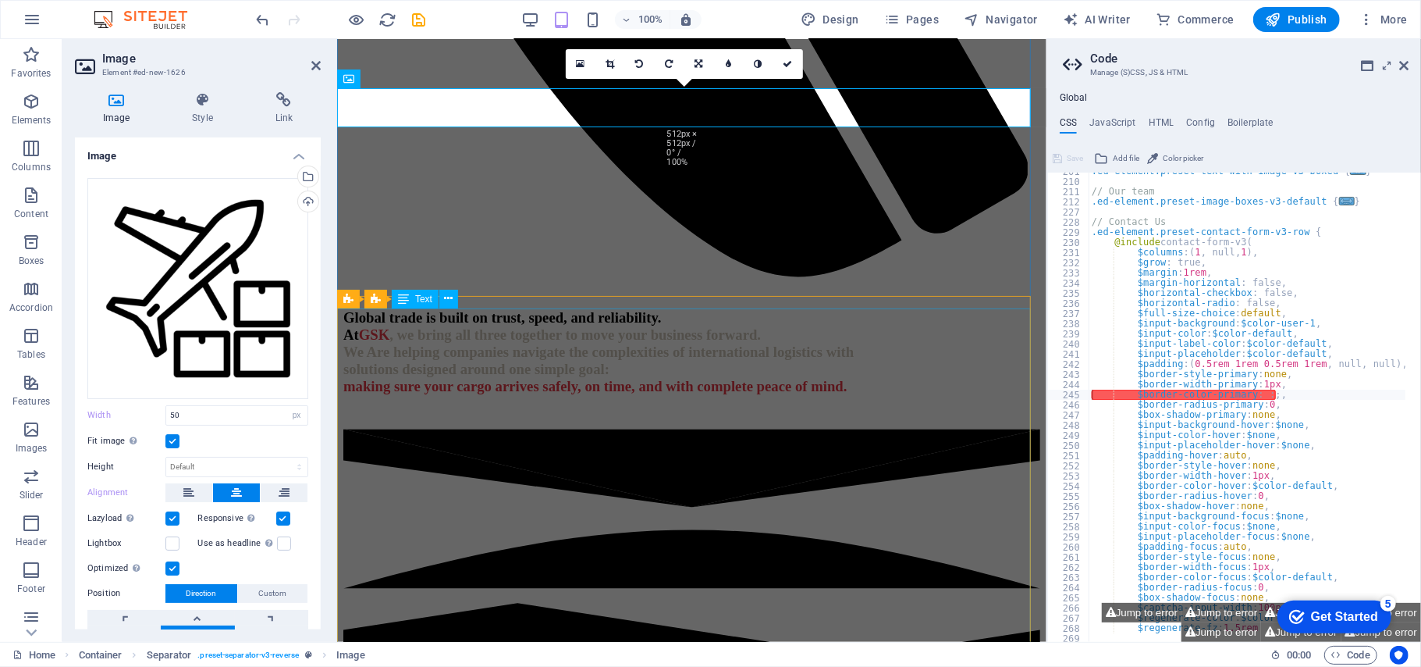
scroll to position [1597, 0]
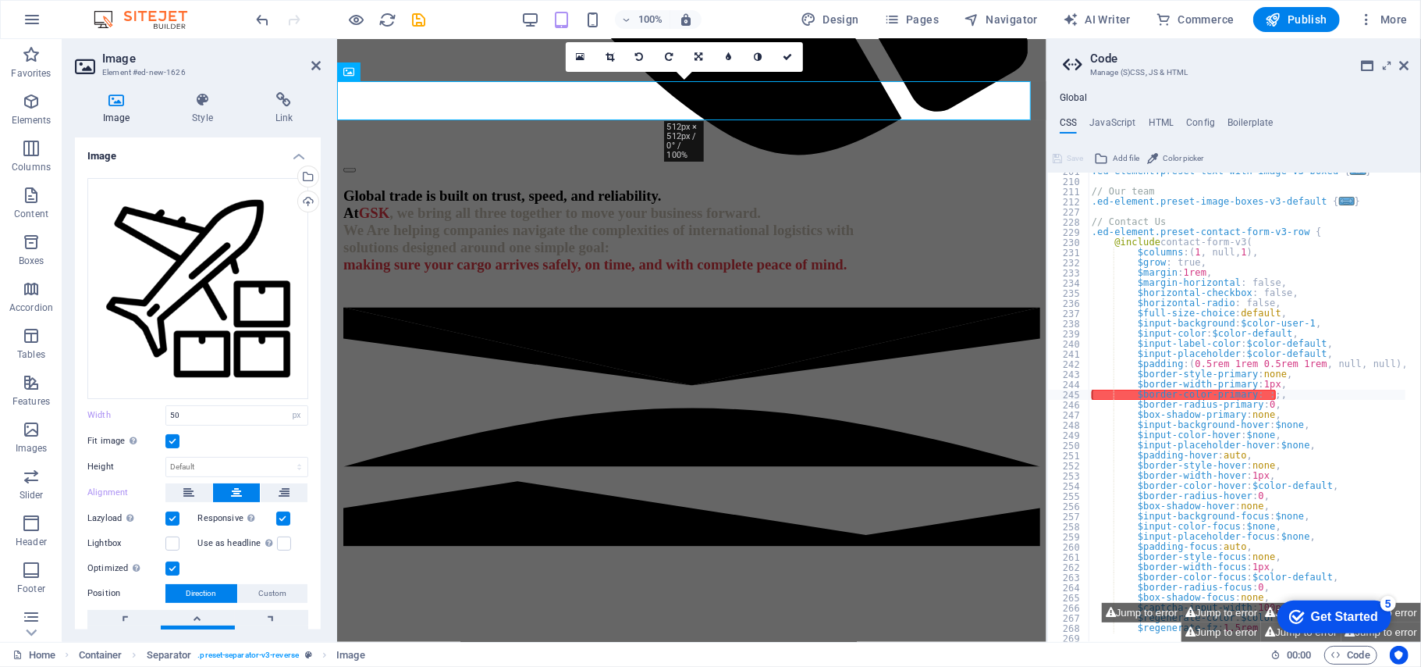
click at [166, 438] on label at bounding box center [172, 441] width 14 height 14
click at [0, 0] on input "Fit image Automatically fit image to a fixed width and height" at bounding box center [0, 0] width 0 height 0
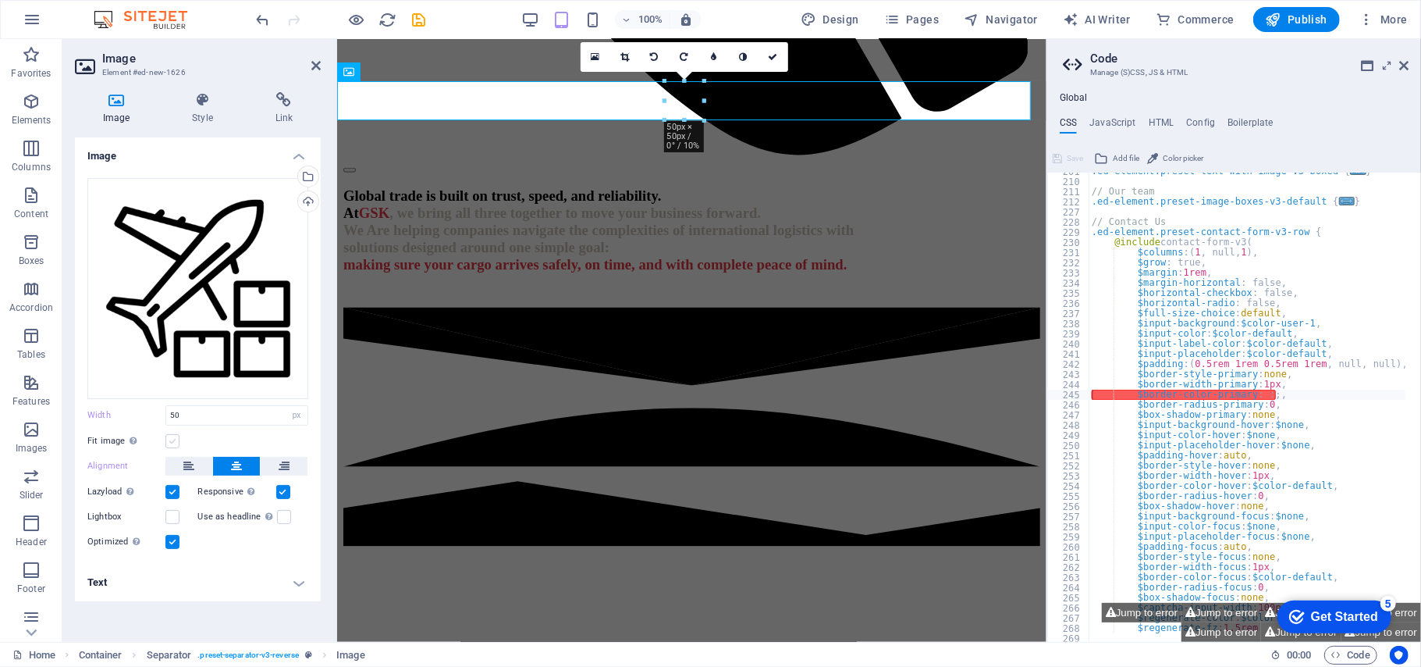
click at [169, 441] on label at bounding box center [172, 441] width 14 height 14
click at [0, 0] on input "Fit image Automatically fit image to a fixed width and height" at bounding box center [0, 0] width 0 height 0
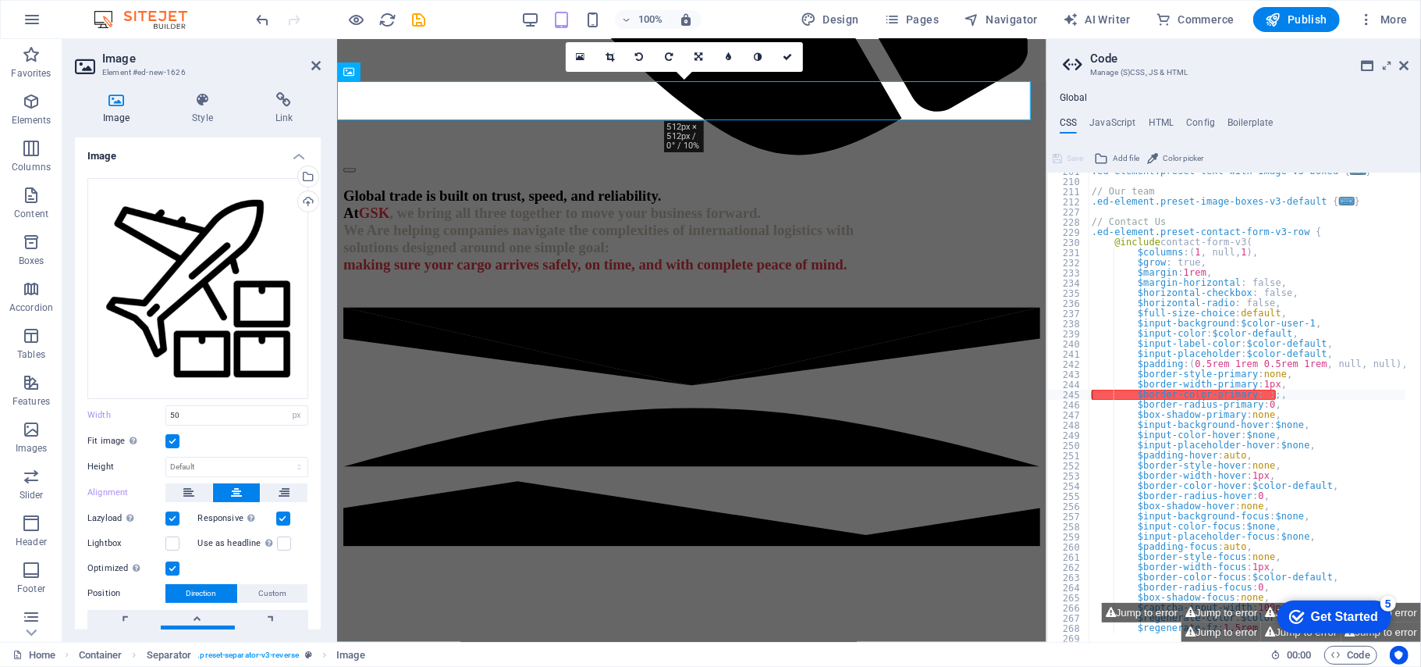
click at [165, 517] on label at bounding box center [172, 518] width 14 height 14
click at [0, 0] on input "Lazyload Loading images after the page loads improves page speed." at bounding box center [0, 0] width 0 height 0
click at [167, 516] on label at bounding box center [172, 518] width 14 height 14
click at [0, 0] on input "Lazyload Loading images after the page loads improves page speed." at bounding box center [0, 0] width 0 height 0
drag, startPoint x: 160, startPoint y: 410, endPoint x: 150, endPoint y: 407, distance: 10.6
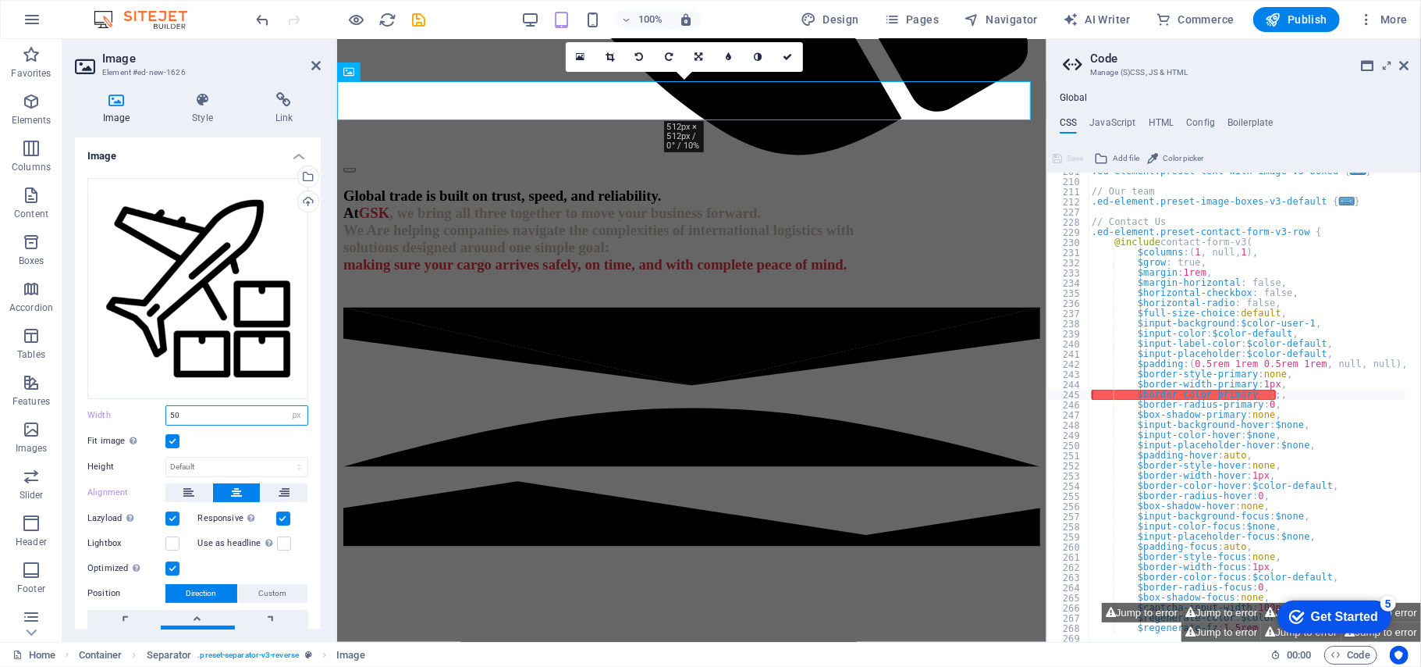
click at [150, 407] on div "Width 50 Default auto px rem % em vh vw" at bounding box center [197, 415] width 221 height 20
type input "70"
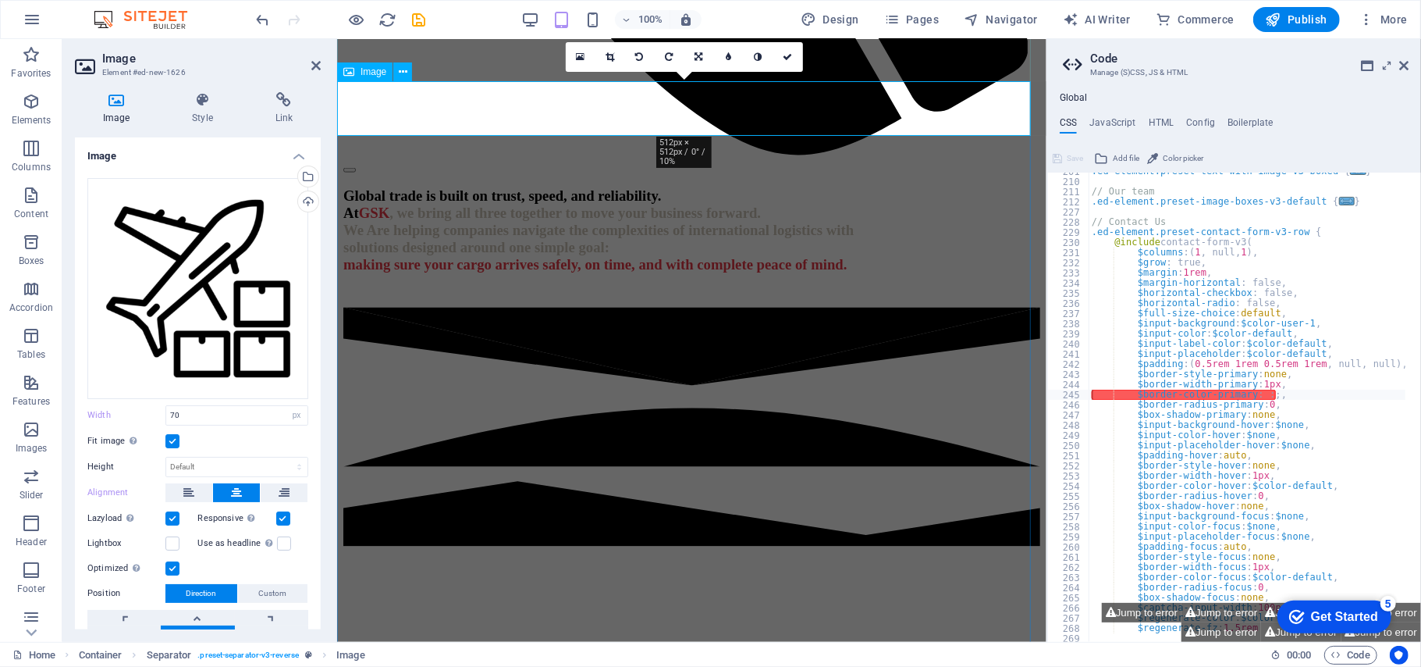
scroll to position [1596, 0]
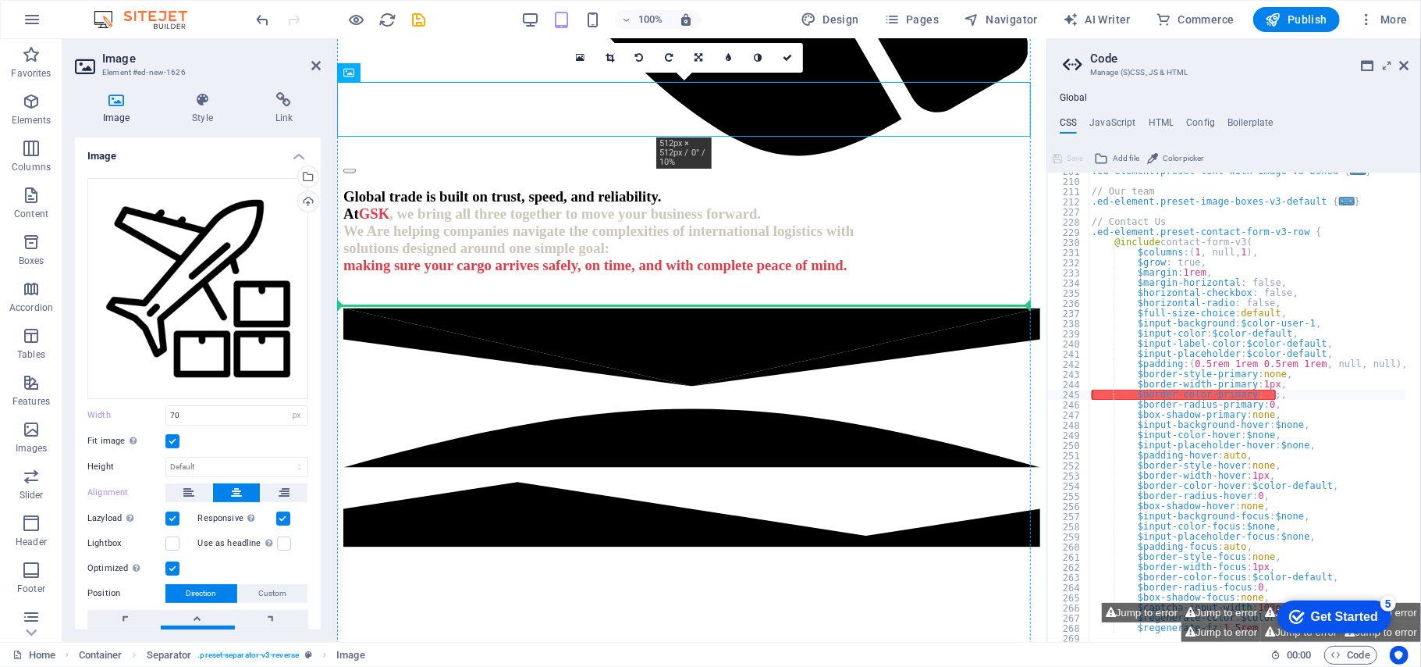
drag, startPoint x: 677, startPoint y: 105, endPoint x: 525, endPoint y: 254, distance: 212.5
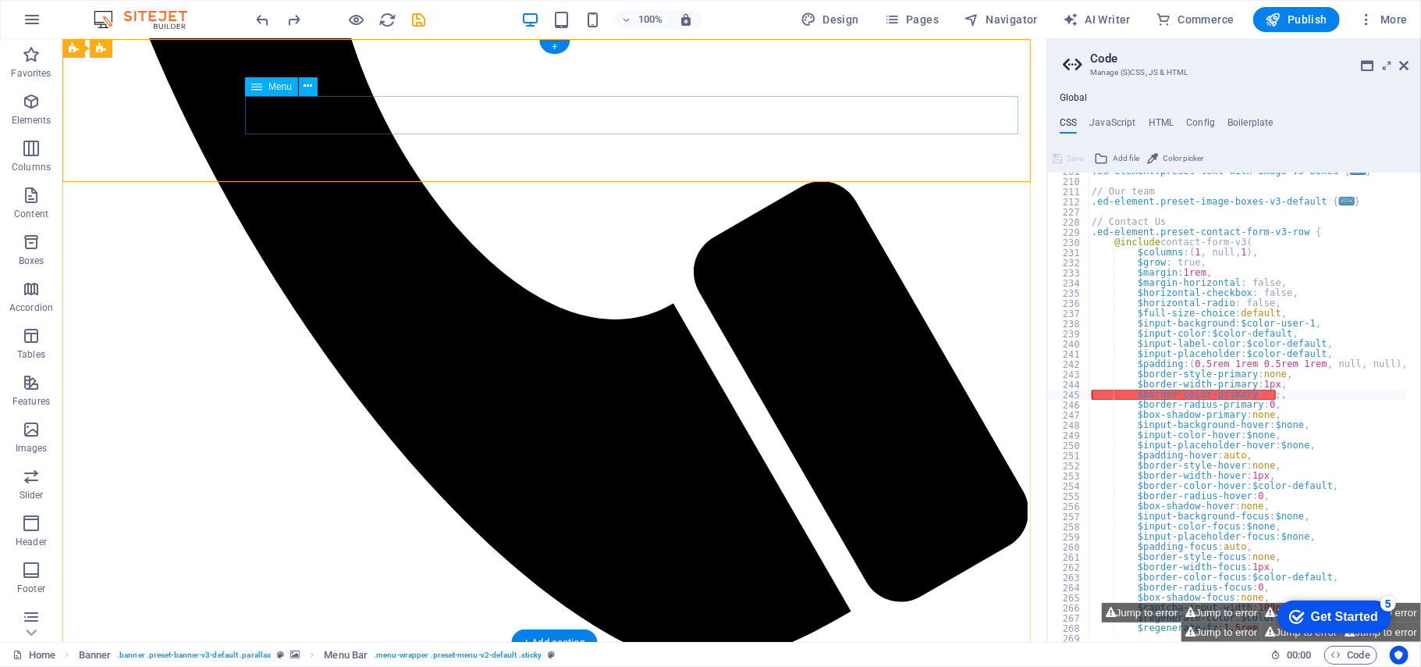
scroll to position [0, 0]
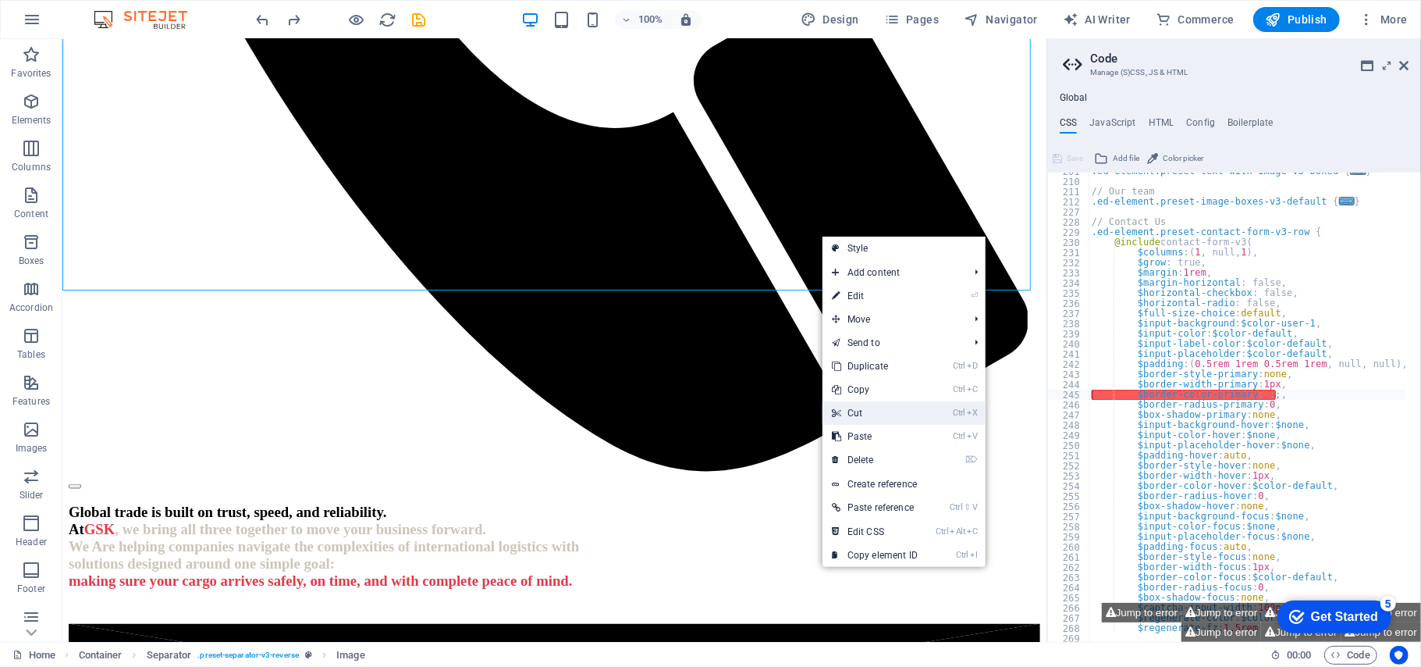
click at [894, 415] on link "Ctrl X Cut" at bounding box center [875, 412] width 105 height 23
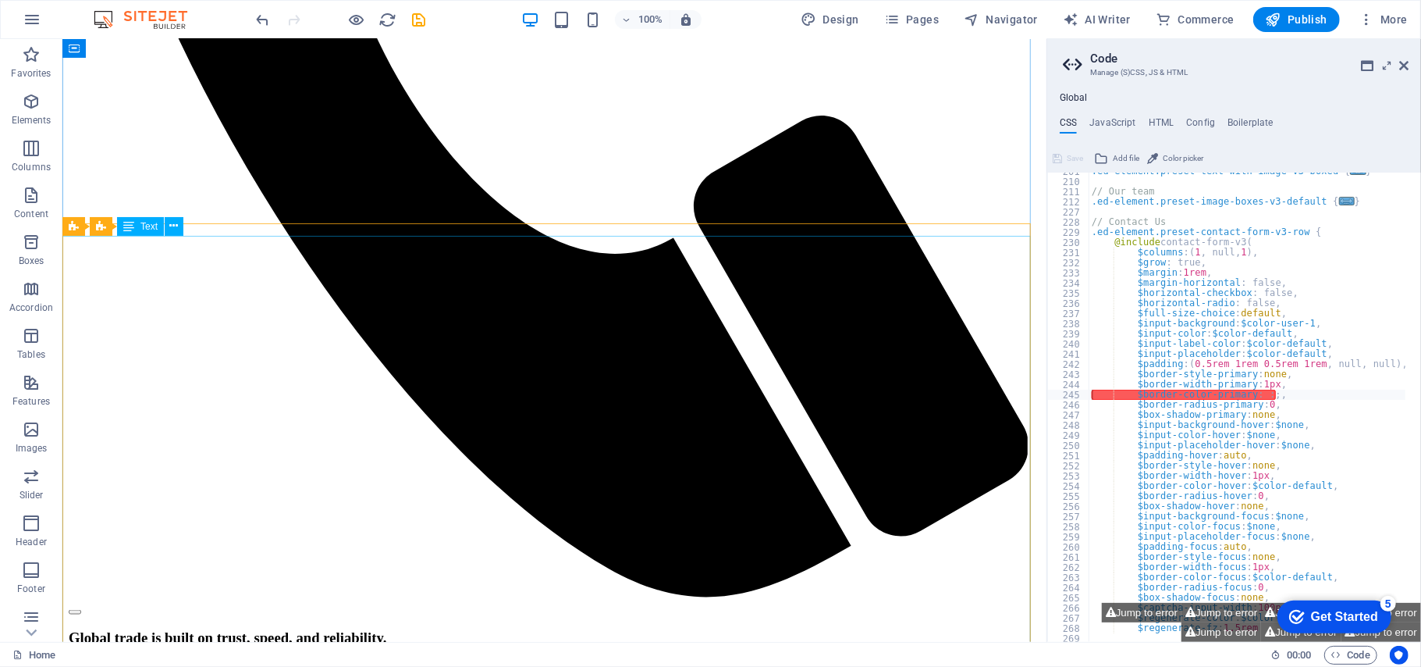
scroll to position [1350, 0]
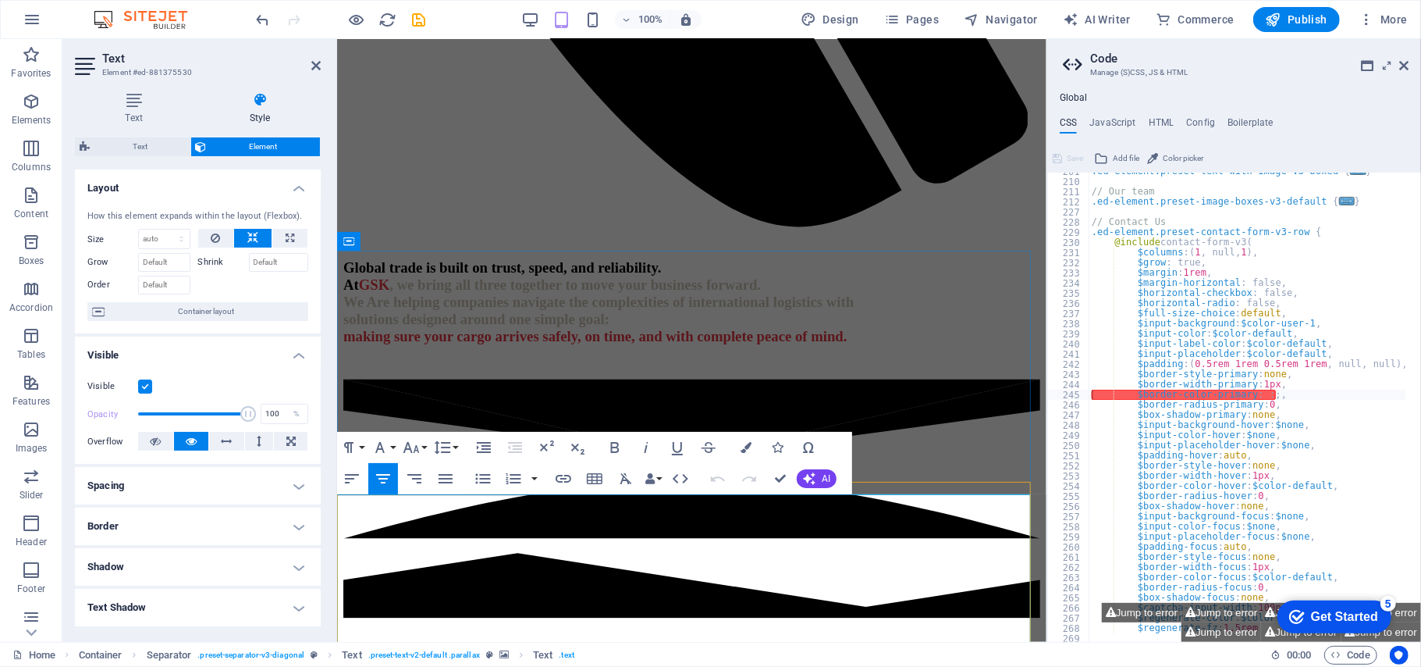
scroll to position [1558, 0]
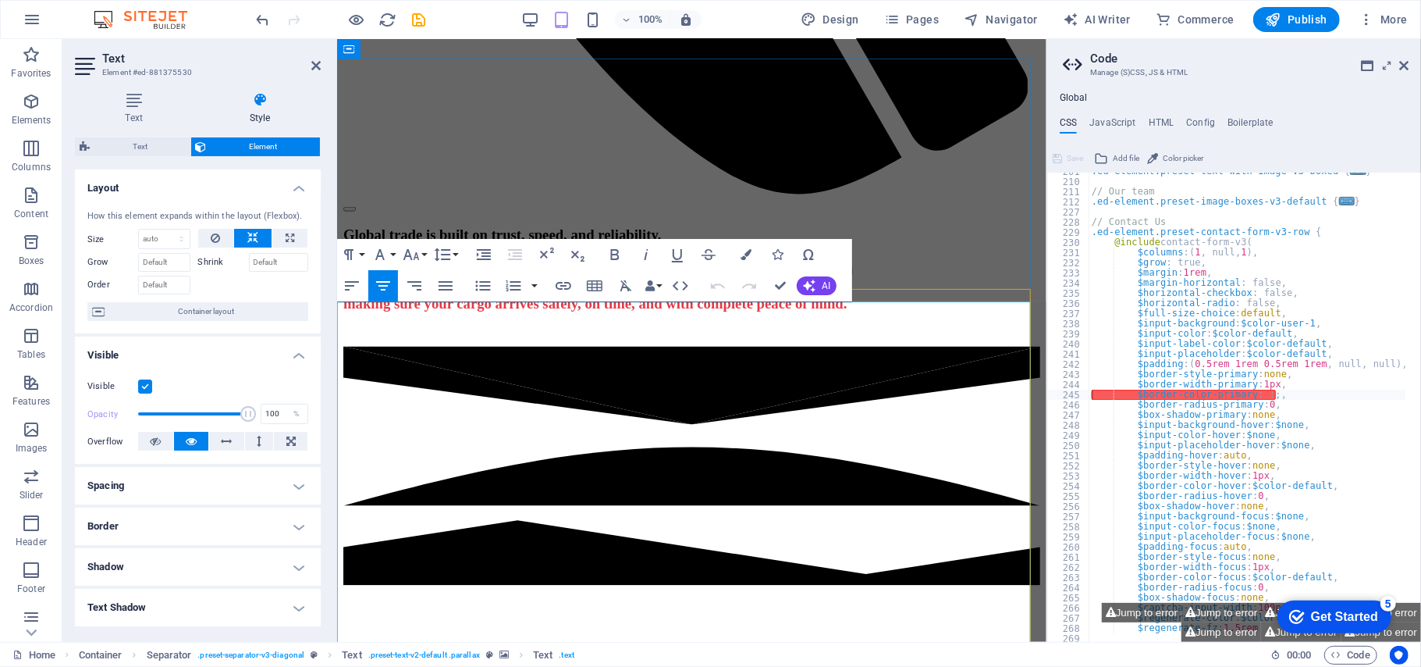
drag, startPoint x: 372, startPoint y: 419, endPoint x: 354, endPoint y: 431, distance: 22.1
click at [31, 111] on span "Elements" at bounding box center [31, 110] width 62 height 37
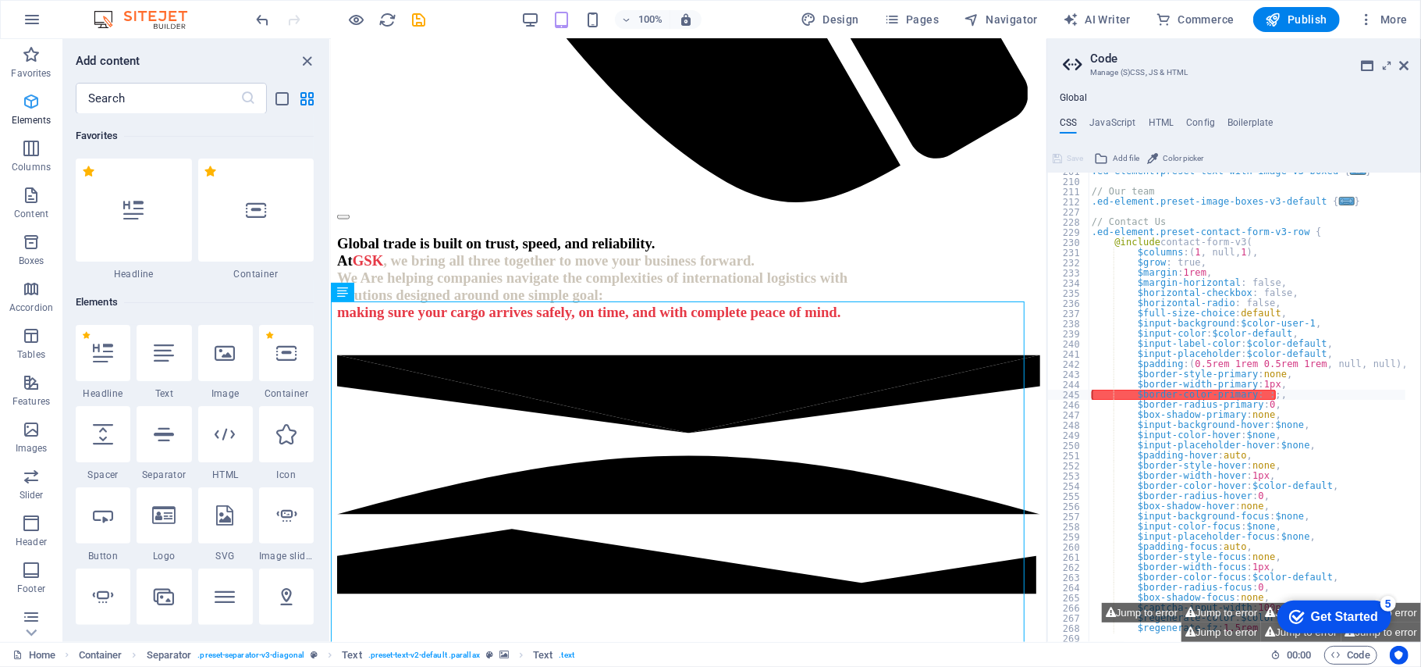
click at [31, 111] on span "Elements" at bounding box center [31, 110] width 62 height 37
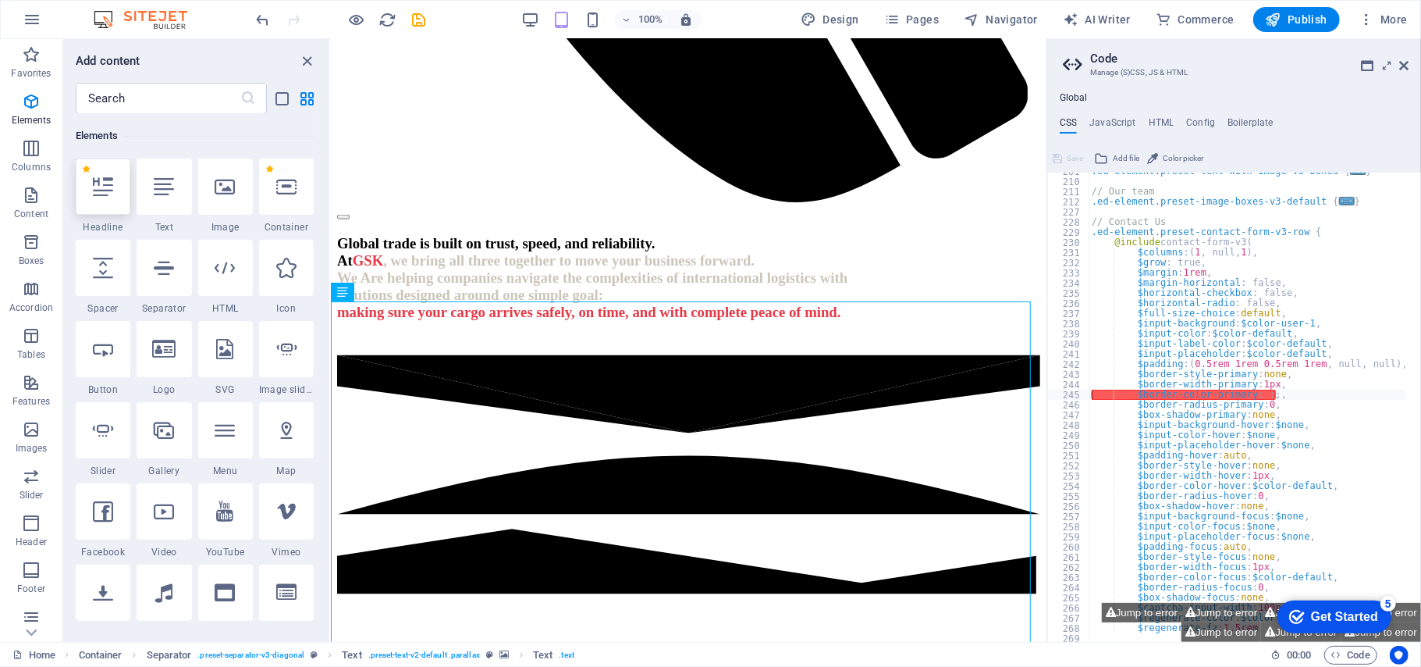
scroll to position [166, 0]
click at [234, 195] on icon at bounding box center [225, 186] width 20 height 20
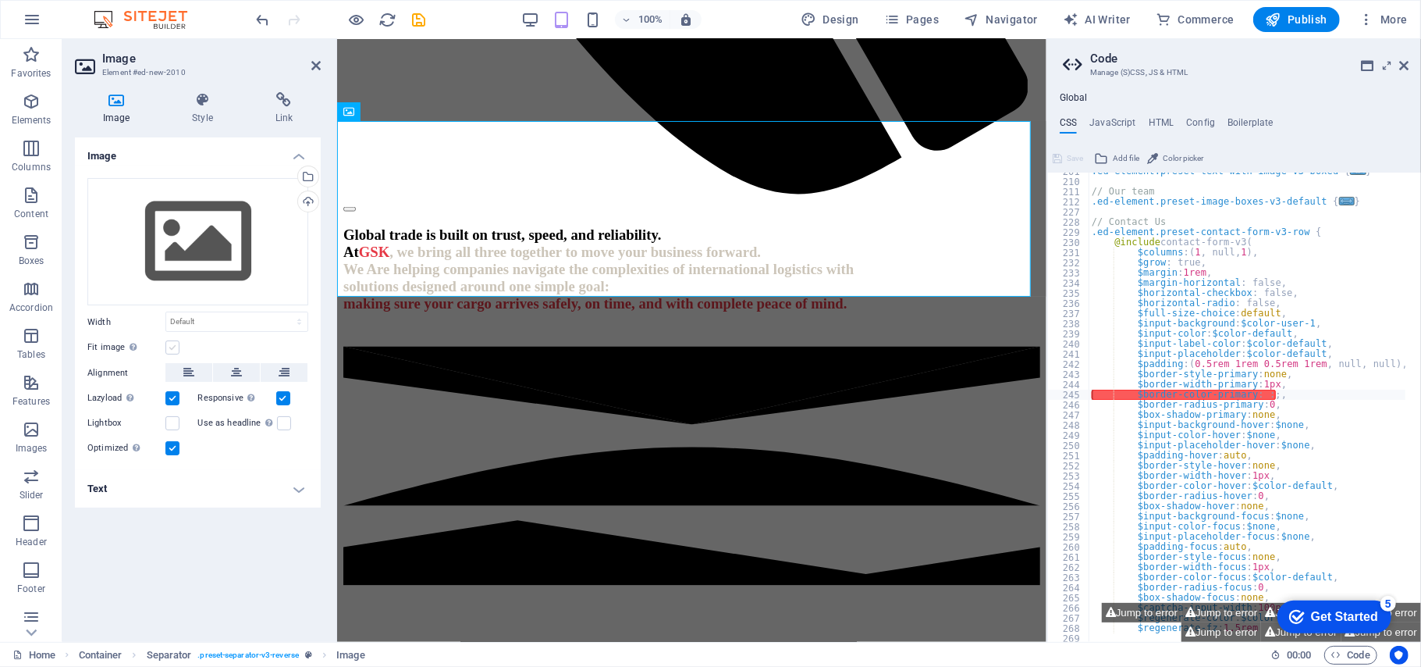
click at [173, 343] on label at bounding box center [172, 347] width 14 height 14
click at [0, 0] on input "Fit image Automatically fit image to a fixed width and height" at bounding box center [0, 0] width 0 height 0
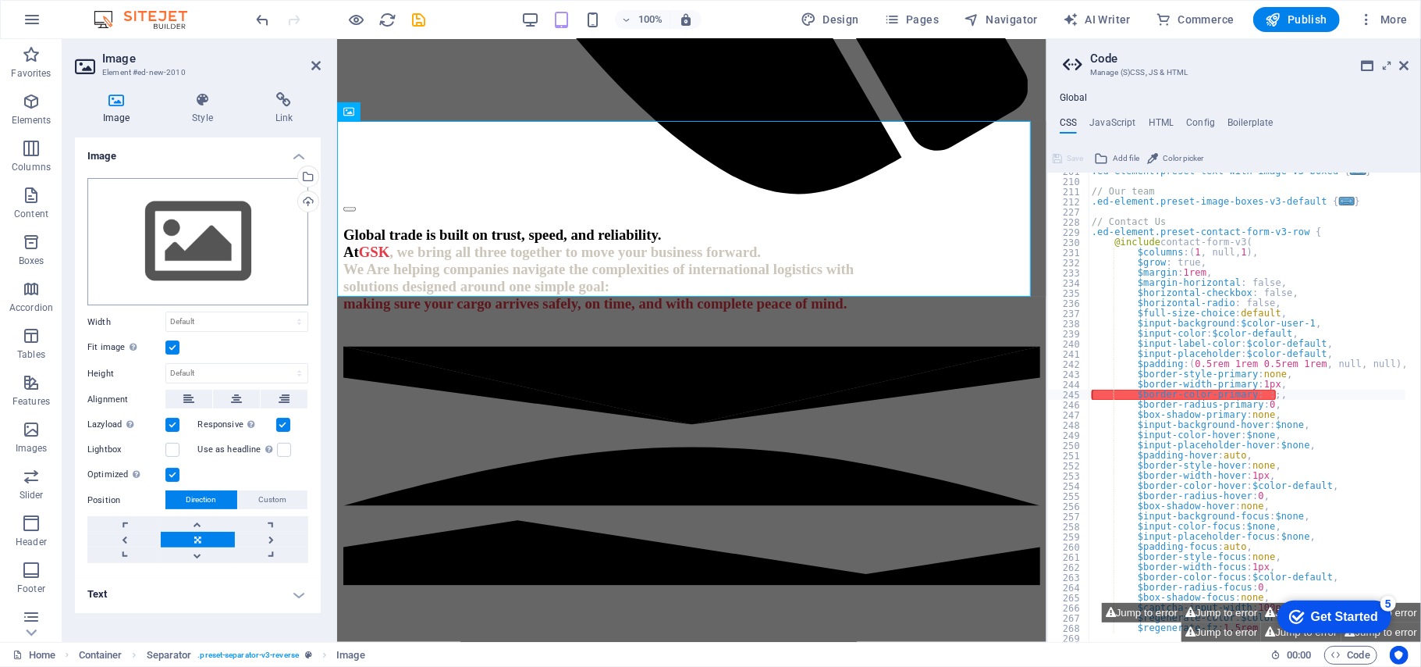
drag, startPoint x: 173, startPoint y: 342, endPoint x: 265, endPoint y: 223, distance: 150.2
click at [178, 339] on div "Fit image Automatically fit image to a fixed width and height" at bounding box center [197, 347] width 221 height 19
click at [315, 63] on icon at bounding box center [315, 65] width 9 height 12
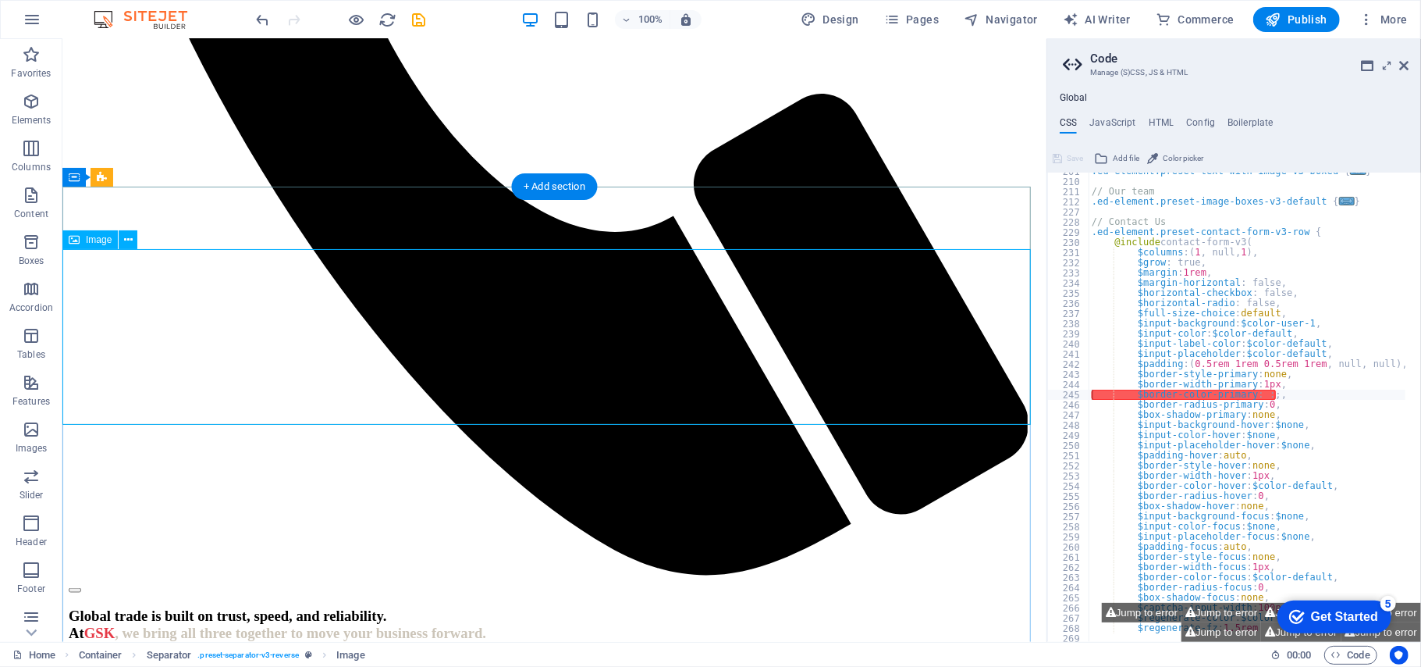
scroll to position [1246, 0]
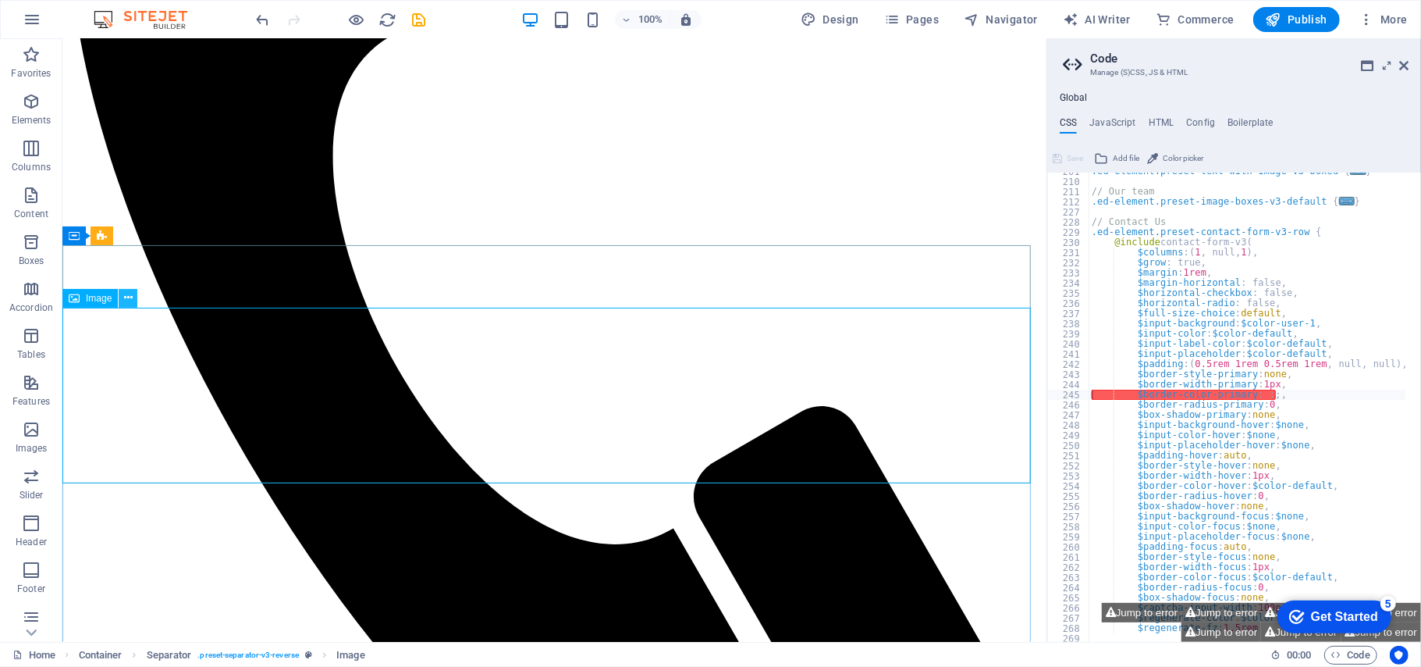
click at [132, 295] on icon at bounding box center [128, 298] width 9 height 16
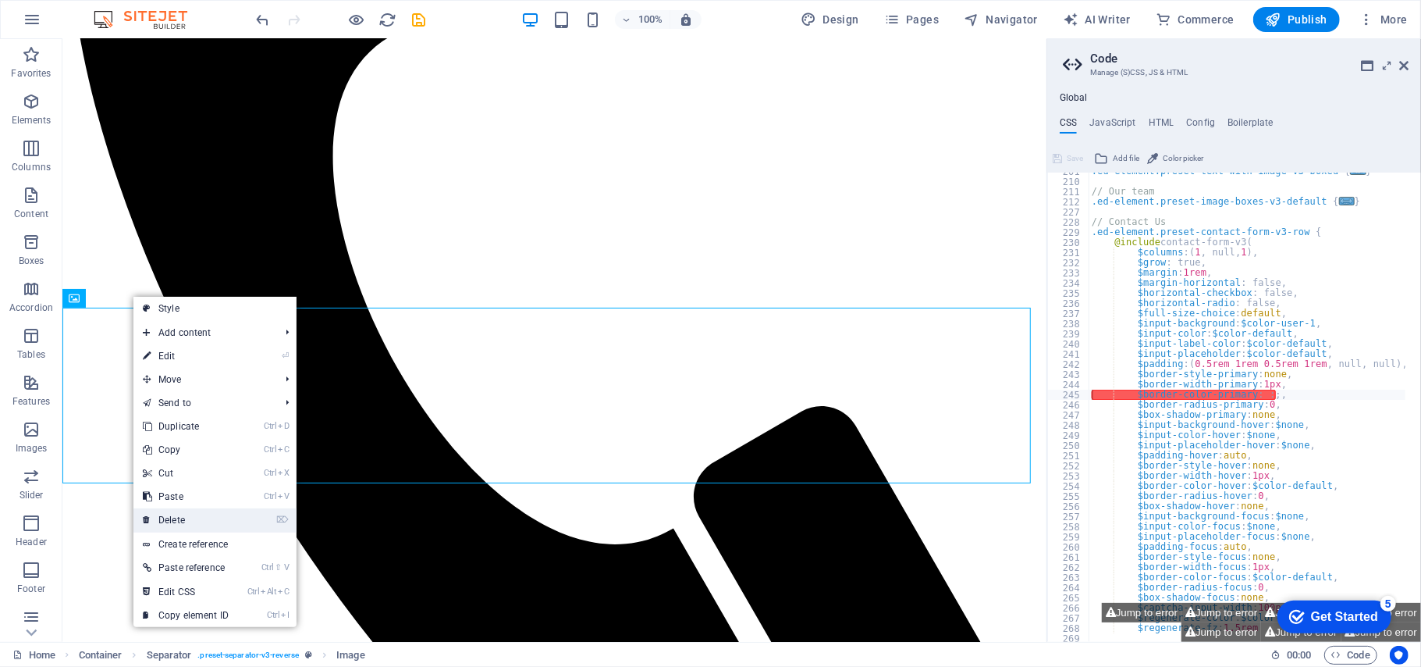
click at [211, 520] on link "⌦ Delete" at bounding box center [185, 519] width 105 height 23
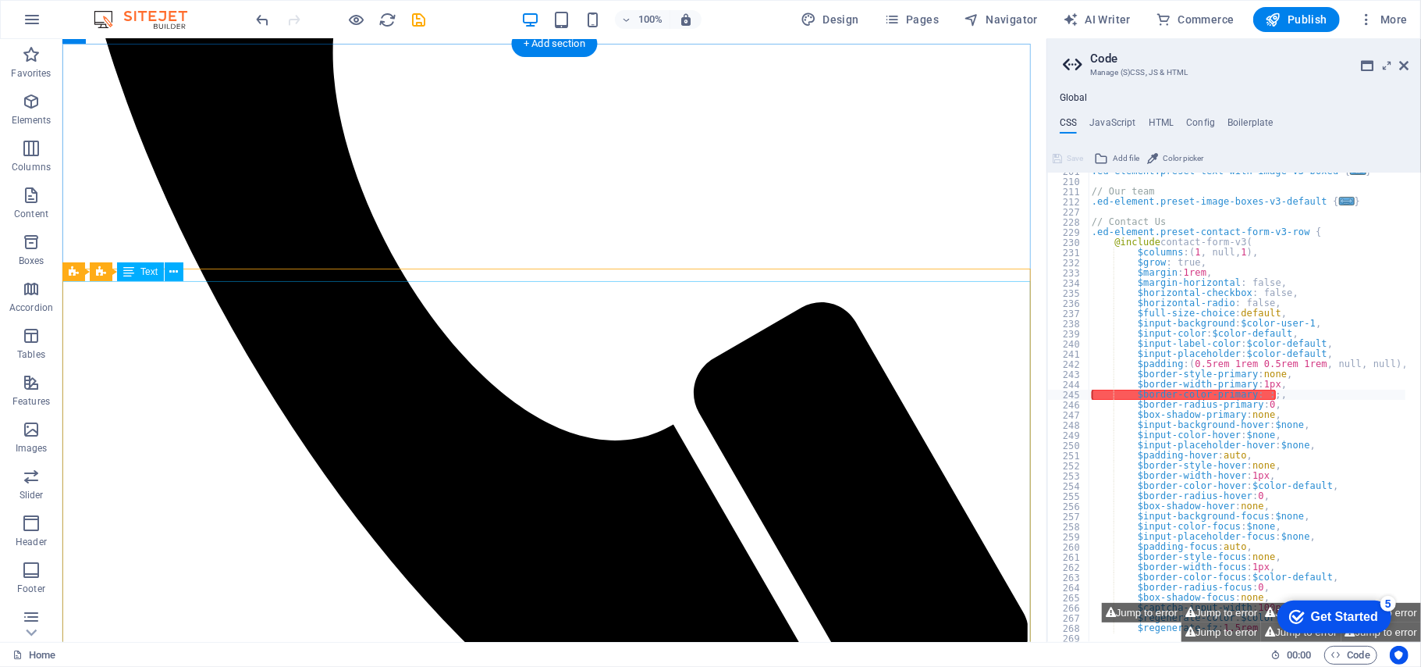
scroll to position [1453, 0]
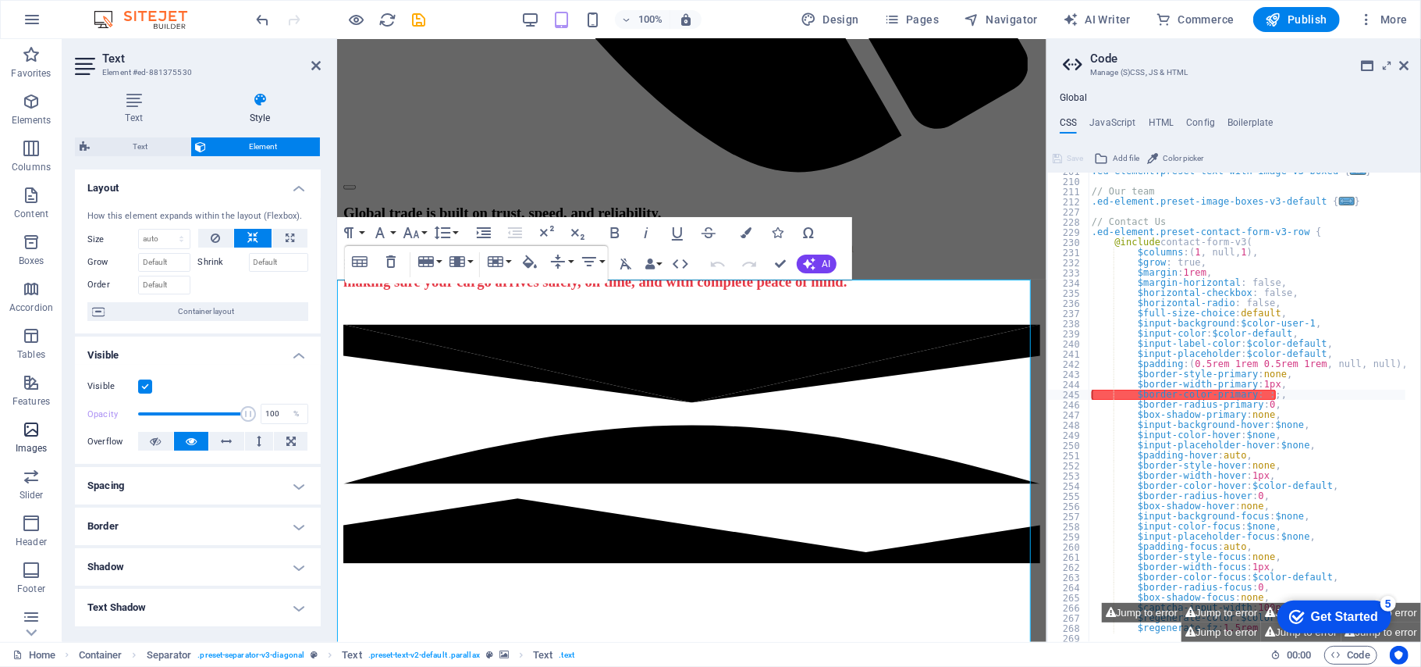
click at [29, 436] on icon "button" at bounding box center [31, 429] width 19 height 19
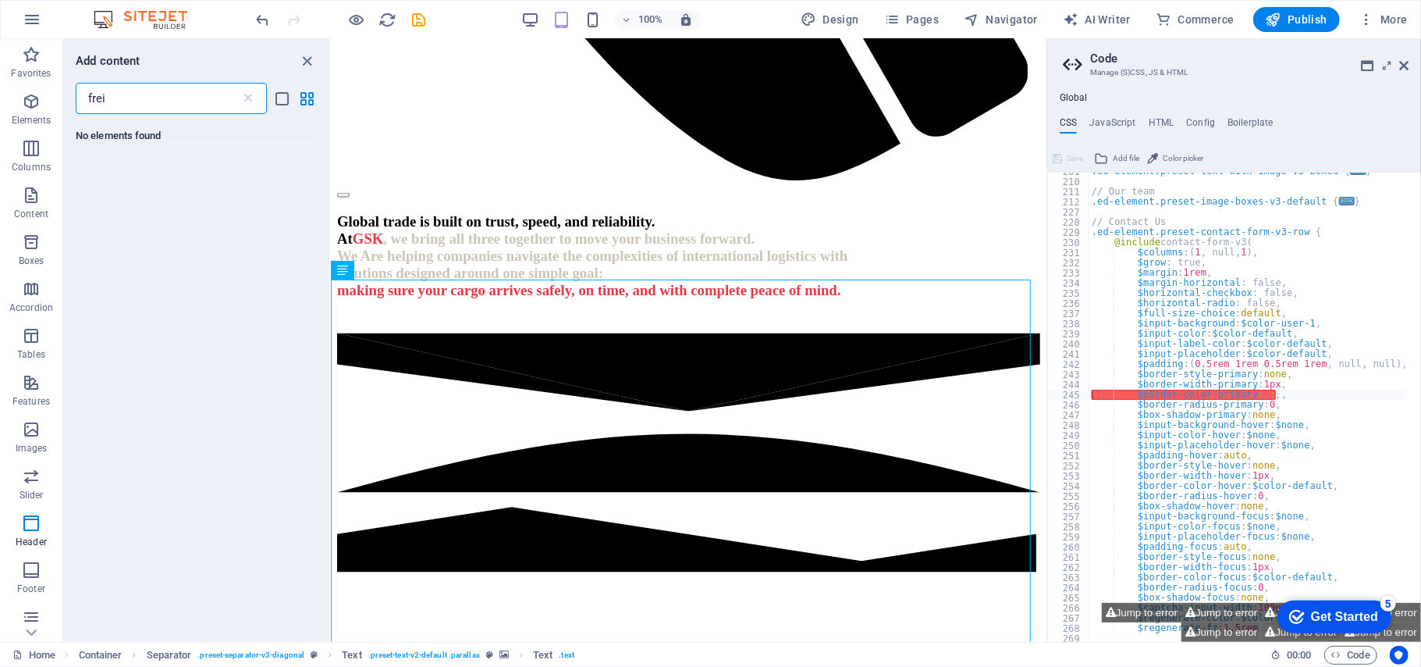
scroll to position [0, 0]
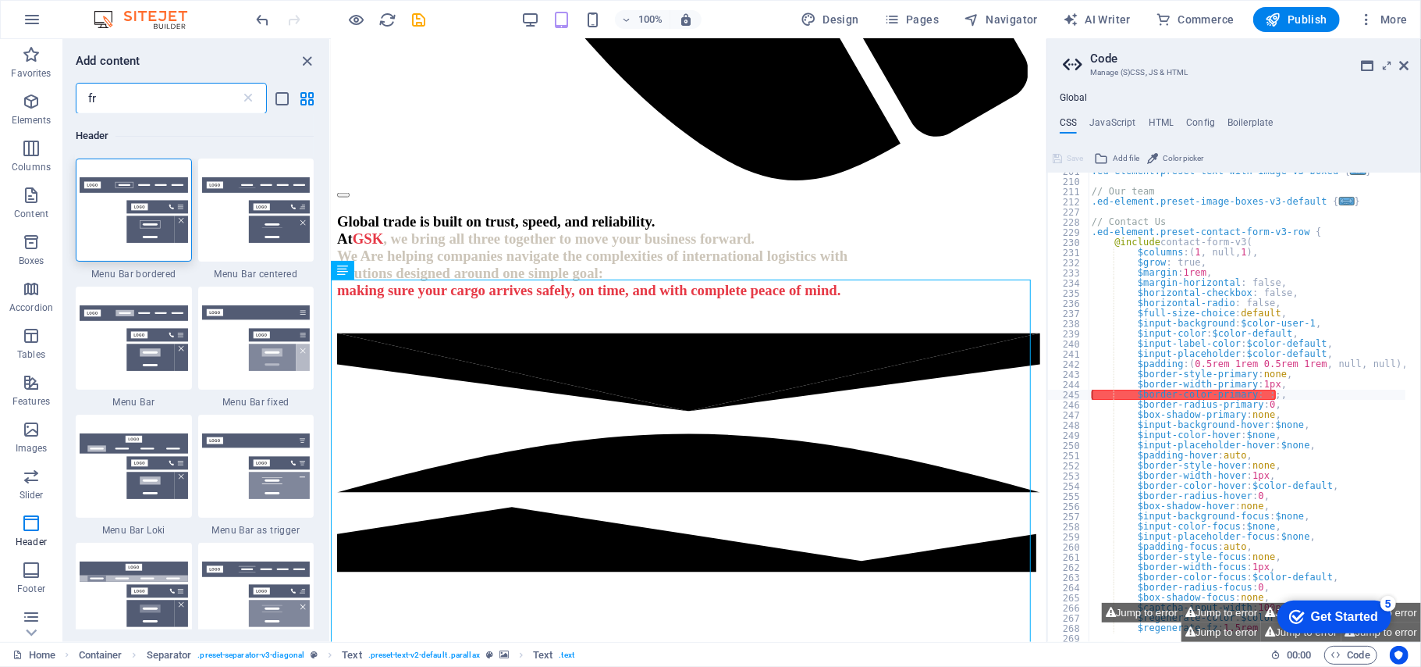
type input "f"
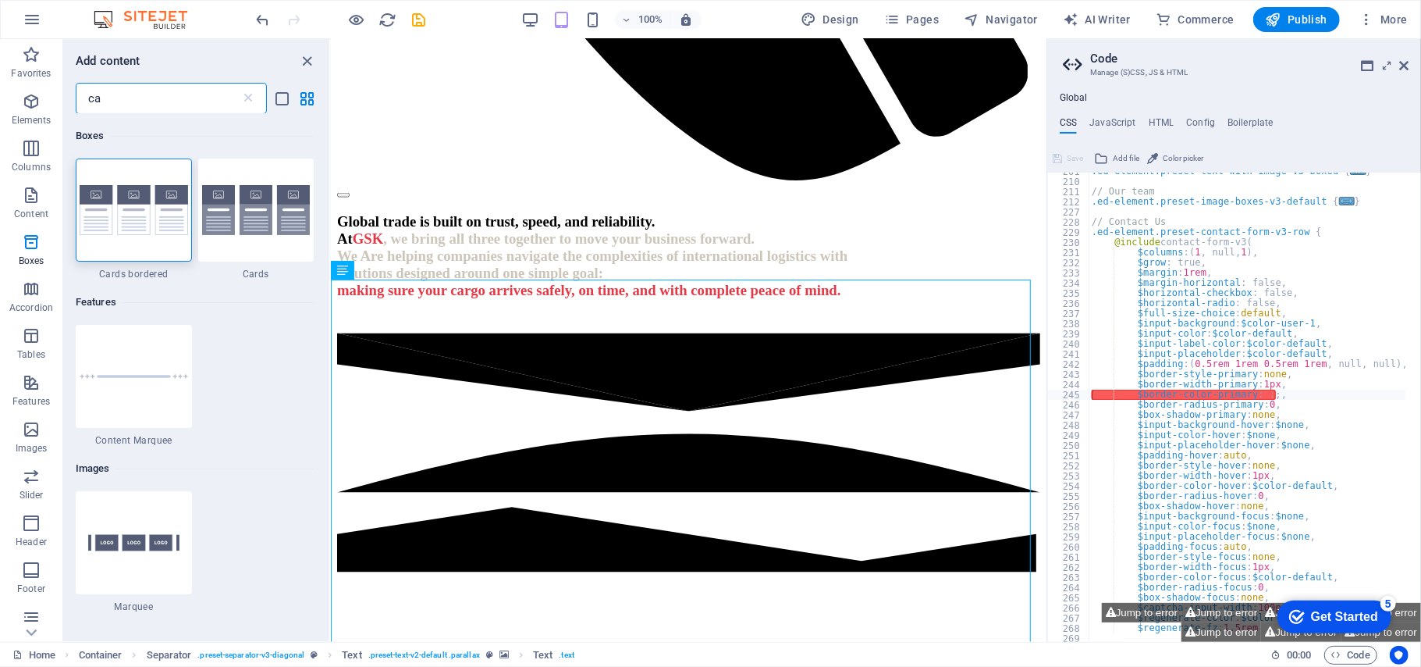
type input "c"
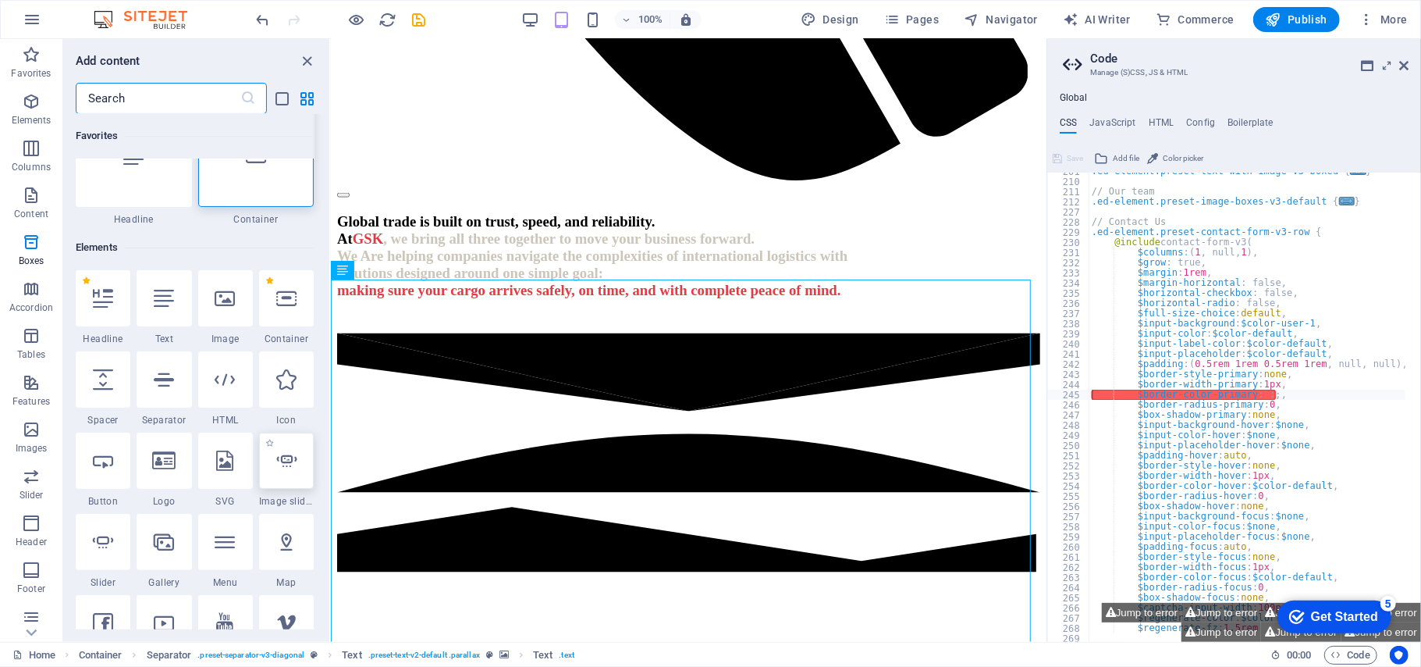
scroll to position [104, 0]
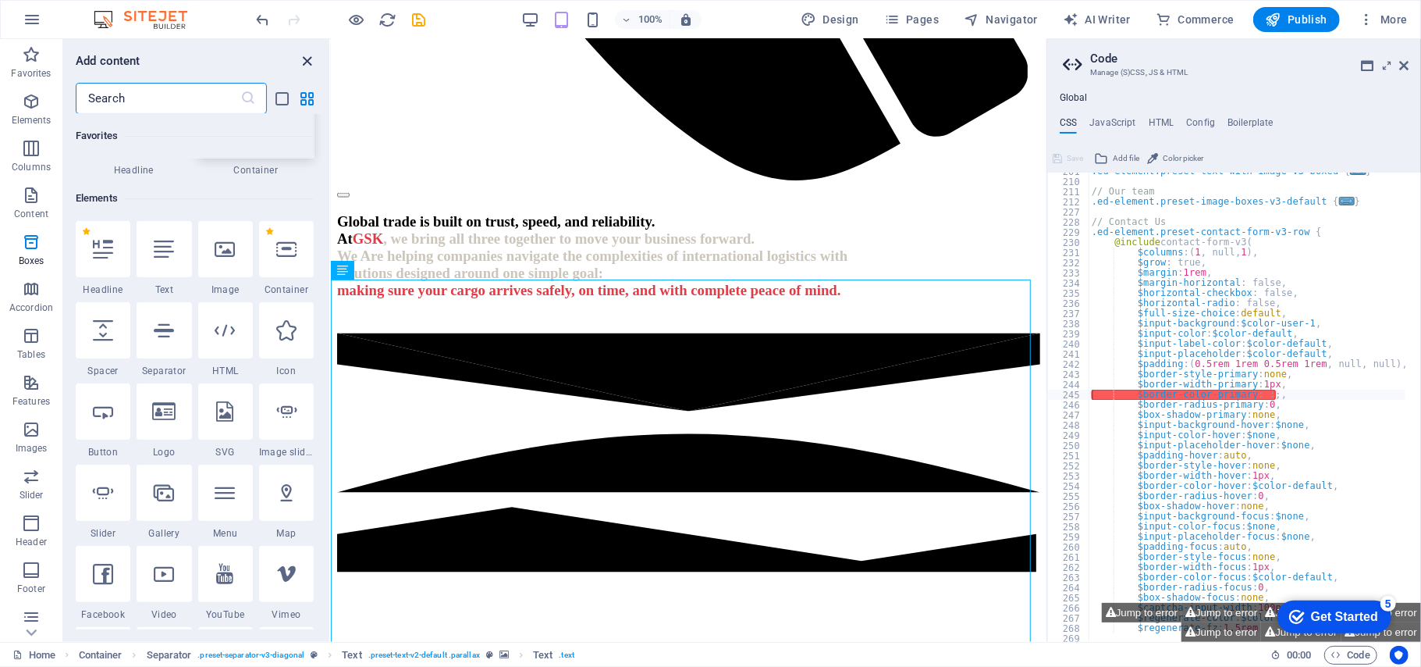
click at [308, 57] on icon "close panel" at bounding box center [308, 61] width 18 height 18
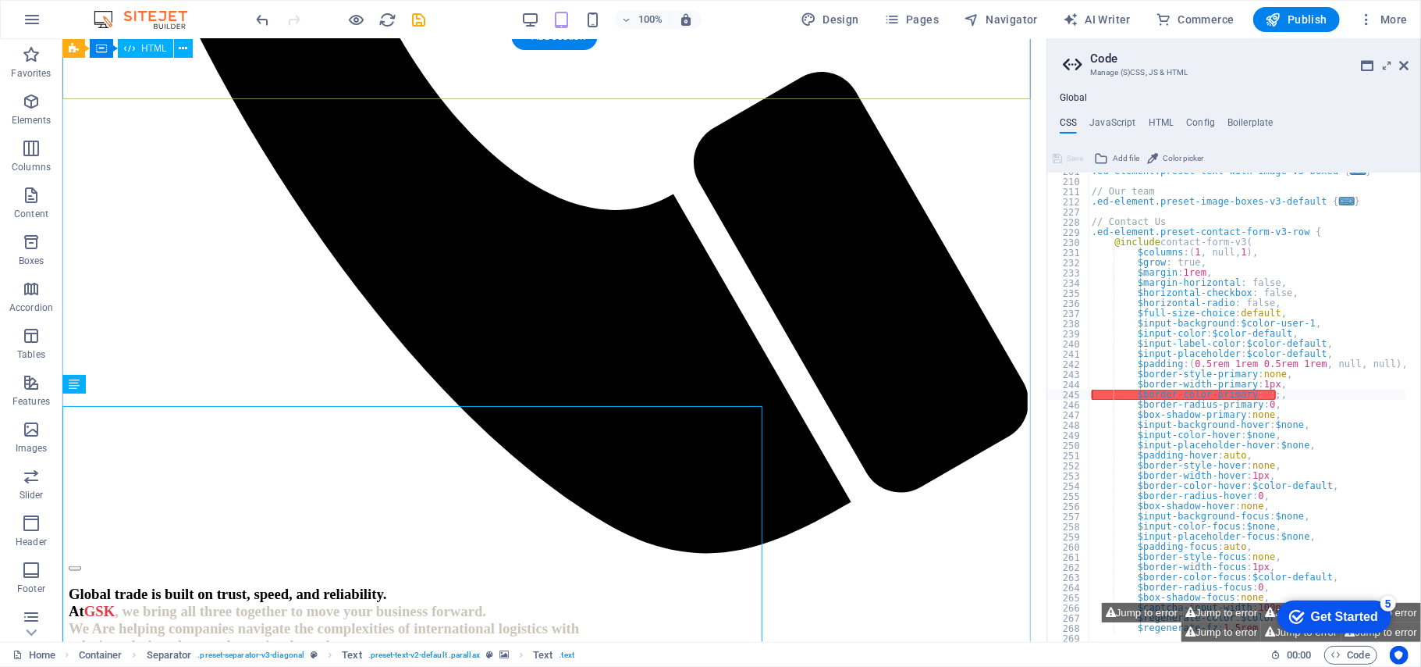
scroll to position [1453, 0]
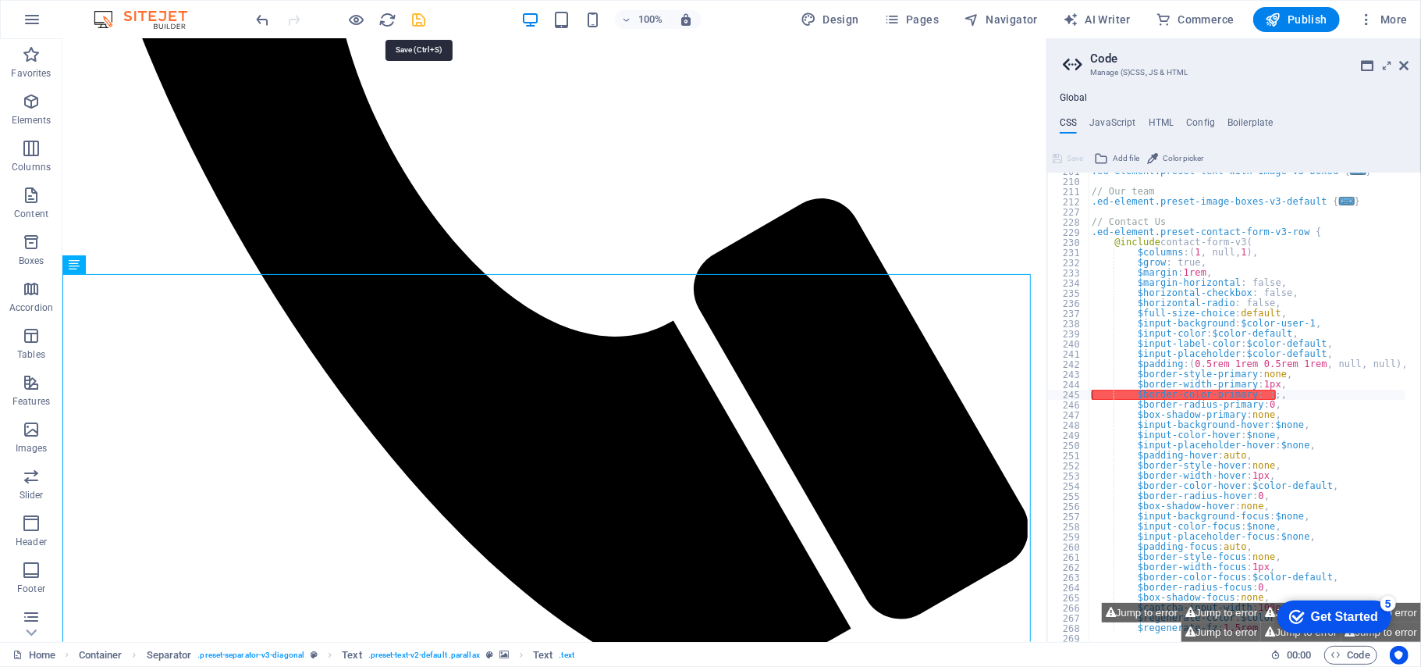
click at [418, 16] on icon "save" at bounding box center [420, 20] width 18 height 18
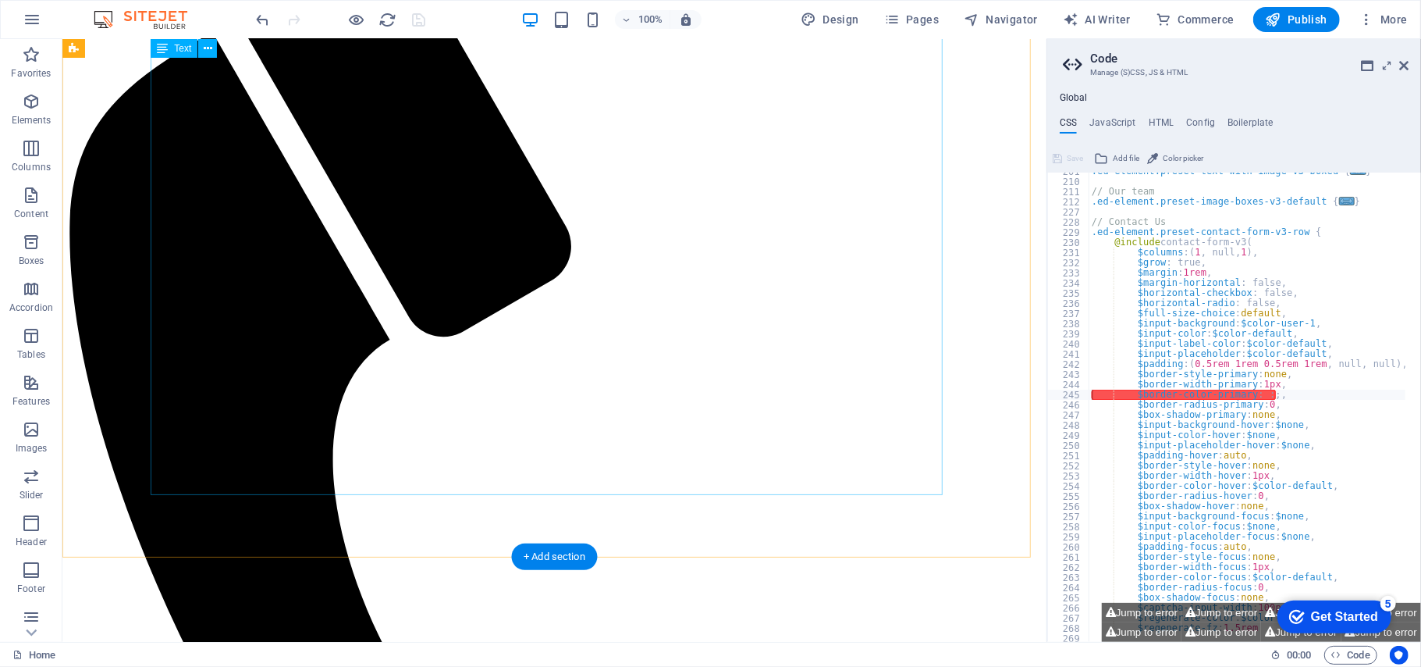
scroll to position [933, 0]
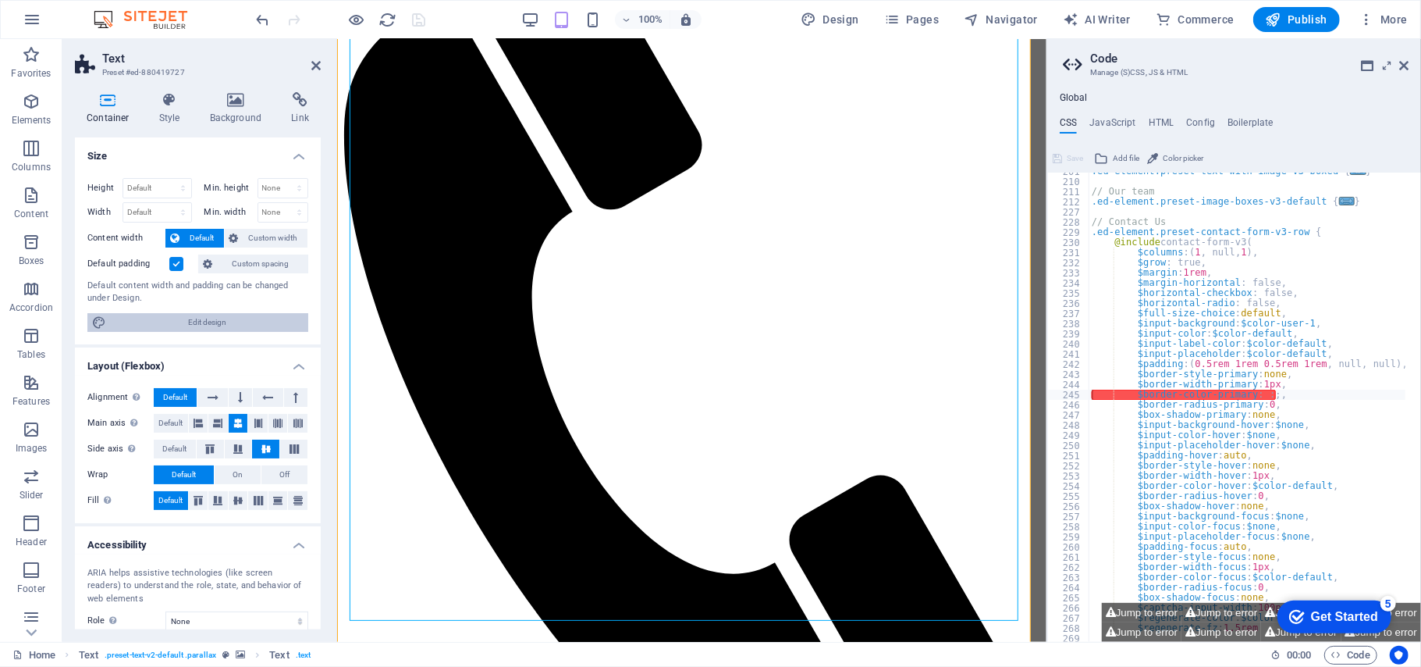
click at [247, 317] on span "Edit design" at bounding box center [207, 322] width 193 height 19
select select "rem"
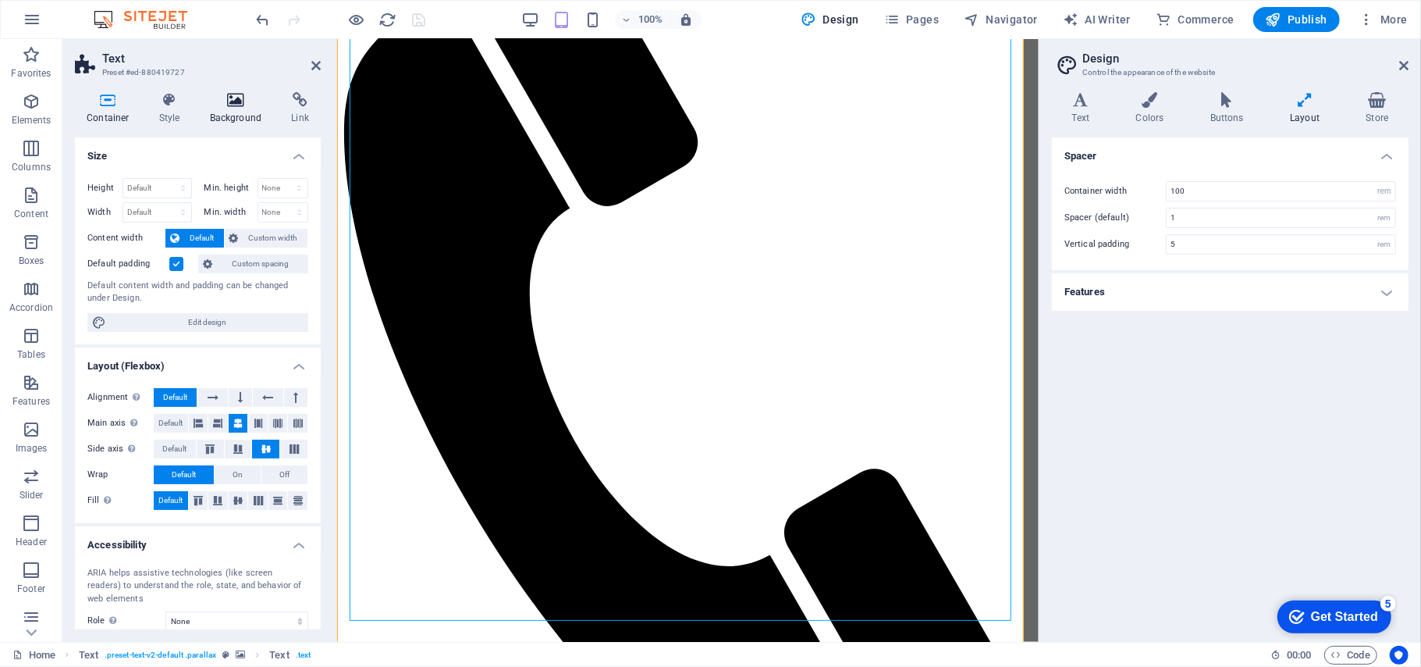
click at [247, 101] on icon at bounding box center [236, 100] width 76 height 16
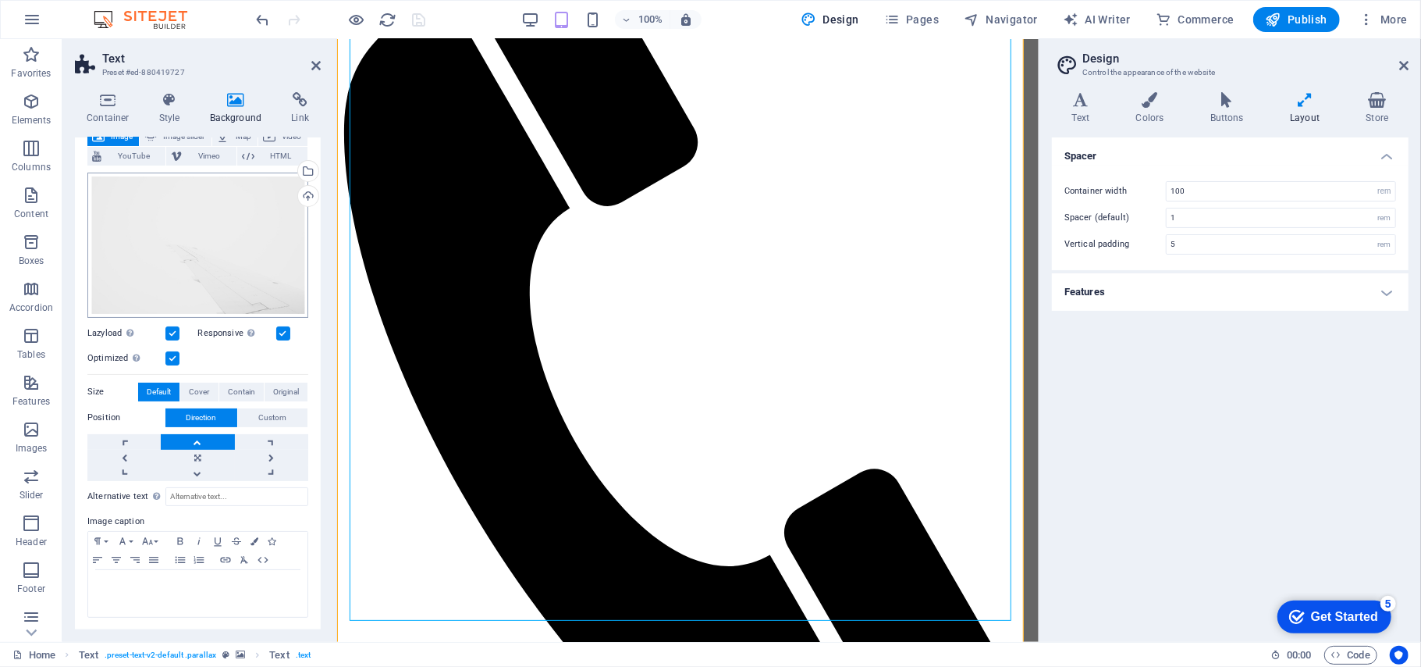
scroll to position [0, 0]
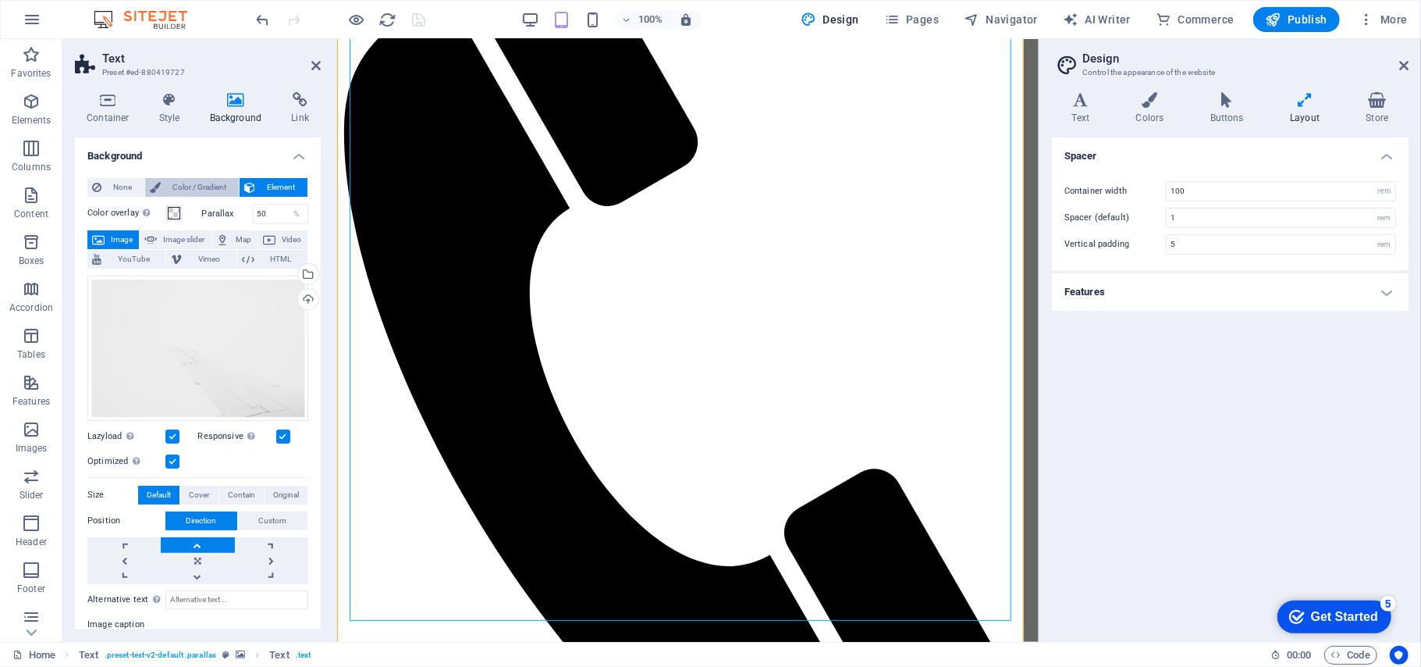
click at [210, 183] on span "Color / Gradient" at bounding box center [199, 187] width 69 height 19
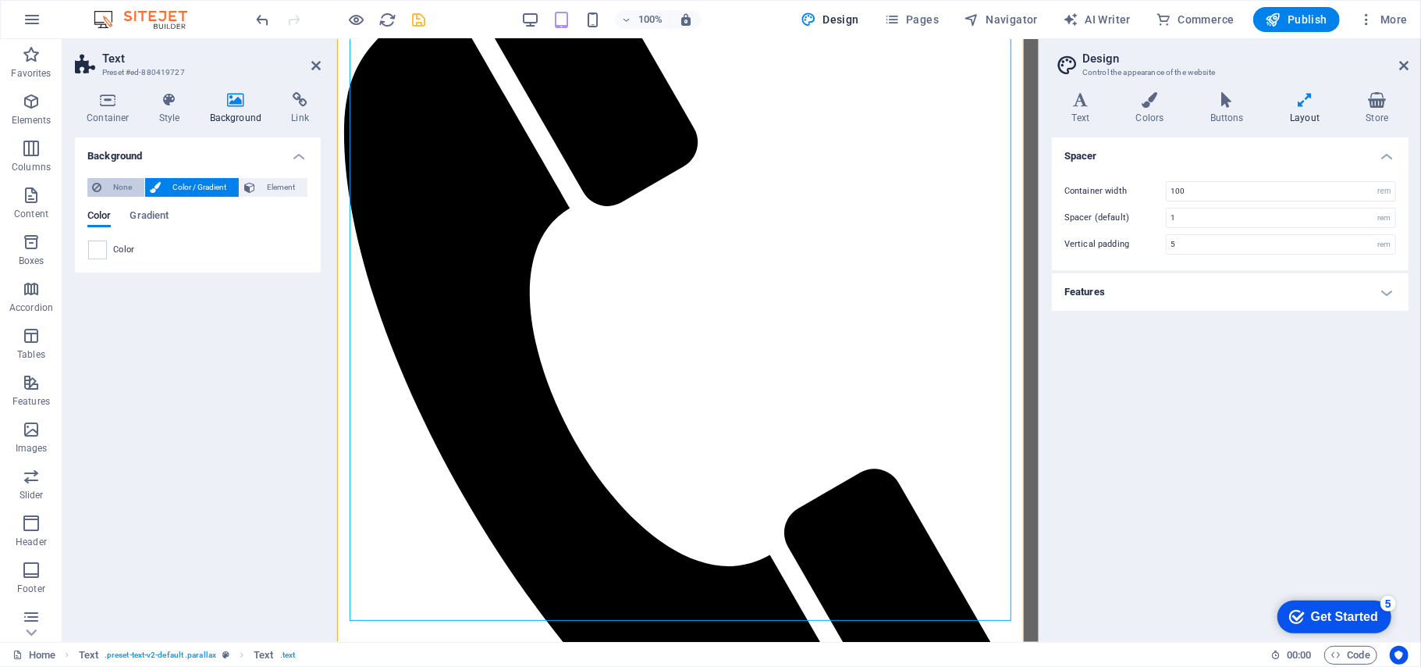
click at [133, 183] on span "None" at bounding box center [123, 187] width 34 height 19
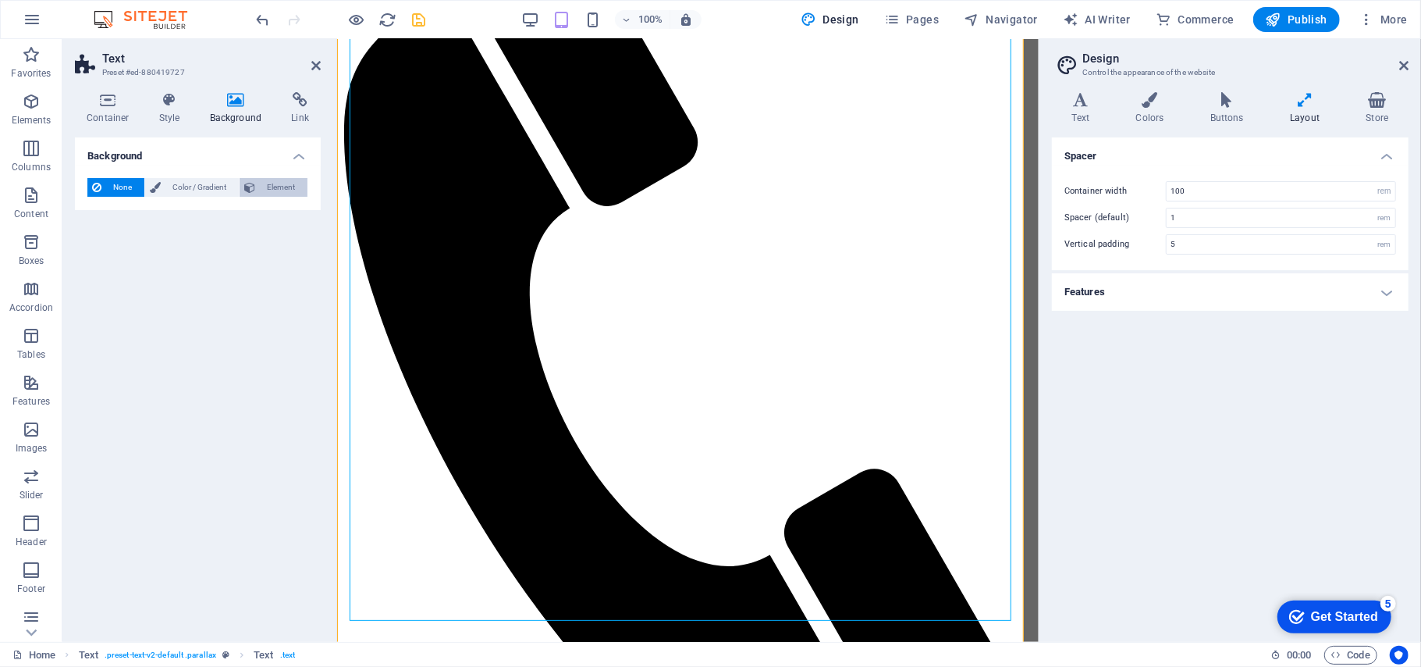
click at [293, 188] on span "Element" at bounding box center [281, 187] width 43 height 19
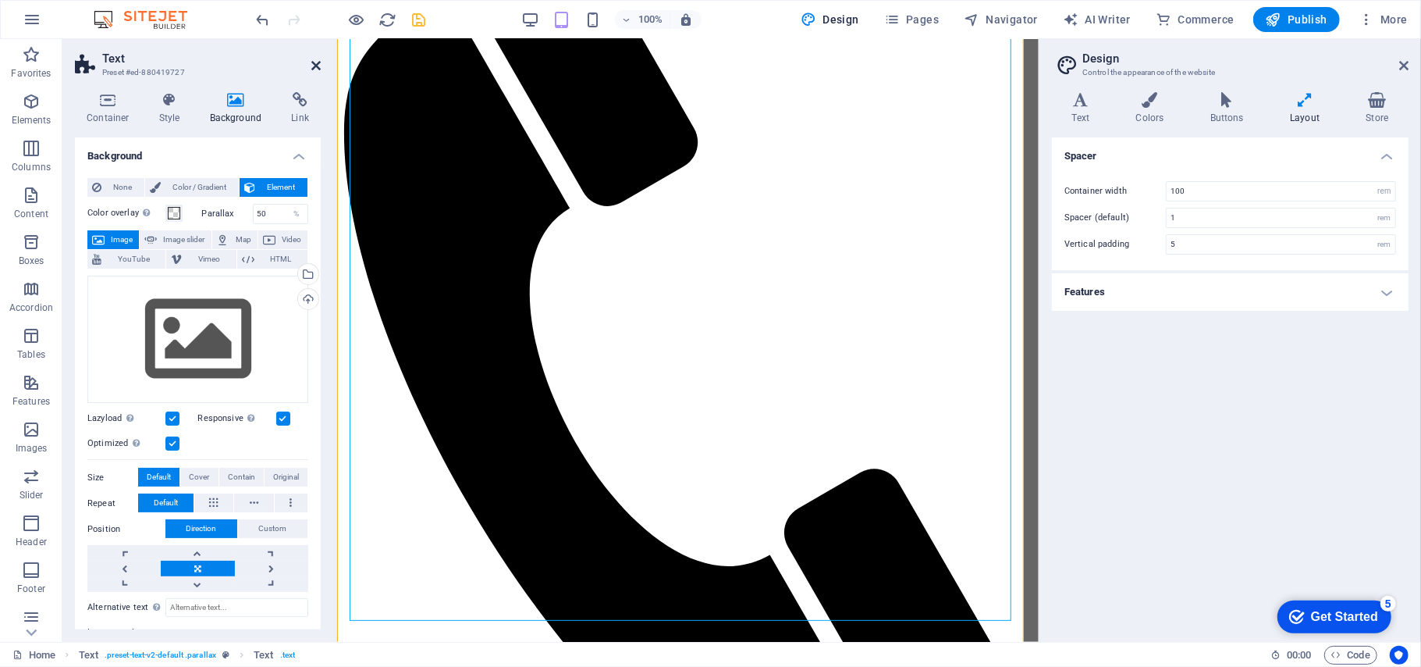
click at [311, 70] on icon at bounding box center [315, 65] width 9 height 12
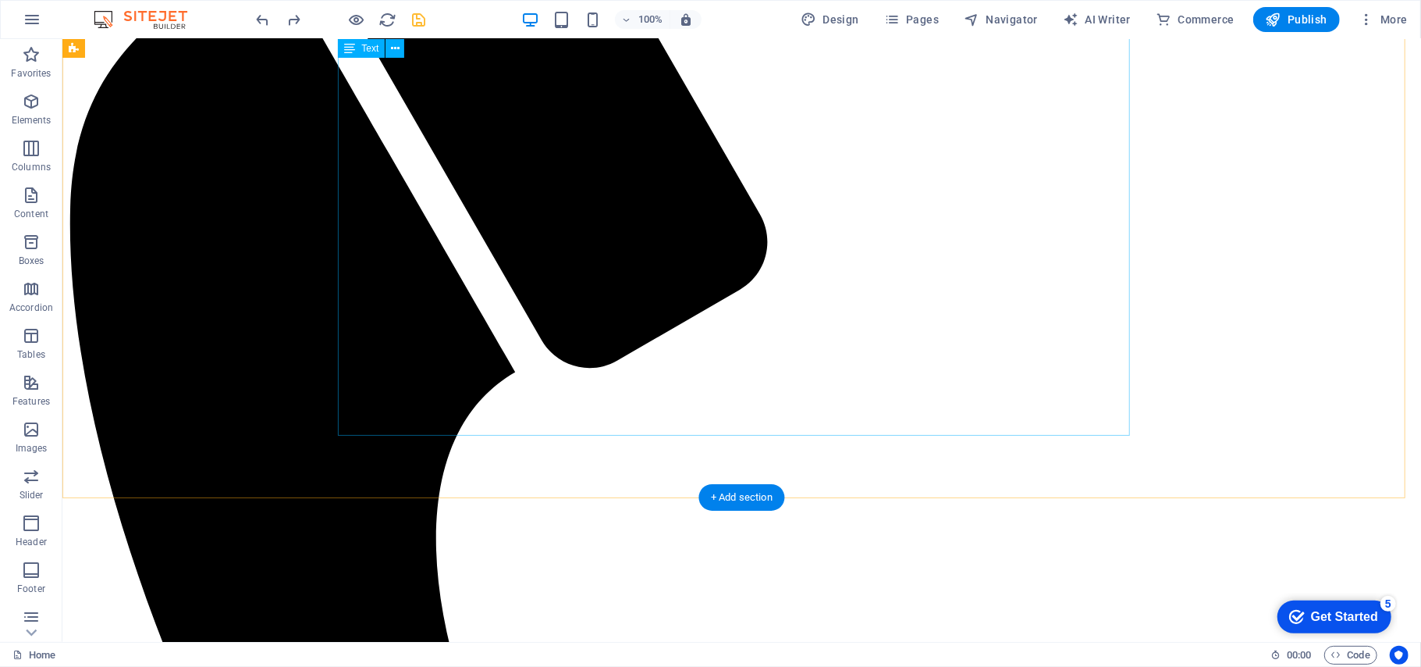
scroll to position [763, 0]
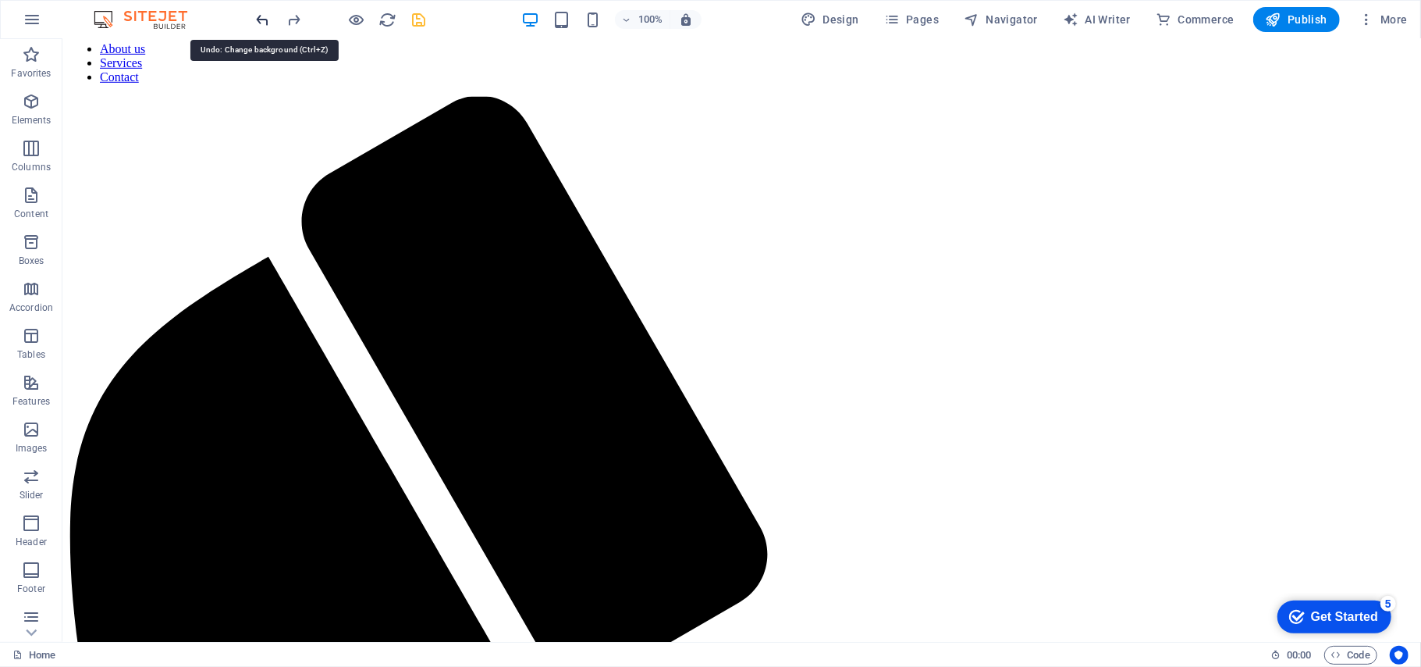
click at [261, 23] on icon "undo" at bounding box center [263, 20] width 18 height 18
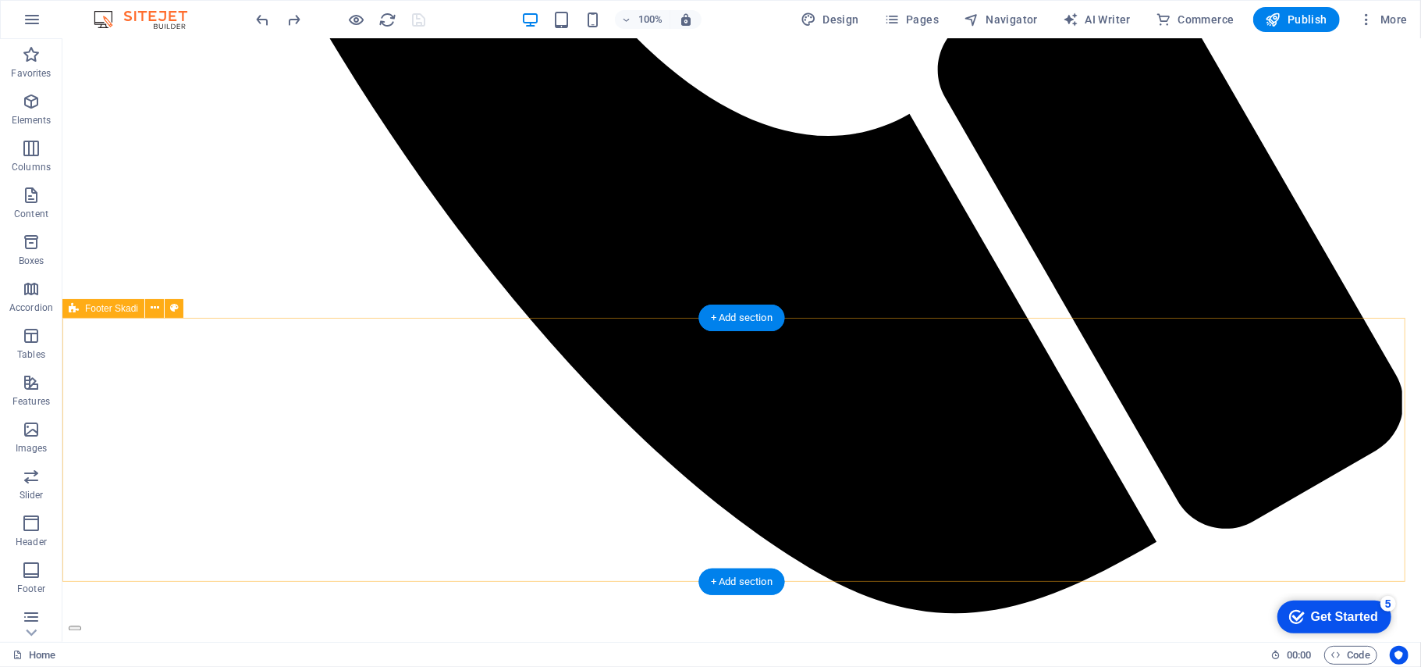
scroll to position [2043, 0]
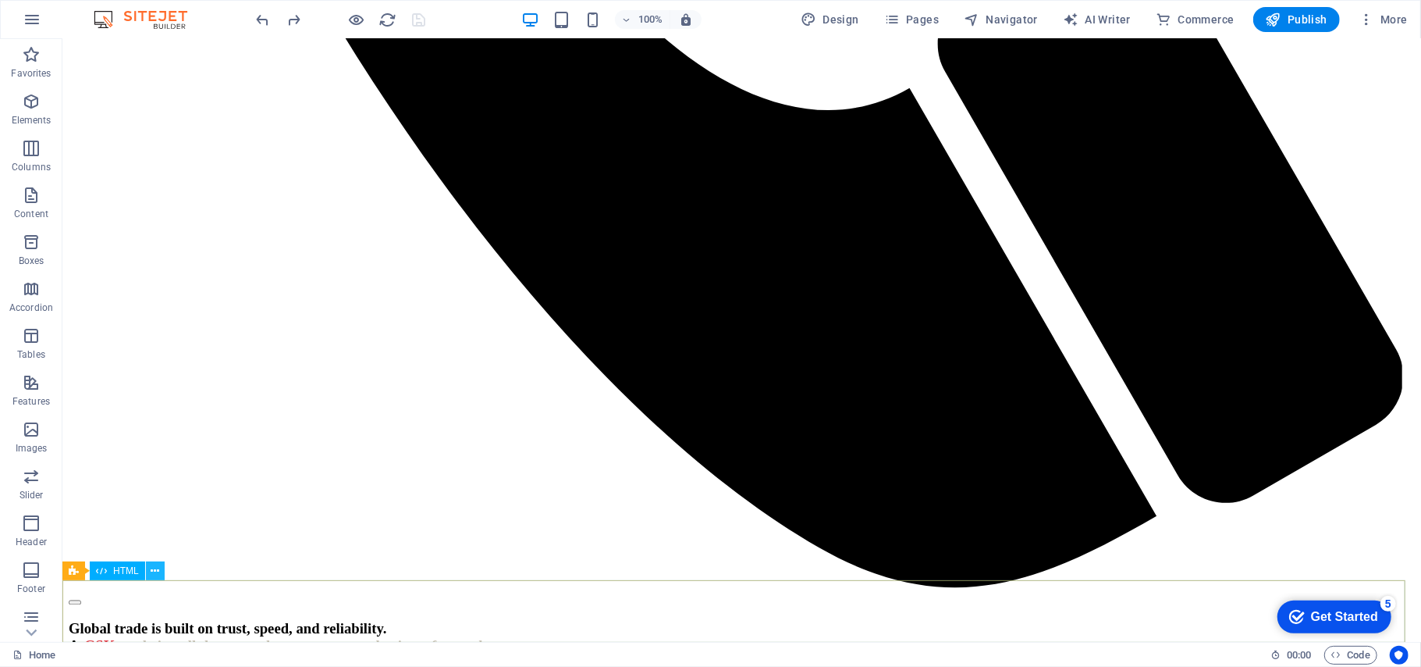
click at [157, 571] on icon at bounding box center [155, 571] width 9 height 16
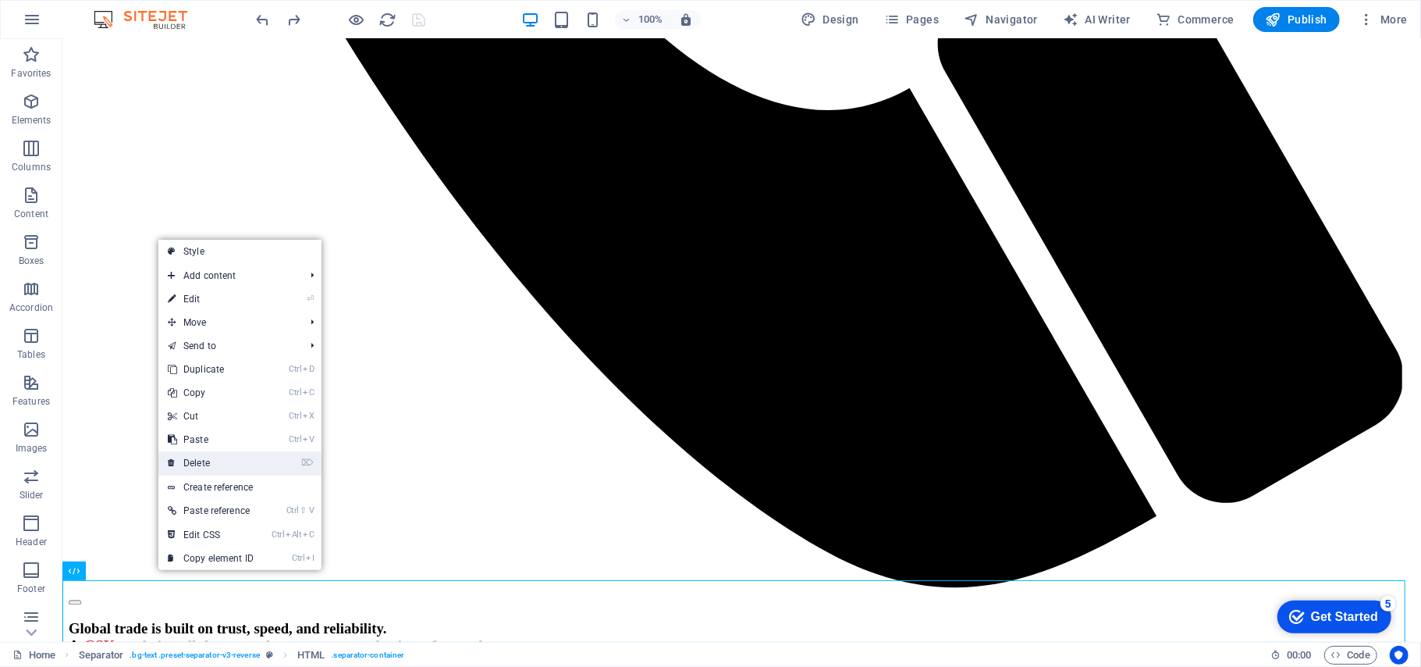
click at [217, 453] on link "⌦ Delete" at bounding box center [210, 462] width 105 height 23
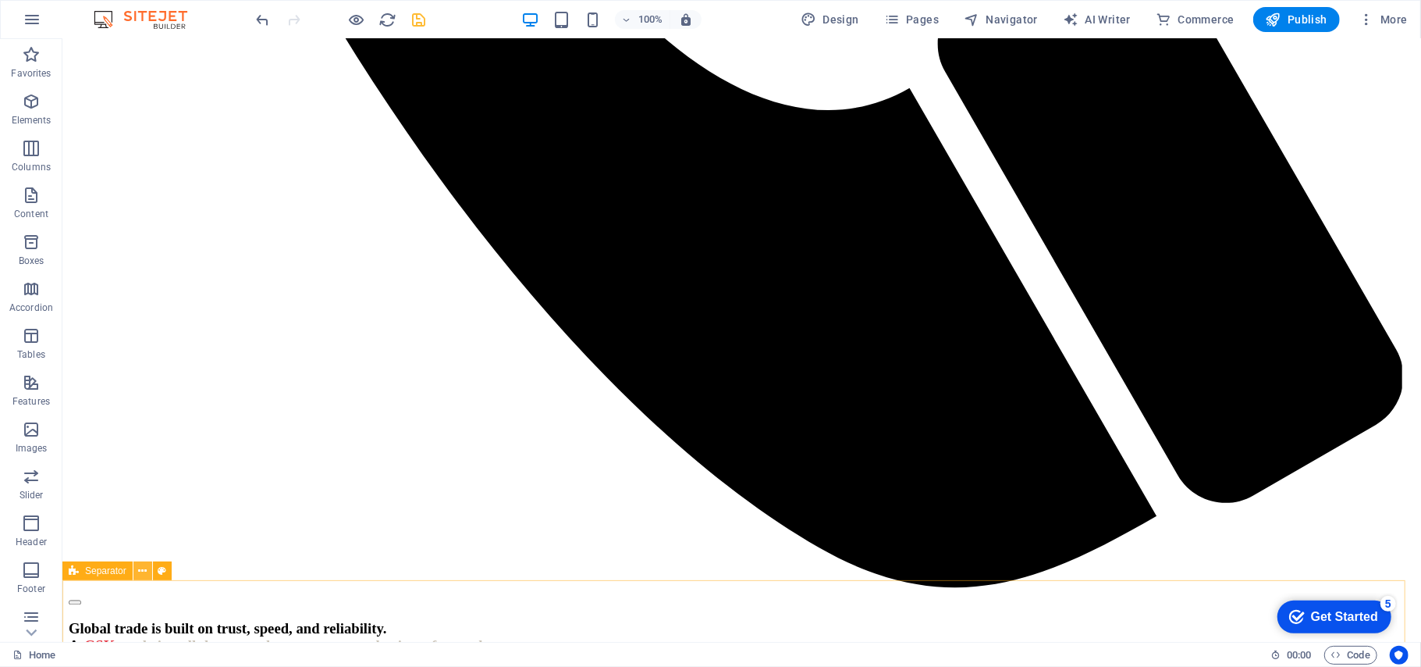
click at [150, 572] on button at bounding box center [142, 570] width 19 height 19
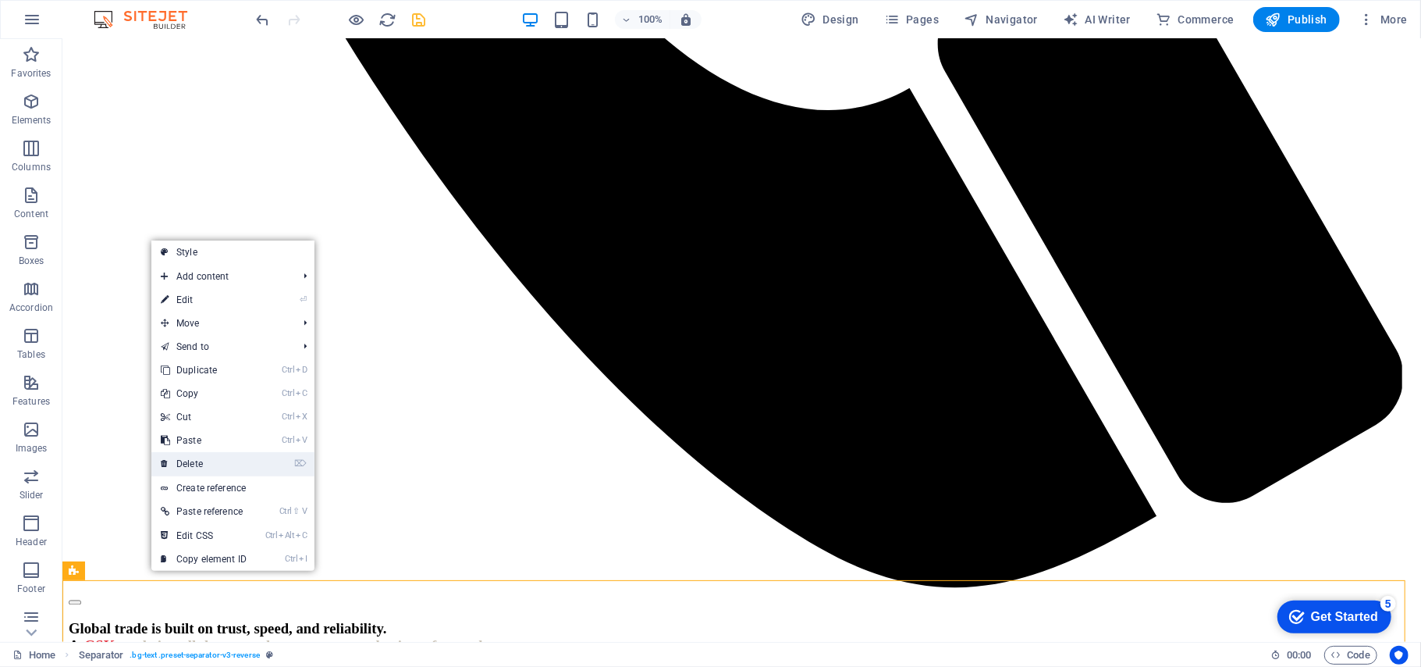
click at [201, 457] on link "⌦ Delete" at bounding box center [203, 463] width 105 height 23
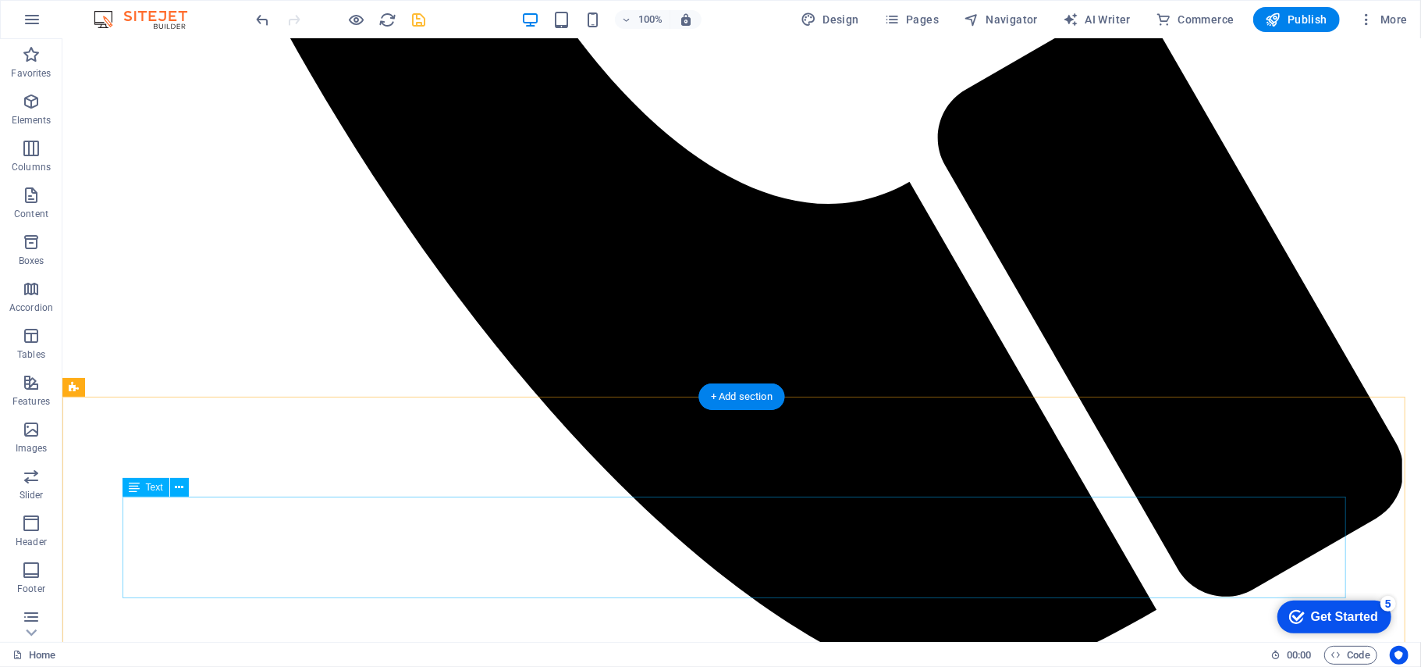
scroll to position [1980, 0]
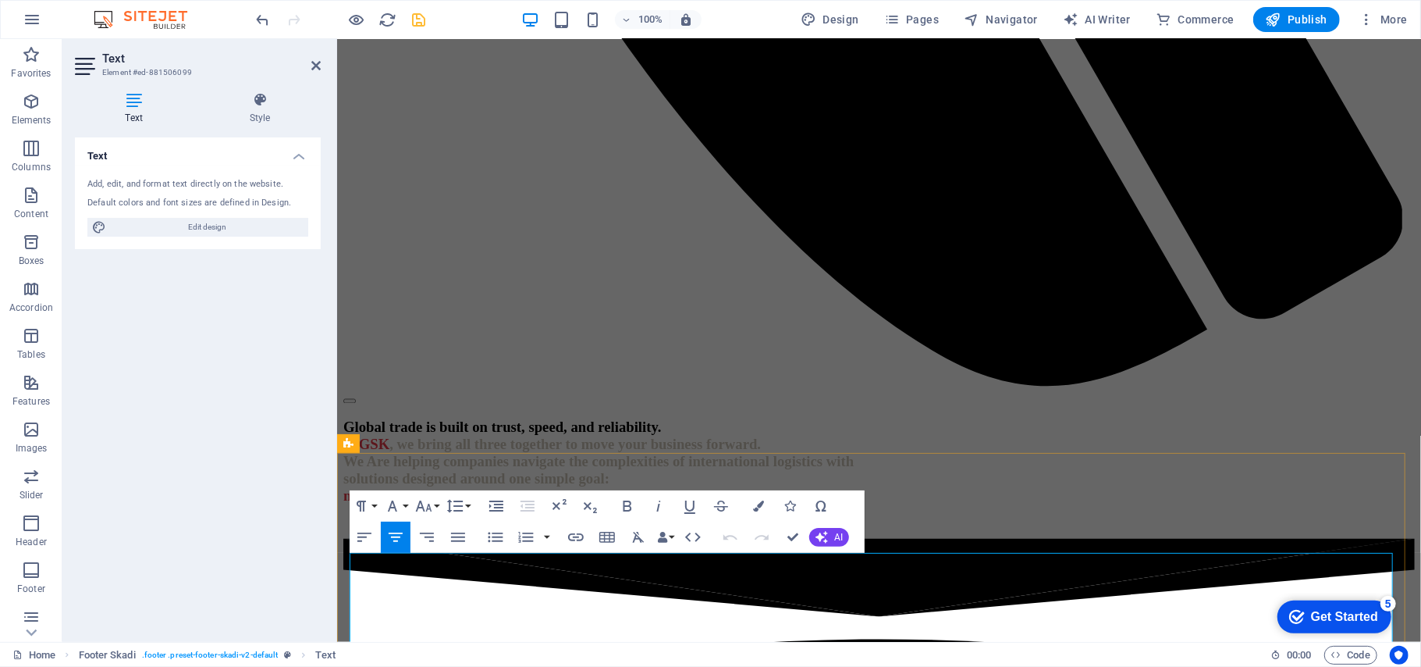
scroll to position [1983, 0]
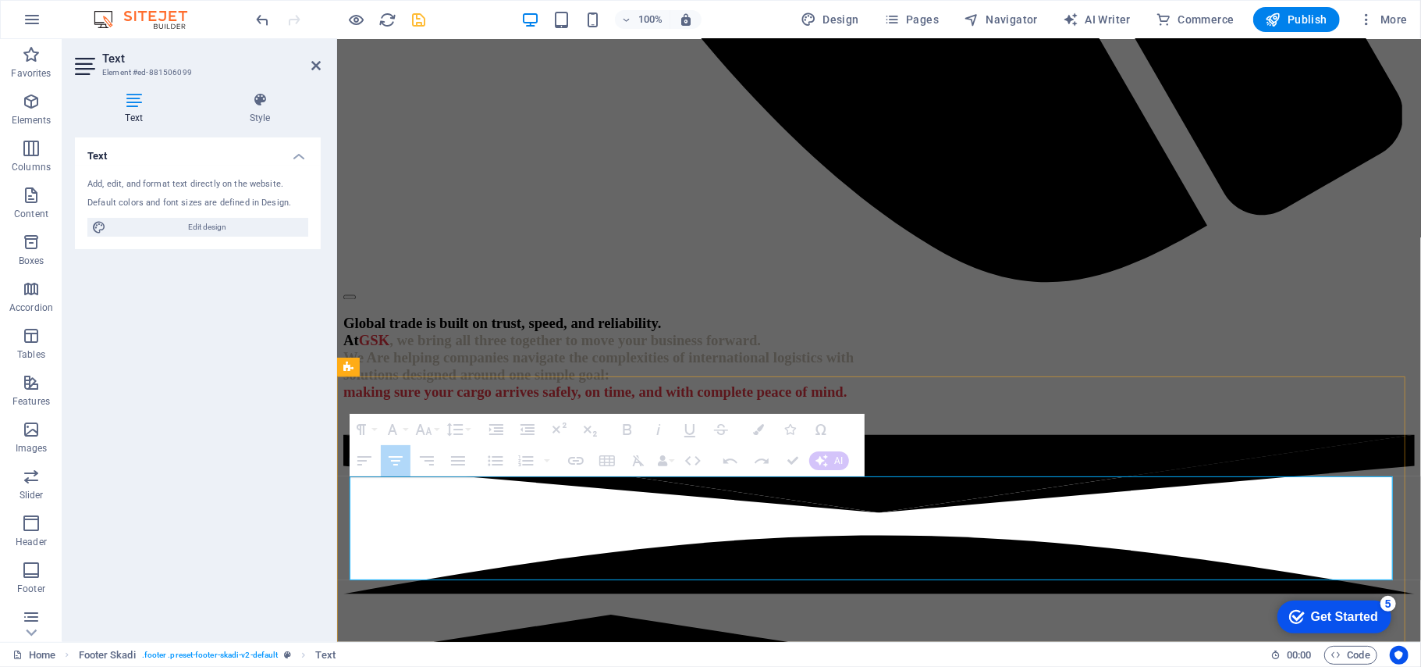
drag, startPoint x: 512, startPoint y: 510, endPoint x: 721, endPoint y: 518, distance: 209.4
drag, startPoint x: 708, startPoint y: 517, endPoint x: 496, endPoint y: 483, distance: 215.1
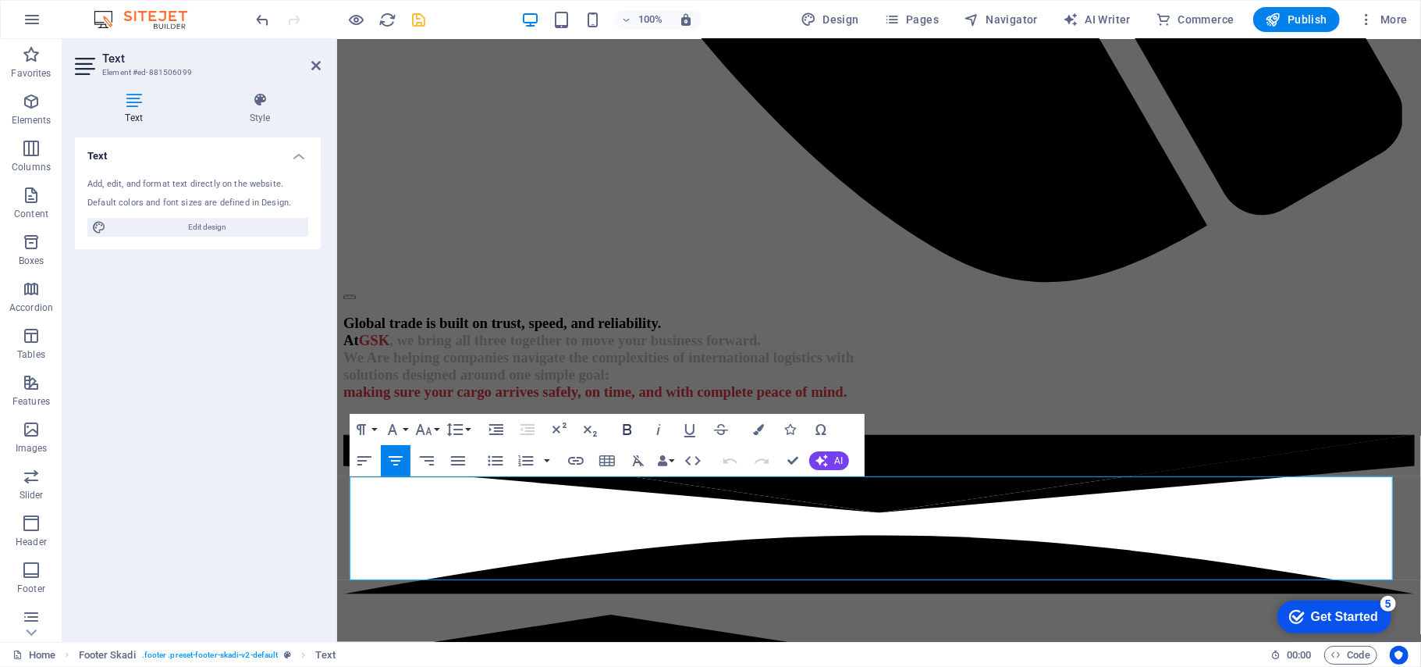
click at [622, 425] on icon "button" at bounding box center [627, 429] width 19 height 19
click at [400, 428] on icon "button" at bounding box center [392, 429] width 19 height 19
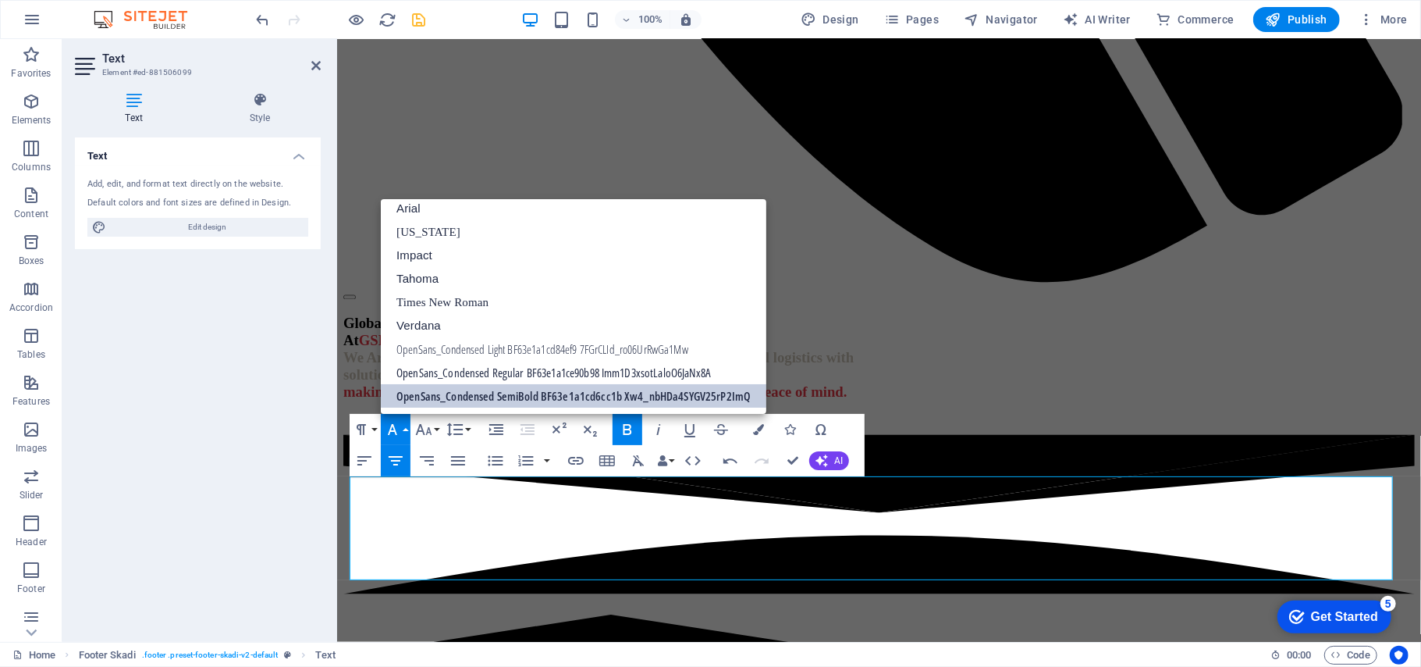
scroll to position [9, 0]
click at [482, 393] on link "OpenSans_Condensed SemiBold BF63e1a1cd6cc1b Xw4_nbHDa4SYGV25rP2ImQ" at bounding box center [574, 395] width 386 height 23
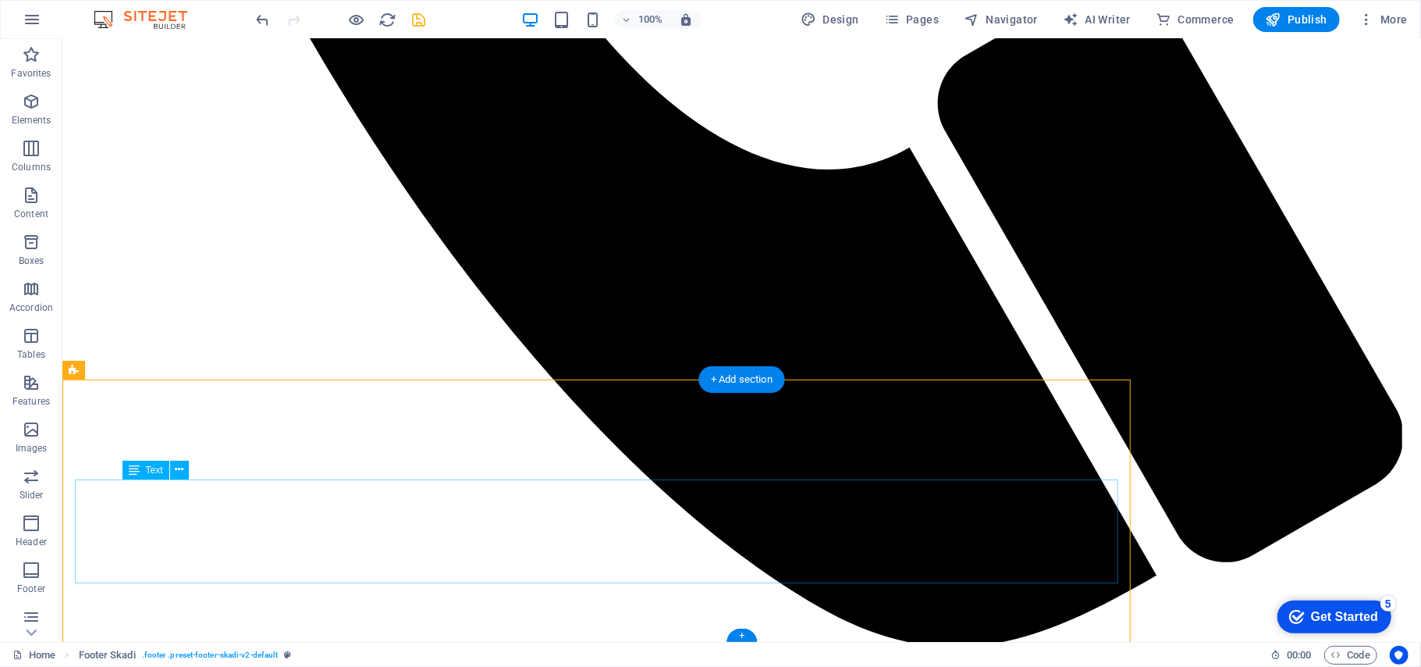
scroll to position [1980, 0]
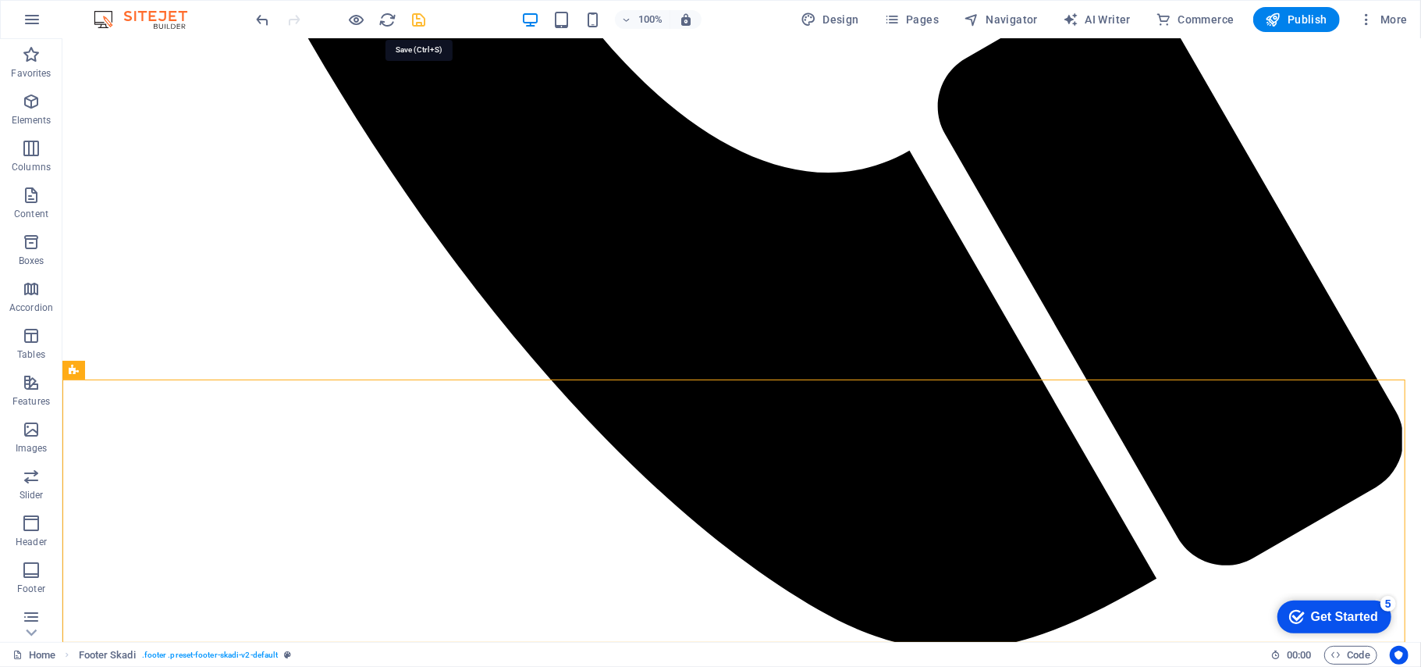
click at [425, 26] on icon "save" at bounding box center [420, 20] width 18 height 18
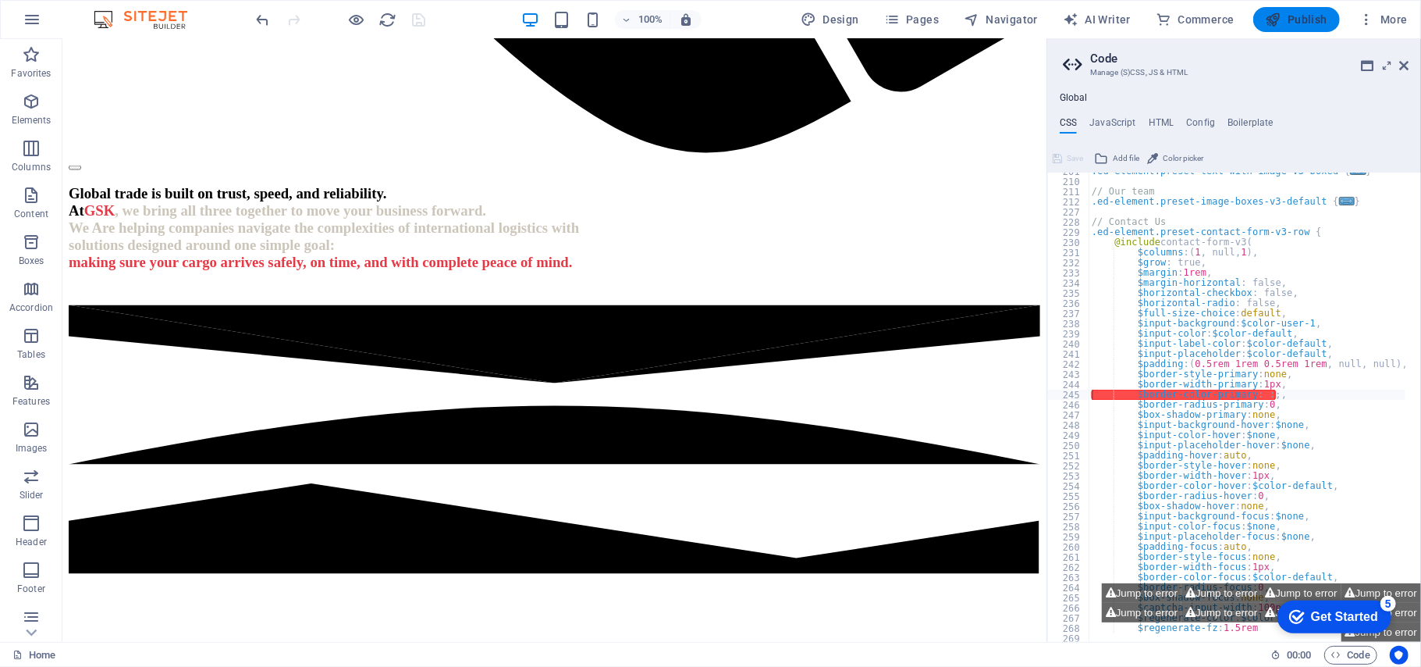
click at [1300, 16] on span "Publish" at bounding box center [1297, 20] width 62 height 16
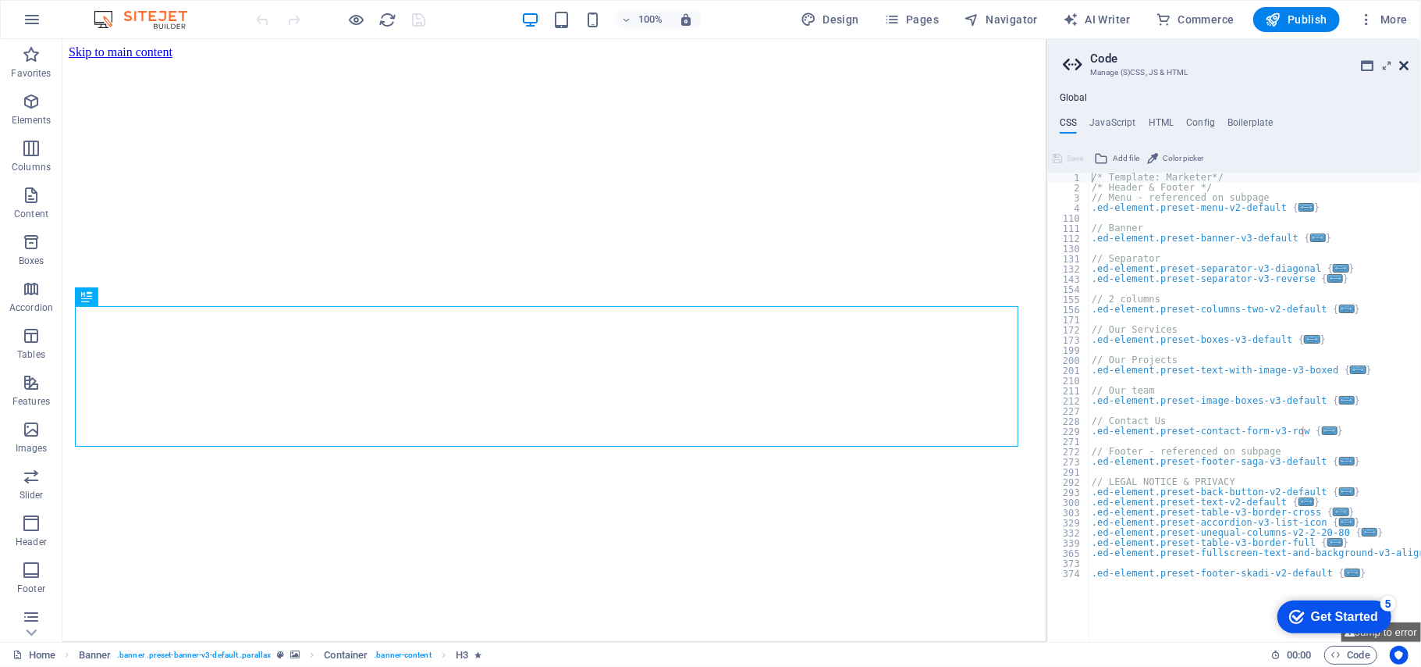
click at [1400, 63] on icon at bounding box center [1403, 65] width 9 height 12
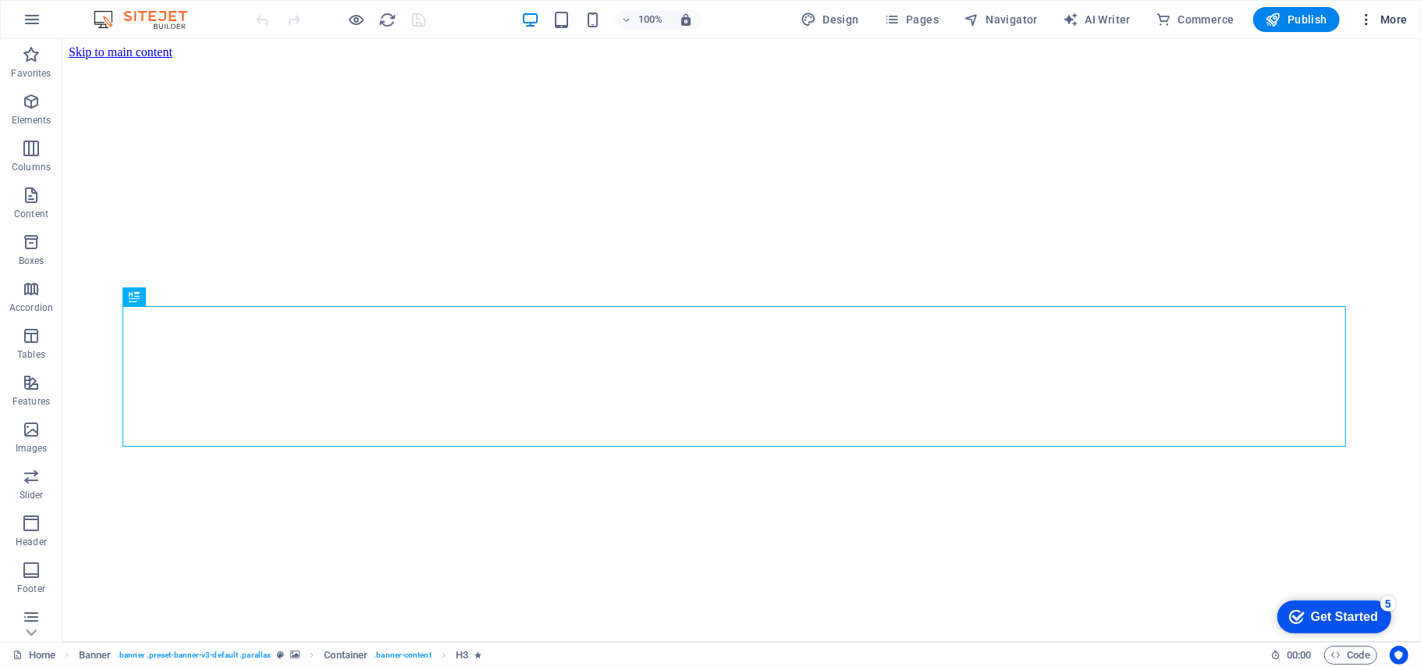
click at [1386, 13] on span "More" at bounding box center [1383, 20] width 49 height 16
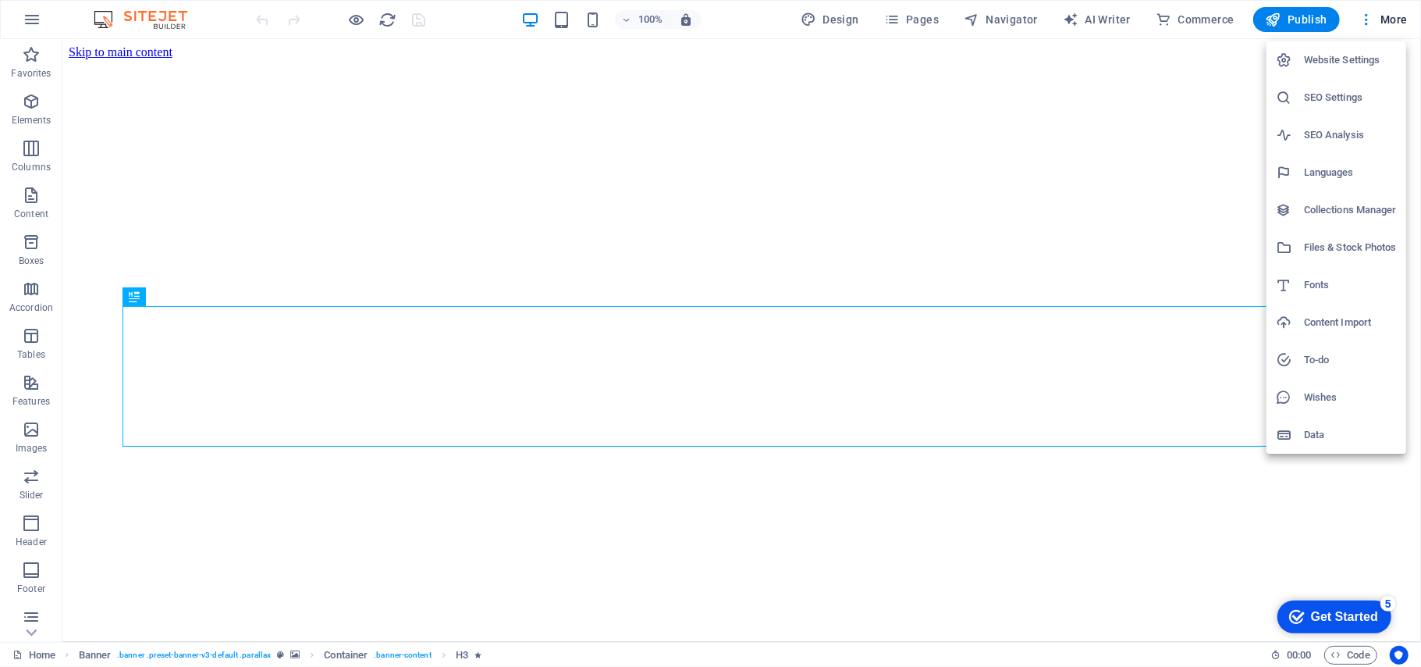
click at [1332, 56] on h6 "Website Settings" at bounding box center [1350, 60] width 93 height 19
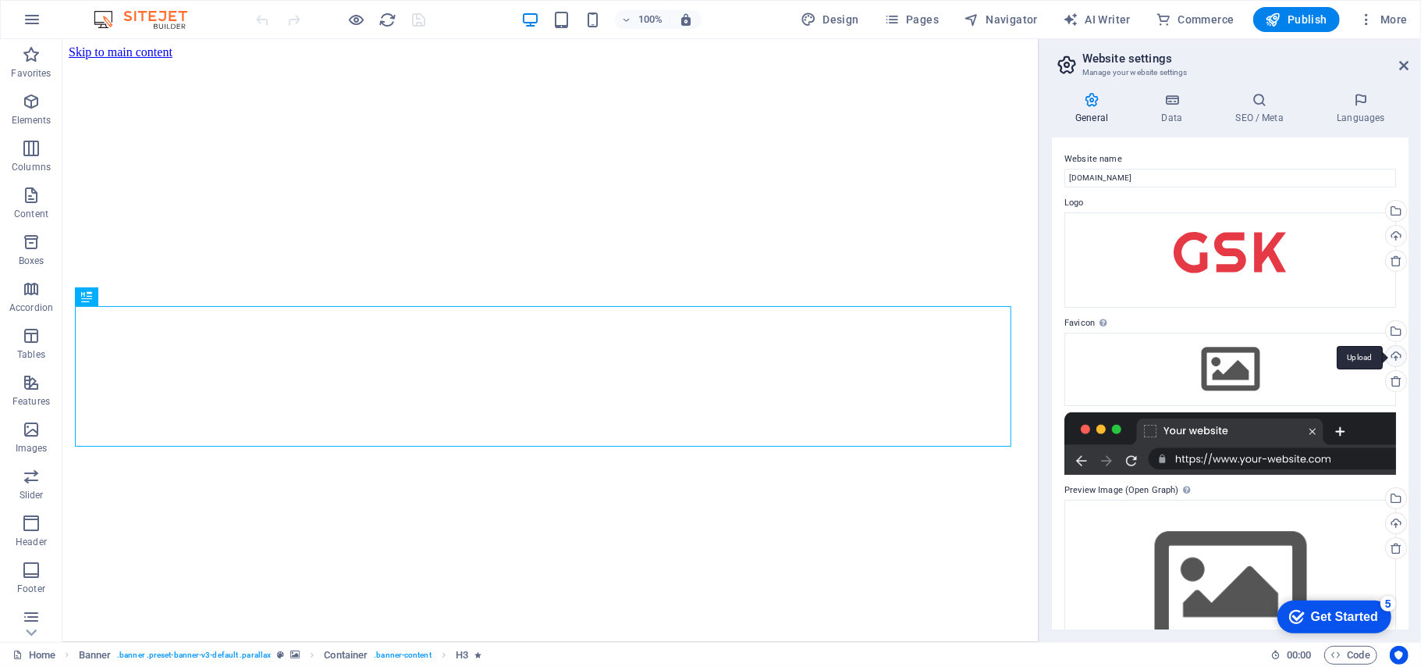
click at [1396, 354] on div "Upload" at bounding box center [1394, 357] width 23 height 23
click at [1246, 370] on div "Drag files here, click to choose files or select files from Files or our free s…" at bounding box center [1231, 368] width 332 height 73
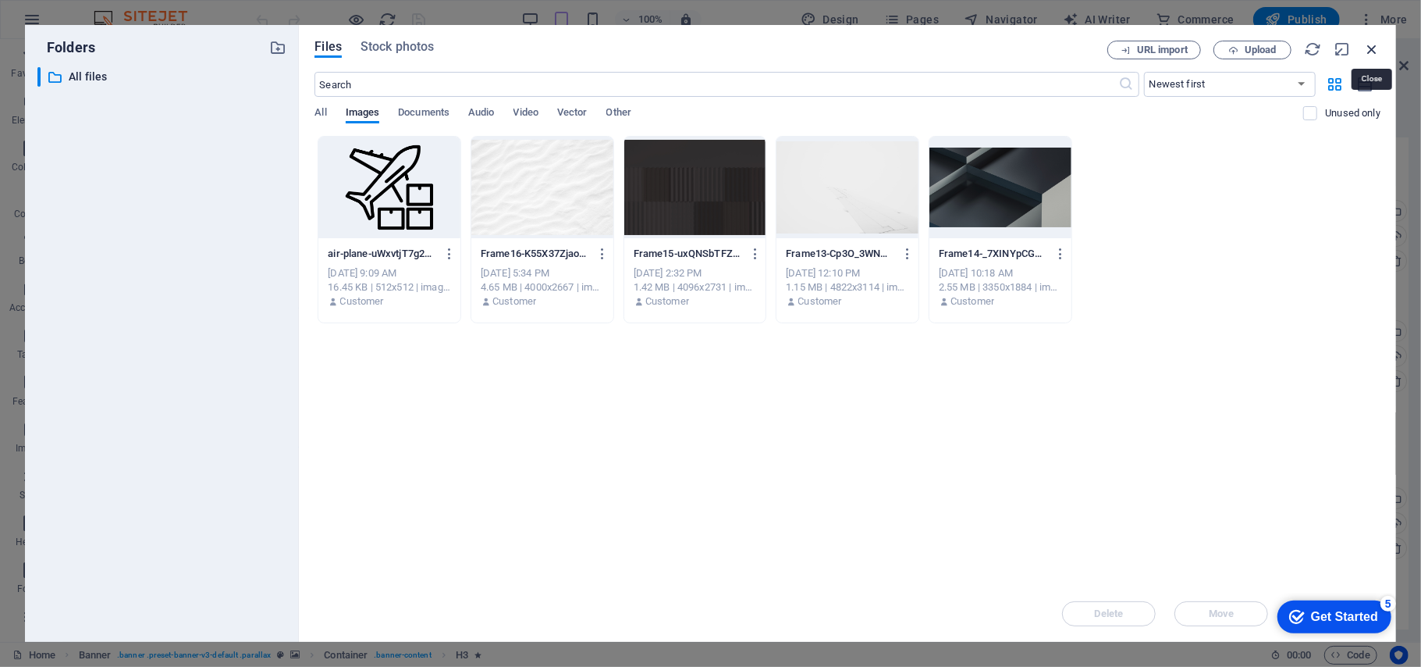
click at [1375, 45] on icon "button" at bounding box center [1372, 49] width 17 height 17
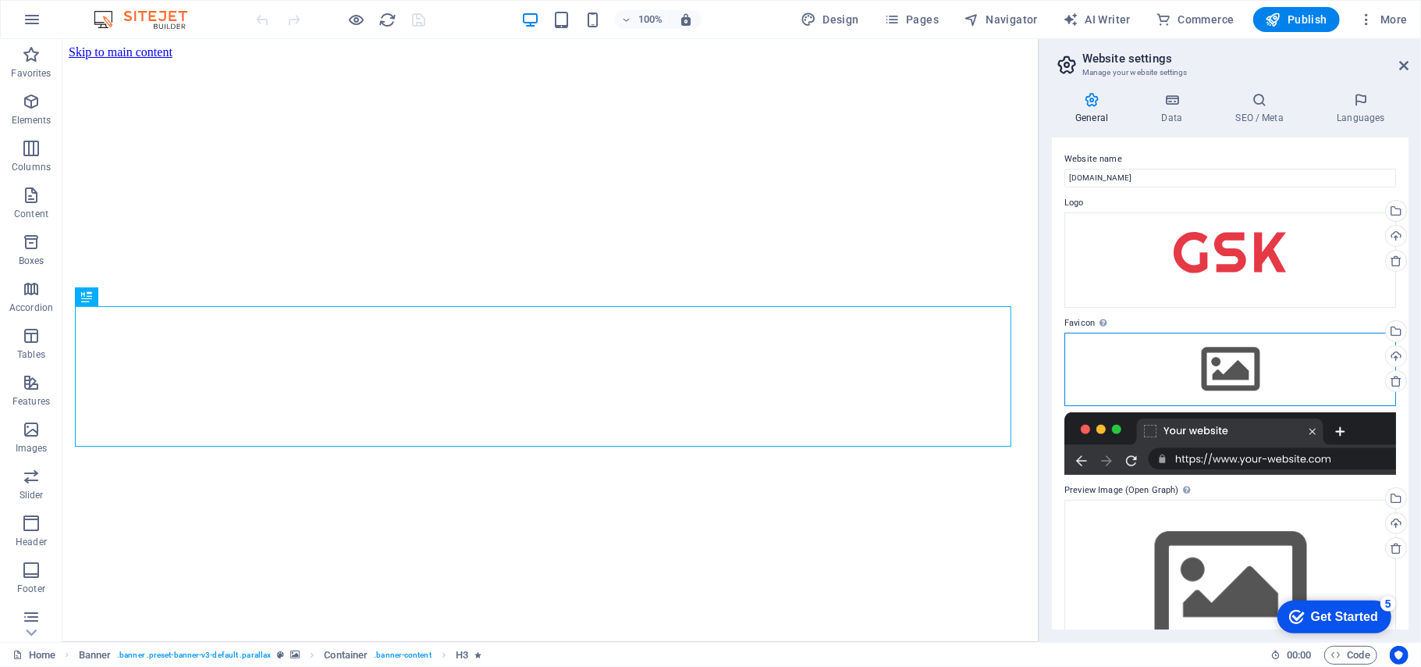
click at [1288, 369] on div "Drag files here, click to choose files or select files from Files or our free s…" at bounding box center [1231, 368] width 332 height 73
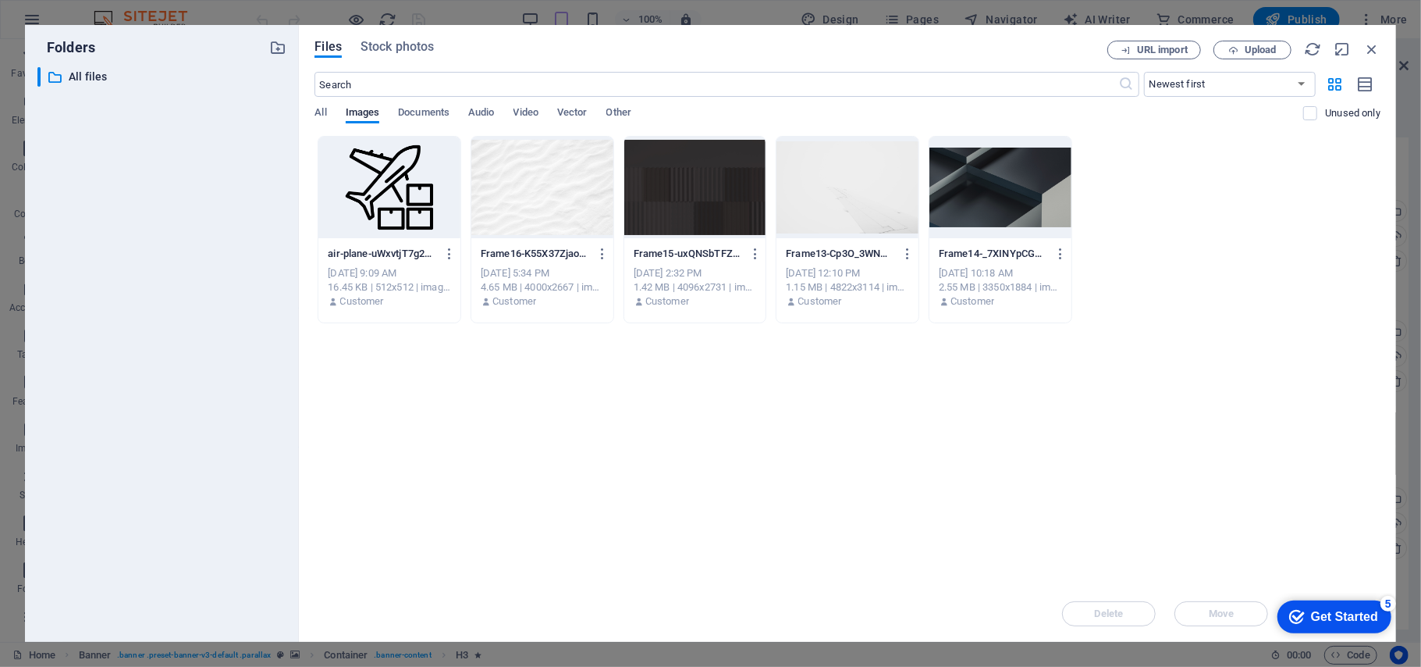
click at [379, 188] on div at bounding box center [389, 187] width 142 height 101
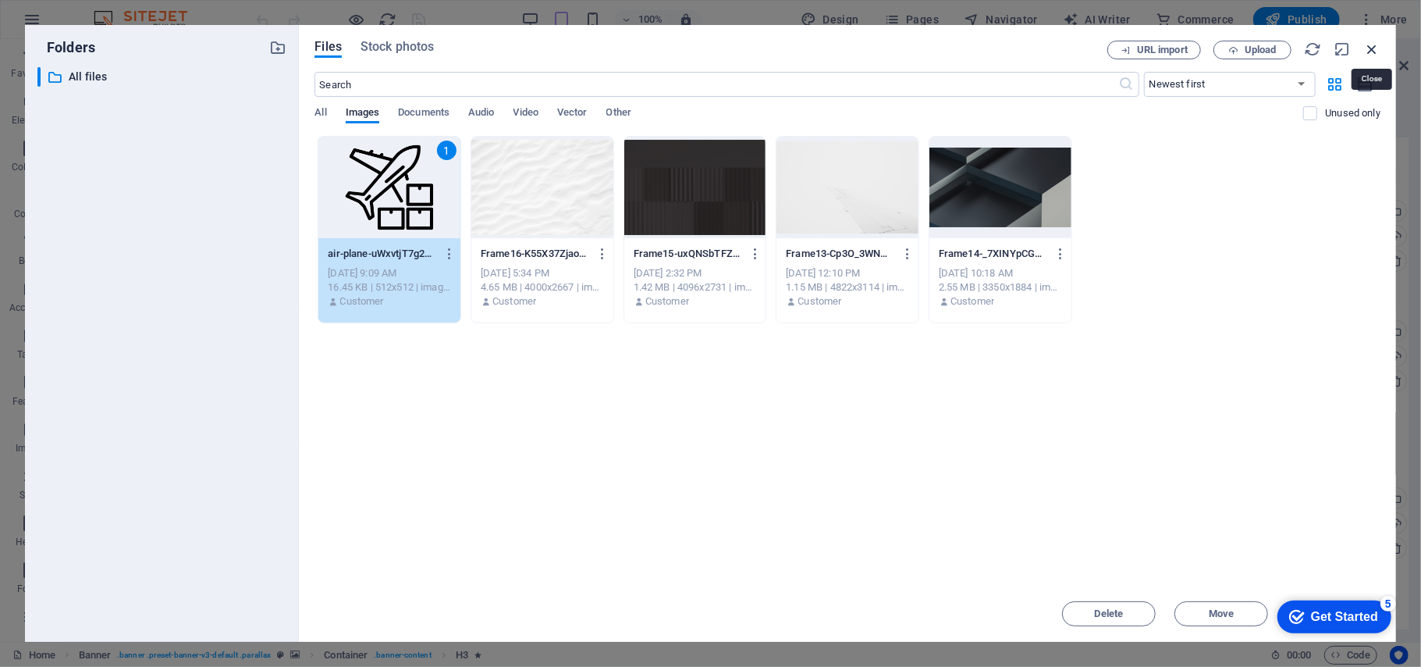
click at [1374, 51] on icon "button" at bounding box center [1372, 49] width 17 height 17
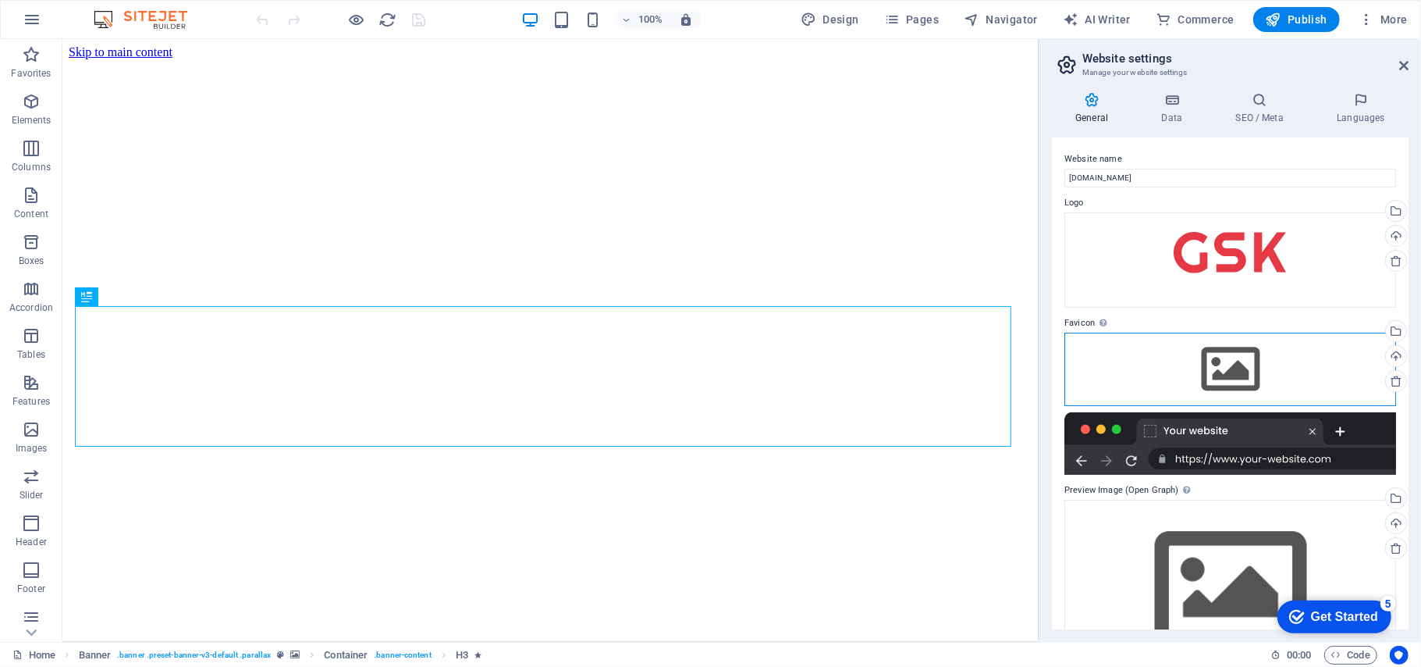
click at [1244, 368] on div "Drag files here, click to choose files or select files from Files or our free s…" at bounding box center [1231, 368] width 332 height 73
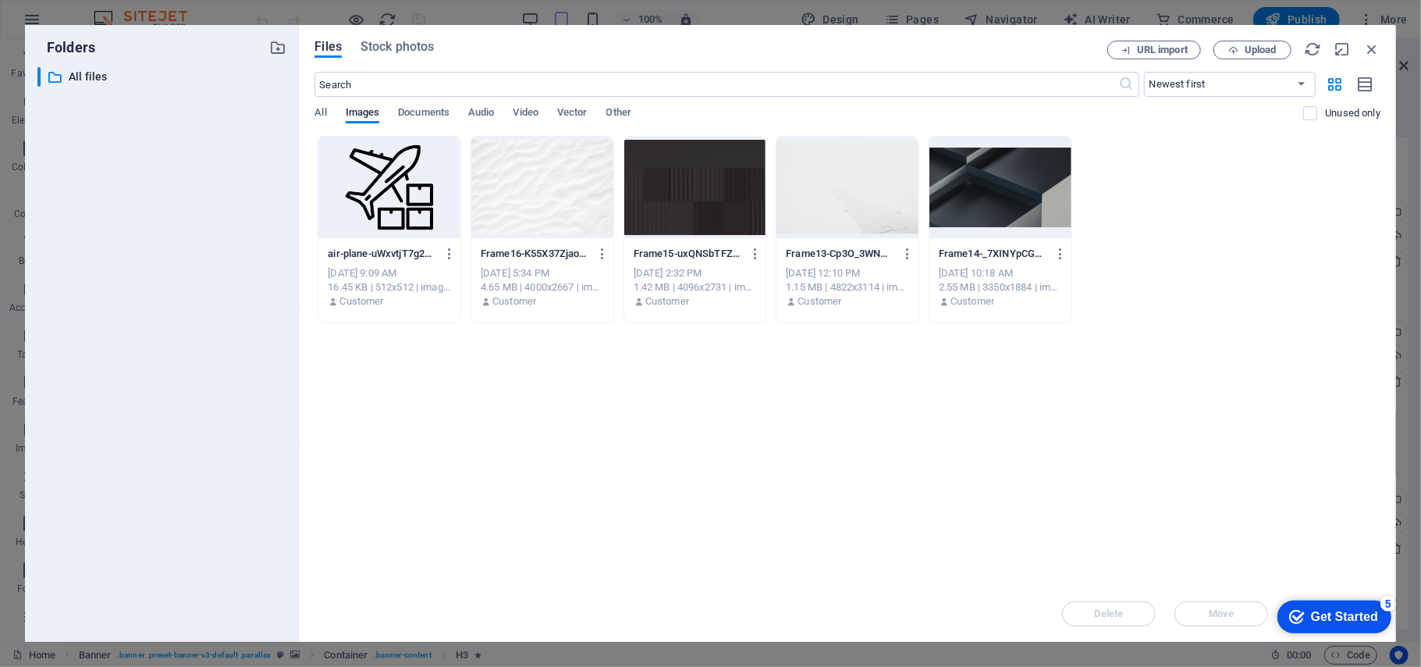
click at [379, 169] on div at bounding box center [389, 187] width 142 height 101
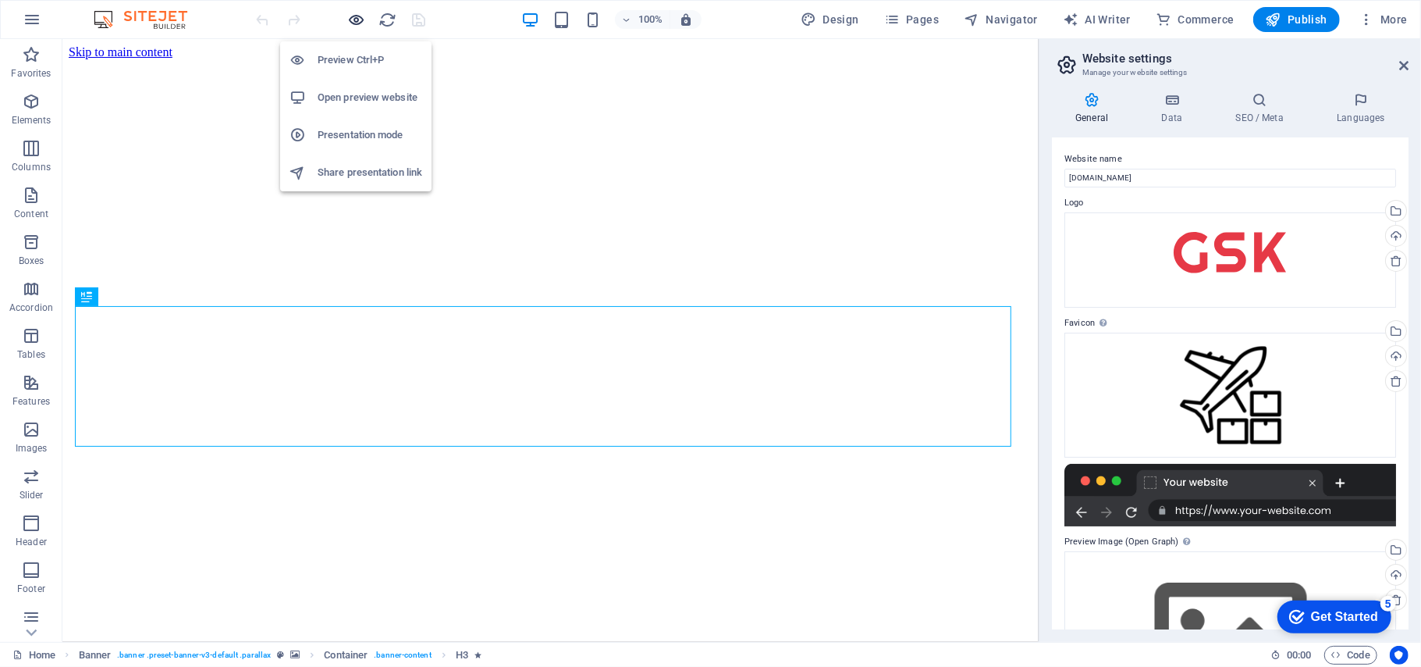
click at [356, 14] on icon "button" at bounding box center [357, 20] width 18 height 18
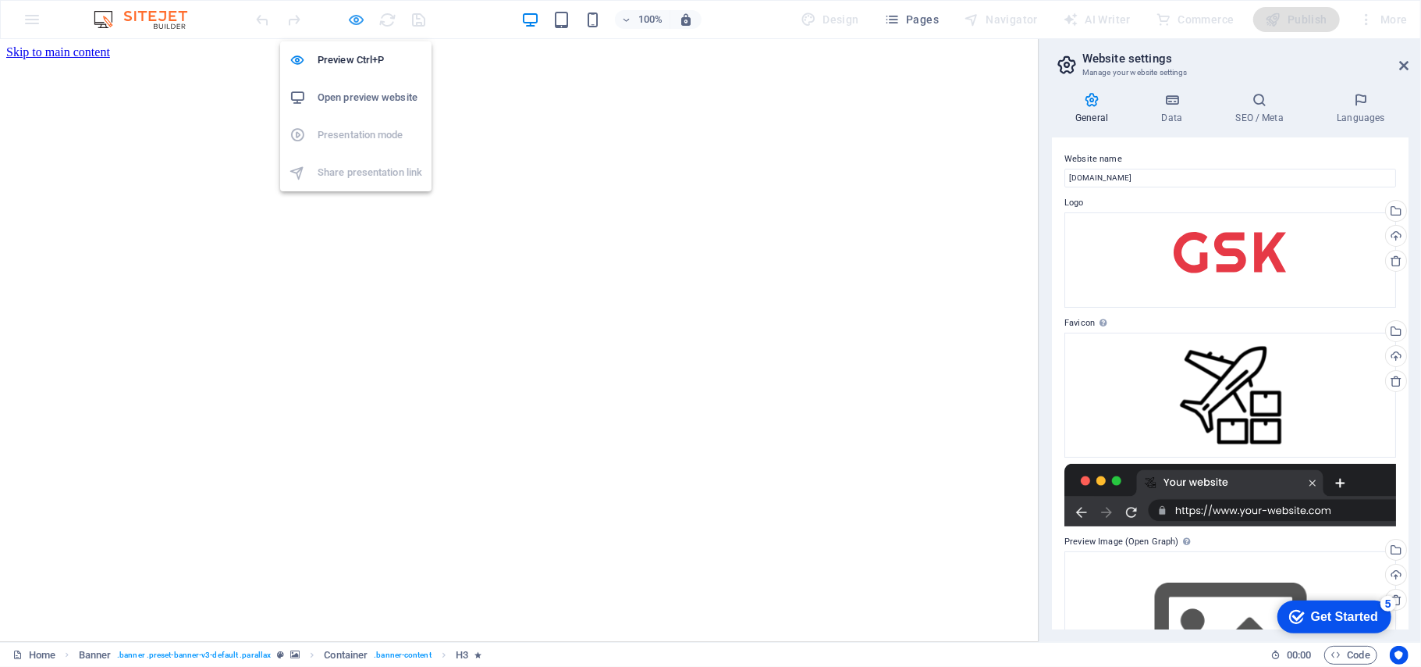
drag, startPoint x: 361, startPoint y: 12, endPoint x: 357, endPoint y: 27, distance: 14.6
click at [360, 17] on icon "button" at bounding box center [357, 20] width 18 height 18
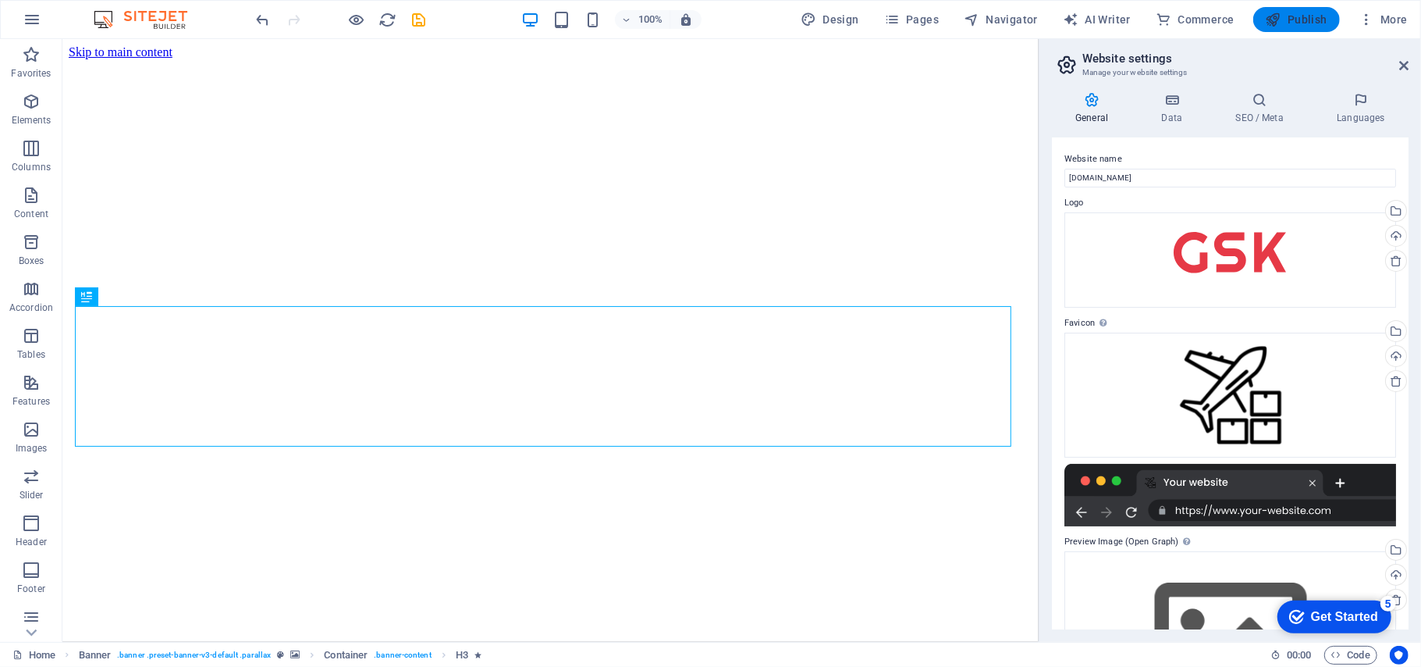
click at [1318, 23] on span "Publish" at bounding box center [1297, 20] width 62 height 16
